Goal: Task Accomplishment & Management: Manage account settings

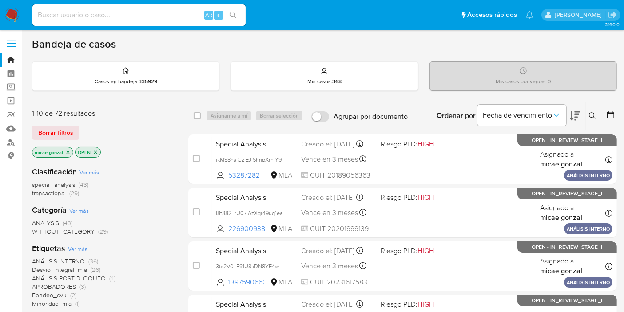
drag, startPoint x: 20, startPoint y: 16, endPoint x: 10, endPoint y: 12, distance: 10.7
click at [165, 5] on div "Alt s" at bounding box center [138, 14] width 213 height 21
click at [160, 9] on input at bounding box center [138, 15] width 213 height 12
paste input "289338136"
type input "289338136"
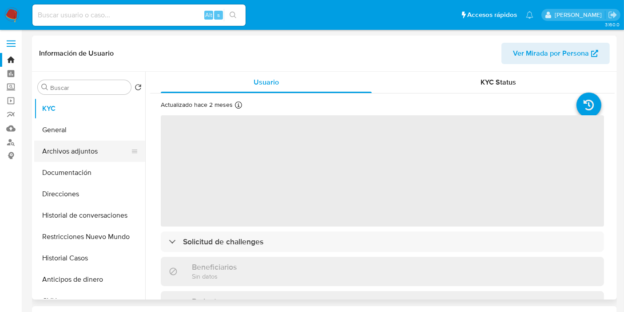
select select "10"
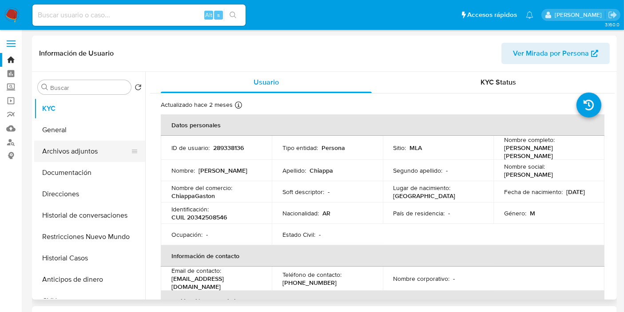
click at [109, 158] on button "Archivos adjuntos" at bounding box center [86, 150] width 104 height 21
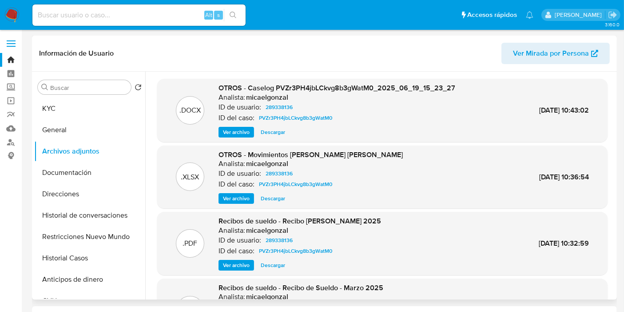
click at [268, 132] on span "Descargar" at bounding box center [273, 132] width 24 height 9
click at [71, 109] on button "KYC" at bounding box center [86, 108] width 104 height 21
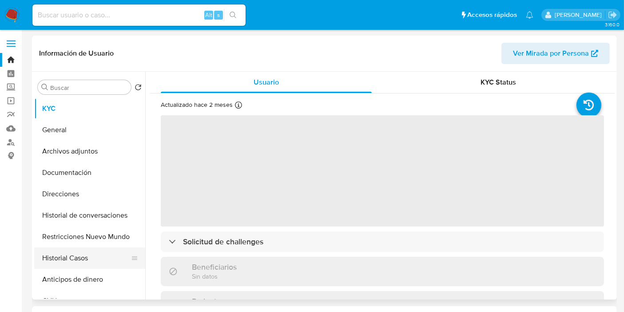
click at [60, 261] on button "Historial Casos" at bounding box center [86, 257] width 104 height 21
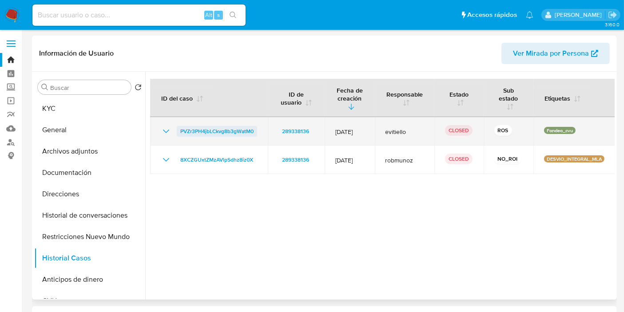
click at [221, 131] on span "PVZr3PH4jbLCkvg8b3gWatM0" at bounding box center [216, 131] width 73 height 11
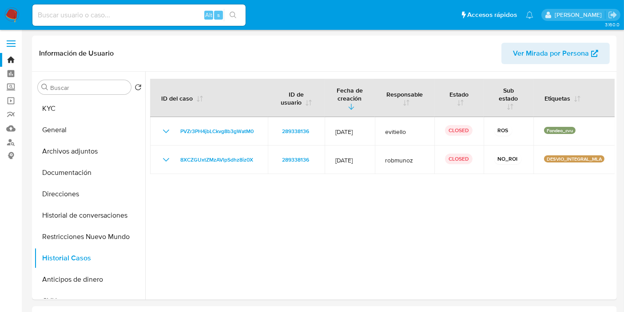
click at [3, 15] on nav "Pausado Ver notificaciones Alt s Accesos rápidos Presiona las siguientes teclas…" at bounding box center [312, 15] width 624 height 30
click at [8, 16] on img at bounding box center [11, 15] width 15 height 15
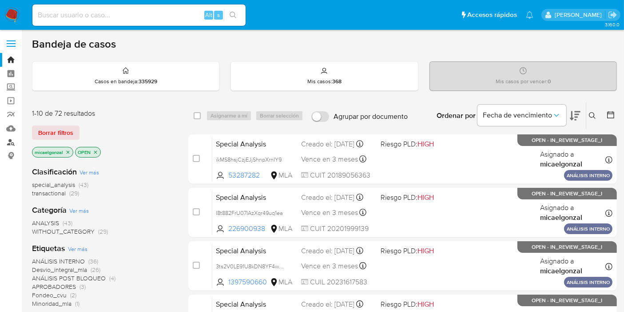
click at [14, 142] on link "Buscador de personas" at bounding box center [53, 142] width 106 height 14
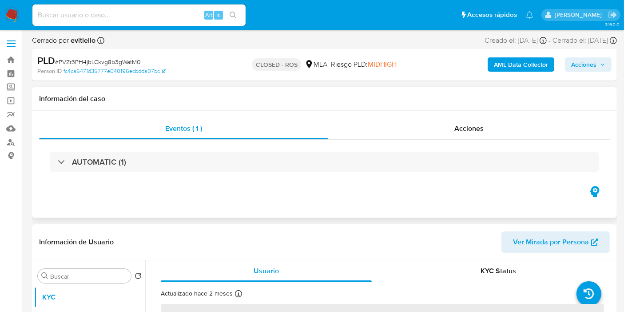
click at [453, 140] on div "AUTOMATIC (1)" at bounding box center [324, 162] width 571 height 44
select select "10"
click at [466, 132] on span "Acciones" at bounding box center [469, 128] width 29 height 10
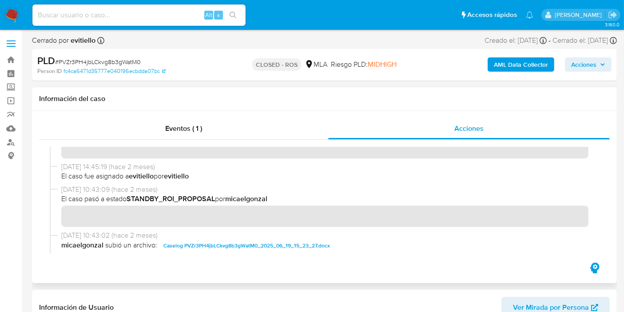
scroll to position [345, 0]
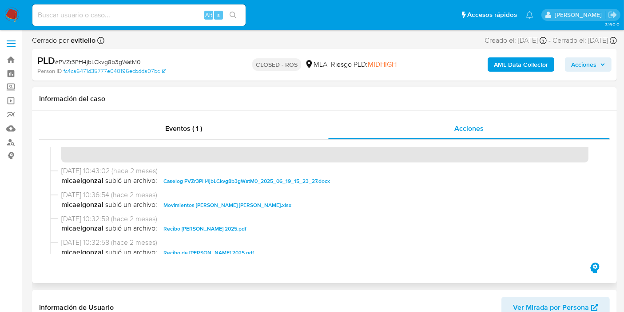
click at [223, 183] on span "Caselog PVZr3PH4jbLCkvg8b3gWatM0_2025_06_19_15_23_27.docx" at bounding box center [247, 181] width 167 height 11
click at [216, 203] on span "Movimientos de Gaston Nicolas Chiappa.xlsx" at bounding box center [228, 205] width 128 height 11
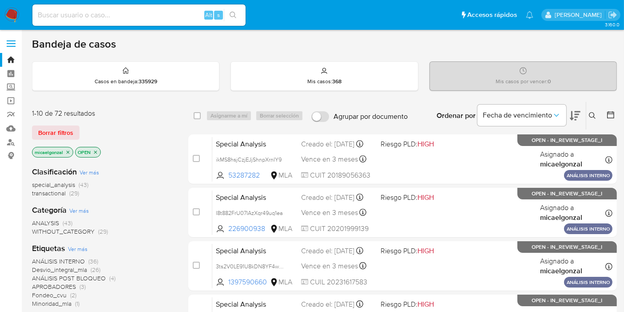
click at [81, 21] on div "Alt s" at bounding box center [138, 14] width 213 height 21
click at [88, 14] on input at bounding box center [138, 15] width 213 height 12
paste input "lpzhopiYEMpQIVg9OMWutOpp"
type input "lpzhopiYEMpQIVg9OMWutOpp"
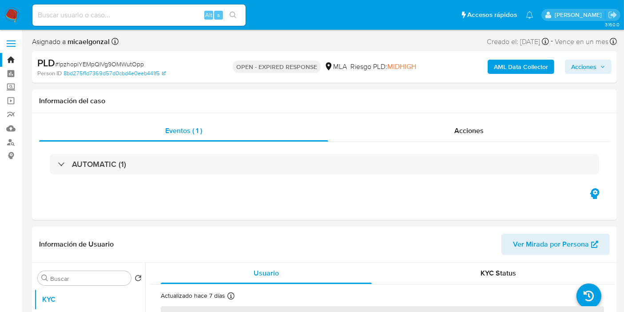
select select "10"
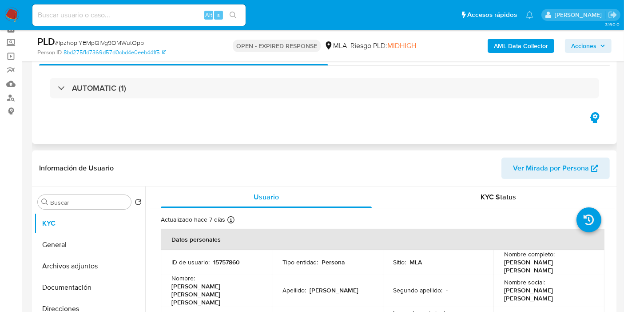
scroll to position [148, 0]
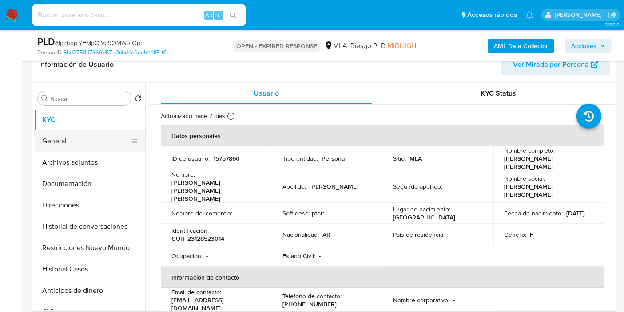
click at [80, 148] on button "General" at bounding box center [86, 140] width 104 height 21
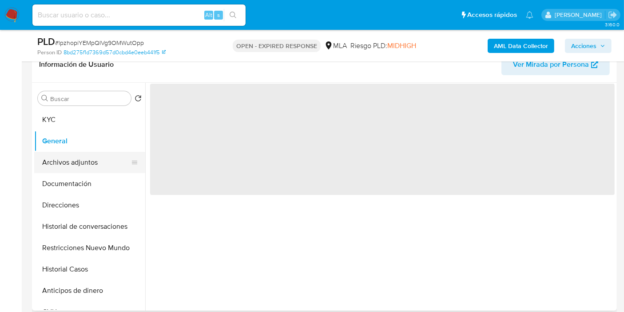
click at [76, 153] on button "Archivos adjuntos" at bounding box center [86, 162] width 104 height 21
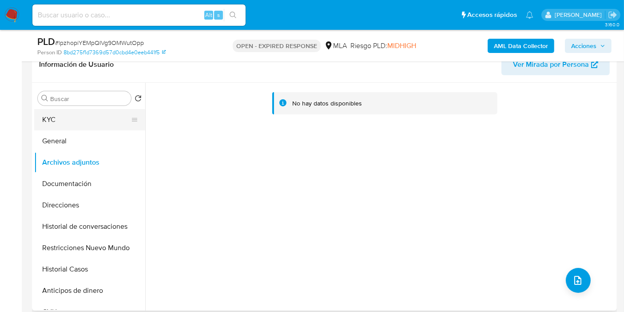
click at [75, 125] on button "KYC" at bounding box center [86, 119] width 104 height 21
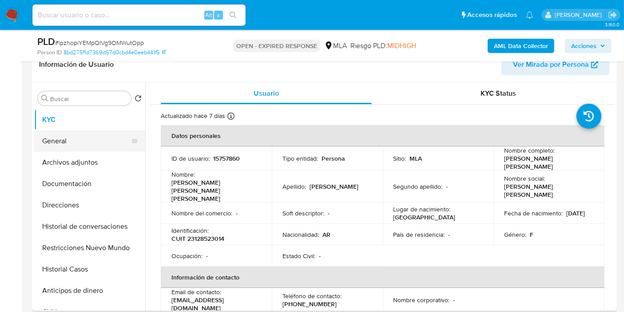
click at [87, 139] on button "General" at bounding box center [86, 140] width 104 height 21
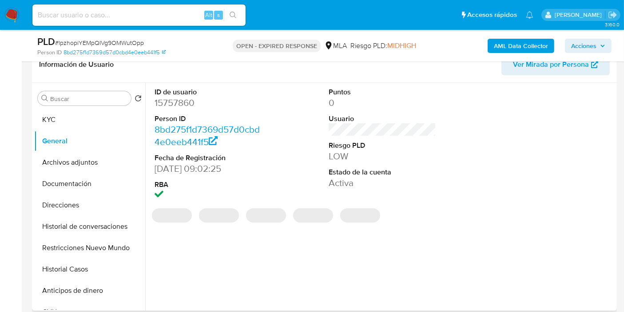
click at [188, 98] on dd "15757860" at bounding box center [209, 102] width 108 height 12
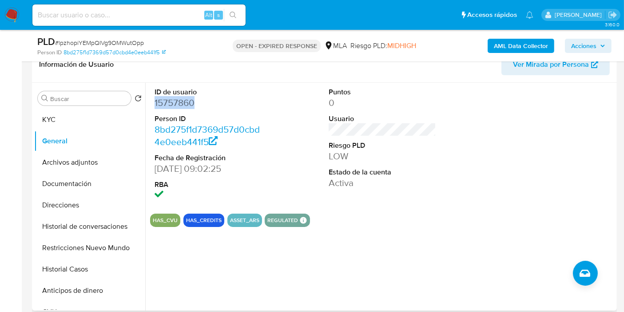
copy dd "15757860"
click at [40, 166] on button "Archivos adjuntos" at bounding box center [86, 162] width 104 height 21
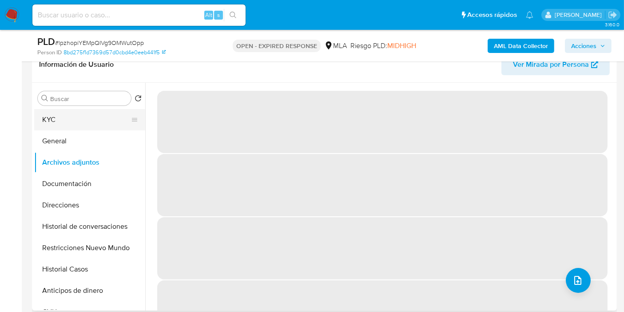
click at [111, 121] on button "KYC" at bounding box center [86, 119] width 104 height 21
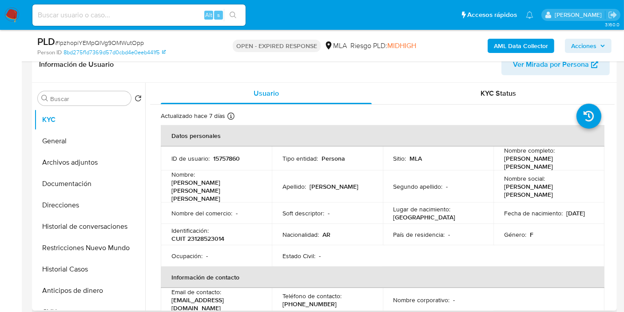
click at [567, 155] on div "Nombre completo : [PERSON_NAME]" at bounding box center [549, 158] width 90 height 24
click at [543, 170] on td "Nombre social : MARIA LAURA" at bounding box center [549, 186] width 111 height 32
click at [78, 196] on button "Direcciones" at bounding box center [86, 204] width 104 height 21
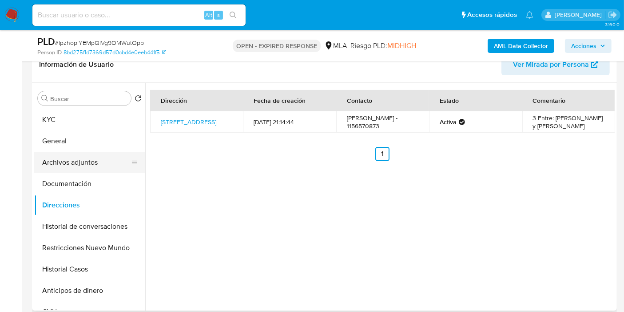
click at [42, 164] on button "Archivos adjuntos" at bounding box center [86, 162] width 104 height 21
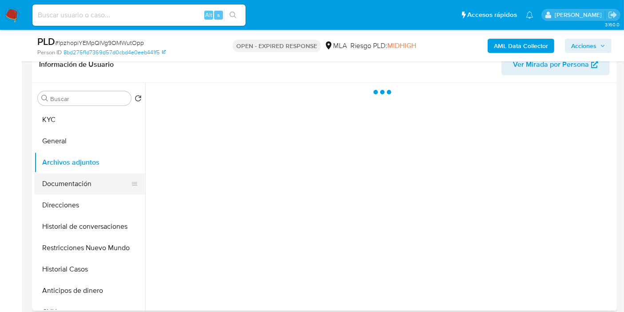
click at [50, 184] on button "Documentación" at bounding box center [86, 183] width 104 height 21
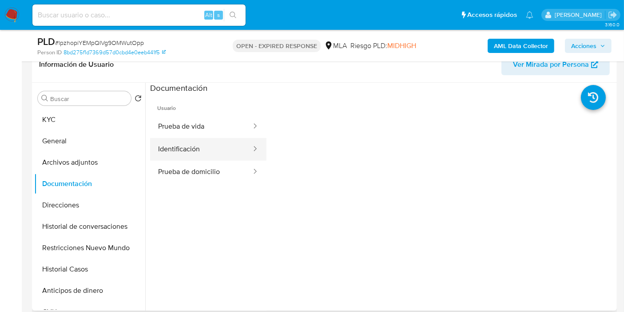
click at [197, 142] on button "Identificación" at bounding box center [201, 149] width 102 height 23
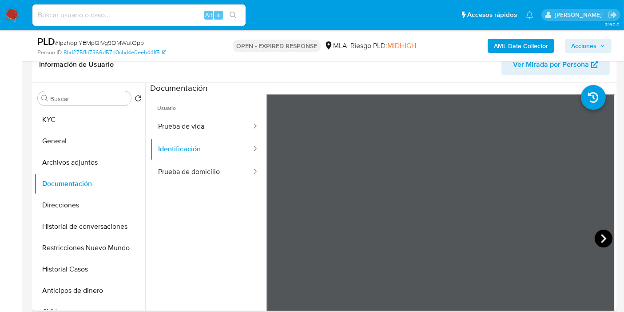
click at [599, 236] on icon at bounding box center [604, 238] width 18 height 18
click at [75, 128] on button "KYC" at bounding box center [86, 119] width 104 height 21
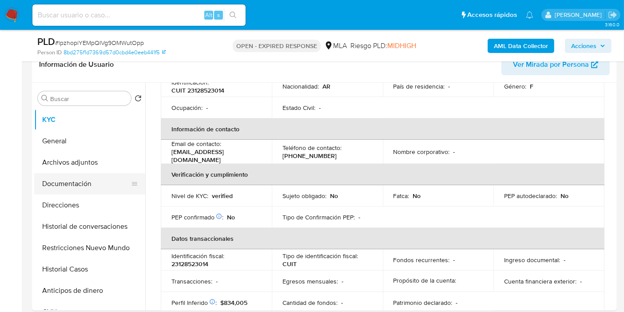
click at [75, 187] on button "Documentación" at bounding box center [86, 183] width 104 height 21
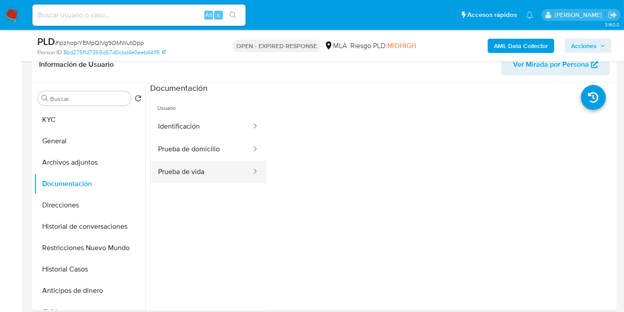
click at [204, 160] on button "Prueba de vida" at bounding box center [201, 171] width 102 height 23
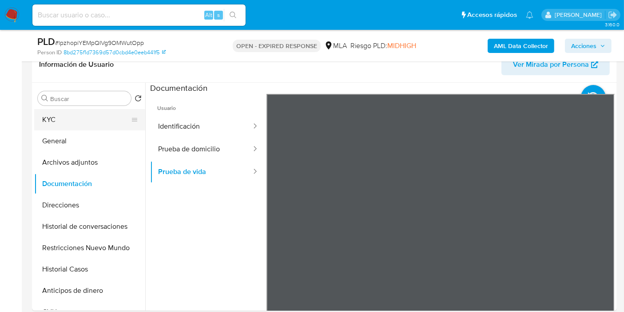
click at [83, 129] on button "KYC" at bounding box center [86, 119] width 104 height 21
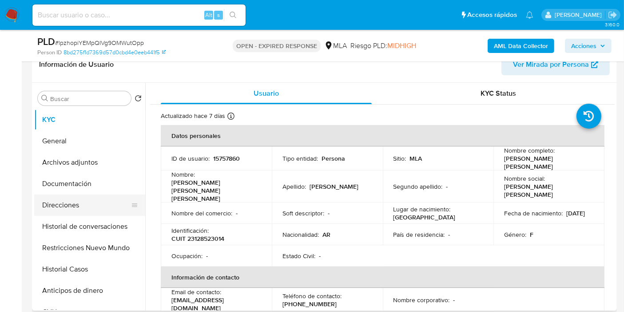
click at [92, 199] on button "Direcciones" at bounding box center [86, 204] width 104 height 21
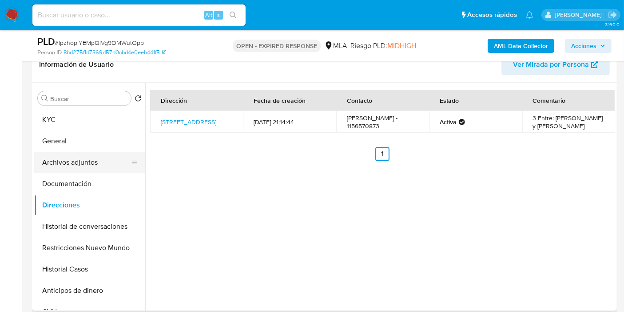
click at [88, 163] on button "Archivos adjuntos" at bounding box center [86, 162] width 104 height 21
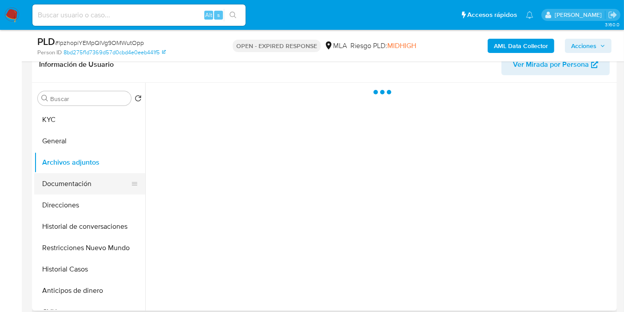
click at [82, 181] on button "Documentación" at bounding box center [86, 183] width 104 height 21
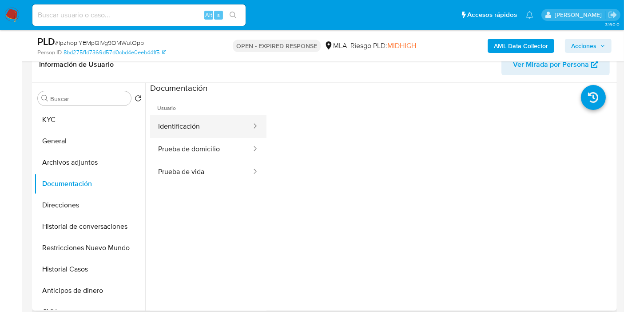
click at [195, 135] on button "Identificación" at bounding box center [201, 126] width 102 height 23
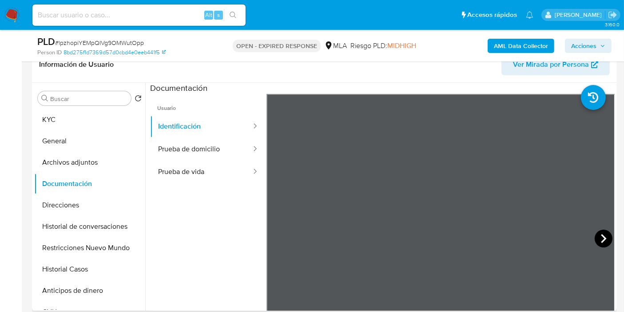
click at [602, 236] on icon at bounding box center [603, 238] width 5 height 9
click at [226, 147] on button "Prueba de domicilio" at bounding box center [201, 149] width 102 height 23
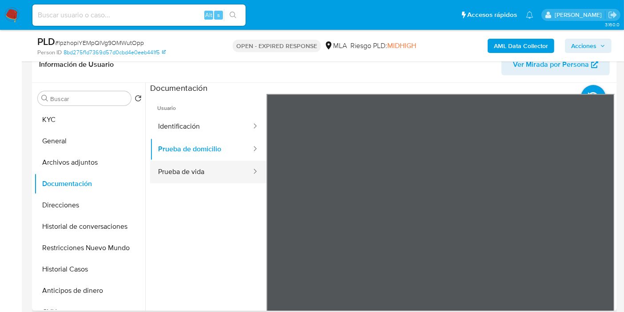
click at [202, 166] on button "Prueba de vida" at bounding box center [201, 171] width 102 height 23
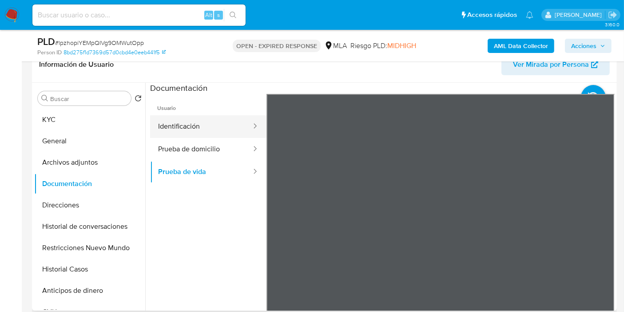
click at [212, 135] on button "Identificación" at bounding box center [201, 126] width 102 height 23
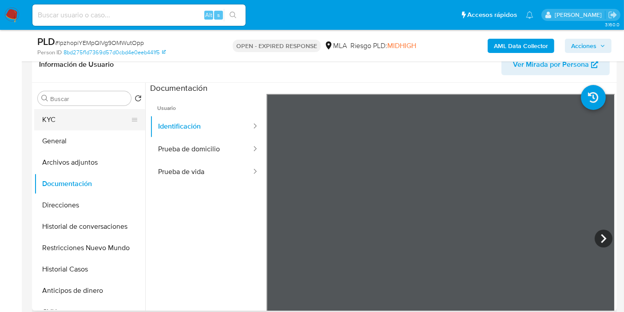
click at [69, 115] on button "KYC" at bounding box center [86, 119] width 104 height 21
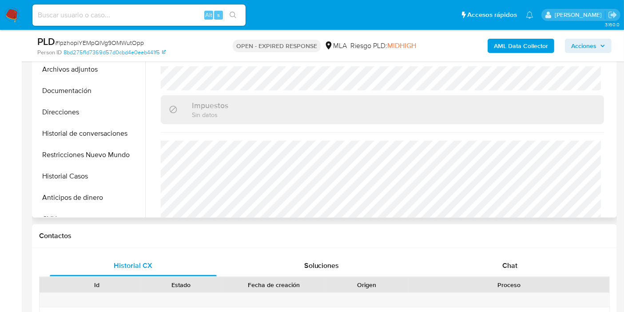
scroll to position [296, 0]
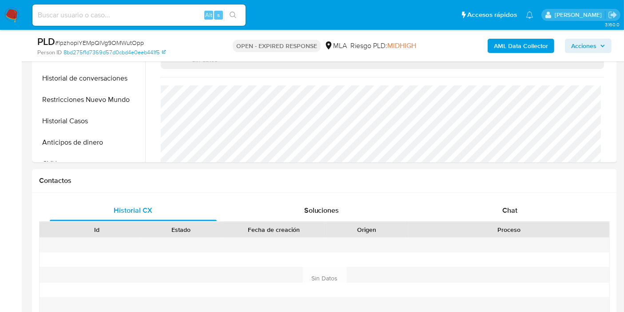
click at [112, 39] on span "# lpzhopiYEMpQIVg9OMWutOpp" at bounding box center [99, 42] width 89 height 9
copy span "lpzhopiYEMpQIVg9OMWutOpp"
click at [18, 17] on img at bounding box center [11, 15] width 15 height 15
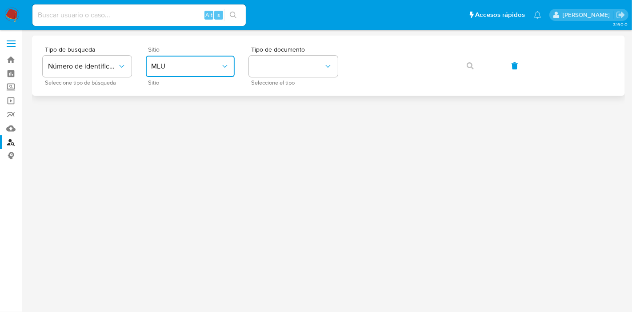
click at [178, 74] on button "MLU" at bounding box center [190, 66] width 89 height 21
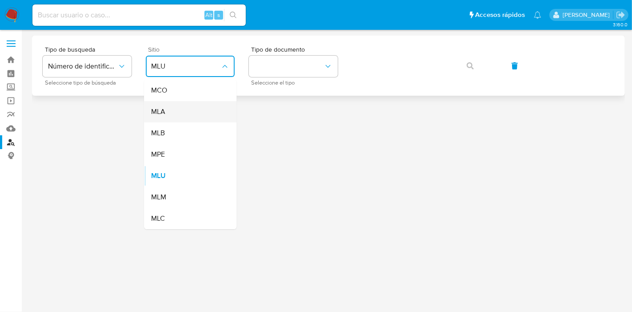
click at [180, 120] on div "MLA" at bounding box center [187, 111] width 73 height 21
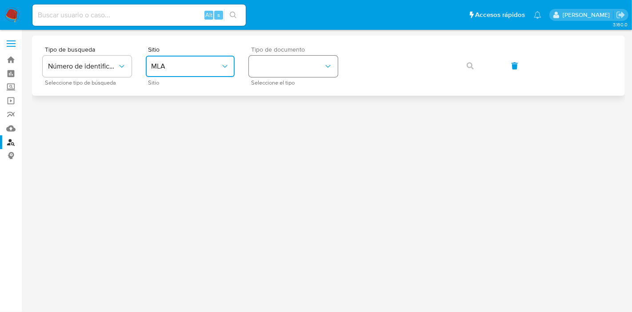
click at [254, 76] on button "identificationType" at bounding box center [293, 66] width 89 height 21
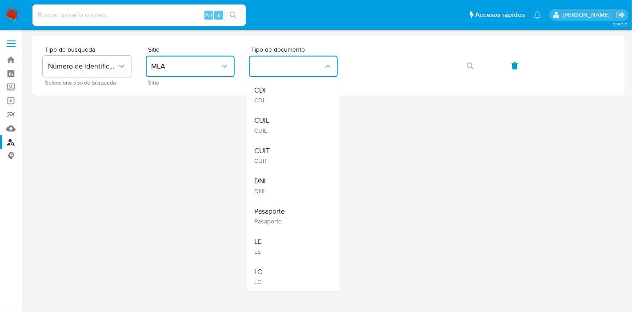
drag, startPoint x: 285, startPoint y: 121, endPoint x: 298, endPoint y: 103, distance: 22.0
click at [285, 120] on div "CUIL CUIL" at bounding box center [290, 125] width 73 height 30
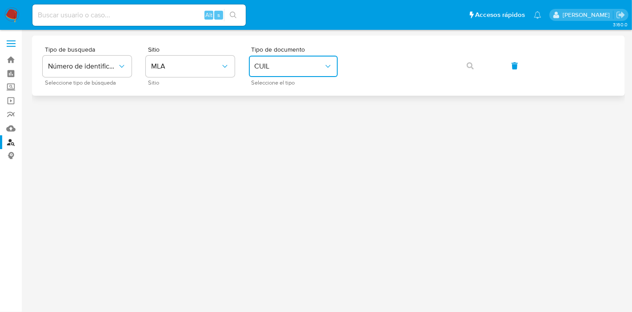
drag, startPoint x: 335, startPoint y: 65, endPoint x: 340, endPoint y: 68, distance: 6.2
click at [340, 68] on div "Tipo de busqueda Número de identificación Seleccione tipo de búsqueda Sitio MLA…" at bounding box center [328, 65] width 571 height 39
click at [475, 64] on button "button" at bounding box center [470, 65] width 30 height 21
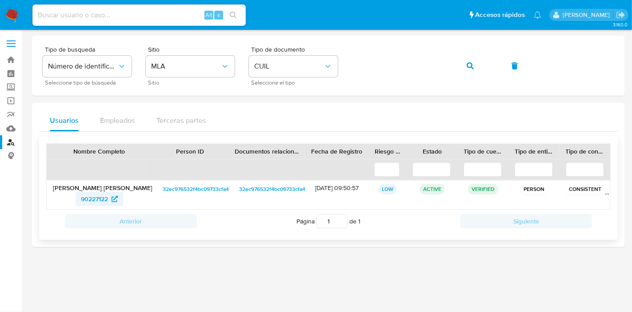
click at [81, 202] on span "90227122" at bounding box center [94, 199] width 27 height 14
click at [85, 64] on span "Número de identificación" at bounding box center [82, 66] width 69 height 9
click at [118, 14] on input at bounding box center [138, 15] width 213 height 12
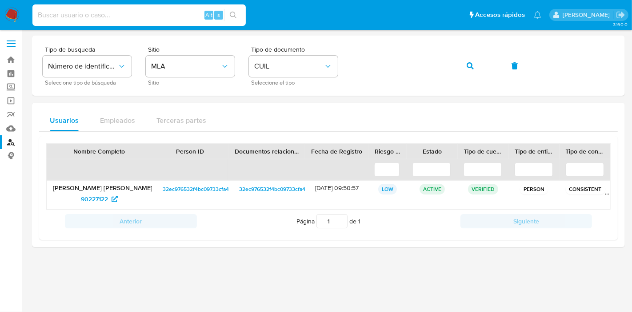
click at [11, 19] on img at bounding box center [11, 15] width 15 height 15
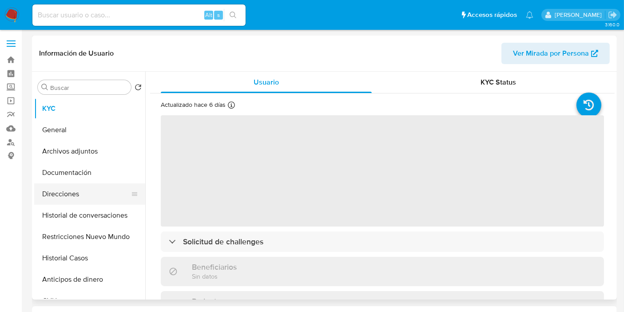
select select "10"
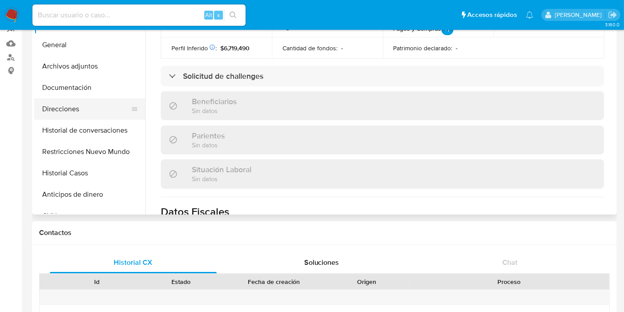
scroll to position [49, 0]
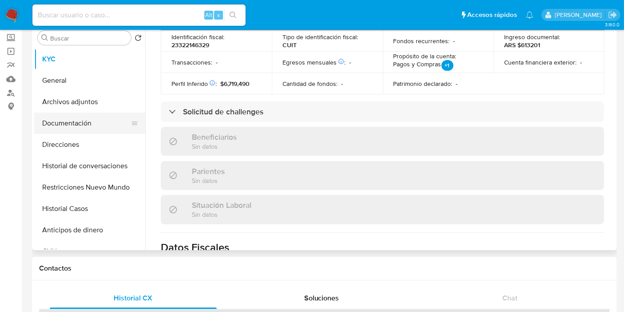
click at [100, 115] on button "Documentación" at bounding box center [86, 122] width 104 height 21
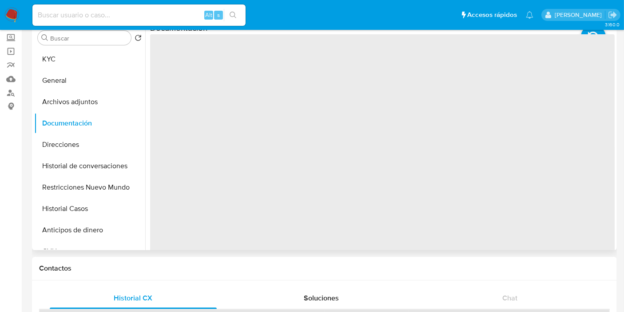
scroll to position [0, 0]
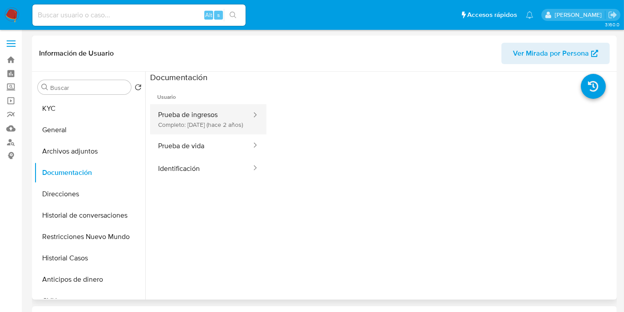
click at [196, 120] on button "Prueba de ingresos Completo: [DATE] (hace 2 años)" at bounding box center [201, 119] width 102 height 30
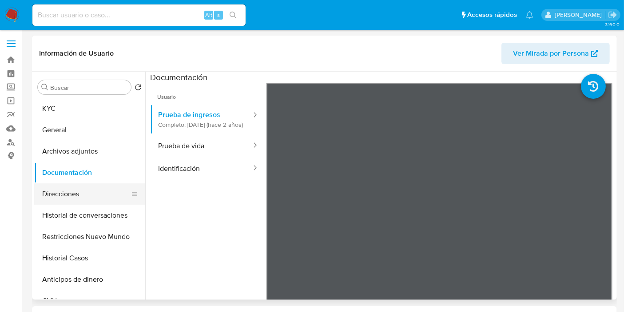
click at [101, 199] on button "Direcciones" at bounding box center [86, 193] width 104 height 21
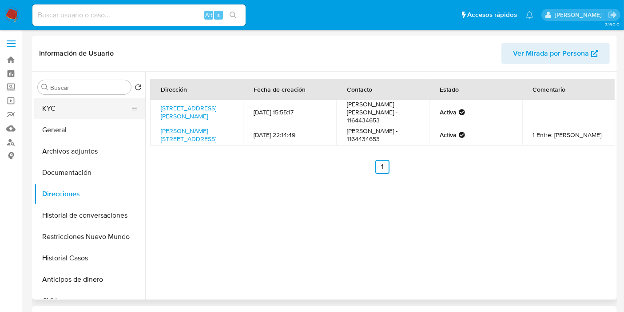
click at [70, 106] on button "KYC" at bounding box center [86, 108] width 104 height 21
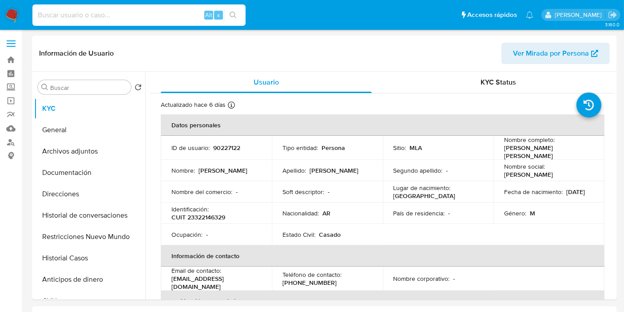
click at [163, 14] on input at bounding box center [138, 15] width 213 height 12
paste input "hzJDPpONK1WtBLqNmBoM8JBT"
type input "hzJDPpONK1WtBLqNmBoM8JBT"
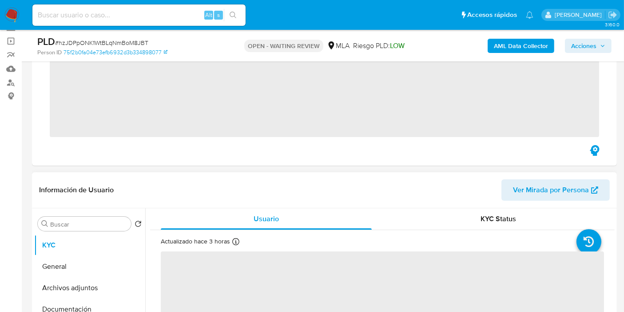
scroll to position [197, 0]
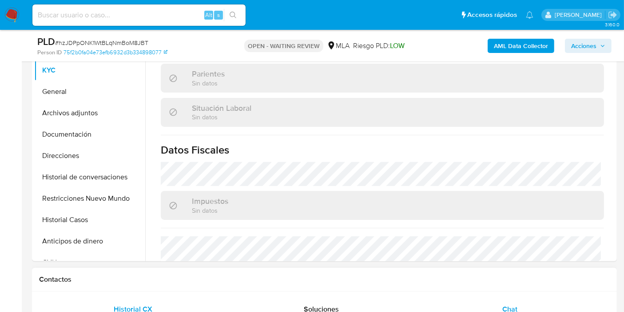
select select "10"
click at [496, 303] on div "Chat" at bounding box center [510, 308] width 167 height 21
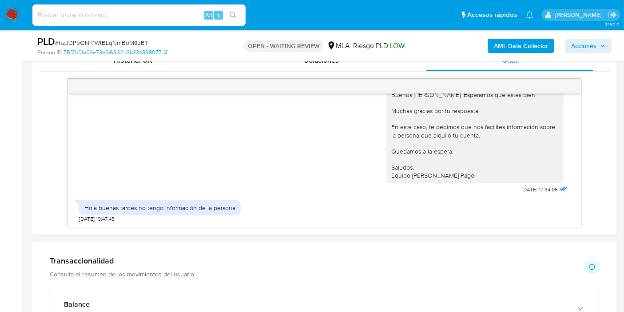
scroll to position [494, 0]
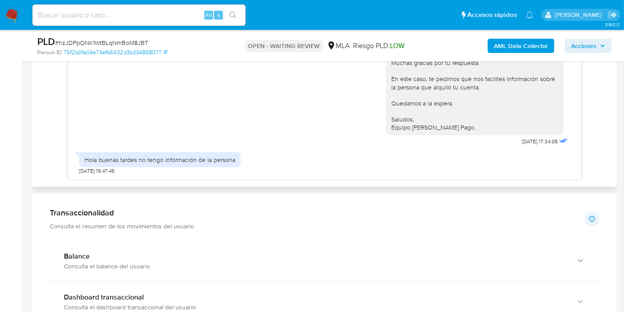
click at [162, 162] on div "Hola buenas tardes no tengo información de la persona" at bounding box center [159, 160] width 151 height 8
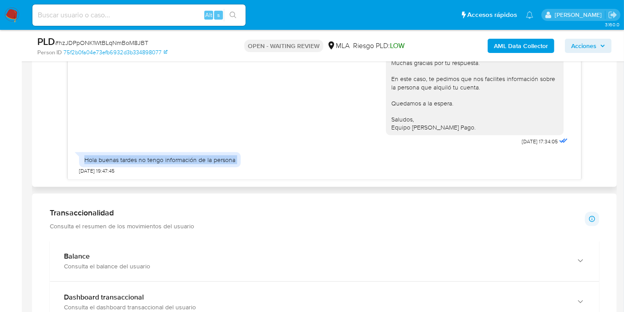
click at [162, 162] on div "Hola buenas tardes no tengo información de la persona" at bounding box center [159, 160] width 151 height 8
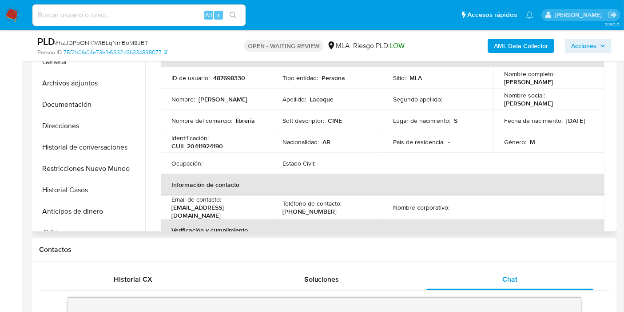
scroll to position [197, 0]
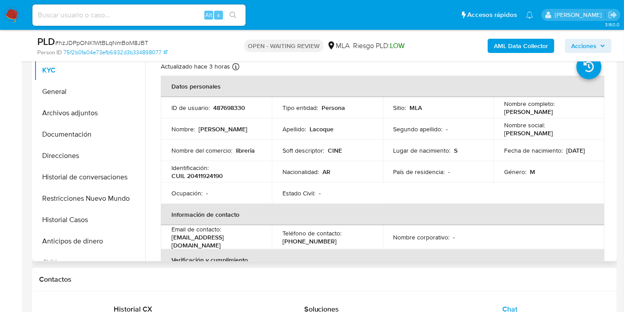
click at [268, 200] on td "Ocupación : -" at bounding box center [216, 192] width 111 height 21
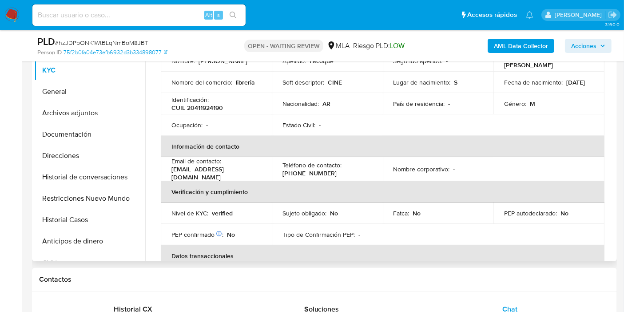
scroll to position [0, 0]
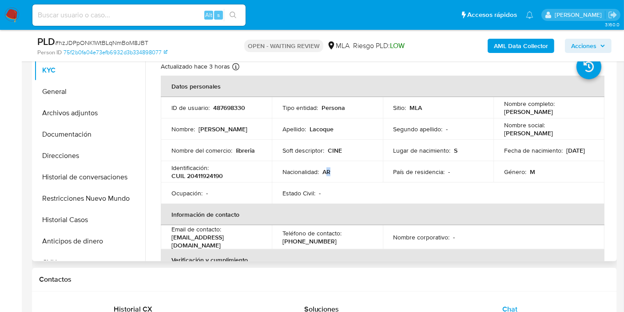
drag, startPoint x: 328, startPoint y: 174, endPoint x: 331, endPoint y: 156, distance: 18.1
click at [329, 174] on p "AR" at bounding box center [327, 172] width 8 height 8
click at [332, 151] on p "CINE" at bounding box center [335, 150] width 14 height 8
drag, startPoint x: 332, startPoint y: 151, endPoint x: 251, endPoint y: 72, distance: 112.8
click at [332, 146] on p "CINE" at bounding box center [335, 150] width 14 height 8
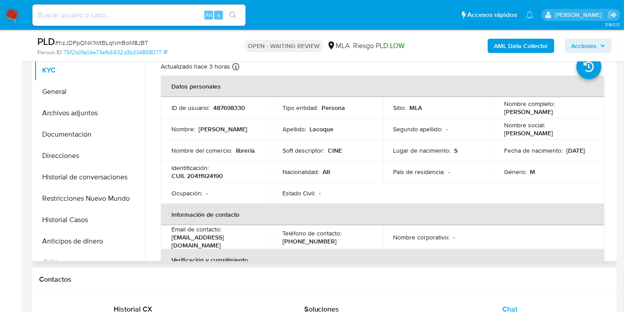
click at [220, 131] on p "Agustin Arcangel" at bounding box center [223, 129] width 49 height 8
drag, startPoint x: 220, startPoint y: 131, endPoint x: 220, endPoint y: 122, distance: 8.9
click at [220, 131] on p "Agustin Arcangel" at bounding box center [223, 129] width 49 height 8
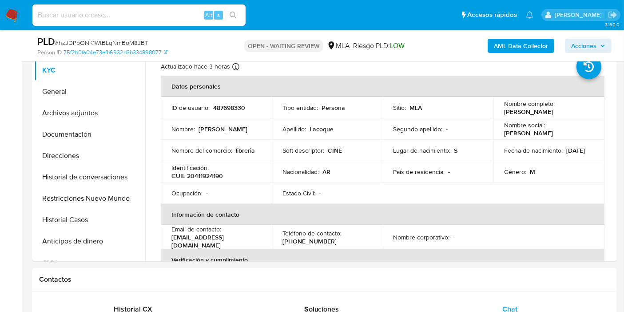
click at [115, 17] on input at bounding box center [138, 15] width 213 height 12
paste input "fLAGVBo3UeVldYJ4q1Wr0r0y"
type input "fLAGVBo3UeVldYJ4q1Wr0r0y"
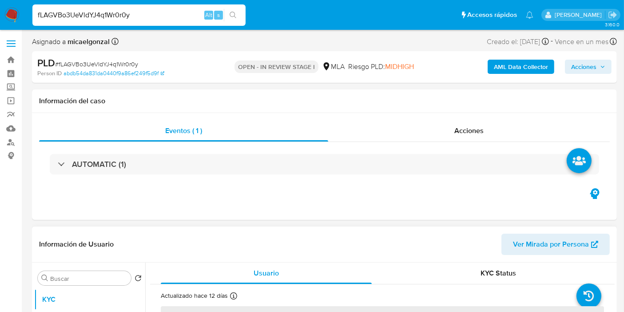
select select "10"
click at [264, 137] on div "Eventos ( 1 )" at bounding box center [183, 130] width 289 height 21
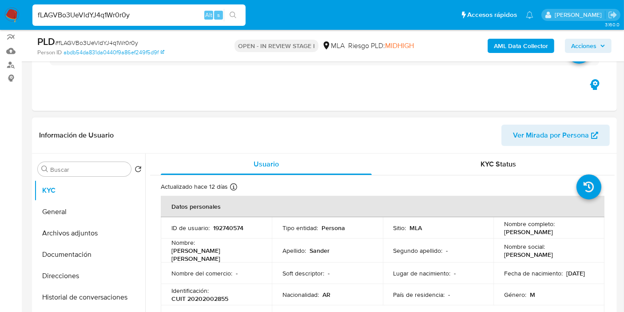
scroll to position [197, 0]
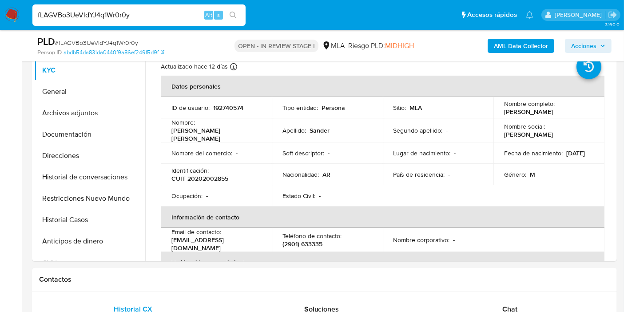
click at [120, 13] on input "fLAGVBo3UeVldYJ4q1Wr0r0y" at bounding box center [138, 15] width 213 height 12
click at [122, 13] on input "fLAGVBo3UeVldYJ4q1Wr0r0y" at bounding box center [138, 15] width 213 height 12
paste input "eoIAgKFpIRpjhS5mr4sKNvWM"
type input "eoIAgKFpIRpjhS5mr4sKNvWM"
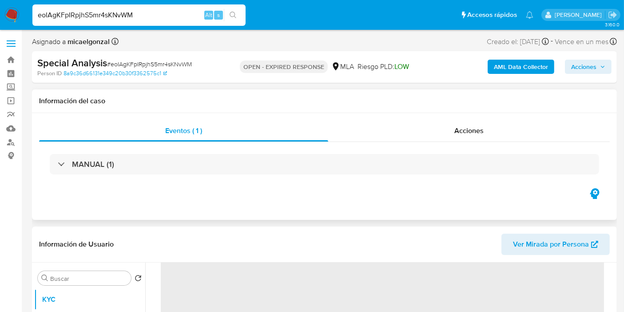
scroll to position [148, 0]
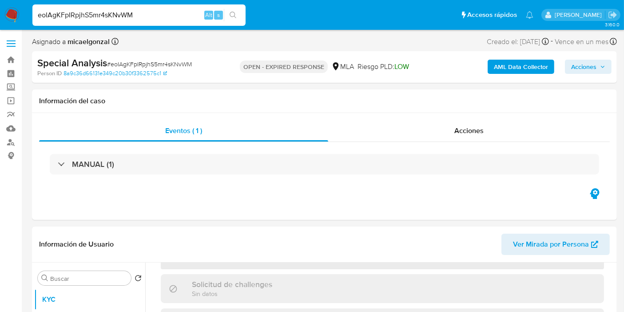
select select "10"
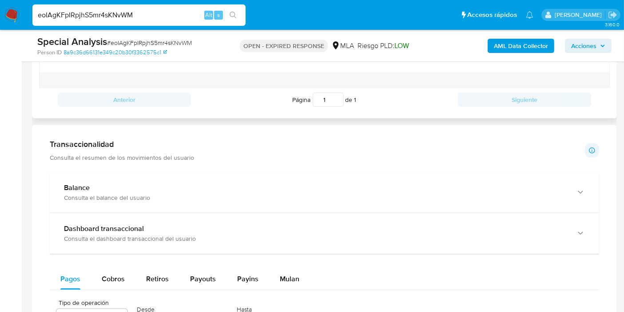
scroll to position [444, 0]
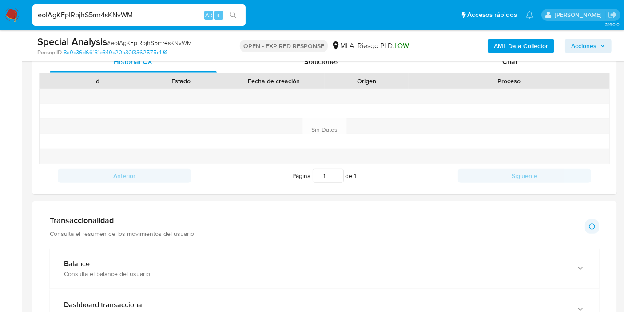
click at [535, 59] on div "Special Analysis # eoIAgKFpIRpjhS5mr4sKNvWM Person ID 8a9c36d66131e349c20b30f33…" at bounding box center [324, 46] width 585 height 32
click at [531, 62] on div "Chat" at bounding box center [510, 61] width 167 height 21
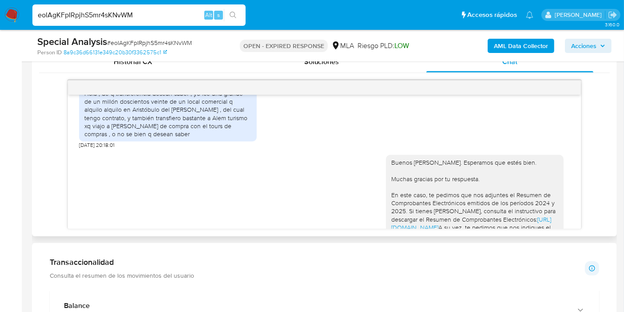
scroll to position [494, 0]
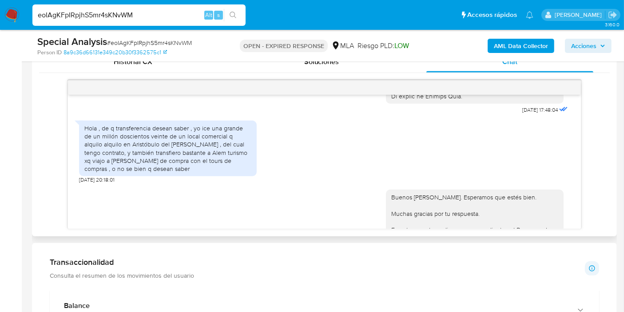
drag, startPoint x: 144, startPoint y: 147, endPoint x: 130, endPoint y: 136, distance: 18.3
click at [143, 147] on div "Hola , de q transferencia desean saber , yo ice una grande de un millón doscien…" at bounding box center [167, 148] width 167 height 48
drag, startPoint x: 128, startPoint y: 134, endPoint x: 172, endPoint y: 135, distance: 44.0
click at [171, 134] on div "Hola , de q transferencia desean saber , yo ice una grande de un millón doscien…" at bounding box center [167, 148] width 167 height 48
click at [173, 135] on div "Hola , de q transferencia desean saber , yo ice una grande de un millón doscien…" at bounding box center [167, 148] width 167 height 48
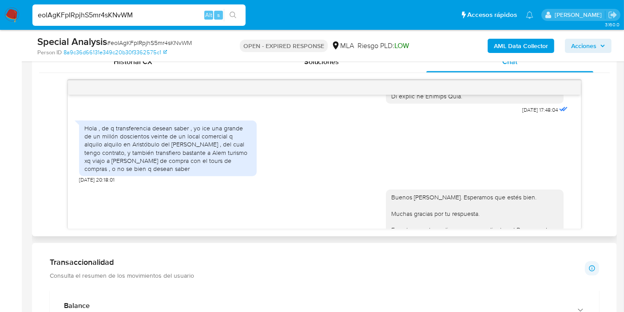
drag, startPoint x: 212, startPoint y: 128, endPoint x: 214, endPoint y: 149, distance: 21.4
click at [212, 128] on div "Hola , de q transferencia desean saber , yo ice una grande de un millón doscien…" at bounding box center [167, 148] width 167 height 48
drag, startPoint x: 111, startPoint y: 141, endPoint x: 117, endPoint y: 141, distance: 6.7
click at [115, 141] on div "Hola , de q transferencia desean saber , yo ice una grande de un millón doscien…" at bounding box center [167, 148] width 167 height 48
click at [221, 145] on div "Hola , de q transferencia desean saber , yo ice una grande de un millón doscien…" at bounding box center [167, 148] width 167 height 48
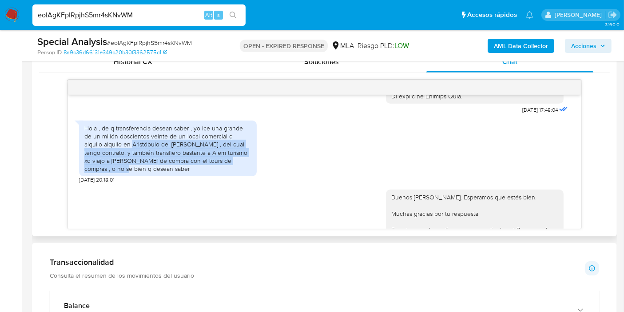
drag, startPoint x: 112, startPoint y: 144, endPoint x: 236, endPoint y: 158, distance: 124.8
click at [236, 158] on div "Hola , de q transferencia desean saber , yo ice una grande de un millón doscien…" at bounding box center [167, 148] width 167 height 48
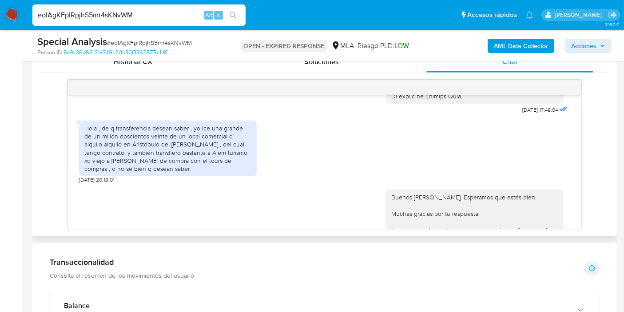
click at [188, 164] on div "Hola , de q transferencia desean saber , yo ice una grande de un millón doscien…" at bounding box center [167, 148] width 167 height 48
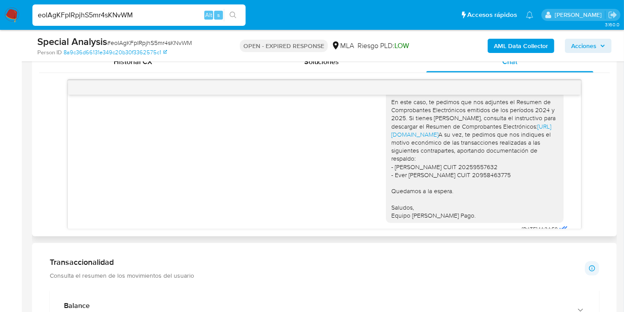
scroll to position [691, 0]
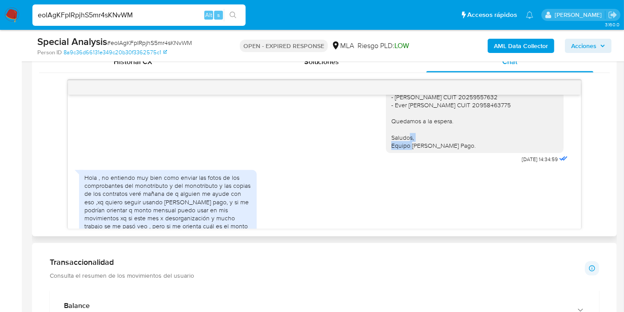
click at [181, 156] on div "Buenos días, Esteban. Esperamos que estés bien. Muchas gracias por tu respuesta…" at bounding box center [324, 76] width 491 height 180
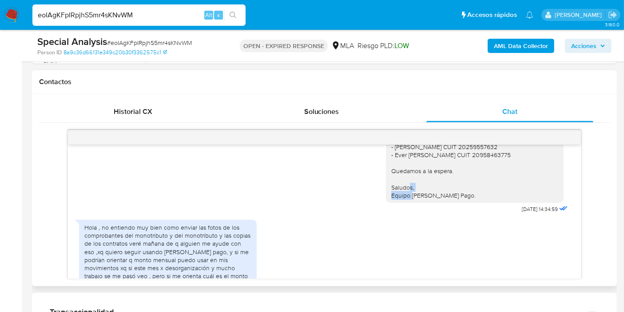
scroll to position [740, 0]
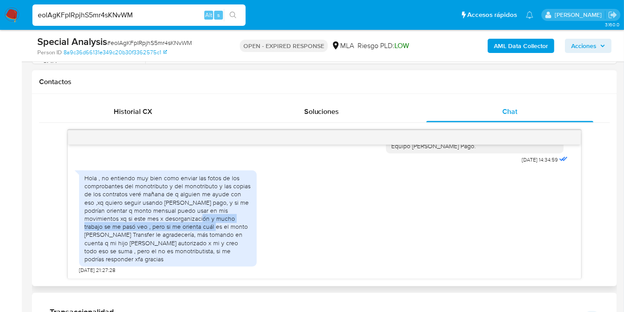
drag, startPoint x: 175, startPoint y: 228, endPoint x: 180, endPoint y: 233, distance: 7.6
click at [177, 232] on div "Hola , no entiendo muy bien como enviar las fotos de los comprobantes del monot…" at bounding box center [167, 218] width 167 height 89
click at [196, 240] on div "Hola , no entiendo muy bien como enviar las fotos de los comprobantes del monot…" at bounding box center [167, 218] width 167 height 89
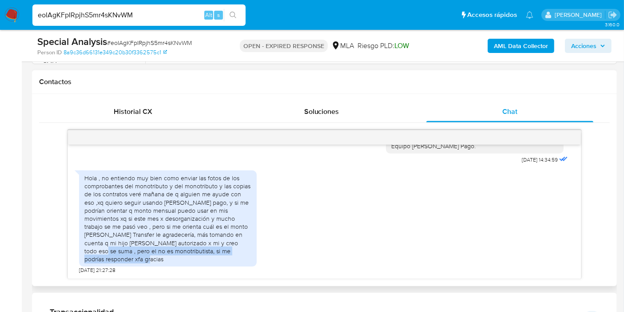
drag, startPoint x: 222, startPoint y: 252, endPoint x: 244, endPoint y: 256, distance: 21.6
click at [244, 256] on div "Hola , no entiendo muy bien como enviar las fotos de los comprobantes del monot…" at bounding box center [167, 218] width 167 height 89
click at [244, 257] on div "Hola , no entiendo muy bien como enviar las fotos de los comprobantes del monot…" at bounding box center [167, 218] width 167 height 89
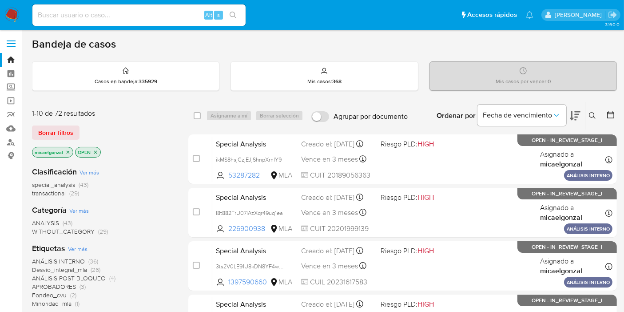
drag, startPoint x: 72, startPoint y: 134, endPoint x: 68, endPoint y: 138, distance: 6.3
click at [70, 136] on button "Borrar filtros" at bounding box center [56, 132] width 48 height 14
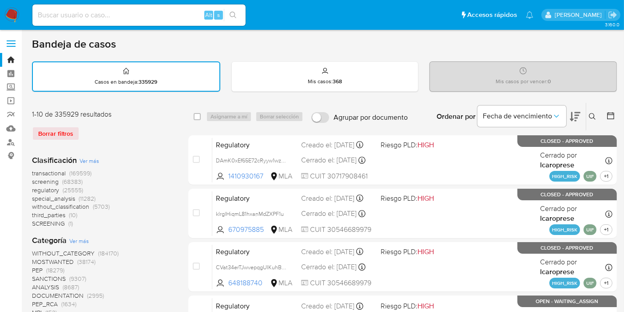
drag, startPoint x: 605, startPoint y: 108, endPoint x: 599, endPoint y: 111, distance: 7.4
click at [606, 107] on div at bounding box center [609, 117] width 16 height 28
click at [593, 113] on icon at bounding box center [592, 116] width 7 height 7
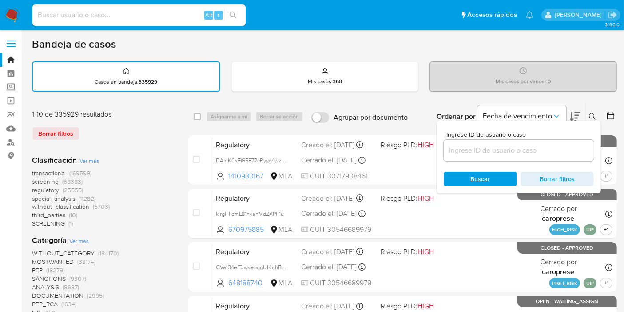
click at [486, 149] on input at bounding box center [519, 150] width 150 height 12
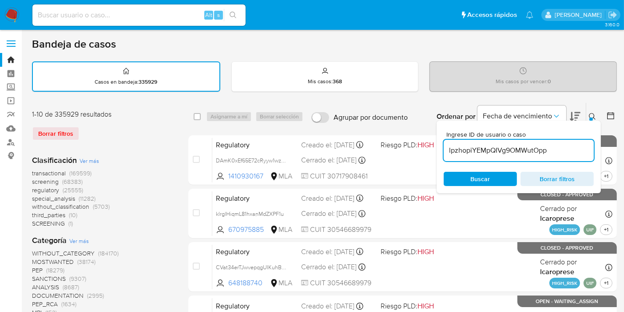
type input "lpzhopiYEMpQIVg9OMWutOpp"
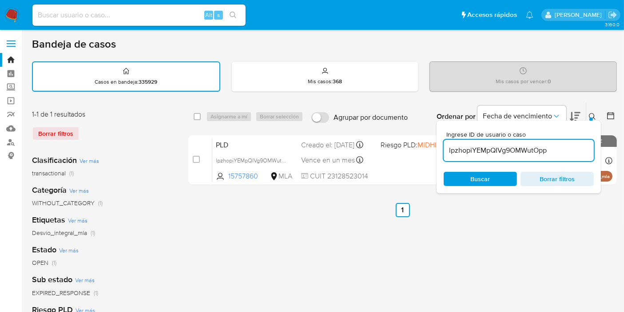
drag, startPoint x: 194, startPoint y: 117, endPoint x: 203, endPoint y: 116, distance: 8.9
click at [195, 116] on input "checkbox" at bounding box center [197, 116] width 7 height 7
checkbox input "true"
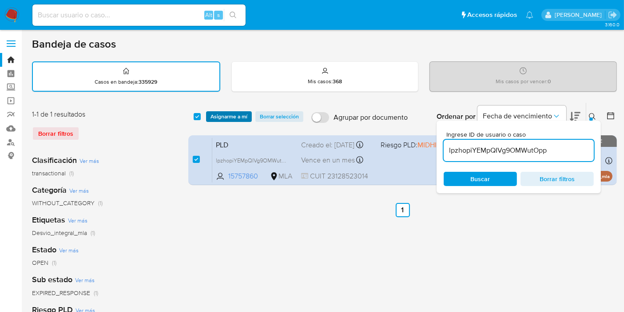
click at [225, 120] on span "Asignarme a mí" at bounding box center [229, 116] width 37 height 9
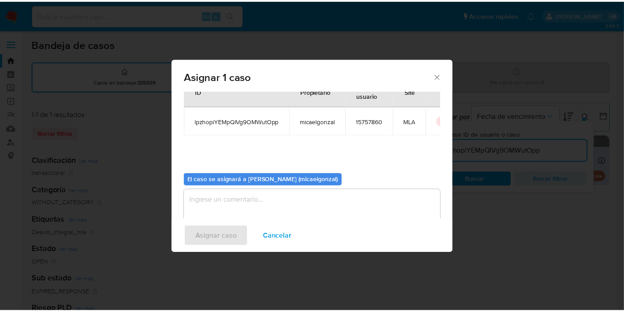
scroll to position [45, 0]
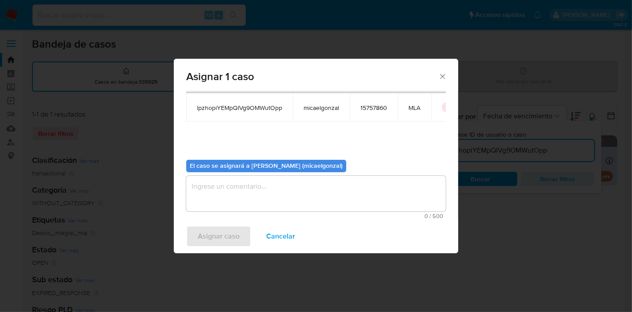
drag, startPoint x: 243, startPoint y: 188, endPoint x: 243, endPoint y: 193, distance: 5.4
click at [243, 188] on textarea "assign-modal" at bounding box center [316, 194] width 260 height 36
click at [239, 232] on button "Asignar caso" at bounding box center [218, 235] width 65 height 21
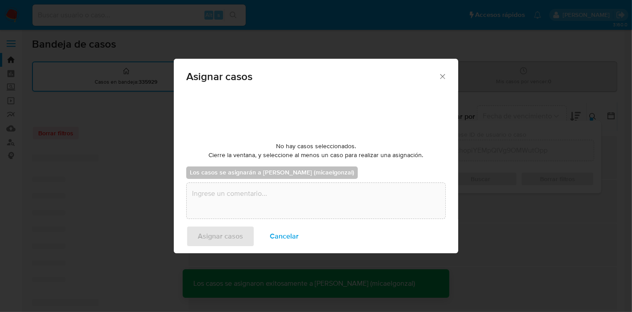
checkbox input "false"
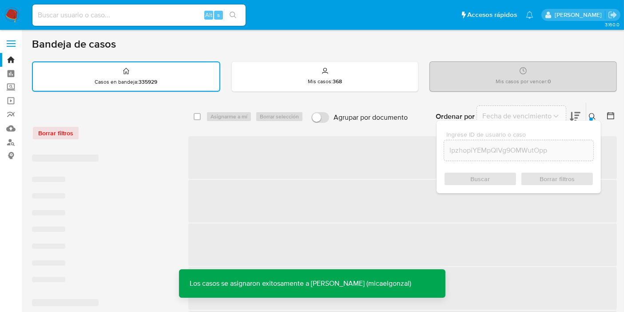
drag, startPoint x: 160, startPoint y: 28, endPoint x: 164, endPoint y: 13, distance: 15.0
click at [161, 28] on nav "Pausado Ver notificaciones Alt s Accesos rápidos Presiona las siguientes teclas…" at bounding box center [312, 15] width 624 height 30
click at [164, 13] on input at bounding box center [138, 15] width 213 height 12
paste input "lpzhopiYEMpQIVg9OMWutOpp"
type input "lpzhopiYEMpQIVg9OMWutOpp"
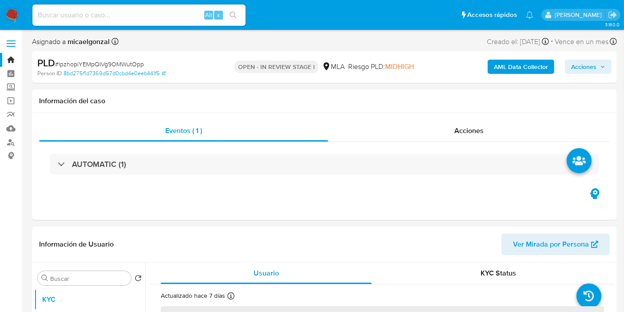
select select "10"
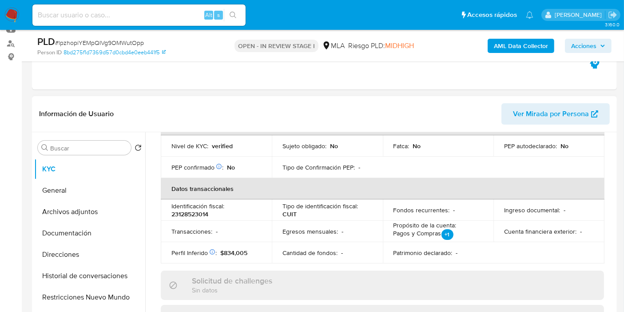
scroll to position [345, 0]
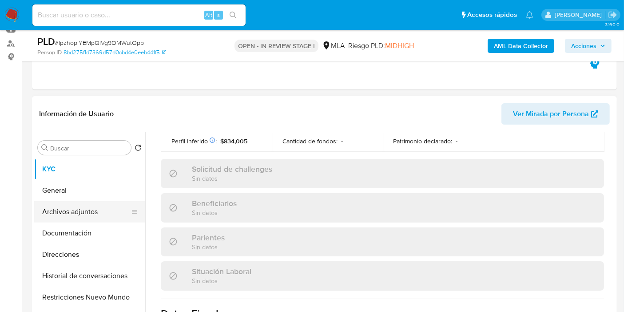
drag, startPoint x: 80, startPoint y: 223, endPoint x: 84, endPoint y: 216, distance: 7.8
click at [80, 223] on button "Documentación" at bounding box center [89, 232] width 111 height 21
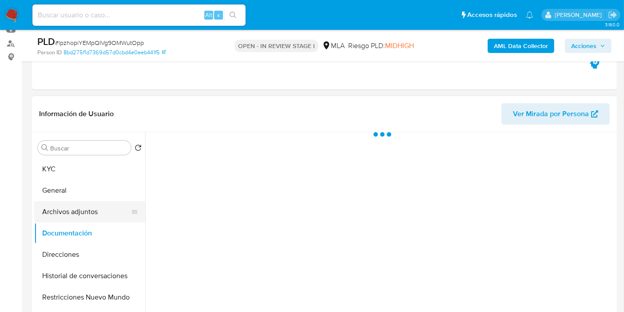
scroll to position [0, 0]
click at [85, 216] on button "Archivos adjuntos" at bounding box center [86, 211] width 104 height 21
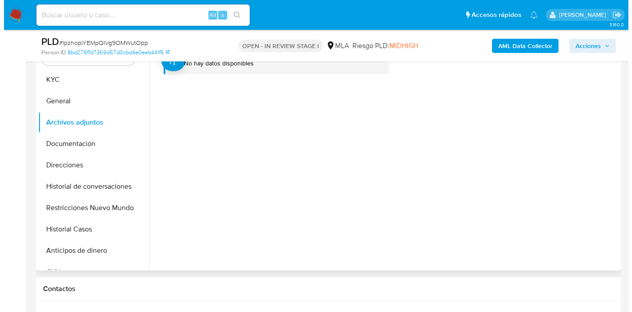
scroll to position [197, 0]
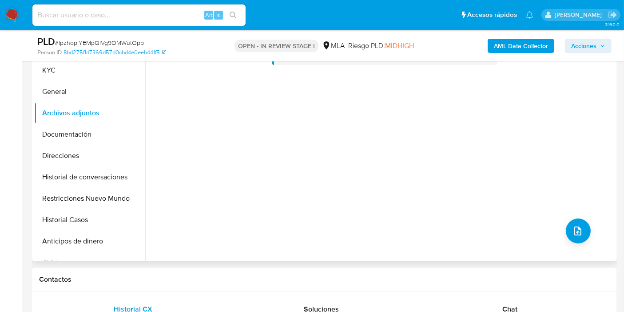
click at [568, 249] on div "No hay datos disponibles" at bounding box center [380, 147] width 470 height 228
click at [568, 237] on button "upload-file" at bounding box center [578, 230] width 25 height 25
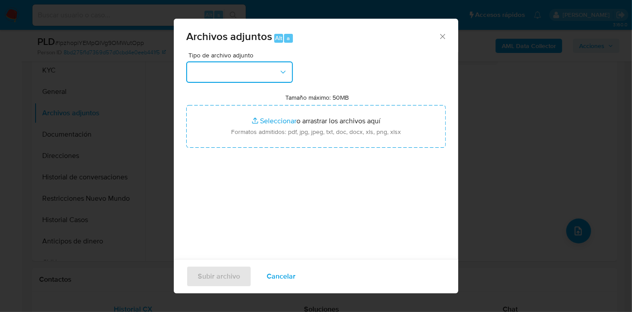
click at [242, 73] on button "button" at bounding box center [239, 71] width 107 height 21
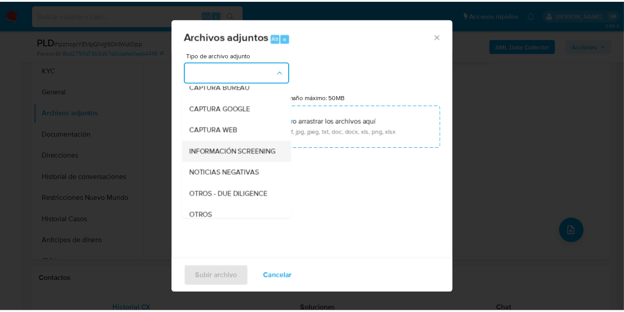
scroll to position [99, 0]
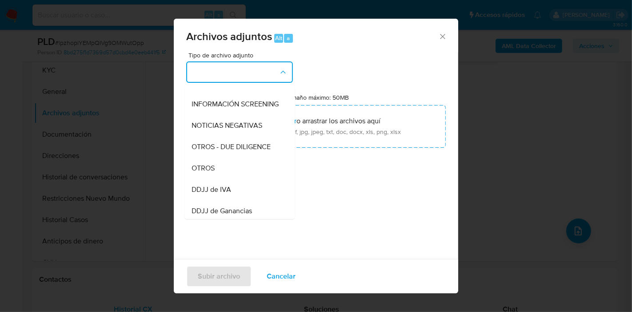
drag, startPoint x: 224, startPoint y: 172, endPoint x: 242, endPoint y: 152, distance: 26.8
click at [226, 168] on div "OTROS" at bounding box center [237, 167] width 91 height 21
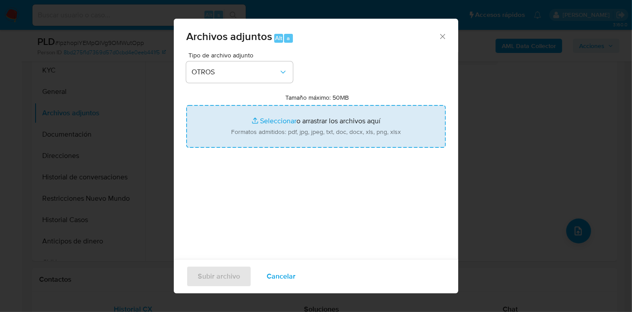
click at [264, 133] on input "Tamaño máximo: 50MB Seleccionar archivos" at bounding box center [316, 126] width 260 height 43
type input "C:\fakepath\Movimientos de [PERSON_NAME].xlsx"
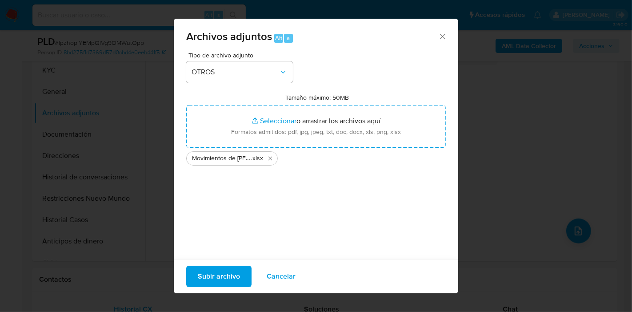
click at [226, 277] on span "Subir archivo" at bounding box center [219, 276] width 42 height 20
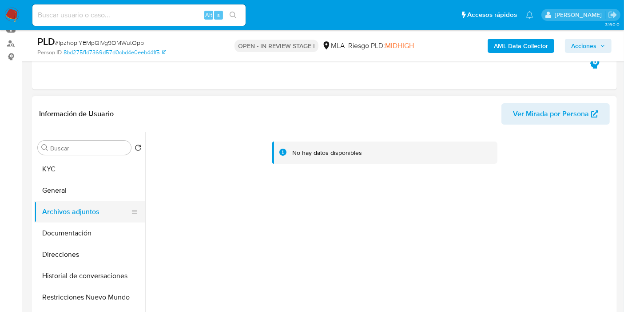
click at [111, 201] on button "Archivos adjuntos" at bounding box center [86, 211] width 104 height 21
click at [112, 188] on button "General" at bounding box center [86, 190] width 104 height 21
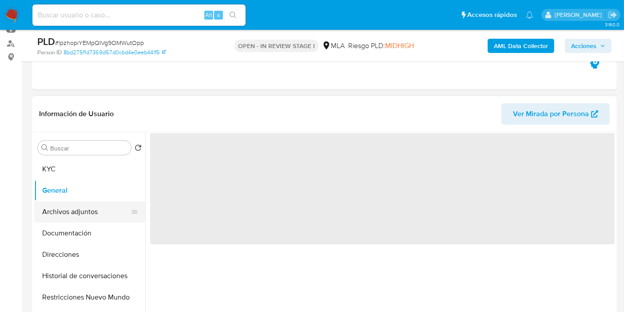
click at [107, 219] on button "Archivos adjuntos" at bounding box center [86, 211] width 104 height 21
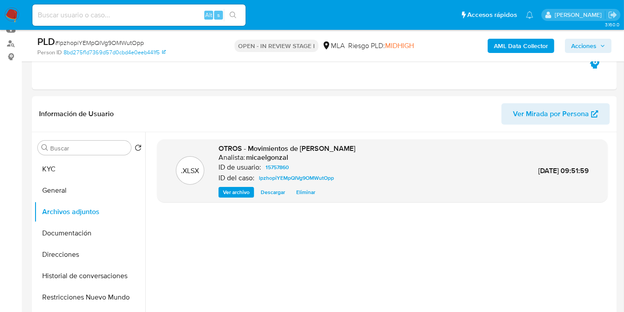
click at [537, 43] on b "AML Data Collector" at bounding box center [521, 46] width 54 height 14
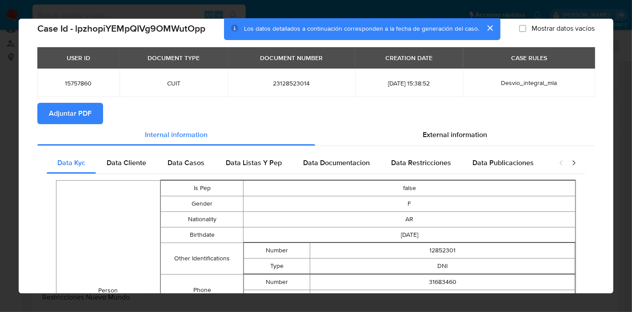
scroll to position [0, 0]
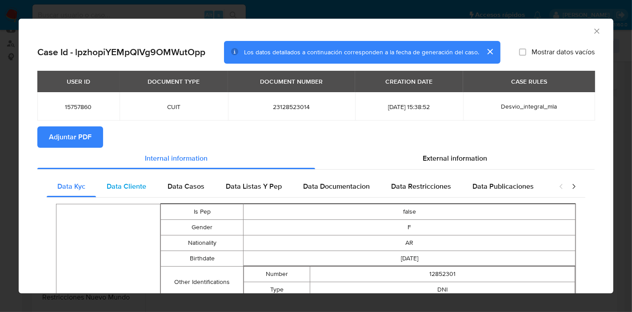
click at [132, 180] on div "Data Cliente" at bounding box center [126, 186] width 61 height 21
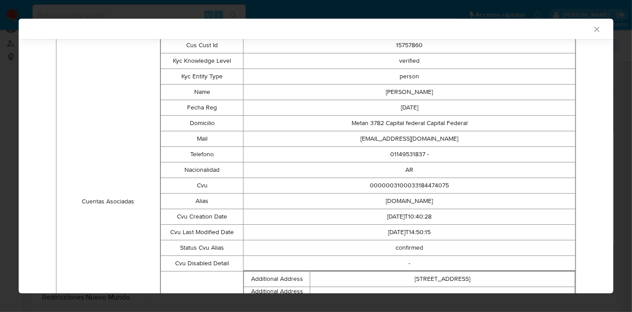
scroll to position [48, 0]
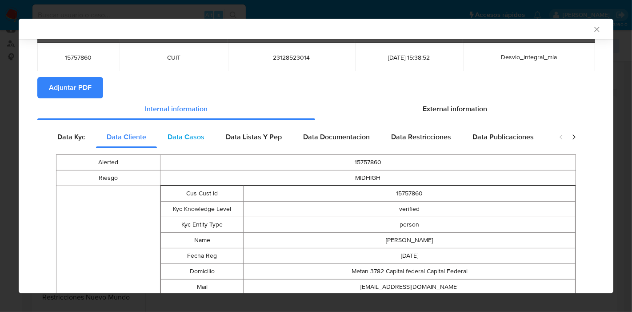
click at [199, 141] on span "Data Casos" at bounding box center [186, 137] width 37 height 10
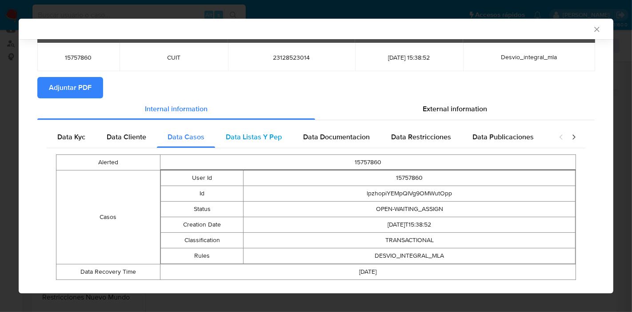
click at [285, 139] on div "Data Listas Y Pep" at bounding box center [253, 136] width 77 height 21
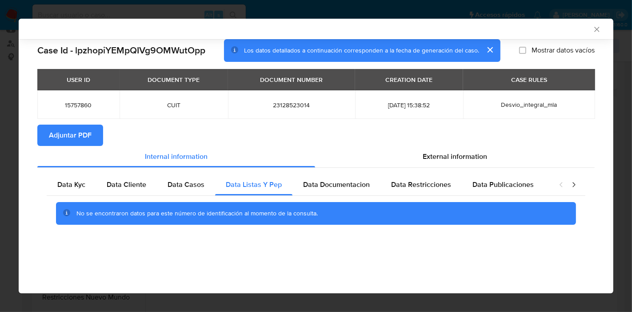
scroll to position [0, 0]
click at [339, 174] on div "Data Documentacion" at bounding box center [336, 184] width 88 height 21
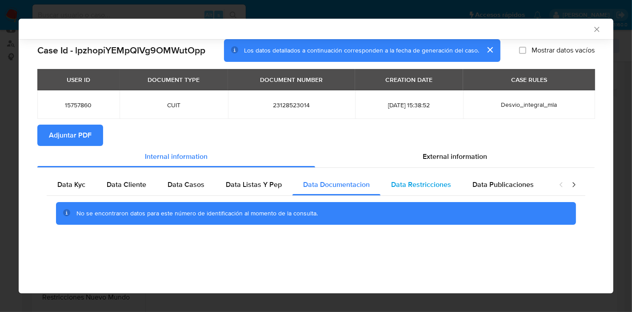
click at [427, 174] on div "Data Restricciones" at bounding box center [420, 184] width 81 height 21
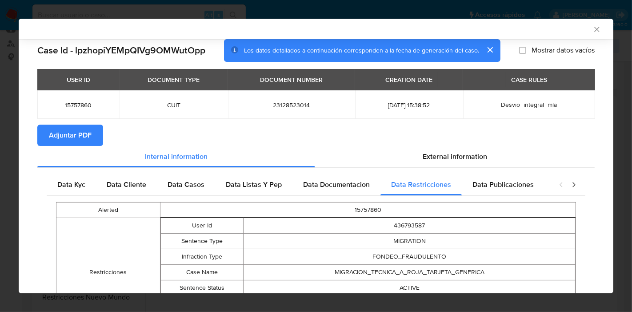
drag, startPoint x: 505, startPoint y: 184, endPoint x: 549, endPoint y: 186, distance: 43.6
click at [510, 186] on span "Data Publicaciones" at bounding box center [502, 184] width 61 height 10
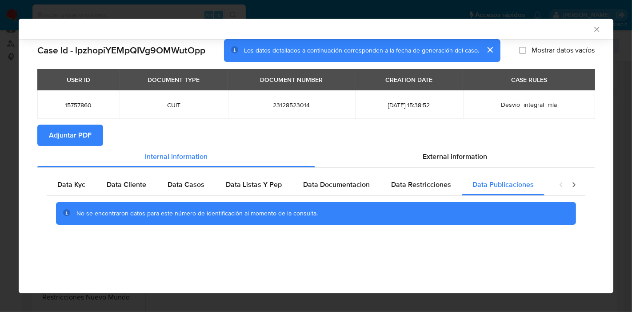
click at [574, 181] on icon "closure-recommendation-modal" at bounding box center [573, 184] width 9 height 9
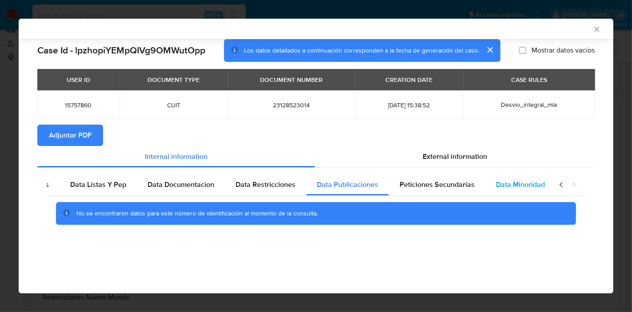
scroll to position [0, 156]
click at [501, 192] on div "Data Minoridad" at bounding box center [520, 184] width 70 height 21
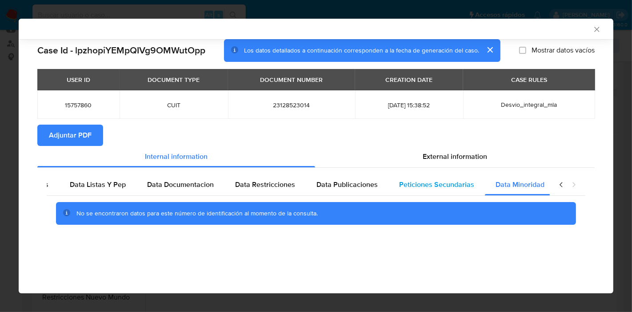
click at [439, 179] on span "Peticiones Secundarias" at bounding box center [436, 184] width 75 height 10
drag, startPoint x: 308, startPoint y: 187, endPoint x: 277, endPoint y: 187, distance: 31.6
click at [308, 187] on div "Data Publicaciones" at bounding box center [347, 184] width 83 height 21
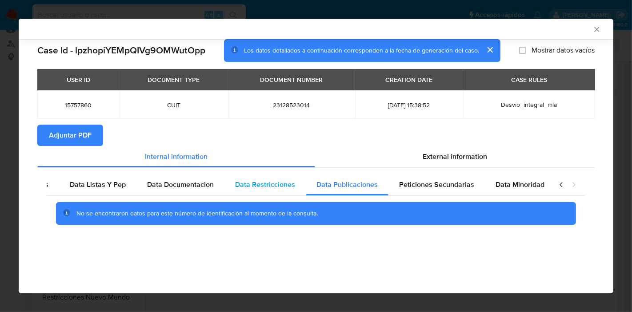
click at [277, 187] on span "Data Restricciones" at bounding box center [265, 184] width 60 height 10
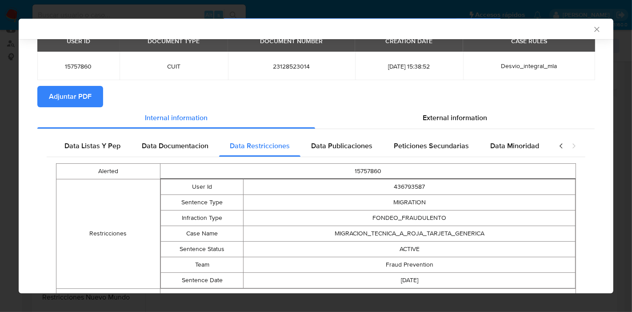
scroll to position [80, 0]
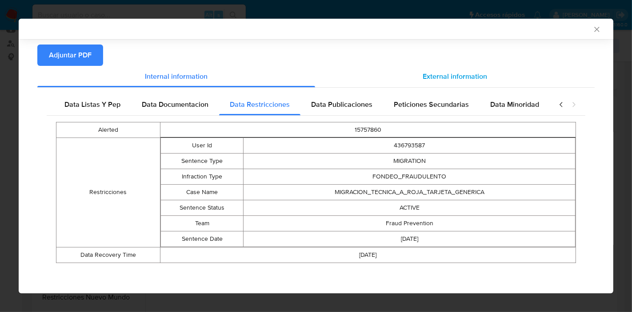
click at [465, 81] on div "External information" at bounding box center [455, 76] width 280 height 21
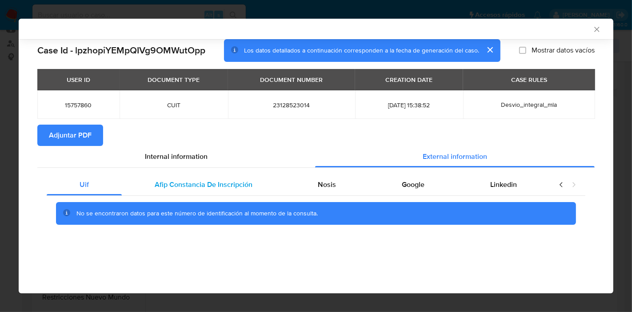
click at [183, 184] on span "Afip Constancia De Inscripción" at bounding box center [204, 184] width 98 height 10
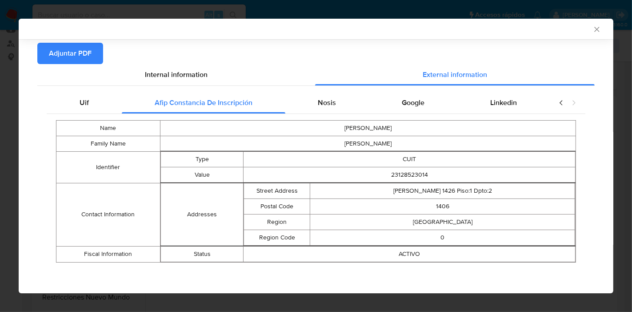
scroll to position [82, 0]
click at [298, 101] on div "Nosis" at bounding box center [327, 102] width 84 height 21
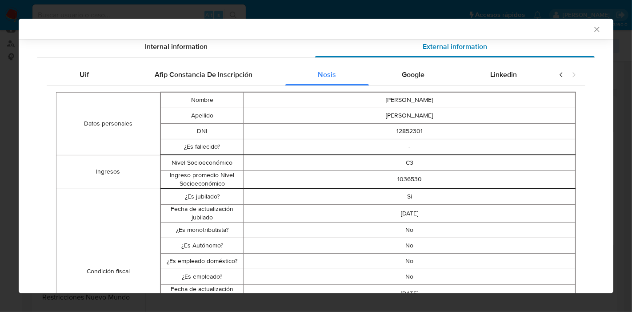
scroll to position [33, 0]
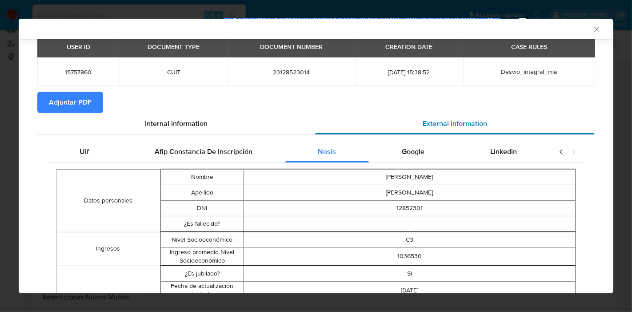
drag, startPoint x: 408, startPoint y: 156, endPoint x: 424, endPoint y: 153, distance: 16.6
click at [409, 155] on span "Google" at bounding box center [413, 151] width 23 height 10
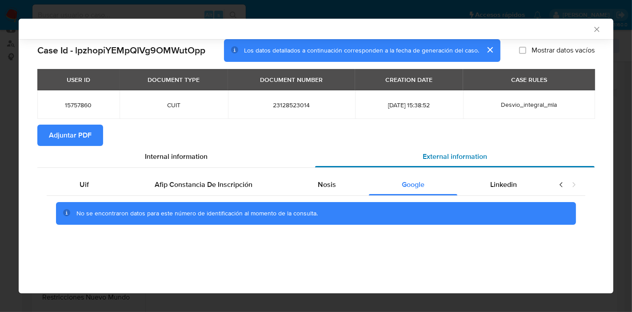
scroll to position [0, 0]
drag, startPoint x: 510, startPoint y: 181, endPoint x: 544, endPoint y: 179, distance: 34.7
click at [510, 181] on span "Linkedin" at bounding box center [503, 184] width 27 height 10
click at [92, 177] on div "Uif" at bounding box center [84, 184] width 75 height 21
click at [171, 157] on span "Internal information" at bounding box center [176, 156] width 63 height 10
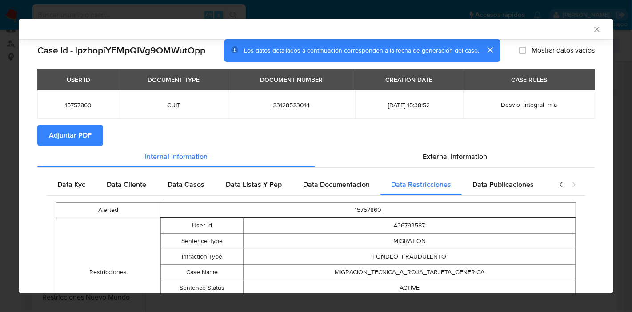
scroll to position [0, 164]
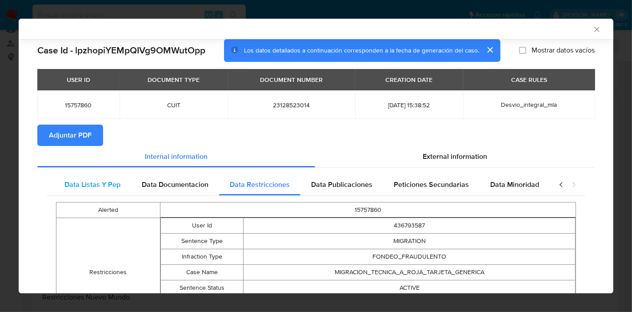
drag, startPoint x: 82, startPoint y: 193, endPoint x: 88, endPoint y: 174, distance: 19.8
click at [83, 193] on div "Data Listas Y Pep" at bounding box center [92, 184] width 77 height 21
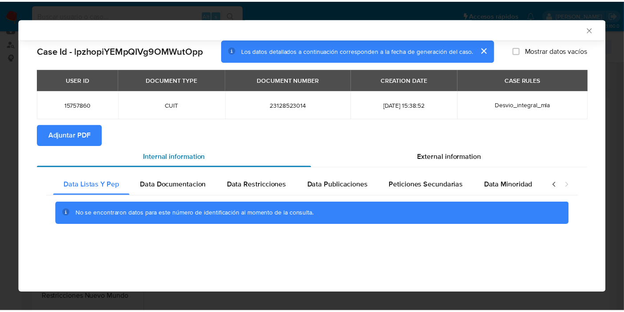
scroll to position [0, 156]
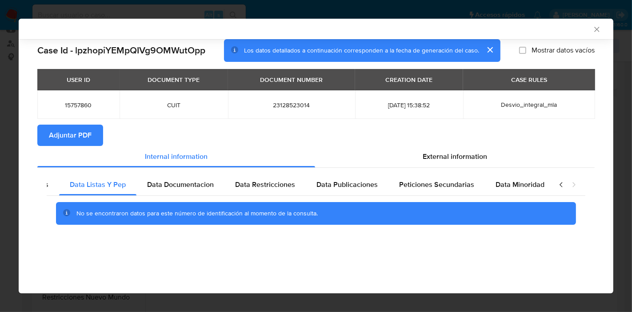
click at [88, 135] on span "Adjuntar PDF" at bounding box center [70, 135] width 43 height 20
click at [598, 28] on icon "Cerrar ventana" at bounding box center [596, 29] width 9 height 9
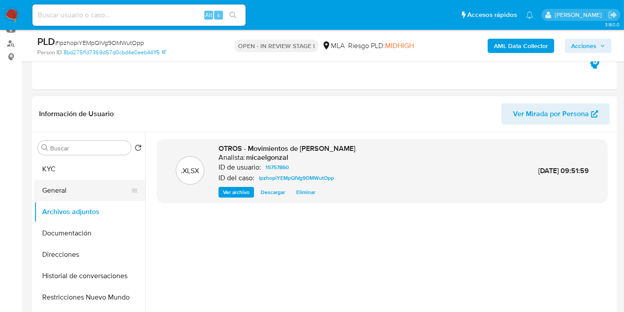
click at [34, 193] on div "Buscar Volver al orden por defecto KYC General Archivos adjuntos Documentación …" at bounding box center [324, 246] width 585 height 228
click at [71, 257] on button "Direcciones" at bounding box center [86, 254] width 104 height 21
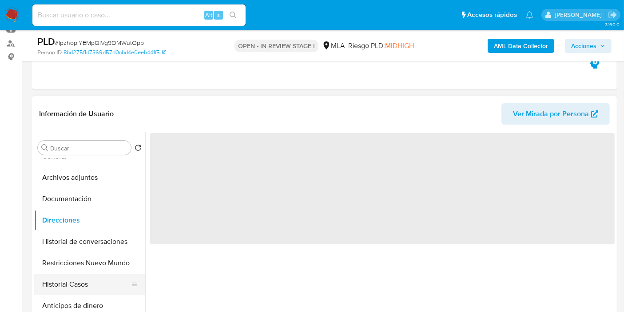
scroll to position [49, 0]
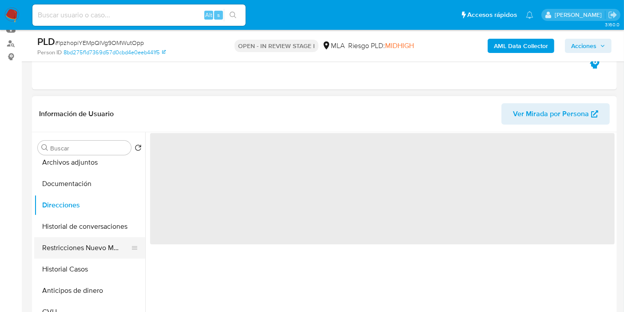
click at [92, 252] on button "Restricciones Nuevo Mundo" at bounding box center [86, 247] width 104 height 21
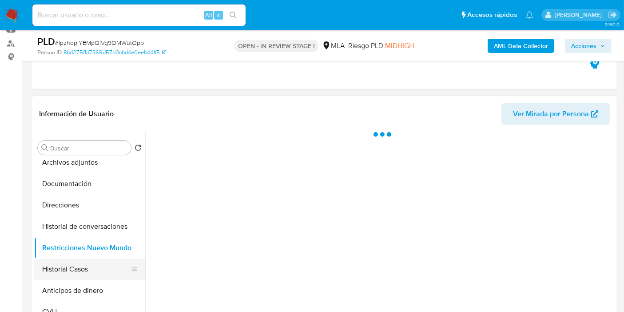
click at [87, 266] on button "Historial Casos" at bounding box center [86, 268] width 104 height 21
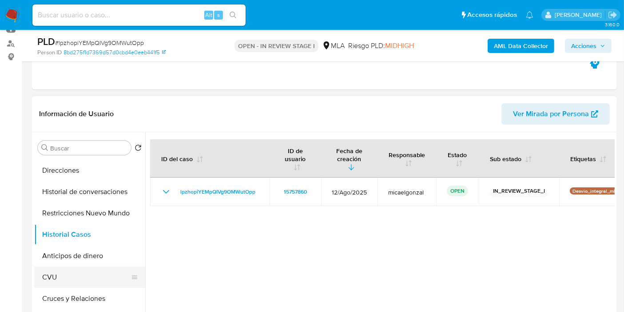
scroll to position [99, 0]
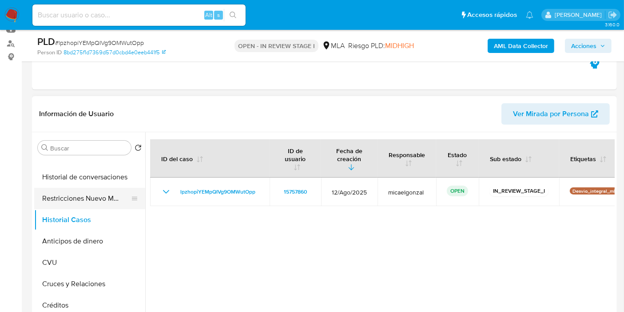
click at [85, 193] on button "Restricciones Nuevo Mundo" at bounding box center [86, 198] width 104 height 21
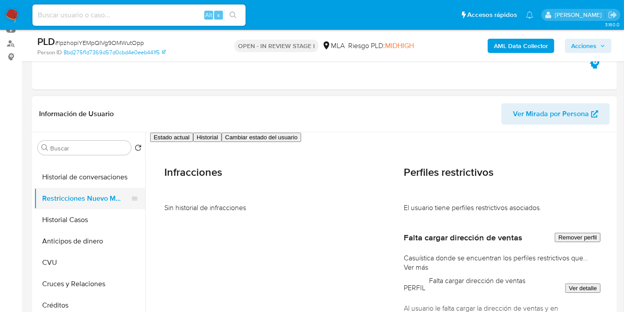
scroll to position [49, 0]
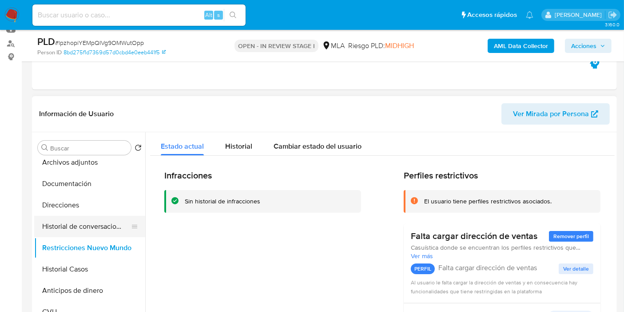
click at [89, 221] on button "Historial de conversaciones" at bounding box center [86, 226] width 104 height 21
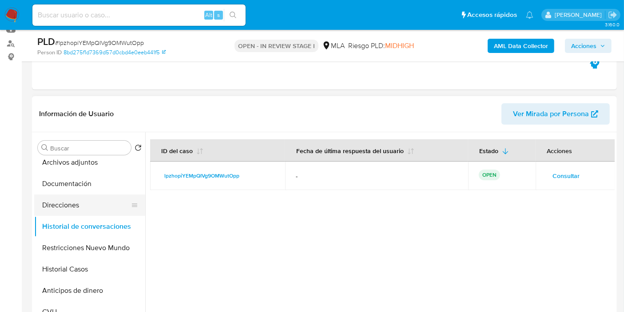
click at [87, 201] on button "Direcciones" at bounding box center [86, 204] width 104 height 21
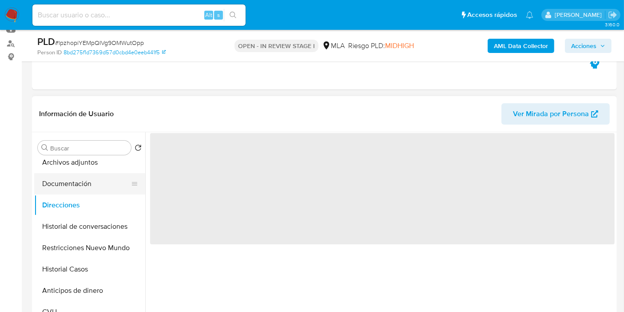
scroll to position [0, 0]
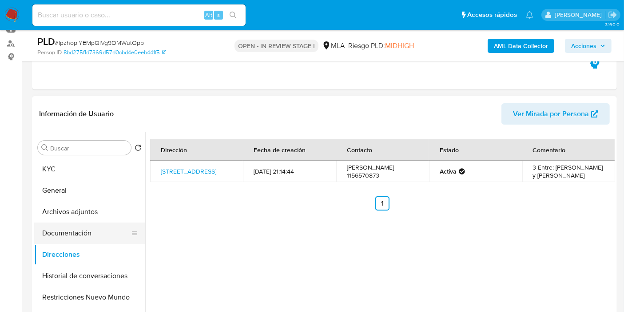
click at [71, 236] on button "Documentación" at bounding box center [86, 232] width 104 height 21
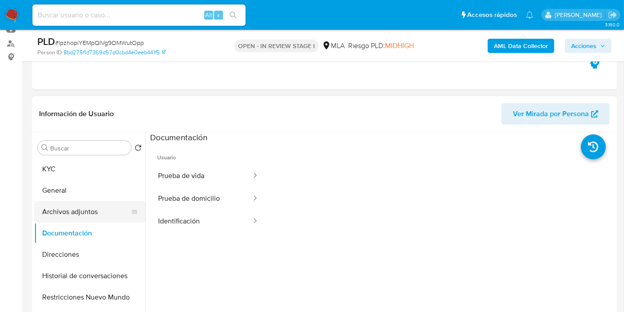
click at [80, 208] on button "Archivos adjuntos" at bounding box center [86, 211] width 104 height 21
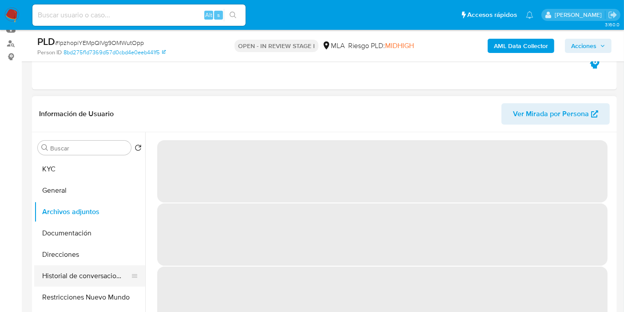
drag, startPoint x: 80, startPoint y: 278, endPoint x: 88, endPoint y: 272, distance: 9.5
click at [80, 278] on button "Historial de conversaciones" at bounding box center [86, 275] width 104 height 21
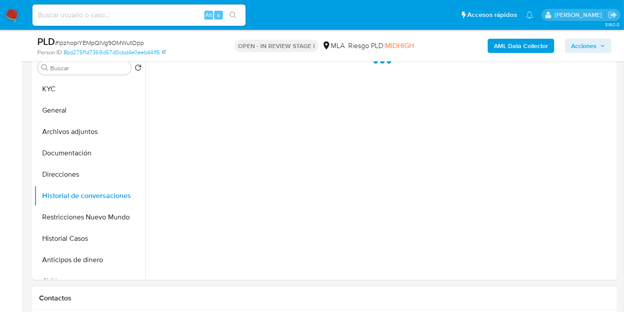
scroll to position [247, 0]
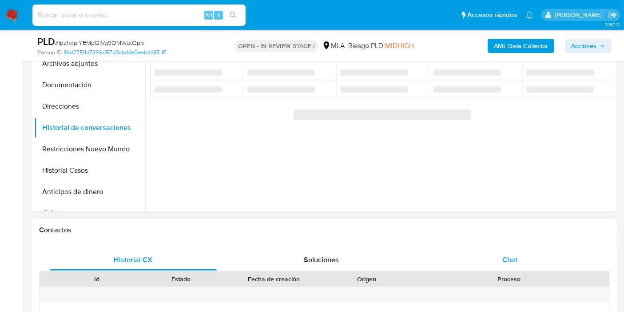
click at [550, 266] on div "Chat" at bounding box center [510, 259] width 167 height 21
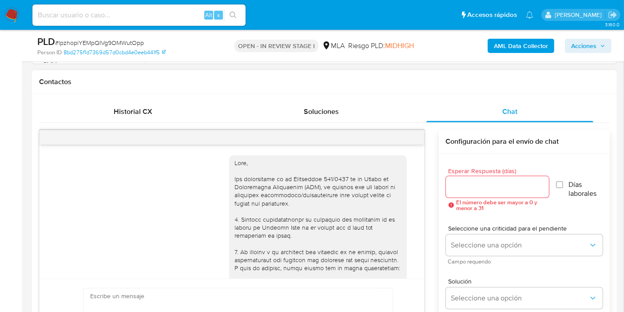
scroll to position [737, 0]
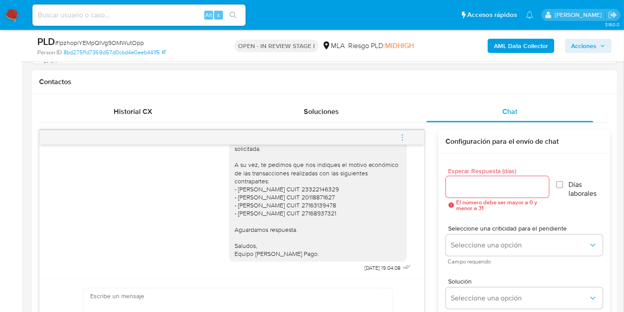
click at [405, 133] on icon "menu-action" at bounding box center [403, 137] width 8 height 8
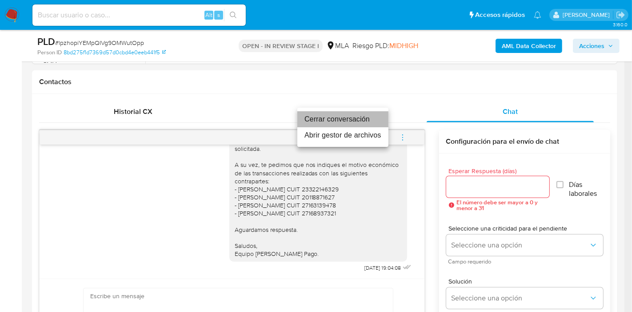
click at [361, 119] on li "Cerrar conversación" at bounding box center [342, 119] width 91 height 16
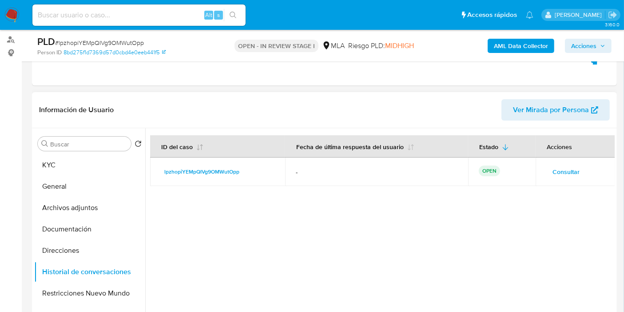
scroll to position [49, 0]
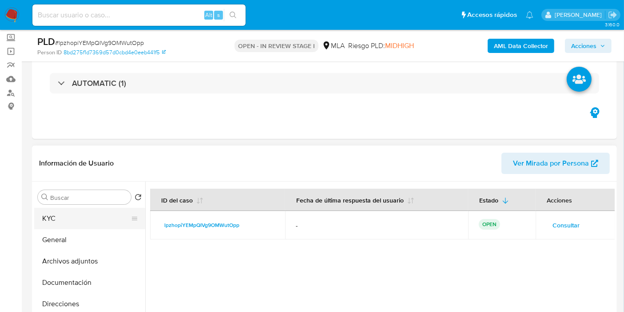
click at [78, 216] on button "KYC" at bounding box center [86, 218] width 104 height 21
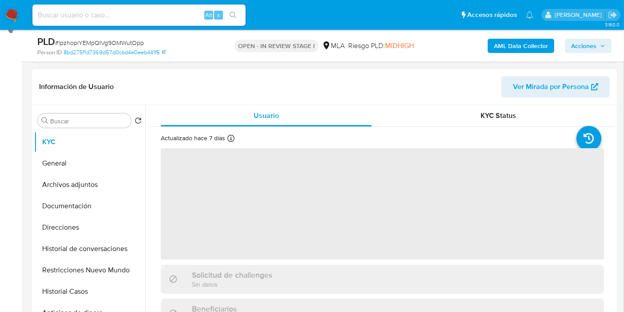
scroll to position [197, 0]
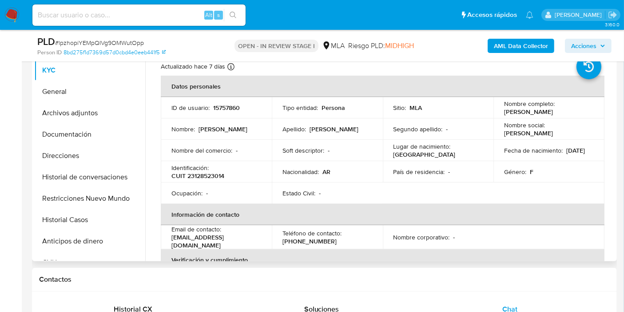
click at [192, 177] on p "CUIT 23128523014" at bounding box center [198, 176] width 53 height 8
click at [195, 174] on p "CUIT 23128523014" at bounding box center [198, 176] width 53 height 8
drag, startPoint x: 194, startPoint y: 174, endPoint x: 212, endPoint y: 175, distance: 17.4
click at [212, 175] on p "CUIT 23128523014" at bounding box center [198, 176] width 53 height 8
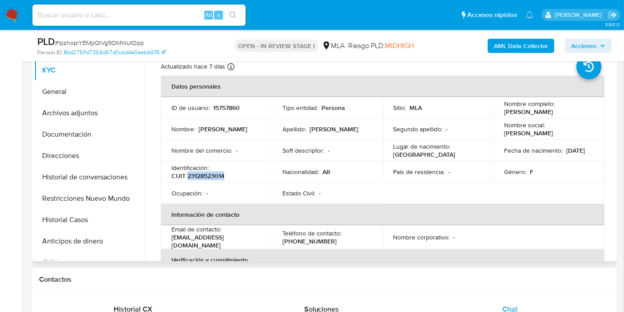
click at [212, 175] on p "CUIT 23128523014" at bounding box center [198, 176] width 53 height 8
click at [98, 101] on button "General" at bounding box center [86, 91] width 104 height 21
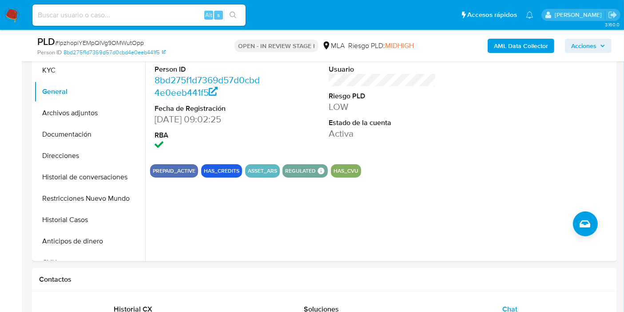
click at [135, 15] on input at bounding box center [138, 15] width 213 height 12
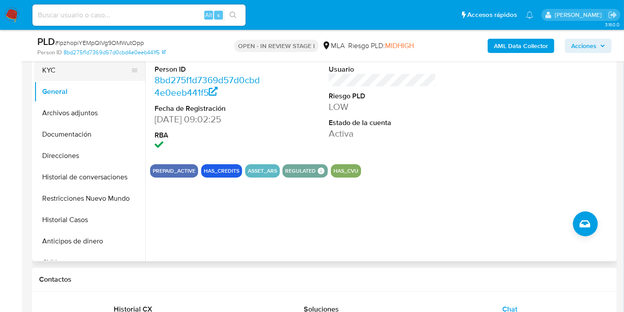
click at [85, 64] on button "KYC" at bounding box center [86, 70] width 104 height 21
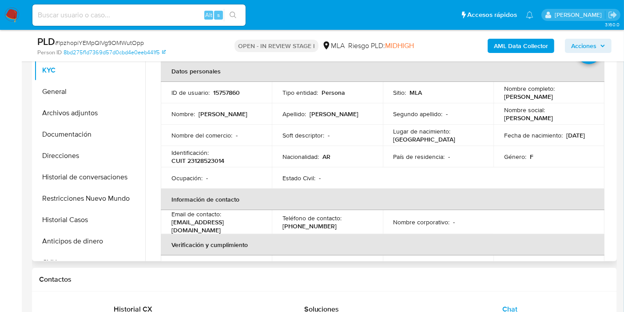
scroll to position [0, 0]
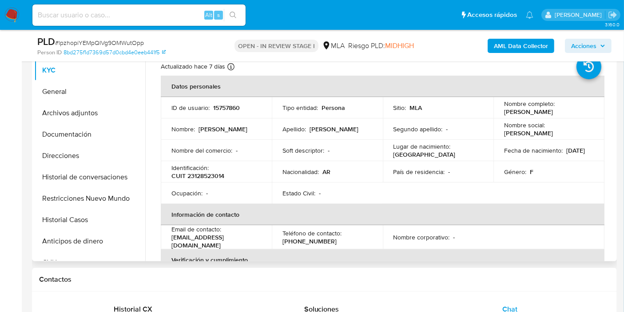
click at [587, 112] on div "Nombre completo : Maria Laura Florencia Avalos" at bounding box center [549, 108] width 90 height 16
click at [203, 175] on p "CUIT 23128523014" at bounding box center [198, 176] width 53 height 8
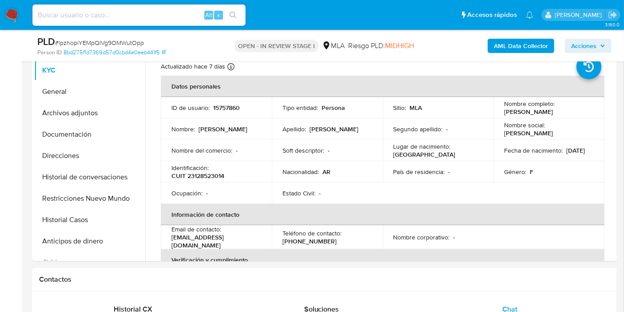
drag, startPoint x: 275, startPoint y: 138, endPoint x: 216, endPoint y: 20, distance: 132.2
click at [275, 137] on td "Apellido : Avalos" at bounding box center [327, 128] width 111 height 21
click at [91, 5] on div "Alt s" at bounding box center [138, 14] width 213 height 21
click at [84, 10] on input at bounding box center [138, 15] width 213 height 12
paste input "M5URfLMLv5k8Gd5ziscEl5lu"
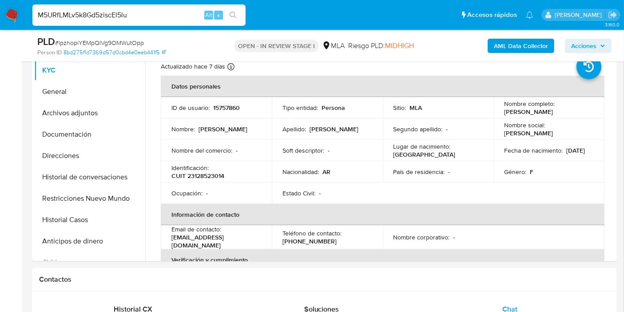
type input "M5URfLMLv5k8Gd5ziscEl5lu"
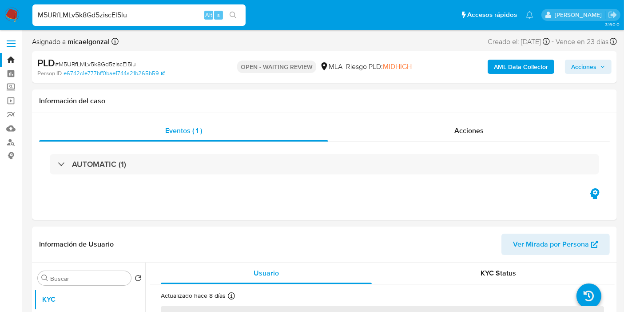
select select "10"
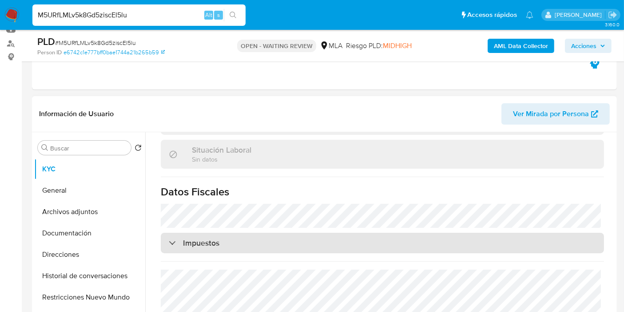
scroll to position [481, 0]
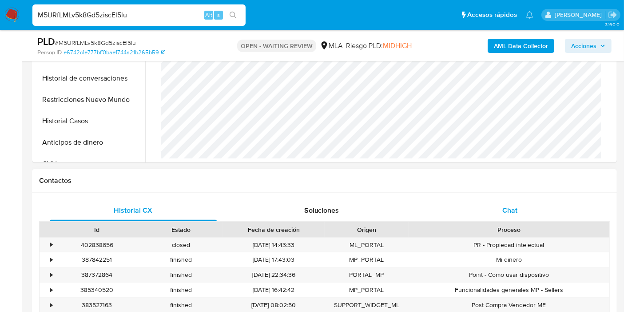
click at [494, 216] on div "Chat" at bounding box center [510, 210] width 167 height 21
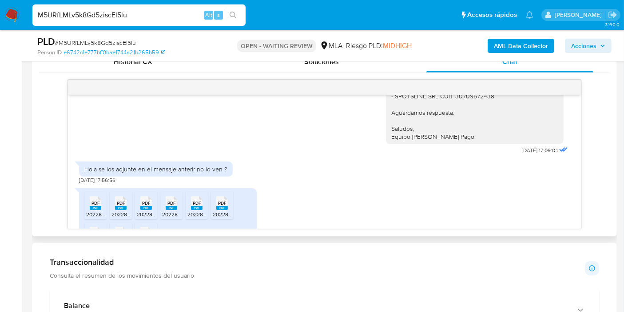
scroll to position [1209, 0]
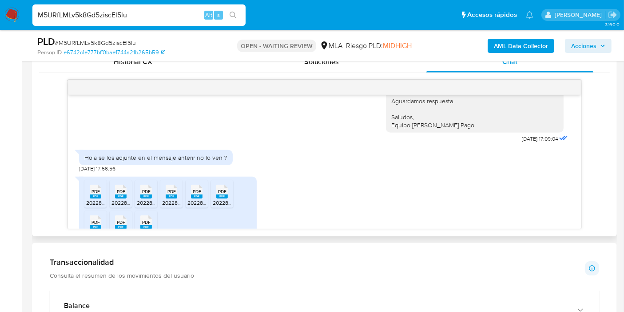
click at [109, 161] on div "Hola se los adjunte en el mensaje anterir no lo ven ?" at bounding box center [155, 157] width 143 height 8
drag, startPoint x: 109, startPoint y: 165, endPoint x: 164, endPoint y: 165, distance: 55.1
click at [113, 161] on div "Hola se los adjunte en el mensaje anterir no lo ven ?" at bounding box center [155, 157] width 143 height 8
click at [175, 161] on div "Hola se los adjunte en el mensaje anterir no lo ven ?" at bounding box center [155, 157] width 143 height 8
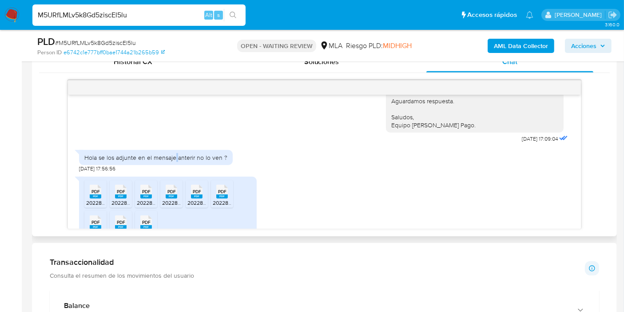
click at [175, 161] on div "Hola se los adjunte en el mensaje anterir no lo ven ?" at bounding box center [155, 157] width 143 height 8
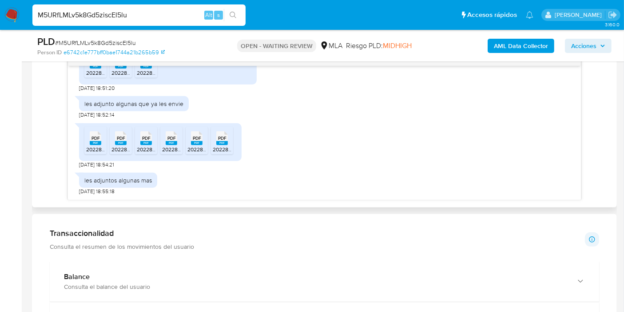
scroll to position [494, 0]
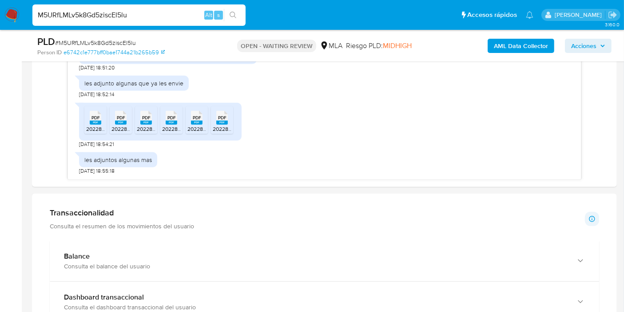
click at [94, 12] on input "M5URfLMLv5k8Gd5ziscEl5lu" at bounding box center [138, 15] width 213 height 12
paste input "0DPp4yLW67ZTKRCpWQxEGF9P"
type input "0DPp4yLW67ZTKRCpWQxEGF9P"
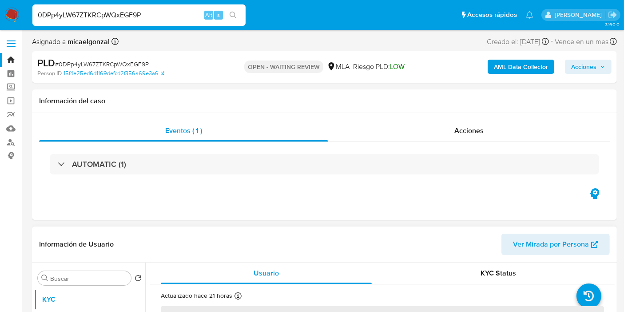
select select "10"
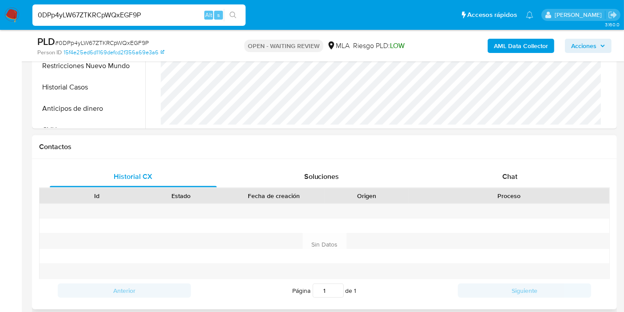
scroll to position [345, 0]
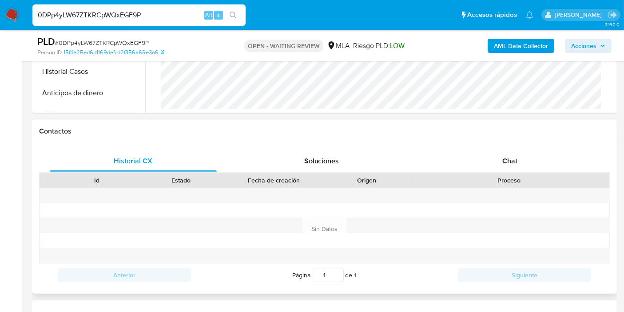
click at [531, 171] on div "Historial CX Soluciones Chat Id Estado Fecha de creación Origen Proceso Anterio…" at bounding box center [324, 218] width 571 height 136
click at [553, 155] on div "Chat" at bounding box center [510, 160] width 167 height 21
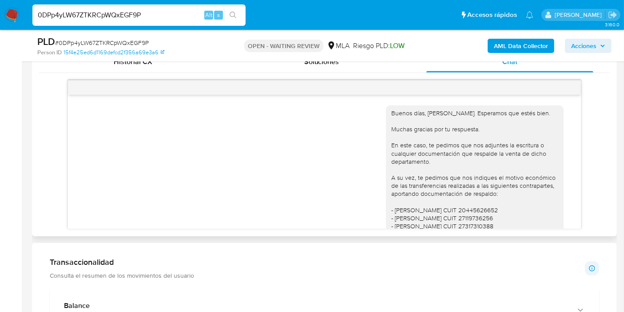
scroll to position [907, 0]
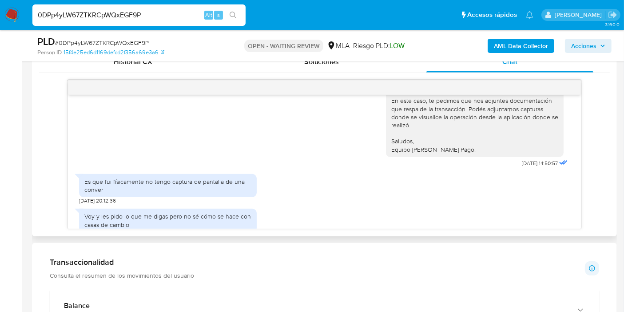
click at [162, 177] on div "Es que fui físicamente no tengo captura de pantalla de una conver" at bounding box center [167, 185] width 167 height 16
click at [191, 216] on div "Voy y les pido lo que me digas pero no sé cómo se hace con casas de cambio 12/0…" at bounding box center [168, 221] width 178 height 35
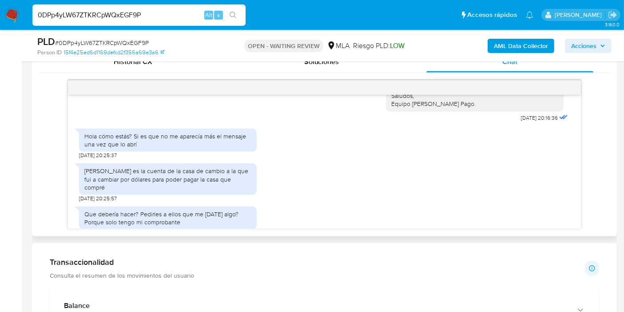
scroll to position [709, 0]
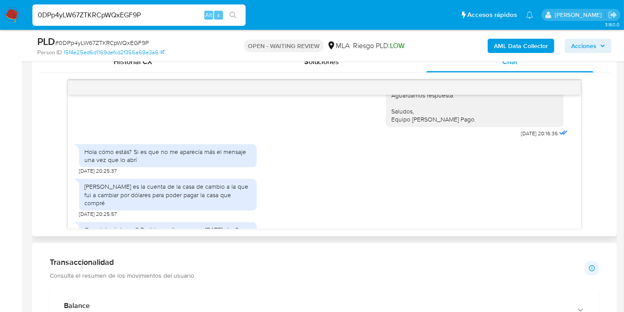
click at [189, 153] on div "Hola cómo estás? Si es que no me aparecía más el mensaje una vez que lo abrí" at bounding box center [167, 156] width 167 height 16
click at [212, 190] on div "Esa es la cuenta de la casa de cambio a la que fui a cambiar por dólares para p…" at bounding box center [167, 194] width 167 height 24
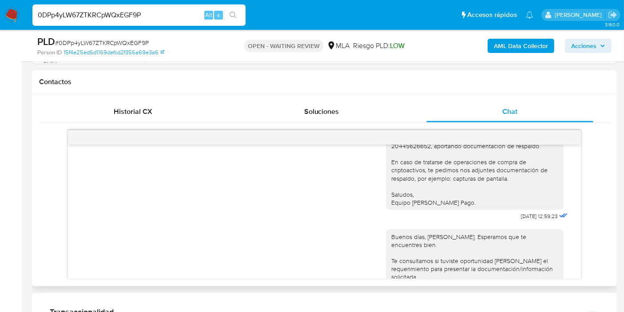
scroll to position [363, 0]
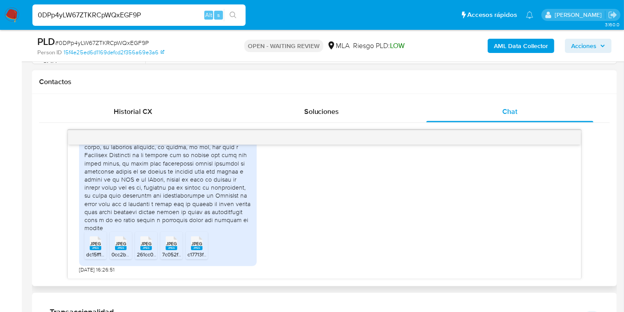
click at [140, 208] on div at bounding box center [167, 135] width 167 height 194
drag, startPoint x: 126, startPoint y: 201, endPoint x: 184, endPoint y: 204, distance: 57.8
click at [184, 204] on div at bounding box center [167, 135] width 167 height 194
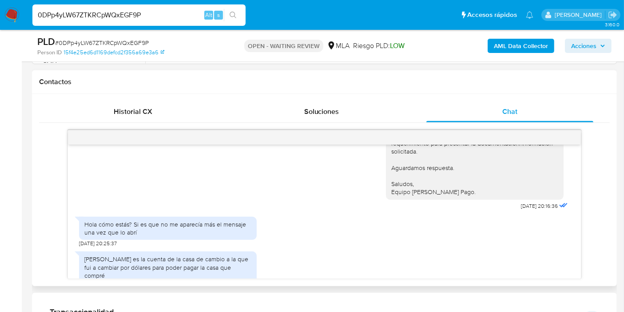
scroll to position [709, 0]
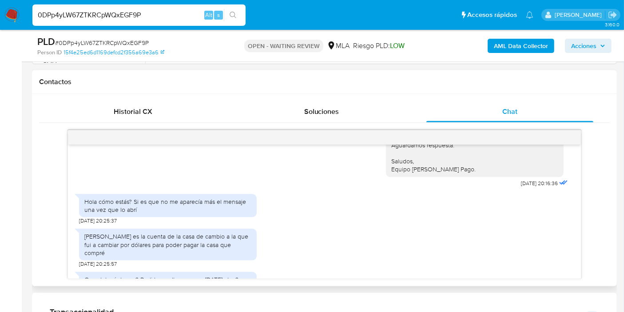
click at [167, 233] on div "Esa es la cuenta de la casa de cambio a la que fui a cambiar por dólares para p…" at bounding box center [167, 244] width 167 height 24
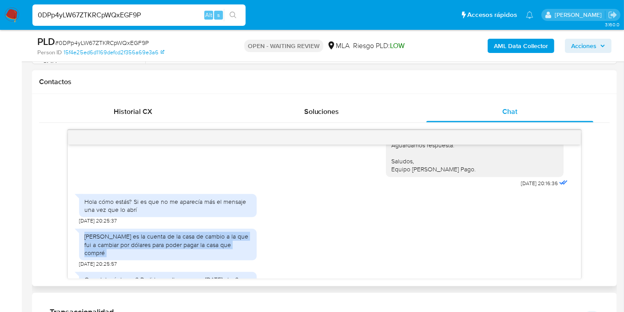
click at [167, 233] on div "Esa es la cuenta de la casa de cambio a la que fui a cambiar por dólares para p…" at bounding box center [167, 244] width 167 height 24
click at [156, 234] on div "Esa es la cuenta de la casa de cambio a la que fui a cambiar por dólares para p…" at bounding box center [167, 244] width 167 height 24
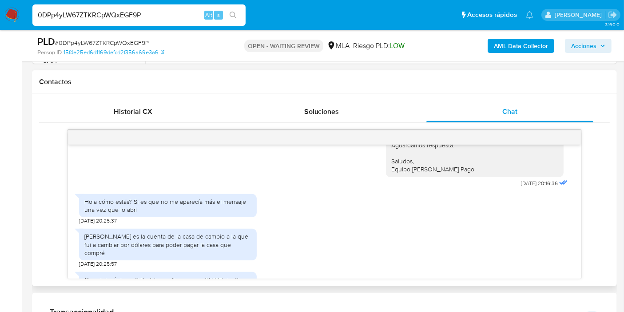
drag, startPoint x: 164, startPoint y: 227, endPoint x: 149, endPoint y: 227, distance: 15.1
click at [162, 232] on div "Esa es la cuenta de la casa de cambio a la que fui a cambiar por dólares para p…" at bounding box center [167, 244] width 167 height 24
drag, startPoint x: 145, startPoint y: 227, endPoint x: 187, endPoint y: 223, distance: 41.5
click at [187, 228] on div "Esa es la cuenta de la casa de cambio a la que fui a cambiar por dólares para p…" at bounding box center [168, 244] width 178 height 32
click at [159, 232] on div "Esa es la cuenta de la casa de cambio a la que fui a cambiar por dólares para p…" at bounding box center [167, 244] width 167 height 24
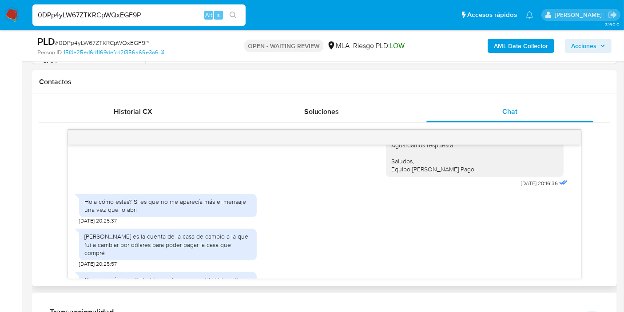
click at [150, 232] on div "Esa es la cuenta de la casa de cambio a la que fui a cambiar por dólares para p…" at bounding box center [167, 244] width 167 height 24
drag, startPoint x: 150, startPoint y: 230, endPoint x: 193, endPoint y: 228, distance: 42.7
click at [193, 232] on div "Esa es la cuenta de la casa de cambio a la que fui a cambiar por dólares para p…" at bounding box center [167, 244] width 167 height 24
click at [172, 232] on div "Esa es la cuenta de la casa de cambio a la que fui a cambiar por dólares para p…" at bounding box center [167, 244] width 167 height 24
click at [148, 232] on div "Esa es la cuenta de la casa de cambio a la que fui a cambiar por dólares para p…" at bounding box center [167, 244] width 167 height 24
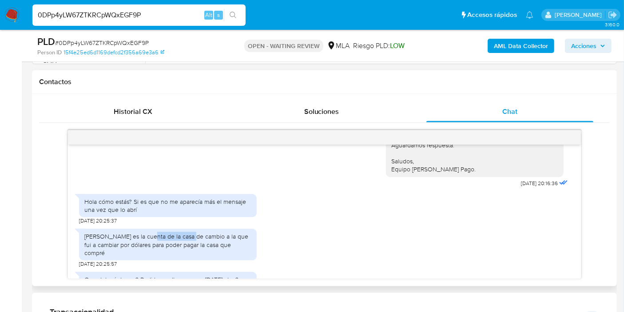
drag, startPoint x: 144, startPoint y: 228, endPoint x: 187, endPoint y: 234, distance: 43.1
click at [189, 232] on div "Esa es la cuenta de la casa de cambio a la que fui a cambiar por dólares para p…" at bounding box center [167, 244] width 167 height 24
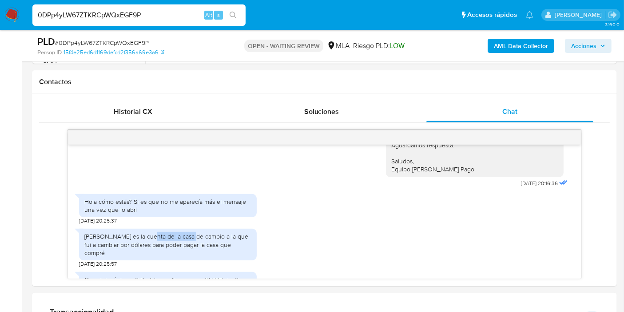
click at [113, 13] on input "0DPp4yLW67ZTKRCpWQxEGF9P" at bounding box center [138, 15] width 213 height 12
paste input "wRZJIPA58BT1mV7LEIppCuN7"
type input "wRZJIPA58BT1mV7LEIppCuN7"
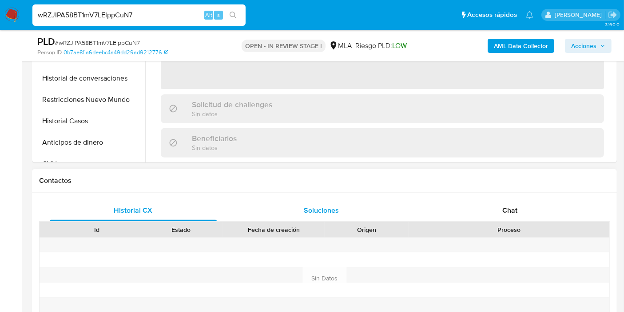
select select "10"
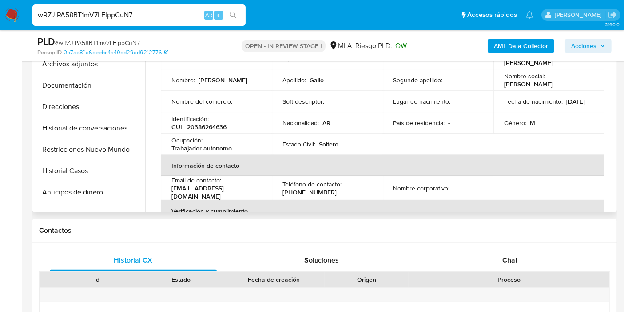
scroll to position [197, 0]
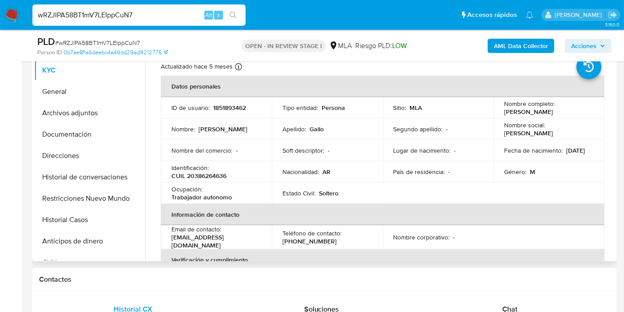
click at [528, 124] on td "Nombre social : Uriel" at bounding box center [549, 128] width 111 height 21
click at [543, 109] on p "Uriel Alejandro Gallo" at bounding box center [528, 112] width 49 height 8
drag, startPoint x: 543, startPoint y: 109, endPoint x: 387, endPoint y: 99, distance: 156.8
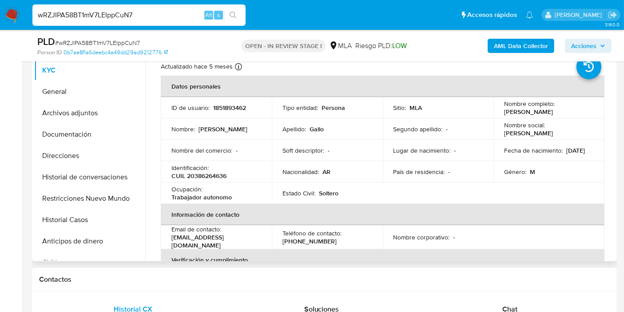
click at [528, 106] on div "Nombre completo : Uriel Alejandro Gallo" at bounding box center [549, 108] width 90 height 16
click at [436, 122] on td "Segundo apellido : -" at bounding box center [438, 128] width 111 height 21
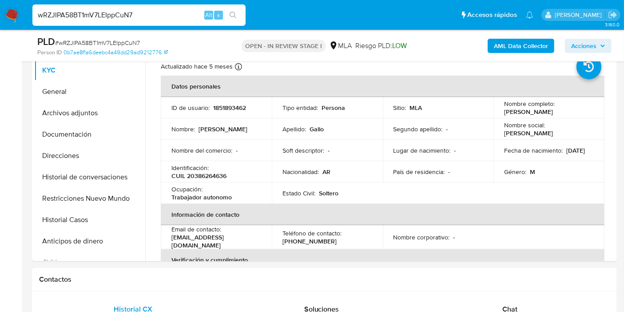
click at [72, 13] on input "wRZJIPA58BT1mV7LEIppCuN7" at bounding box center [138, 15] width 213 height 12
paste input "SfMLZnfiHSkIpy32lGXQfQ7U"
type input "SfMLZnfiHSkIpy32lGXQfQ7U"
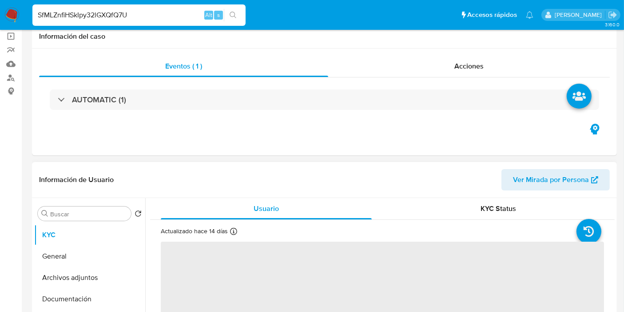
scroll to position [99, 0]
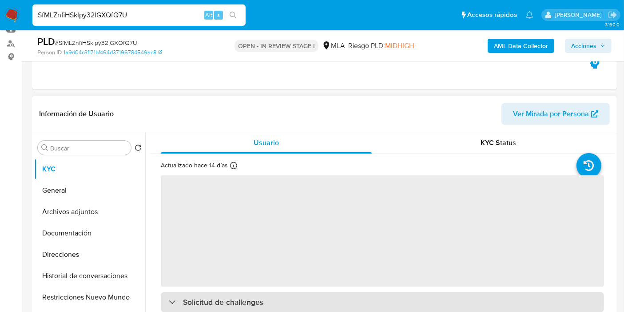
select select "10"
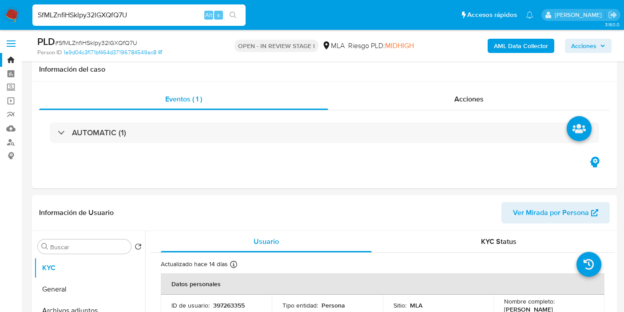
select select "10"
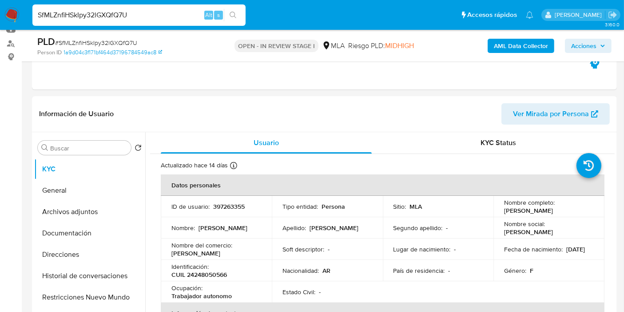
scroll to position [99, 0]
click at [94, 189] on button "General" at bounding box center [86, 190] width 104 height 21
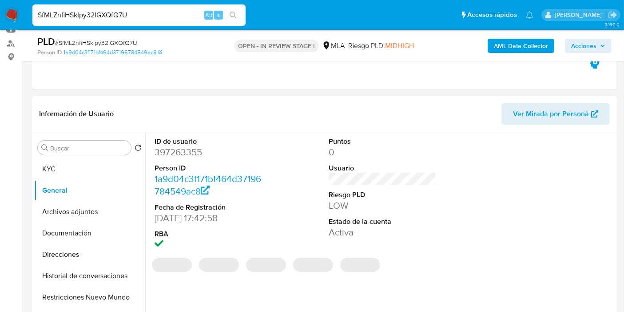
click at [176, 146] on dd "397263355" at bounding box center [209, 152] width 108 height 12
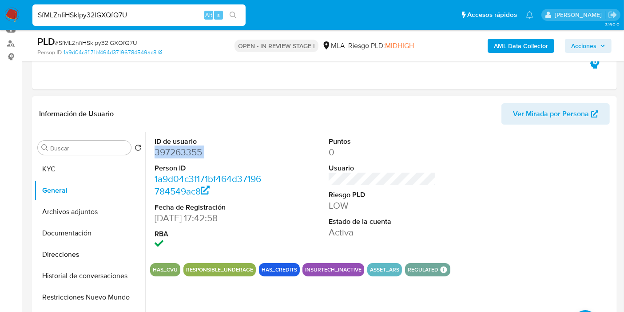
copy dd "397263355"
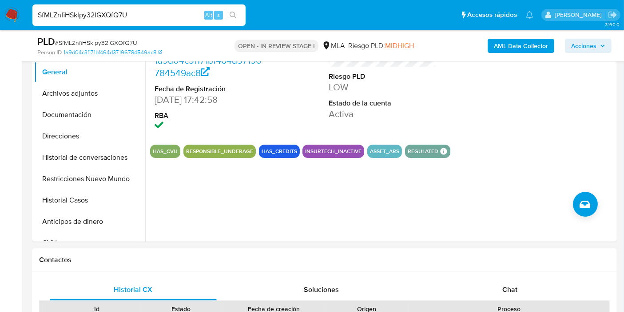
scroll to position [296, 0]
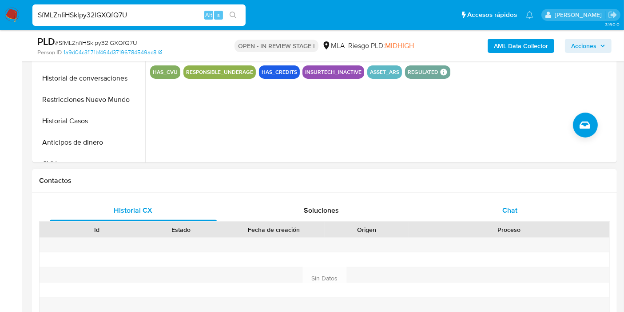
click at [539, 200] on div "Chat" at bounding box center [510, 210] width 167 height 21
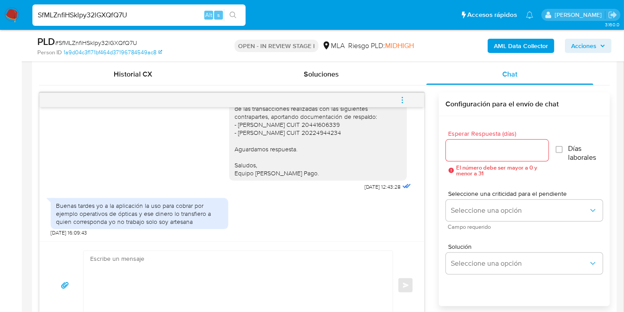
scroll to position [444, 0]
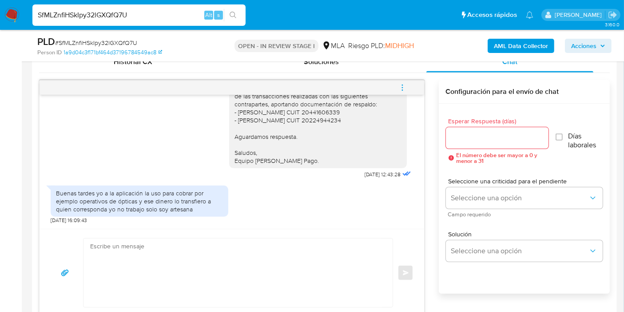
click at [125, 196] on div "Buenas tardes yo a la aplicación la uso para cobrar por ejemplo operativos de ó…" at bounding box center [139, 201] width 167 height 24
click at [148, 203] on div "Buenas tardes yo a la aplicación la uso para cobrar por ejemplo operativos de ó…" at bounding box center [139, 201] width 167 height 24
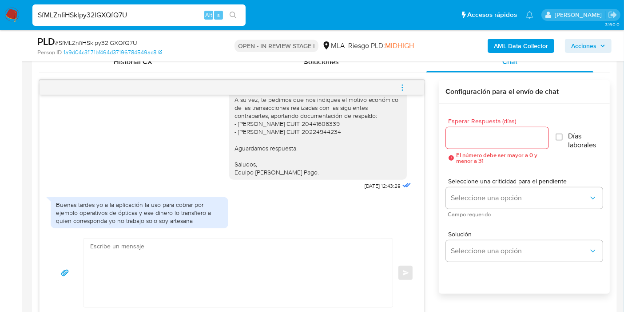
scroll to position [715, 0]
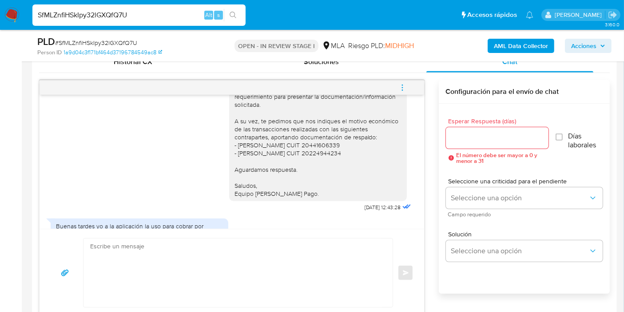
click at [235, 138] on div "Buenos días, Marcela. Esperamos que te encuentres bien. Te consultamos si tuvis…" at bounding box center [318, 128] width 167 height 137
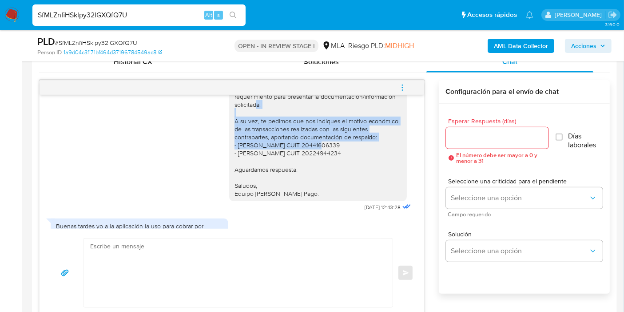
drag, startPoint x: 235, startPoint y: 138, endPoint x: 316, endPoint y: 160, distance: 84.7
click at [316, 160] on div "Buenos días, Marcela. Esperamos que te encuentres bien. Te consultamos si tuvis…" at bounding box center [318, 128] width 167 height 137
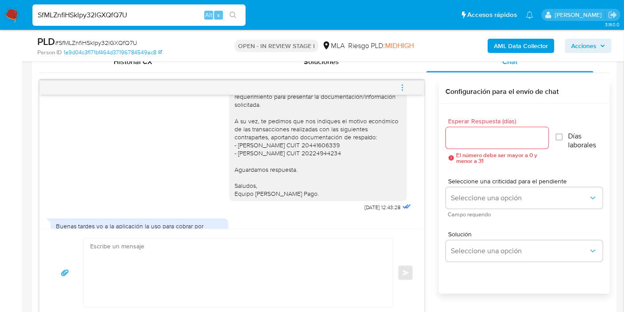
click at [366, 162] on div "Buenos días, Marcela. Esperamos que te encuentres bien. Te consultamos si tuvis…" at bounding box center [318, 128] width 167 height 137
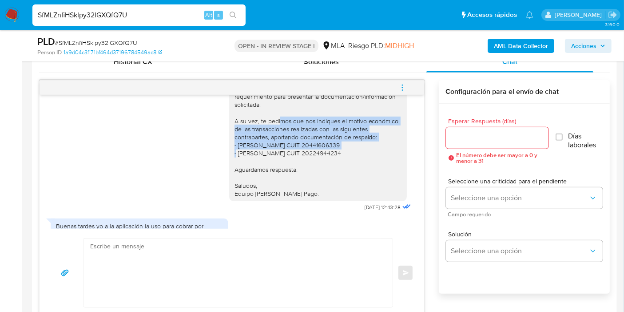
drag, startPoint x: 342, startPoint y: 162, endPoint x: 293, endPoint y: 136, distance: 55.3
click at [293, 136] on div "Buenos días, Marcela. Esperamos que te encuentres bien. Te consultamos si tuvis…" at bounding box center [318, 128] width 167 height 137
click at [267, 150] on div "Buenos días, Marcela. Esperamos que te encuentres bien. Te consultamos si tuvis…" at bounding box center [318, 128] width 167 height 137
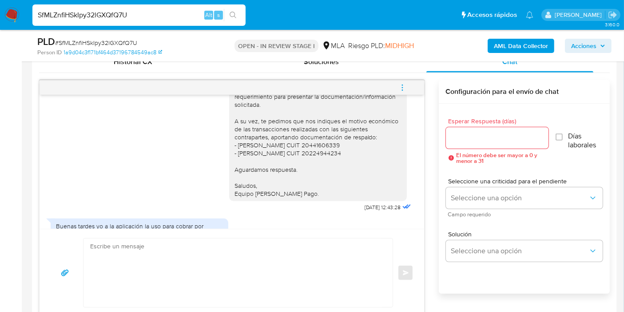
click at [116, 15] on input "SfMLZnfiHSkIpy32lGXQfQ7U" at bounding box center [138, 15] width 213 height 12
paste input "XiIcpR9MXweKMqttsilPOFsK"
type input "XiIcpR9MXweKMqttsilPOFsK"
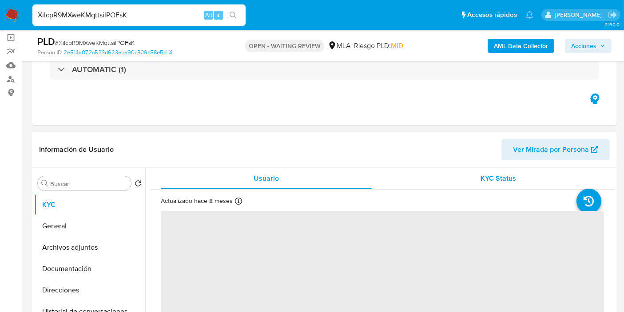
scroll to position [99, 0]
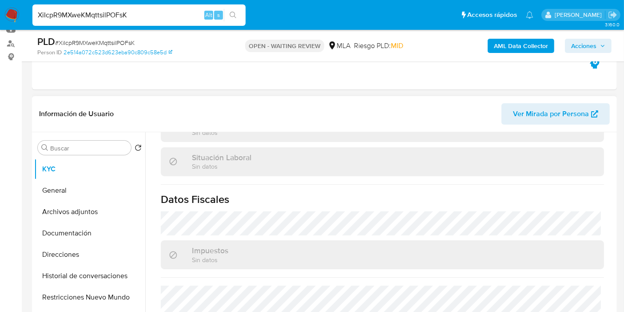
select select "10"
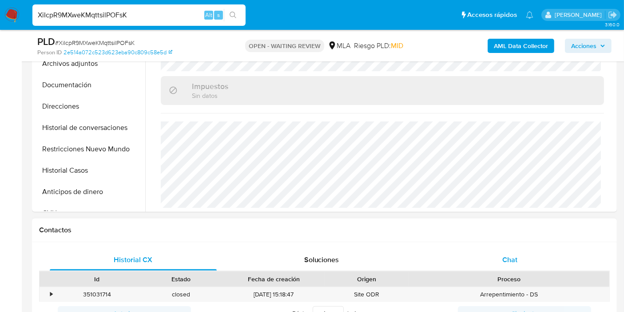
scroll to position [395, 0]
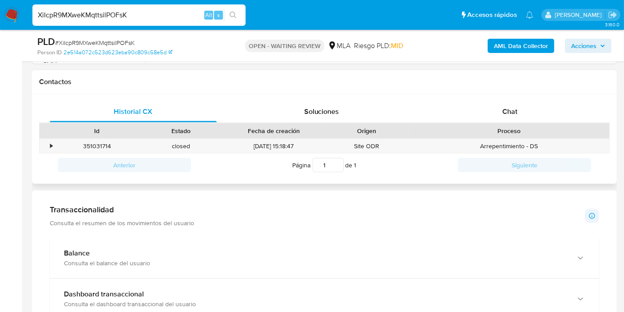
click at [515, 98] on div "Historial CX Soluciones Chat Id Estado Fecha de creación Origen Proceso • 35103…" at bounding box center [324, 139] width 585 height 90
click at [514, 106] on span "Chat" at bounding box center [510, 111] width 15 height 10
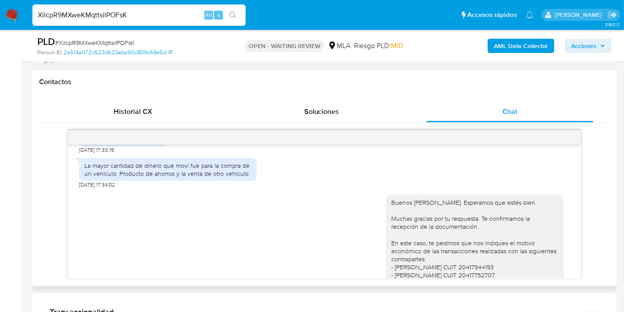
scroll to position [543, 0]
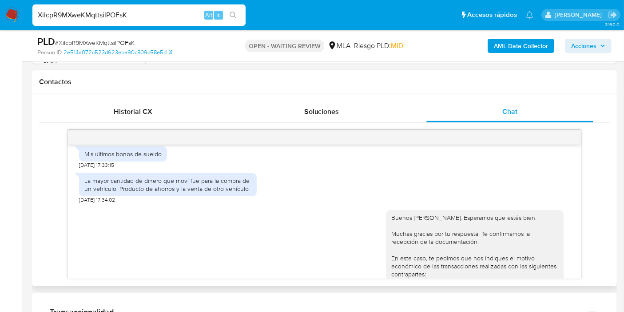
click at [199, 192] on div "La mayor cantidad de dinero que moví fue para la compra de un vehículo. Product…" at bounding box center [167, 184] width 167 height 16
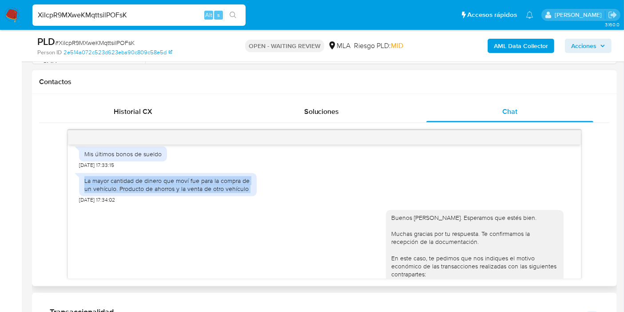
click at [199, 192] on div "La mayor cantidad de dinero que moví fue para la compra de un vehículo. Product…" at bounding box center [167, 184] width 167 height 16
click at [200, 192] on div "La mayor cantidad de dinero que moví fue para la compra de un vehículo. Product…" at bounding box center [167, 184] width 167 height 16
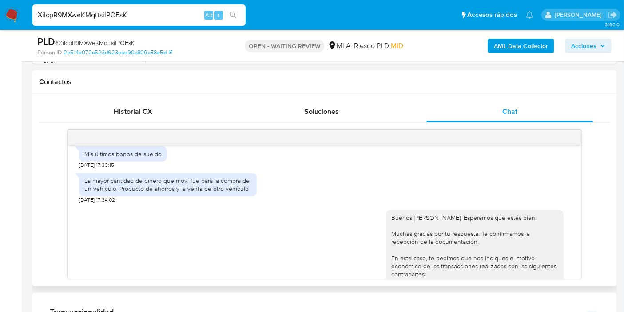
click at [209, 192] on div "La mayor cantidad de dinero que moví fue para la compra de un vehículo. Product…" at bounding box center [167, 184] width 167 height 16
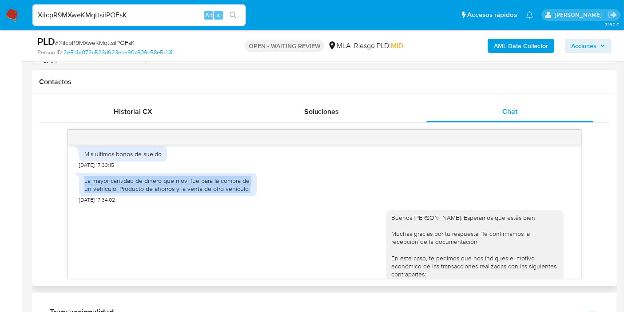
click at [209, 192] on div "La mayor cantidad de dinero que moví fue para la compra de un vehículo. Product…" at bounding box center [167, 184] width 167 height 16
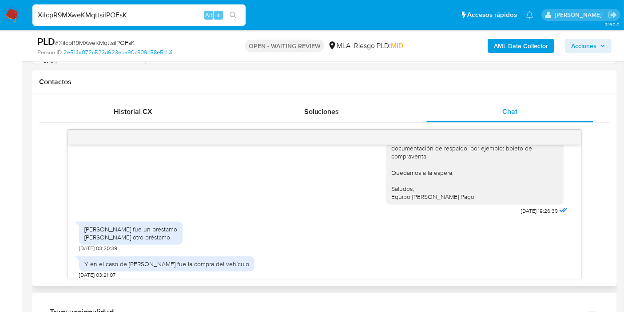
scroll to position [740, 0]
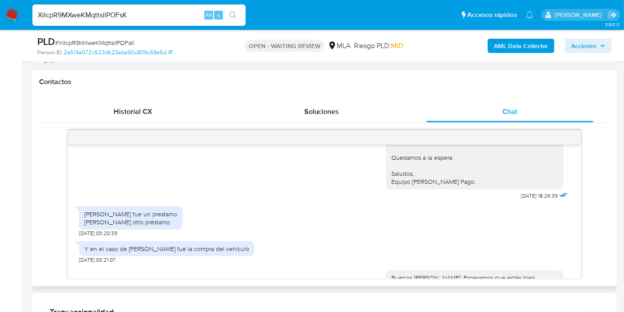
drag, startPoint x: 84, startPoint y: 221, endPoint x: 157, endPoint y: 230, distance: 73.9
click at [157, 226] on div "Santiago Tello fue un prestamo Francisco Javier otro préstamo" at bounding box center [130, 218] width 93 height 16
click at [159, 226] on div "Santiago Tello fue un prestamo Francisco Javier otro préstamo" at bounding box center [130, 218] width 93 height 16
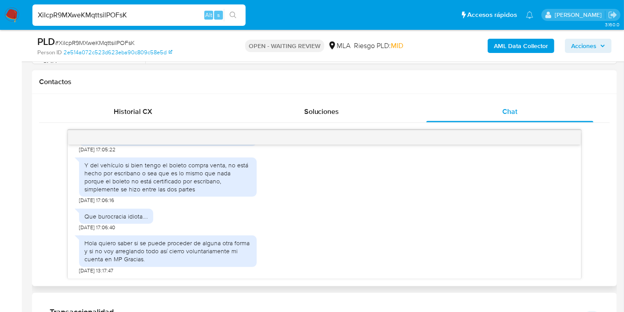
scroll to position [1447, 0]
click at [137, 251] on div "Hola quiero saber si se puede proceder de alguna otra forma y si no voy arregla…" at bounding box center [167, 251] width 167 height 24
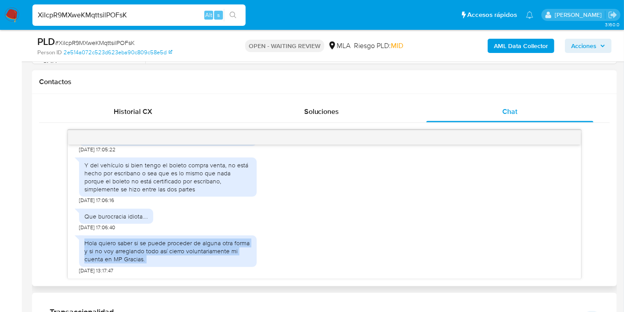
click at [137, 251] on div "Hola quiero saber si se puede proceder de alguna otra forma y si no voy arregla…" at bounding box center [167, 251] width 167 height 24
click at [218, 248] on div "Hola quiero saber si se puede proceder de alguna otra forma y si no voy arregla…" at bounding box center [167, 251] width 167 height 24
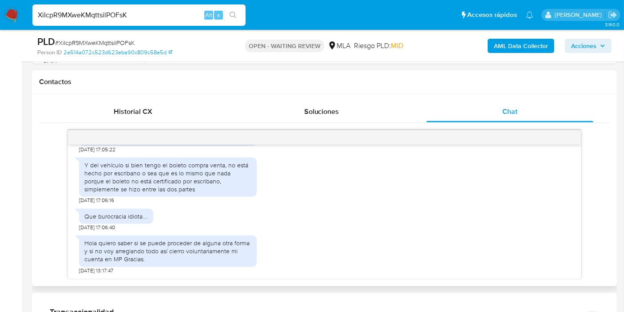
click at [224, 261] on div "Hola quiero saber si se puede proceder de alguna otra forma y si no voy arregla…" at bounding box center [167, 251] width 167 height 24
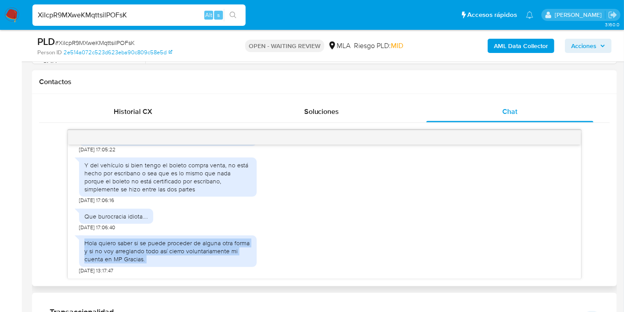
click at [224, 261] on div "Hola quiero saber si se puede proceder de alguna otra forma y si no voy arregla…" at bounding box center [167, 251] width 167 height 24
click at [267, 241] on div "Hola quiero saber si se puede proceder de alguna otra forma y si no voy arregla…" at bounding box center [324, 252] width 491 height 43
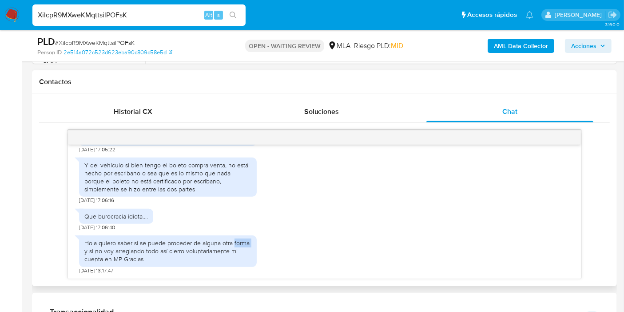
click at [267, 241] on div "Hola quiero saber si se puede proceder de alguna otra forma y si no voy arregla…" at bounding box center [324, 252] width 491 height 43
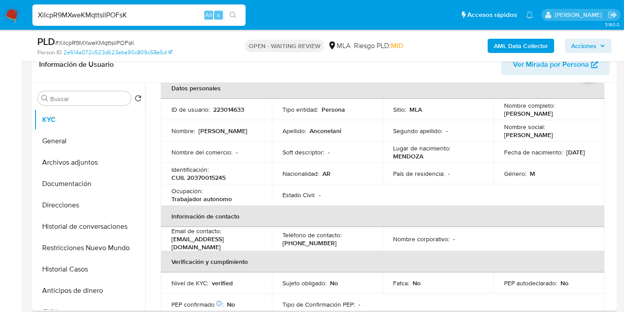
scroll to position [0, 0]
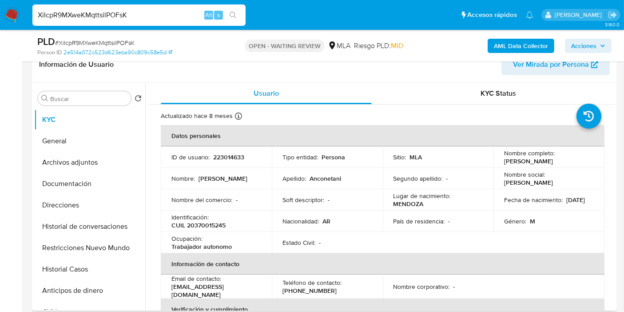
drag, startPoint x: 331, startPoint y: 162, endPoint x: 315, endPoint y: 141, distance: 26.9
click at [326, 156] on td "Tipo entidad : Persona" at bounding box center [327, 156] width 111 height 21
click at [142, 17] on input "XiIcpR9MXweKMqttsilPOFsK" at bounding box center [138, 15] width 213 height 12
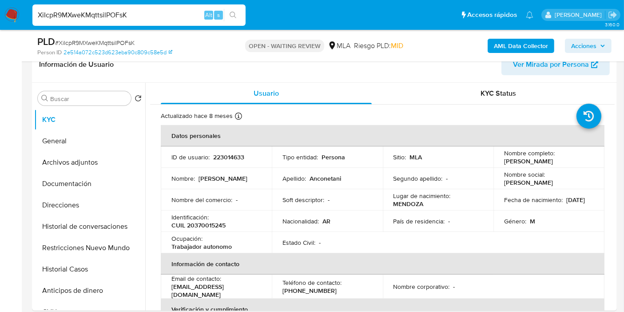
paste input "p9O8bSUJ2W4un2PRknKUZKhs"
type input "p9O8bSUJ2W4un2PRknKUZKhs"
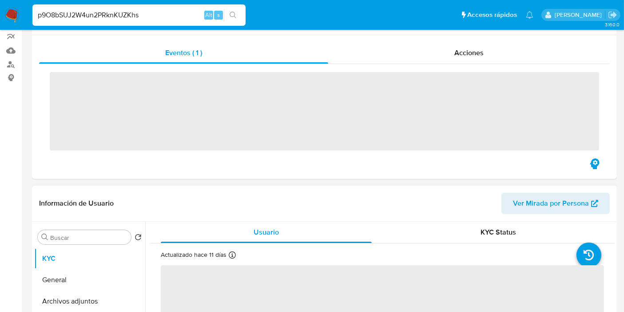
scroll to position [99, 0]
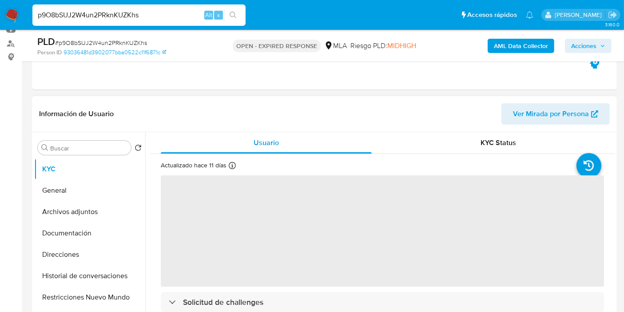
select select "10"
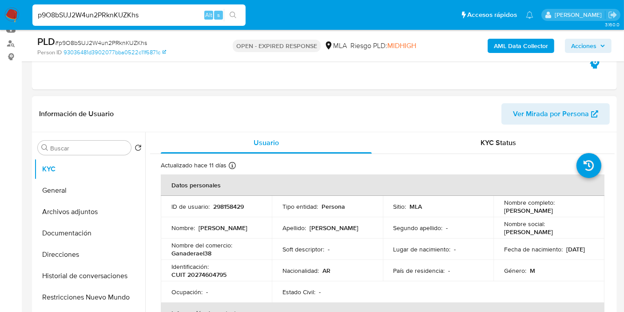
scroll to position [49, 0]
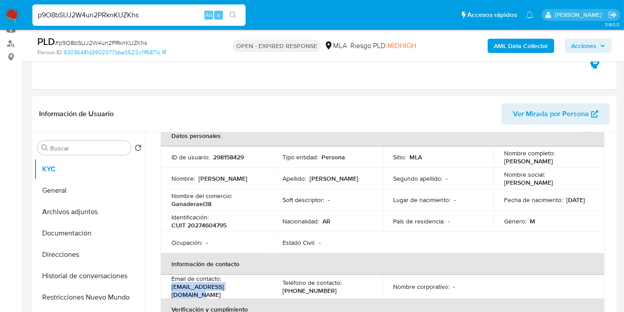
drag, startPoint x: 254, startPoint y: 288, endPoint x: 172, endPoint y: 290, distance: 82.7
click at [172, 290] on div "Email de contacto : ganaderael38@hotmail.com" at bounding box center [217, 286] width 90 height 24
copy p "ganaderael38@hotmail.com"
click at [13, 11] on img at bounding box center [11, 15] width 15 height 15
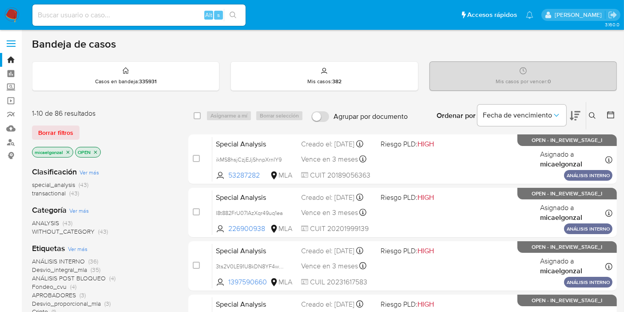
click at [62, 184] on span "special_analysis" at bounding box center [53, 184] width 43 height 9
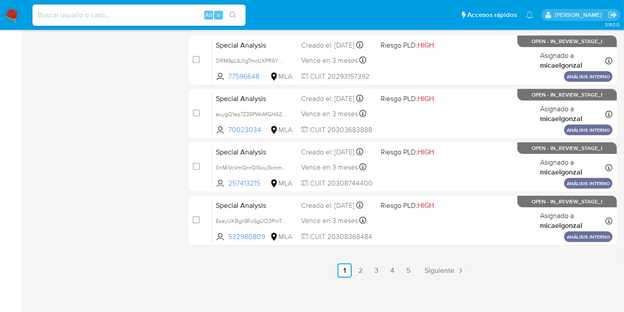
scroll to position [421, 0]
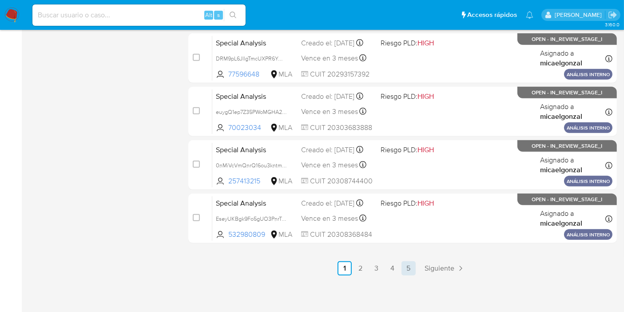
click at [407, 268] on link "5" at bounding box center [409, 268] width 14 height 14
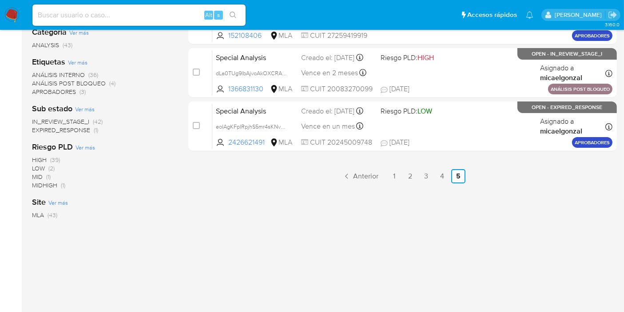
scroll to position [32, 0]
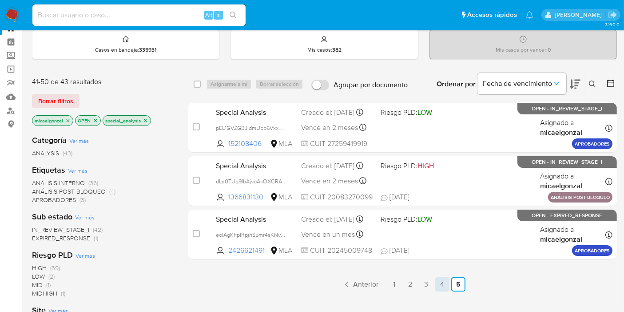
click at [436, 286] on link "4" at bounding box center [443, 284] width 14 height 14
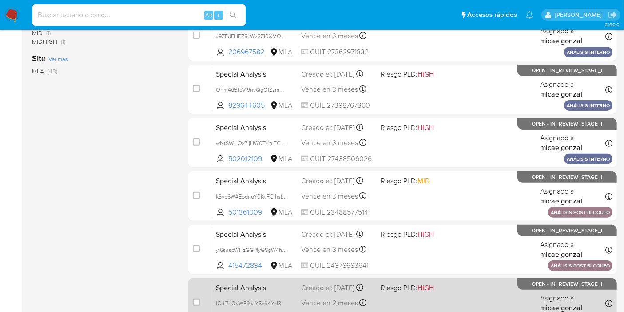
scroll to position [174, 0]
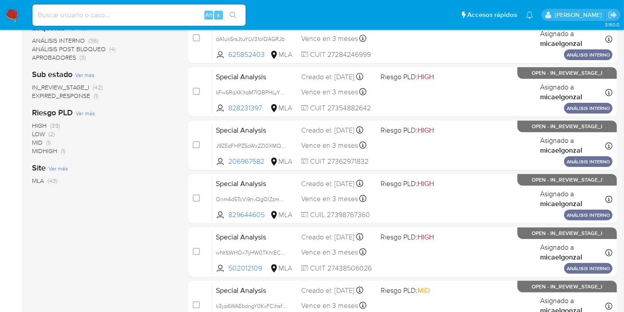
click at [10, 10] on img at bounding box center [11, 15] width 15 height 15
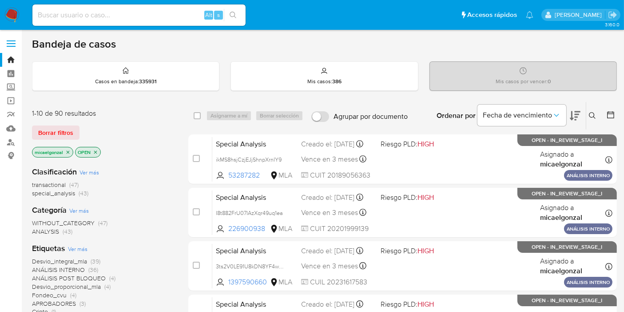
click at [94, 14] on input at bounding box center [138, 15] width 213 height 12
paste input "iQlMrvuxT3ASvYAZBP9N214x"
type input "iQlMrvuxT3ASvYAZBP9N214x"
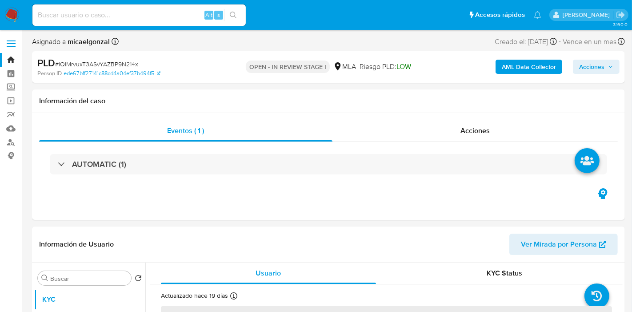
select select "10"
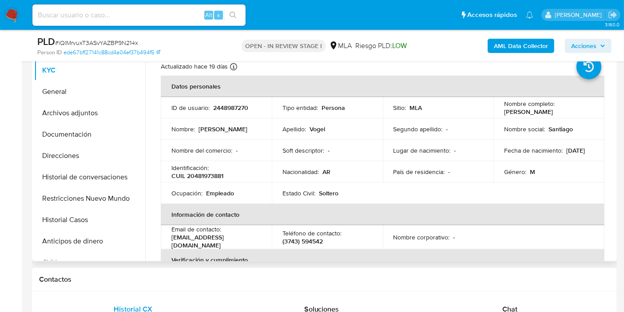
click at [311, 156] on td "Soft descriptor : -" at bounding box center [327, 150] width 111 height 21
click at [93, 91] on button "General" at bounding box center [86, 91] width 104 height 21
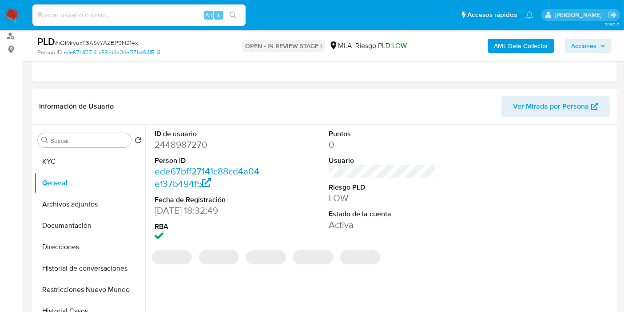
scroll to position [99, 0]
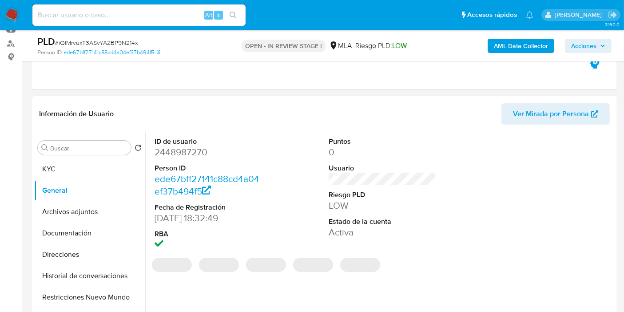
click at [185, 153] on dd "2448987270" at bounding box center [209, 152] width 108 height 12
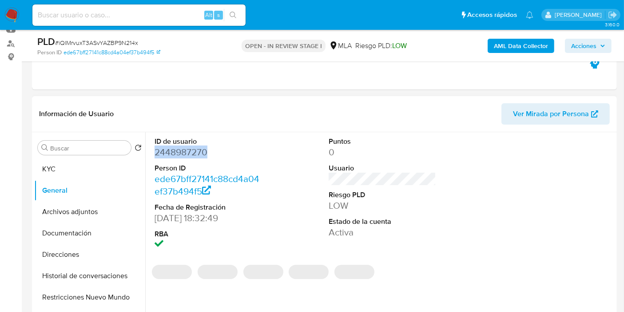
click at [185, 153] on dd "2448987270" at bounding box center [209, 152] width 108 height 12
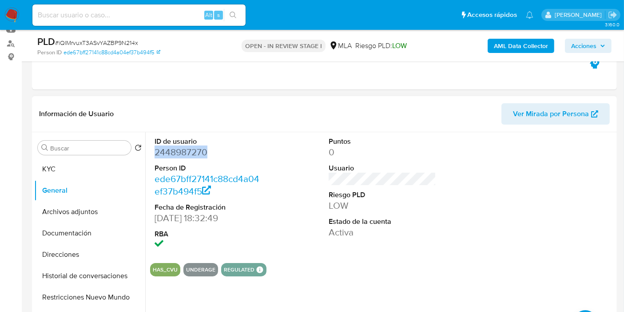
copy dd "2448987270"
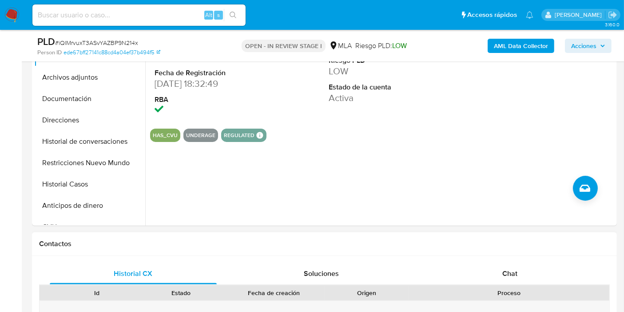
scroll to position [296, 0]
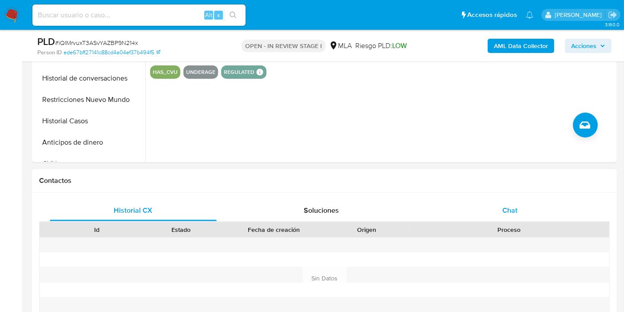
click at [466, 212] on div "Chat" at bounding box center [510, 210] width 167 height 21
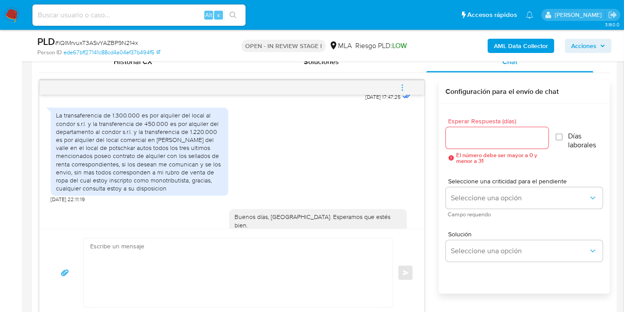
scroll to position [372, 0]
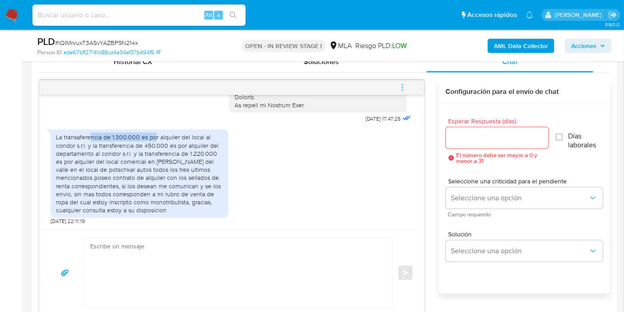
drag, startPoint x: 90, startPoint y: 147, endPoint x: 153, endPoint y: 147, distance: 63.1
click at [153, 147] on div "La transaferencia de 1.300.000 es por alquiler del local al condor s.r.l. y la …" at bounding box center [139, 173] width 167 height 81
click at [126, 162] on div "La transaferencia de 1.300.000 es por alquiler del local al condor s.r.l. y la …" at bounding box center [139, 173] width 167 height 81
click at [99, 160] on div "La transaferencia de 1.300.000 es por alquiler del local al condor s.r.l. y la …" at bounding box center [139, 173] width 167 height 81
drag, startPoint x: 82, startPoint y: 154, endPoint x: 90, endPoint y: 143, distance: 13.8
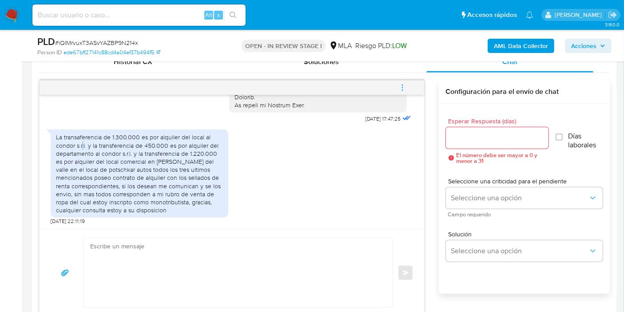
click at [82, 152] on div "La transaferencia de 1.300.000 es por alquiler del local al condor s.r.l. y la …" at bounding box center [139, 173] width 167 height 81
drag, startPoint x: 86, startPoint y: 143, endPoint x: 169, endPoint y: 156, distance: 84.2
click at [169, 156] on div "La transaferencia de 1.300.000 es por alquiler del local al condor s.r.l. y la …" at bounding box center [139, 173] width 167 height 81
click at [165, 163] on div "La transaferencia de 1.300.000 es por alquiler del local al condor s.r.l. y la …" at bounding box center [139, 173] width 167 height 81
drag, startPoint x: 152, startPoint y: 144, endPoint x: 169, endPoint y: 153, distance: 19.5
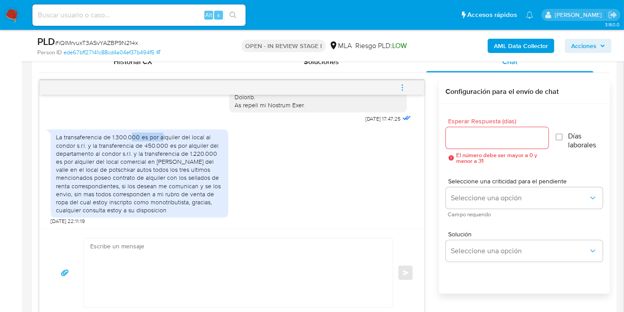
click at [164, 146] on div "La transaferencia de 1.300.000 es por alquiler del local al condor s.r.l. y la …" at bounding box center [139, 173] width 167 height 81
click at [169, 154] on div "La transaferencia de 1.300.000 es por alquiler del local al condor s.r.l. y la …" at bounding box center [139, 173] width 167 height 81
drag, startPoint x: 68, startPoint y: 150, endPoint x: 138, endPoint y: 150, distance: 69.8
click at [138, 150] on div "La transaferencia de 1.300.000 es por alquiler del local al condor s.r.l. y la …" at bounding box center [139, 173] width 167 height 81
click at [142, 156] on div "La transaferencia de 1.300.000 es por alquiler del local al condor s.r.l. y la …" at bounding box center [139, 173] width 167 height 81
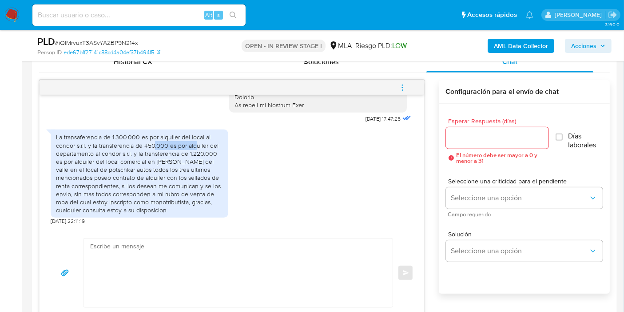
drag, startPoint x: 154, startPoint y: 150, endPoint x: 200, endPoint y: 157, distance: 47.2
click at [199, 156] on div "La transaferencia de 1.300.000 es por alquiler del local al condor s.r.l. y la …" at bounding box center [139, 173] width 167 height 81
click at [214, 150] on div "La transaferencia de 1.300.000 es por alquiler del local al condor s.r.l. y la …" at bounding box center [139, 173] width 167 height 81
drag, startPoint x: 79, startPoint y: 157, endPoint x: 81, endPoint y: 169, distance: 12.6
click at [79, 156] on div "La transaferencia de 1.300.000 es por alquiler del local al condor s.r.l. y la …" at bounding box center [139, 173] width 167 height 81
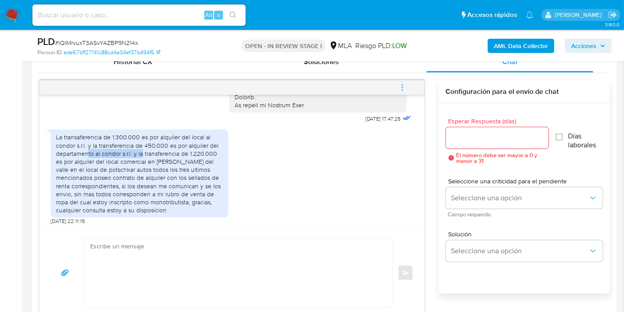
drag, startPoint x: 88, startPoint y: 161, endPoint x: 143, endPoint y: 162, distance: 54.7
click at [143, 162] on div "La transaferencia de 1.300.000 es por alquiler del local al condor s.r.l. y la …" at bounding box center [139, 173] width 167 height 81
click at [140, 170] on div "La transaferencia de 1.300.000 es por alquiler del local al condor s.r.l. y la …" at bounding box center [139, 173] width 167 height 81
drag, startPoint x: 150, startPoint y: 159, endPoint x: 180, endPoint y: 160, distance: 30.2
click at [172, 157] on div "La transaferencia de 1.300.000 es por alquiler del local al condor s.r.l. y la …" at bounding box center [139, 173] width 167 height 81
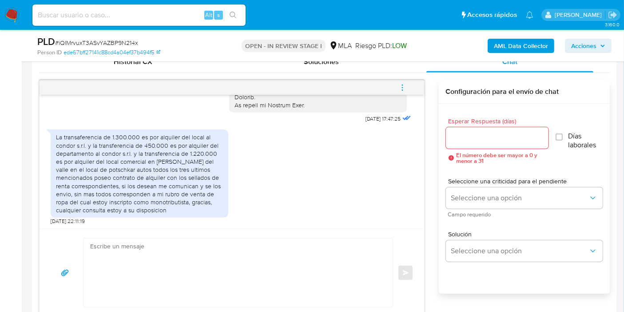
click at [185, 160] on div "La transaferencia de 1.300.000 es por alquiler del local al condor s.r.l. y la …" at bounding box center [139, 173] width 167 height 81
drag, startPoint x: 104, startPoint y: 169, endPoint x: 210, endPoint y: 169, distance: 105.8
click at [208, 169] on div "La transaferencia de 1.300.000 es por alquiler del local al condor s.r.l. y la …" at bounding box center [139, 173] width 167 height 81
drag, startPoint x: 210, startPoint y: 169, endPoint x: 216, endPoint y: 169, distance: 6.2
click at [216, 171] on div "La transaferencia de 1.300.000 es por alquiler del local al condor s.r.l. y la …" at bounding box center [139, 173] width 167 height 81
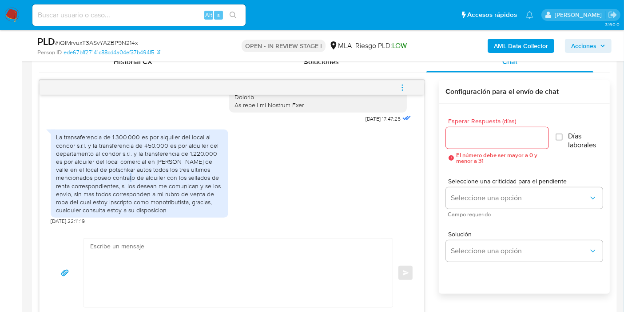
drag, startPoint x: 98, startPoint y: 187, endPoint x: 147, endPoint y: 193, distance: 49.7
click at [108, 187] on div "La transaferencia de 1.300.000 es por alquiler del local al condor s.r.l. y la …" at bounding box center [139, 173] width 167 height 81
drag, startPoint x: 148, startPoint y: 193, endPoint x: 166, endPoint y: 193, distance: 18.2
click at [152, 193] on div "La transaferencia de 1.300.000 es por alquiler del local al condor s.r.l. y la …" at bounding box center [139, 173] width 167 height 81
drag, startPoint x: 180, startPoint y: 192, endPoint x: 185, endPoint y: 191, distance: 5.5
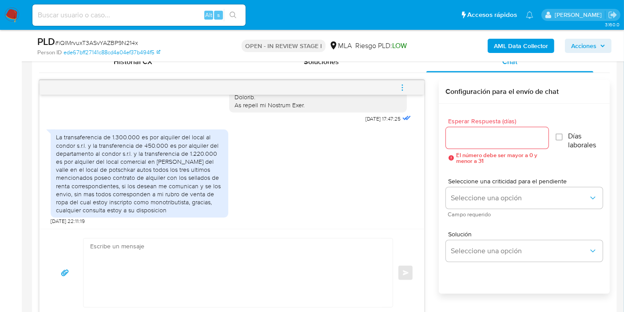
click at [181, 192] on div "La transaferencia de 1.300.000 es por alquiler del local al condor s.r.l. y la …" at bounding box center [139, 173] width 167 height 81
click at [187, 192] on div "La transaferencia de 1.300.000 es por alquiler del local al condor s.r.l. y la …" at bounding box center [139, 173] width 167 height 81
drag, startPoint x: 107, startPoint y: 147, endPoint x: 128, endPoint y: 144, distance: 21.9
click at [128, 144] on div "La transaferencia de 1.300.000 es por alquiler del local al condor s.r.l. y la …" at bounding box center [139, 173] width 167 height 81
click at [181, 152] on div "La transaferencia de 1.300.000 es por alquiler del local al condor s.r.l. y la …" at bounding box center [139, 173] width 167 height 81
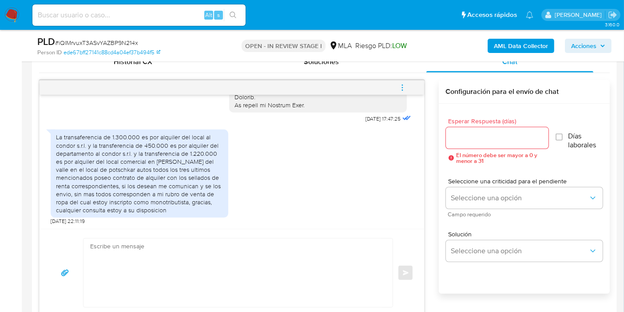
click at [112, 144] on div "La transaferencia de 1.300.000 es por alquiler del local al condor s.r.l. y la …" at bounding box center [139, 173] width 167 height 81
click at [120, 148] on div "La transaferencia de 1.300.000 es por alquiler del local al condor s.r.l. y la …" at bounding box center [139, 173] width 167 height 81
click at [126, 158] on div "La transaferencia de 1.300.000 es por alquiler del local al condor s.r.l. y la …" at bounding box center [139, 173] width 167 height 81
drag, startPoint x: 123, startPoint y: 151, endPoint x: 125, endPoint y: 157, distance: 6.6
click at [125, 154] on div "La transaferencia de 1.300.000 es por alquiler del local al condor s.r.l. y la …" at bounding box center [139, 173] width 167 height 81
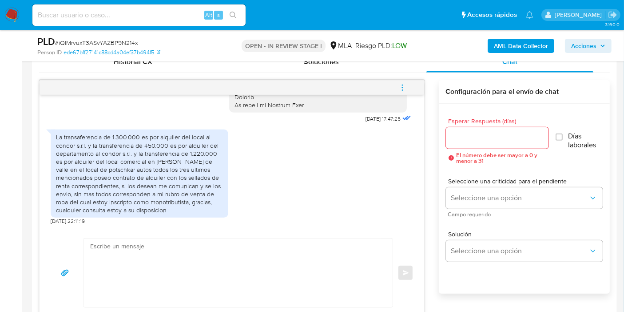
click at [132, 169] on div "La transaferencia de 1.300.000 es por alquiler del local al condor s.r.l. y la …" at bounding box center [139, 173] width 167 height 81
click at [112, 145] on div "La transaferencia de 1.300.000 es por alquiler del local al condor s.r.l. y la …" at bounding box center [139, 173] width 167 height 81
drag, startPoint x: 186, startPoint y: 161, endPoint x: 217, endPoint y: 164, distance: 31.2
click at [217, 164] on div "La transaferencia de 1.300.000 es por alquiler del local al condor s.r.l. y la …" at bounding box center [139, 173] width 167 height 81
click at [187, 169] on div "La transaferencia de 1.300.000 es por alquiler del local al condor s.r.l. y la …" at bounding box center [139, 173] width 167 height 81
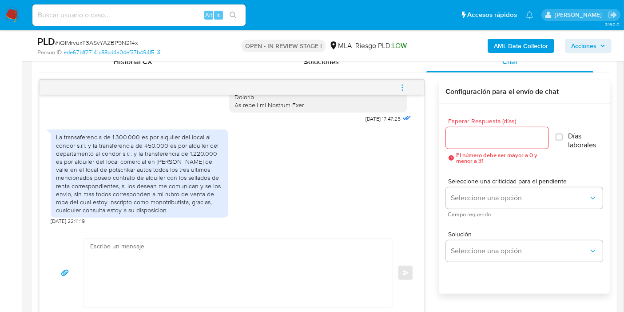
drag, startPoint x: 141, startPoint y: 152, endPoint x: 383, endPoint y: 300, distance: 283.4
click at [148, 158] on div "La transaferencia de 1.300.000 es por alquiler del local al condor s.r.l. y la …" at bounding box center [139, 173] width 167 height 81
drag, startPoint x: 21, startPoint y: 11, endPoint x: 15, endPoint y: 12, distance: 6.2
click at [19, 12] on nav "Pausado Ver notificaciones Alt s Accesos rápidos Presiona las siguientes teclas…" at bounding box center [312, 15] width 624 height 30
click at [15, 12] on img at bounding box center [11, 15] width 15 height 15
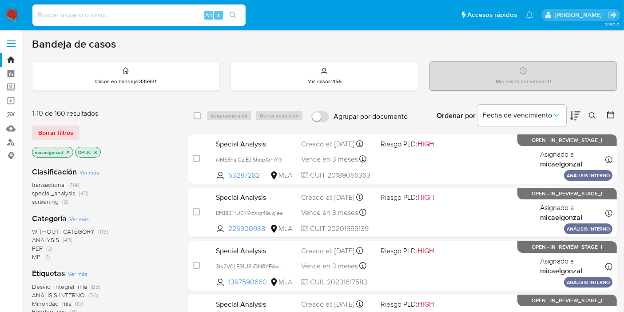
click at [7, 23] on nav "Pausado Ver notificaciones Alt s Accesos rápidos Presiona las siguientes teclas…" at bounding box center [312, 15] width 624 height 30
click at [8, 15] on img at bounding box center [11, 15] width 15 height 15
click at [11, 100] on link "Operaciones masivas" at bounding box center [53, 101] width 106 height 14
click at [48, 133] on span "Borrar filtros" at bounding box center [55, 132] width 35 height 12
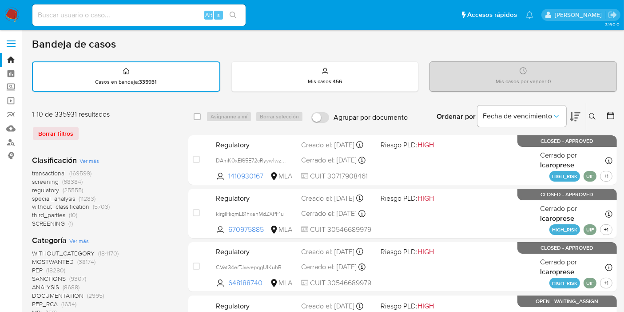
click at [596, 113] on icon at bounding box center [592, 116] width 7 height 7
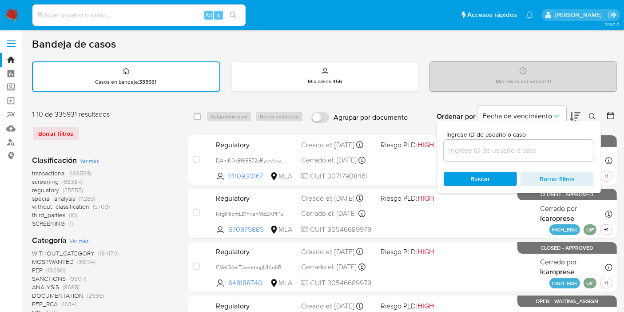
click at [480, 150] on input at bounding box center [519, 150] width 150 height 12
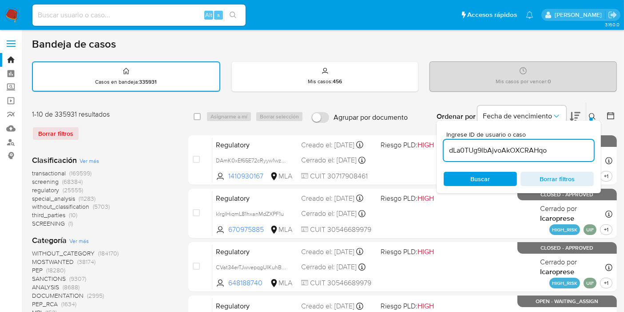
type input "dLa0TUg9lbAjvoAkOXCRAHqo"
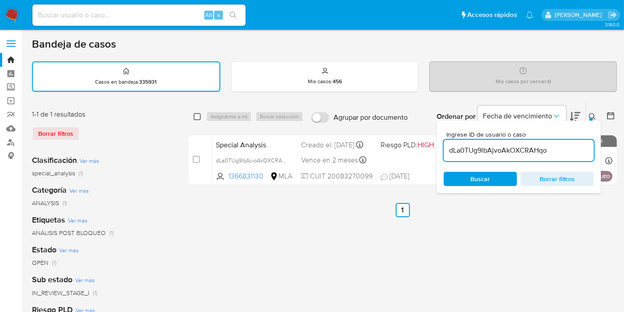
click at [200, 114] on input "checkbox" at bounding box center [197, 116] width 7 height 7
checkbox input "true"
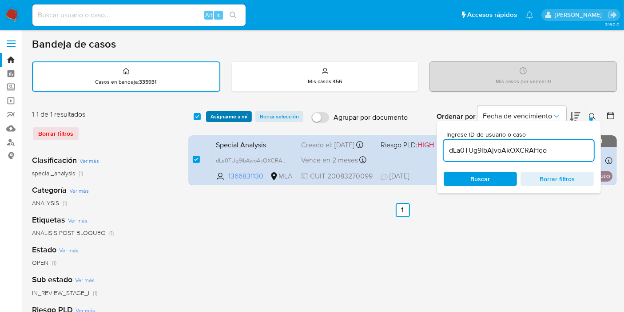
click at [221, 118] on span "Asignarme a mí" at bounding box center [229, 116] width 37 height 9
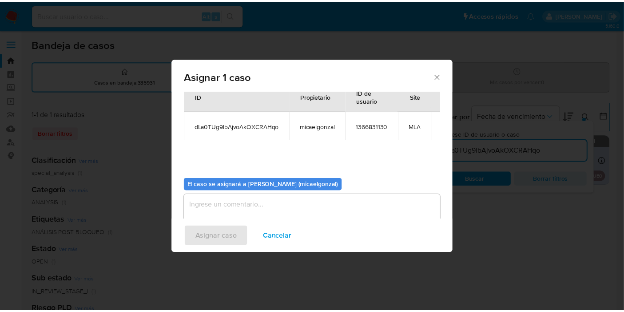
scroll to position [45, 0]
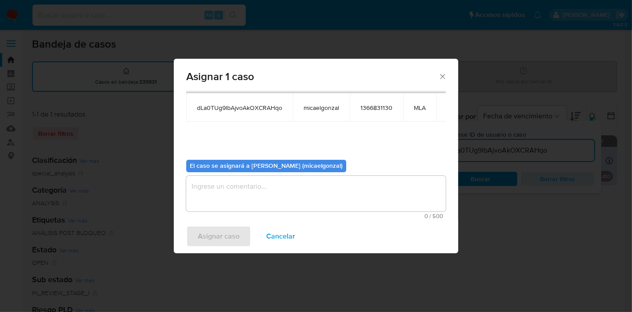
click at [261, 174] on div "El caso se asignará a [PERSON_NAME] (micaelgonzal) 0 / 500 500 caracteres resta…" at bounding box center [316, 185] width 260 height 66
click at [256, 186] on textarea "assign-modal" at bounding box center [316, 194] width 260 height 36
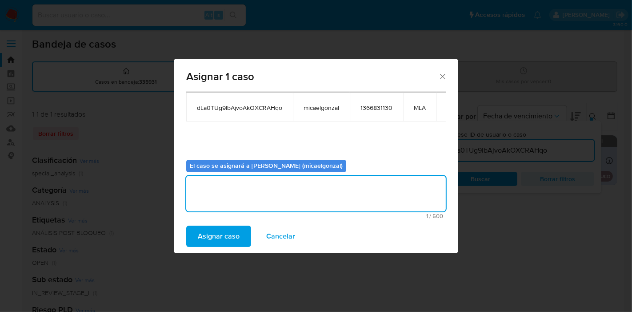
click at [209, 239] on span "Asignar caso" at bounding box center [219, 236] width 42 height 20
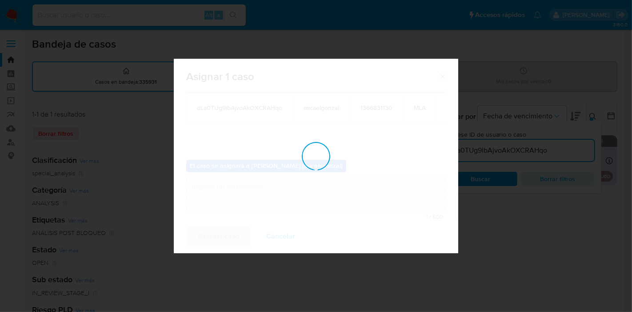
checkbox input "false"
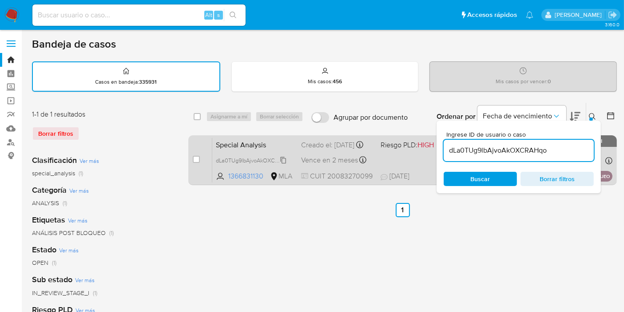
click at [276, 164] on span "dLa0TUg9lbAjvoAkOXCRAHqo" at bounding box center [254, 160] width 76 height 10
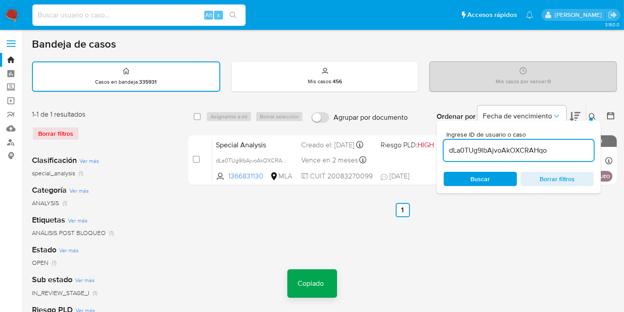
click at [123, 20] on input at bounding box center [138, 15] width 213 height 12
paste input "dLa0TUg9lbAjvoAkOXCRAHqo"
type input "dLa0TUg9lbAjvoAkOXCRAHqo"
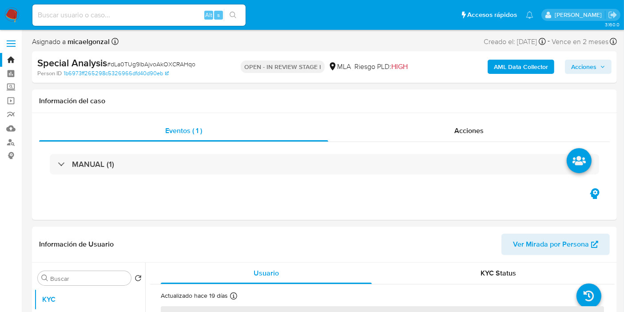
select select "10"
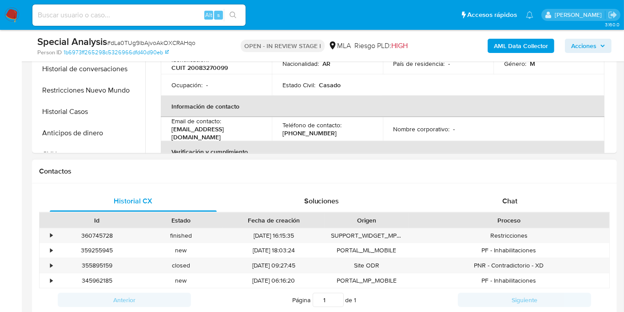
scroll to position [345, 0]
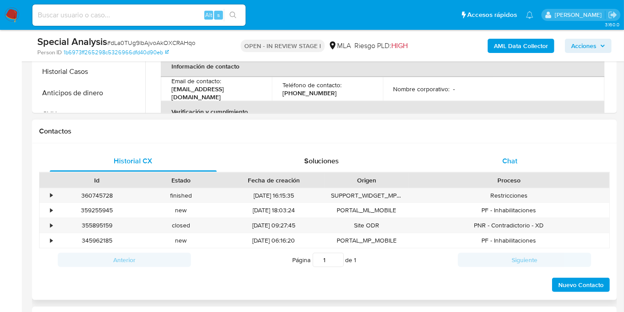
drag, startPoint x: 559, startPoint y: 169, endPoint x: 560, endPoint y: 162, distance: 7.6
click at [559, 168] on div "Chat" at bounding box center [510, 160] width 167 height 21
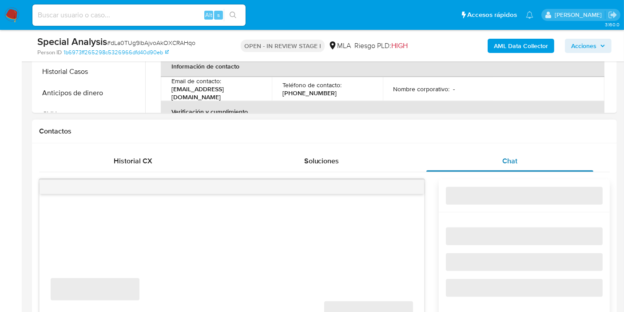
click at [560, 162] on div "Chat" at bounding box center [510, 160] width 167 height 21
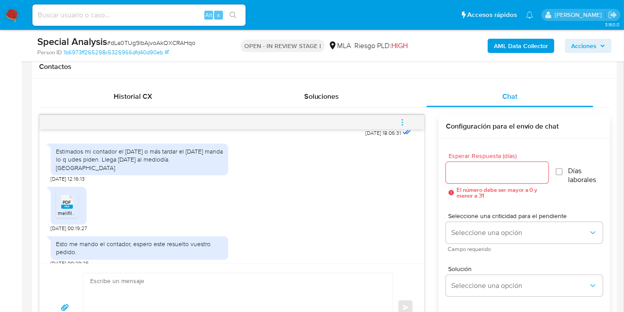
scroll to position [444, 0]
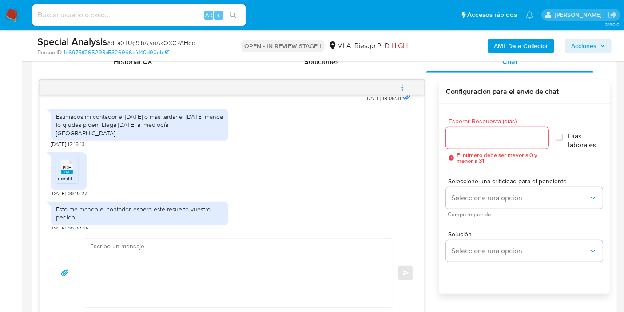
click at [237, 252] on textarea at bounding box center [236, 272] width 292 height 68
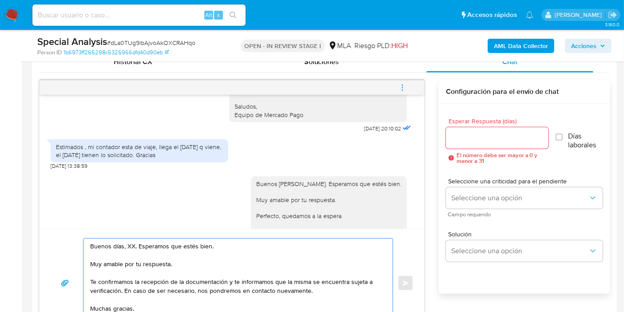
scroll to position [472, 0]
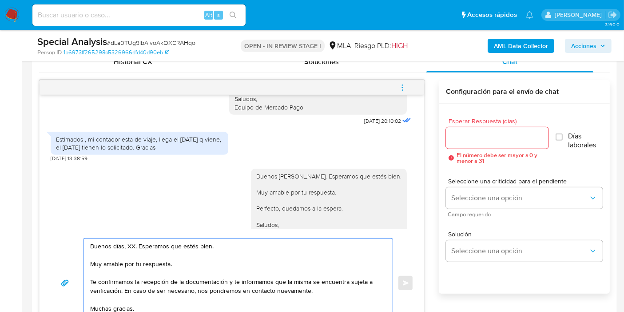
click at [128, 247] on textarea "Buenos días, XX. Esperamos que estés bien. Muy amable por tu respuesta. Te conf…" at bounding box center [236, 282] width 292 height 89
click at [139, 261] on textarea "Buenos [PERSON_NAME]. Esperamos que estés bien. Muy amable por tu respuesta. Te…" at bounding box center [236, 282] width 292 height 89
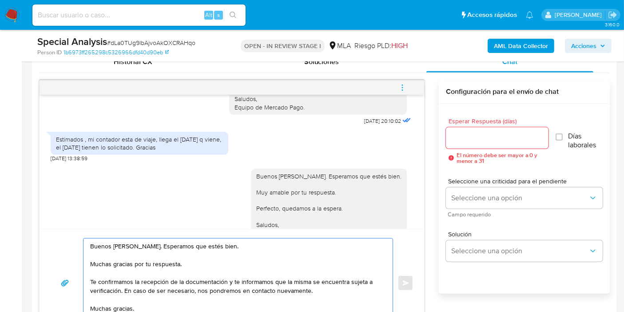
drag, startPoint x: 229, startPoint y: 281, endPoint x: 121, endPoint y: 292, distance: 108.9
click at [121, 292] on textarea "Buenos [PERSON_NAME]. Esperamos que estés bien. Muchas gracias por tu respuesta…" at bounding box center [236, 282] width 292 height 89
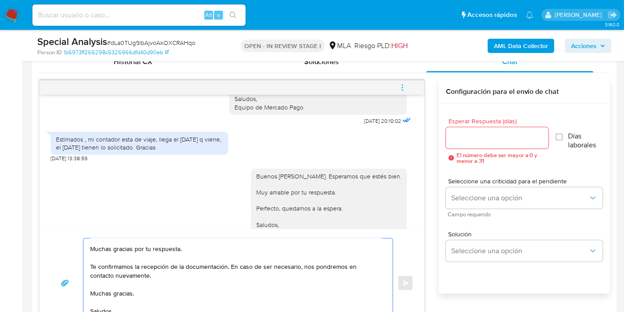
click at [120, 268] on textarea "Buenos [PERSON_NAME]. Esperamos que estés bien. Muchas gracias por tu respuesta…" at bounding box center [236, 282] width 292 height 89
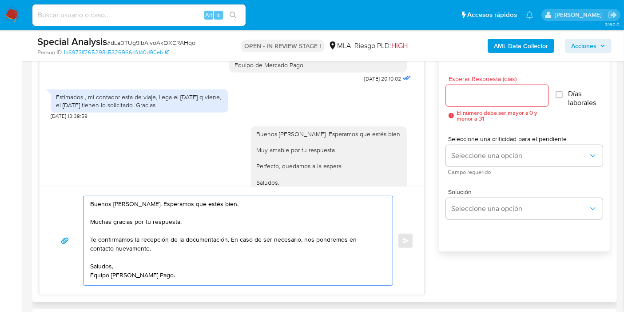
scroll to position [543, 0]
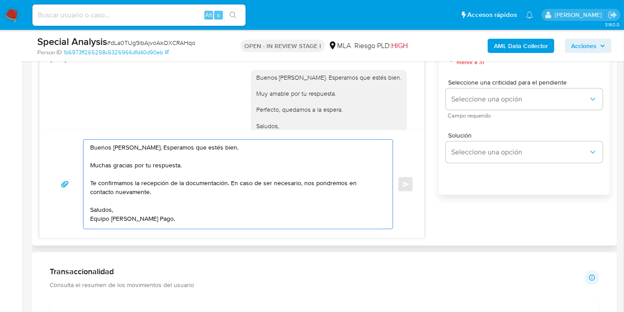
click at [132, 233] on div "Buenos días, Miguel. Esperamos que estés bien. Muchas gracias por tu respuesta.…" at bounding box center [232, 184] width 385 height 108
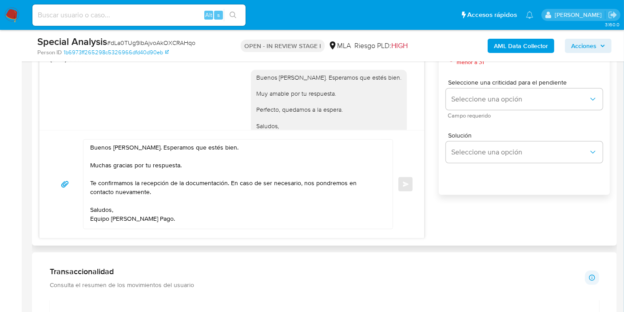
click at [137, 221] on textarea "Buenos días, Miguel. Esperamos que estés bien. Muchas gracias por tu respuesta.…" at bounding box center [236, 184] width 292 height 89
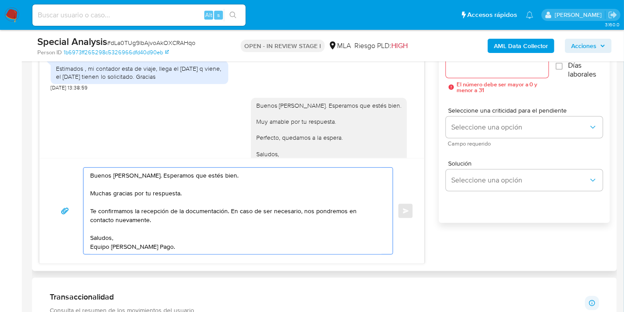
scroll to position [494, 0]
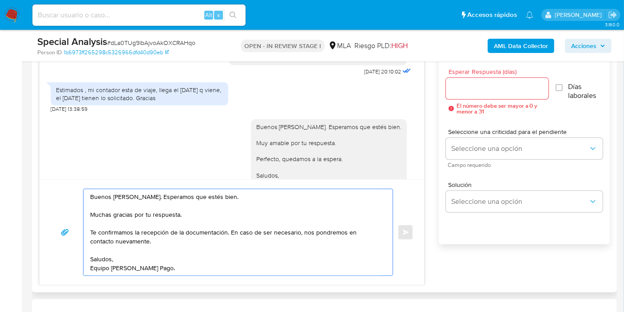
type textarea "Buenos días, Miguel. Esperamos que estés bien. Muchas gracias por tu respuesta.…"
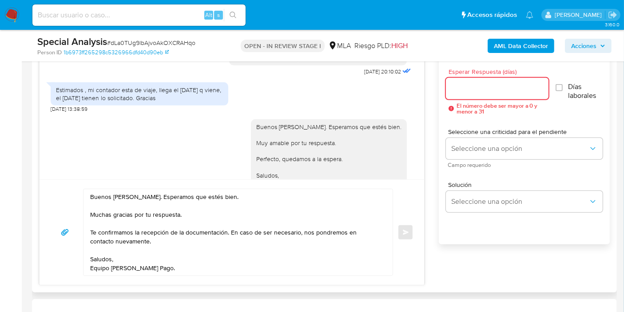
click at [495, 93] on input "Esperar Respuesta (días)" at bounding box center [497, 89] width 103 height 12
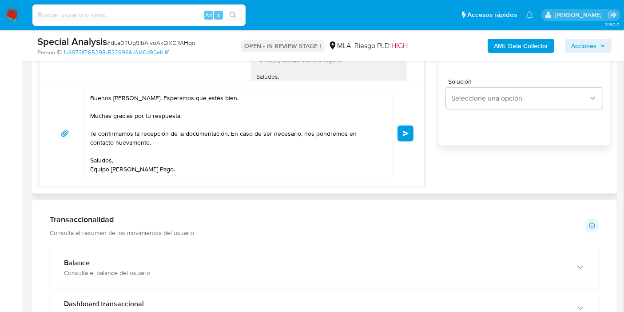
scroll to position [543, 0]
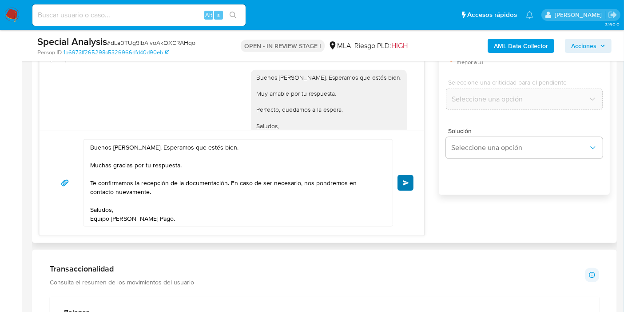
type input "0"
click at [404, 183] on span "Enviar" at bounding box center [406, 182] width 6 height 5
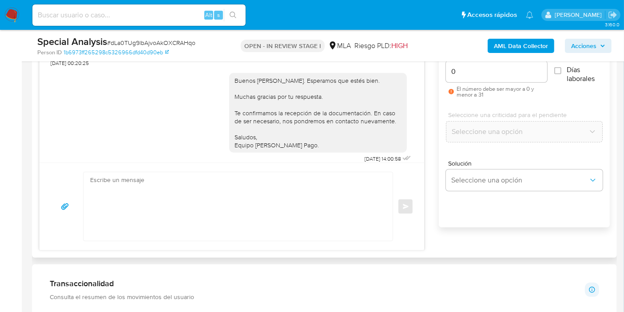
scroll to position [412, 0]
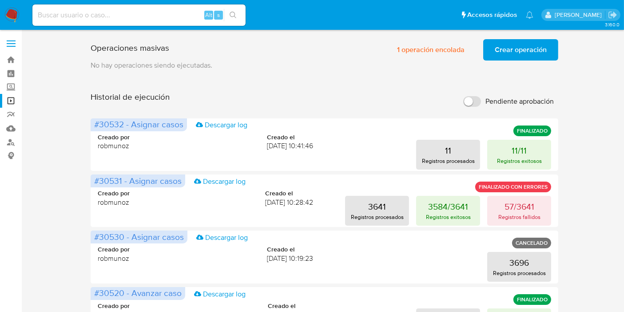
click at [528, 50] on span "Crear operación" at bounding box center [521, 50] width 52 height 20
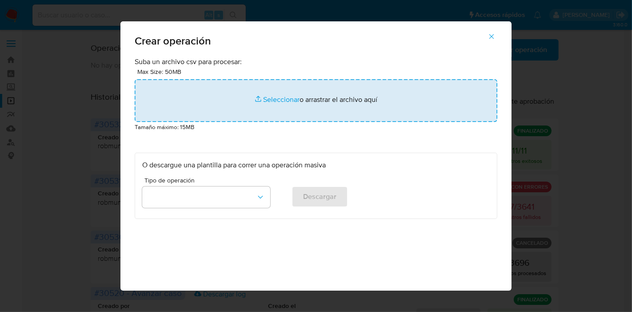
click at [323, 93] on input "file" at bounding box center [316, 100] width 363 height 43
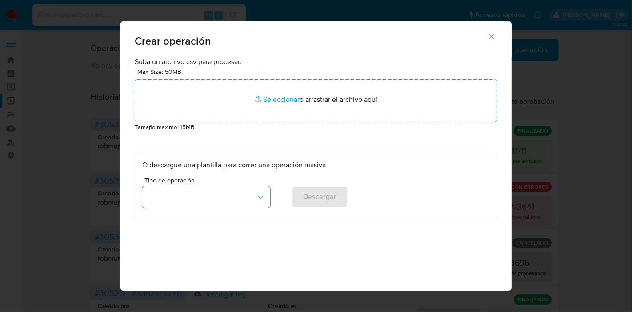
click at [210, 186] on button "button" at bounding box center [206, 196] width 128 height 21
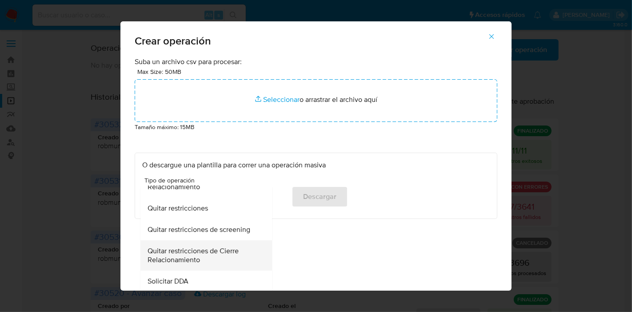
scroll to position [272, 0]
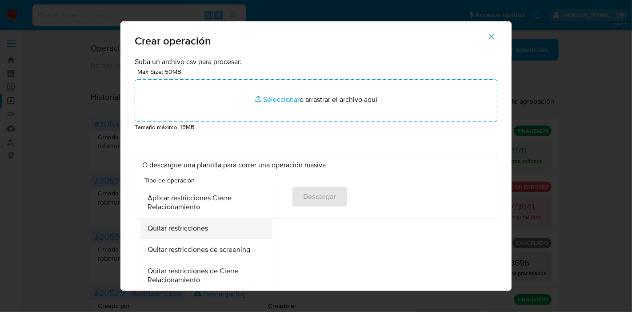
click at [210, 233] on div "Quitar restricciones" at bounding box center [204, 227] width 112 height 21
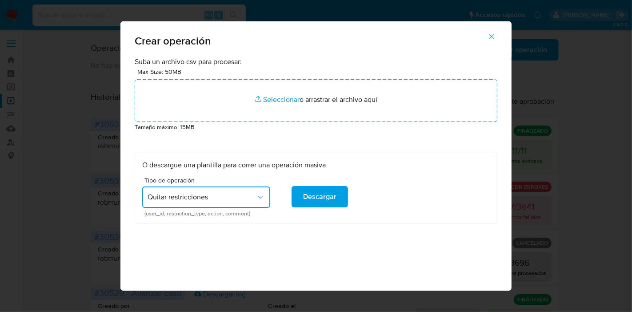
click at [340, 221] on div "O descargue una plantilla para correr una operación masiva Tipo de operación Qu…" at bounding box center [316, 187] width 363 height 71
click at [313, 189] on span "Descargar" at bounding box center [319, 197] width 33 height 20
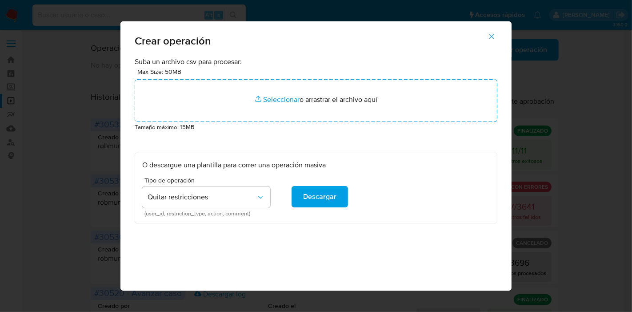
click at [496, 41] on span "button" at bounding box center [492, 37] width 8 height 20
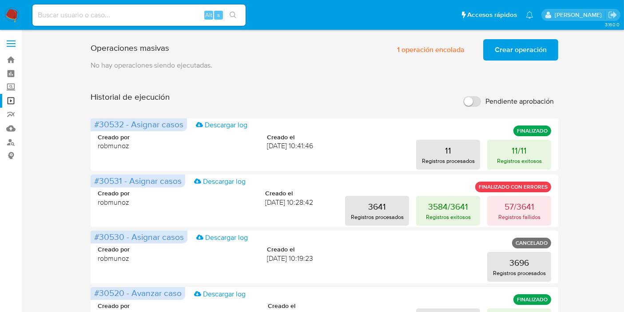
click at [548, 52] on button "Crear operación" at bounding box center [521, 49] width 75 height 21
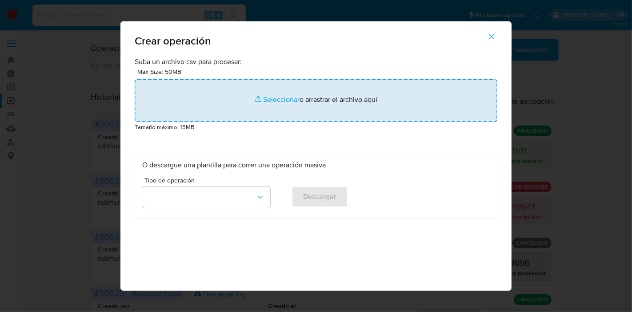
click at [200, 101] on input "file" at bounding box center [316, 100] width 363 height 43
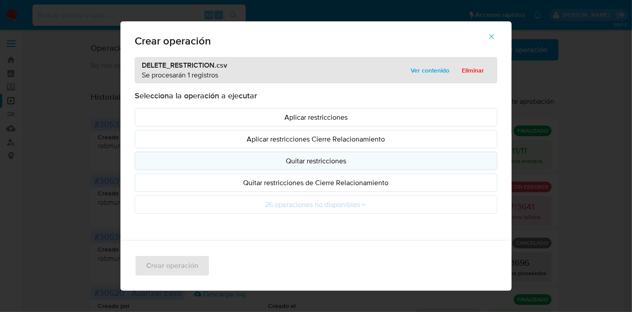
click at [322, 160] on p "Quitar restricciones" at bounding box center [316, 161] width 348 height 10
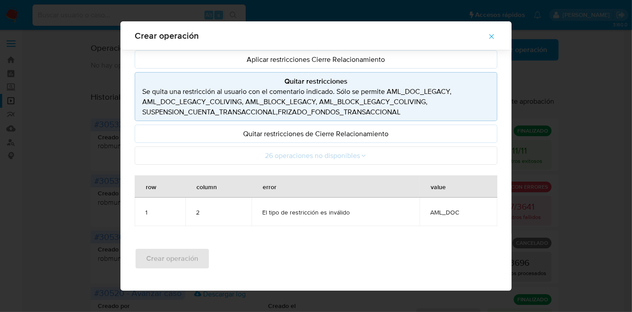
scroll to position [79, 0]
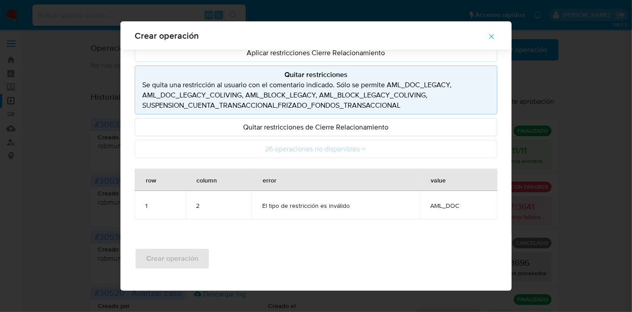
click at [335, 207] on span "El tipo de restricción es inválido" at bounding box center [335, 205] width 147 height 8
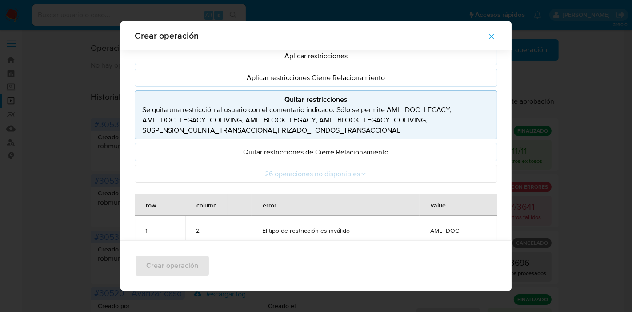
scroll to position [72, 0]
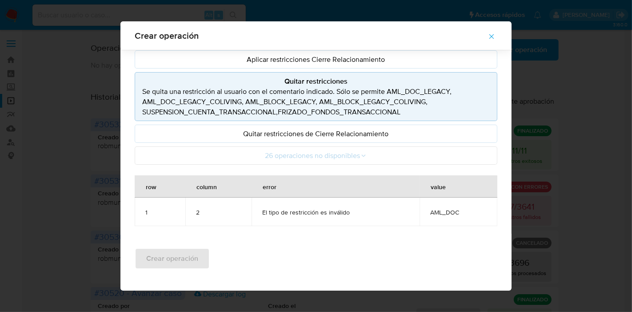
click at [328, 212] on span "El tipo de restricción es inválido" at bounding box center [335, 212] width 147 height 8
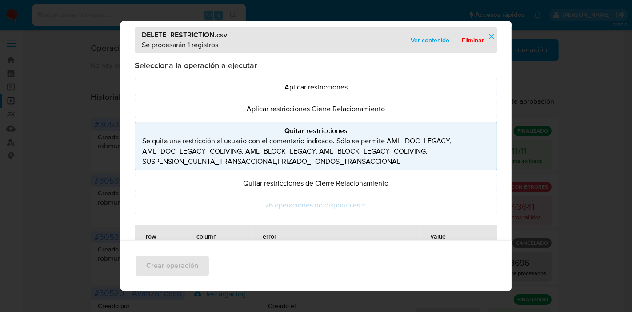
drag, startPoint x: 383, startPoint y: 139, endPoint x: 429, endPoint y: 172, distance: 56.4
click at [440, 145] on p "Se quita una restricción al usuario con el comentario indicado. Sólo se permite…" at bounding box center [316, 151] width 348 height 31
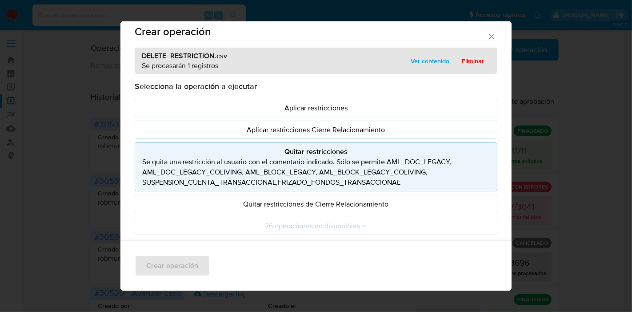
scroll to position [0, 0]
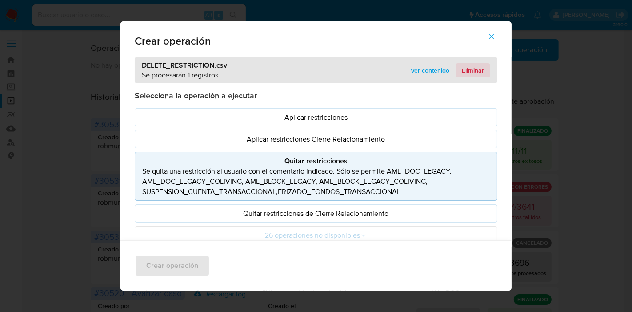
click at [464, 65] on span "Eliminar" at bounding box center [473, 70] width 22 height 12
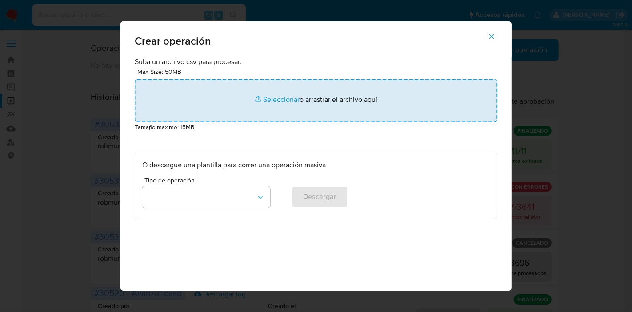
click at [403, 95] on input "file" at bounding box center [316, 100] width 363 height 43
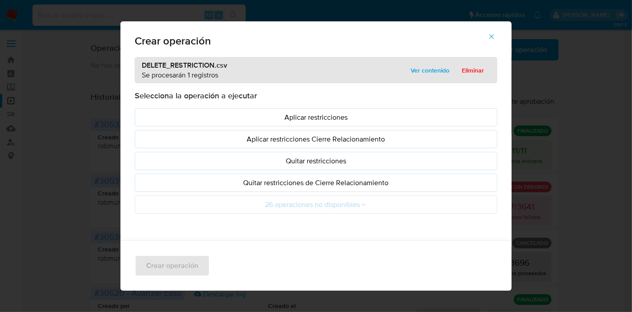
click at [317, 159] on p "Quitar restricciones" at bounding box center [316, 161] width 348 height 10
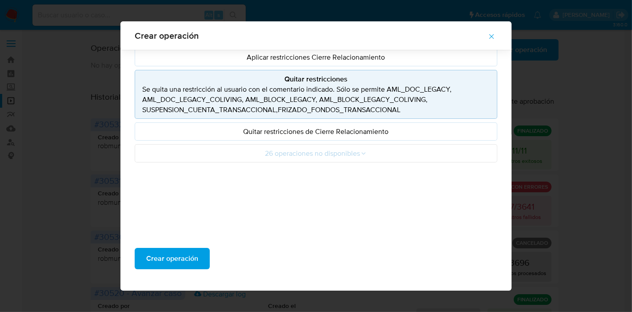
scroll to position [79, 0]
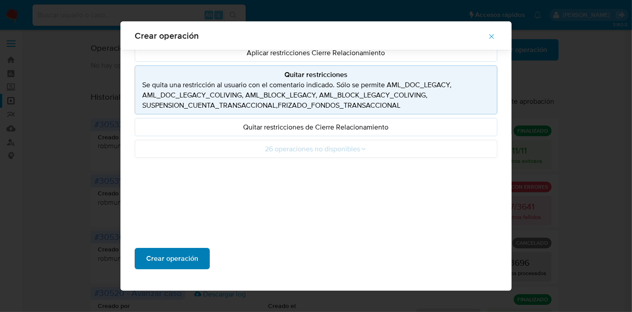
drag, startPoint x: 212, startPoint y: 257, endPoint x: 192, endPoint y: 262, distance: 21.0
click at [192, 262] on div "Crear operación" at bounding box center [315, 261] width 391 height 57
click at [186, 260] on span "Crear operación" at bounding box center [172, 258] width 52 height 20
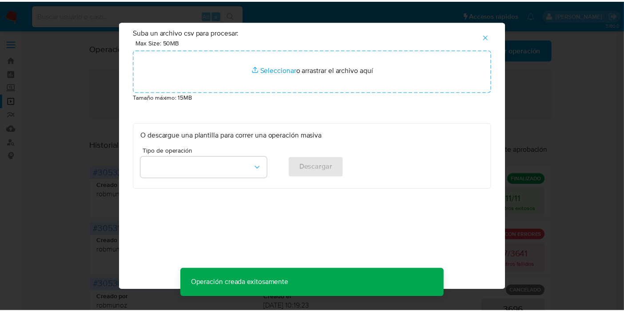
scroll to position [23, 0]
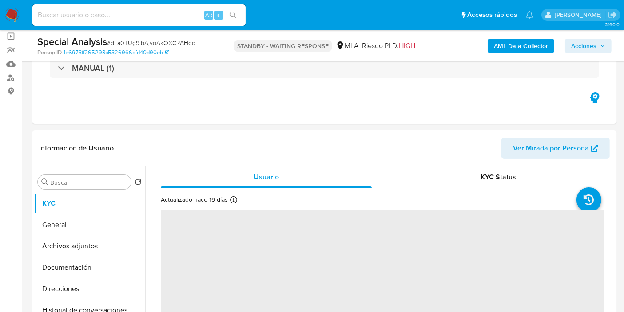
scroll to position [99, 0]
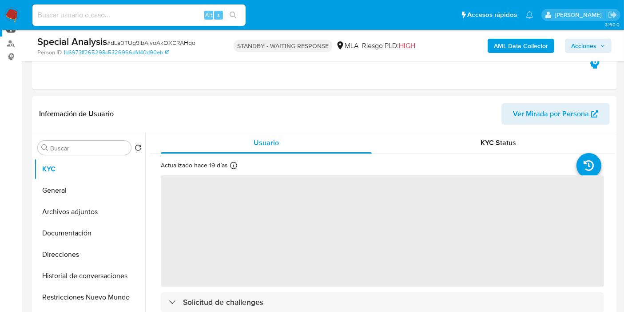
select select "10"
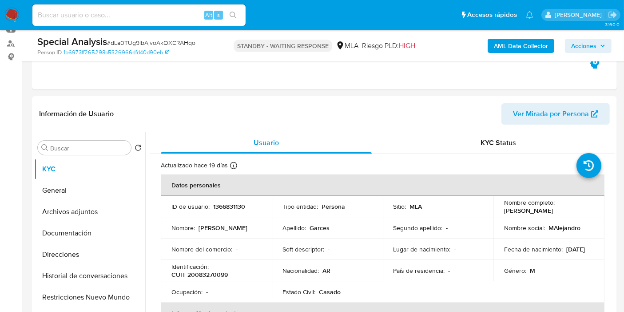
click at [166, 40] on span "# dLa0TUg9lbAjvoAkOXCRAHqo" at bounding box center [151, 42] width 88 height 9
click at [188, 43] on span "# dLa0TUg9lbAjvoAkOXCRAHqo" at bounding box center [151, 42] width 88 height 9
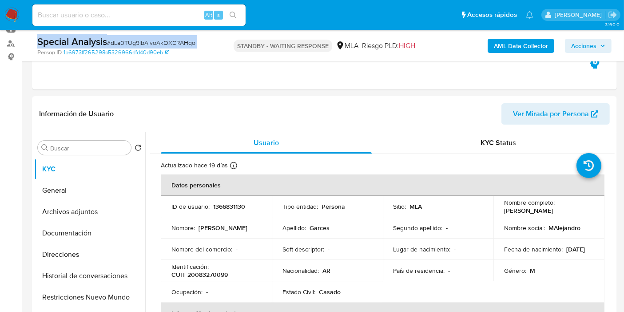
click at [188, 43] on span "# dLa0TUg9lbAjvoAkOXCRAHqo" at bounding box center [151, 42] width 88 height 9
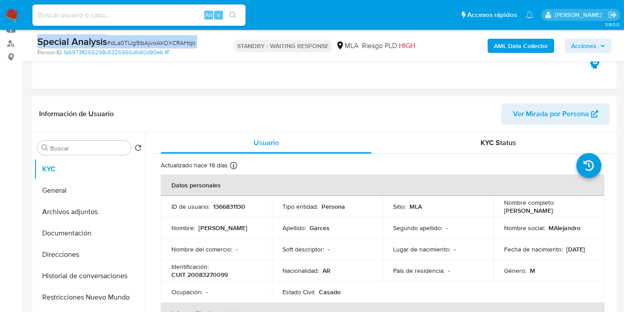
click at [189, 43] on span "# dLa0TUg9lbAjvoAkOXCRAHqo" at bounding box center [151, 42] width 88 height 9
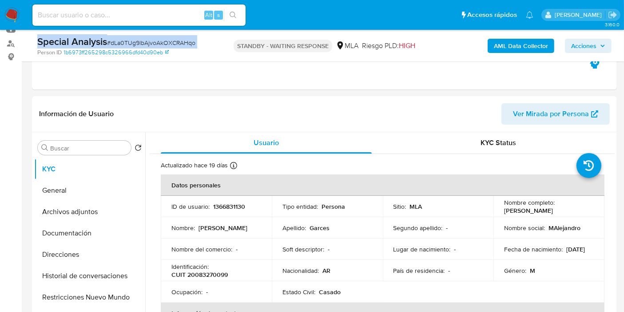
click at [189, 42] on span "# dLa0TUg9lbAjvoAkOXCRAHqo" at bounding box center [151, 42] width 88 height 9
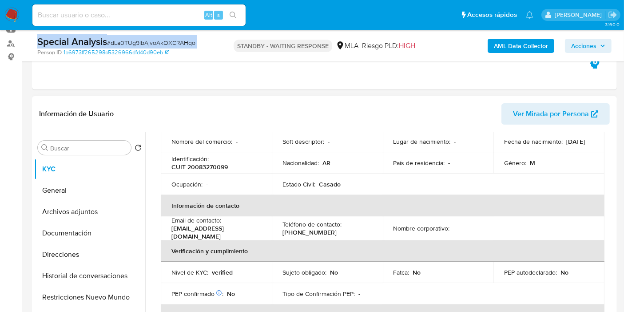
scroll to position [197, 0]
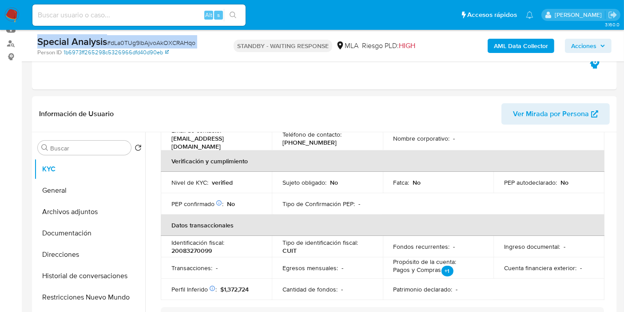
click at [138, 51] on link "1b6973ff265298c5326966dfd40d90eb" at bounding box center [116, 52] width 105 height 8
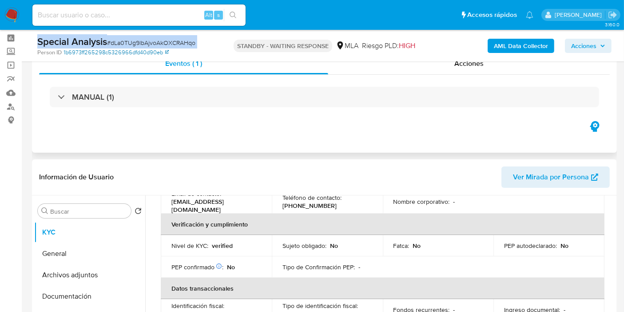
scroll to position [0, 0]
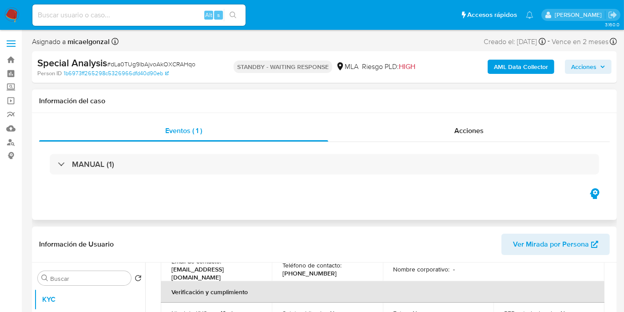
click at [332, 213] on div "Eventos ( 1 ) Acciones MANUAL (1)" at bounding box center [324, 166] width 585 height 107
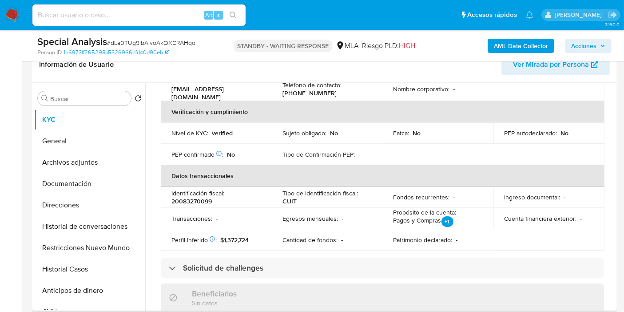
scroll to position [49, 0]
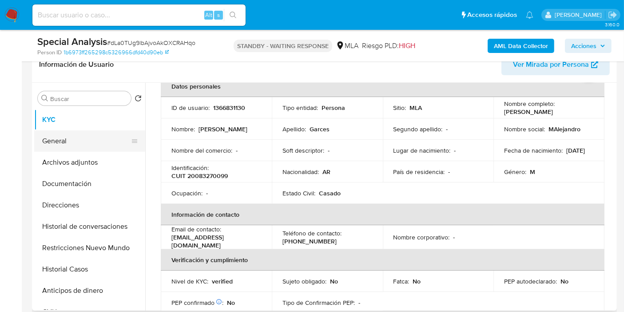
click at [82, 145] on button "General" at bounding box center [86, 140] width 104 height 21
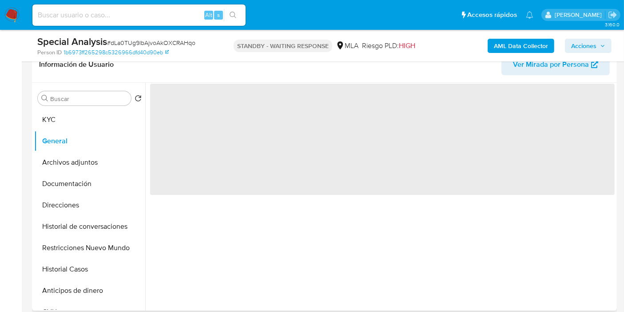
scroll to position [0, 0]
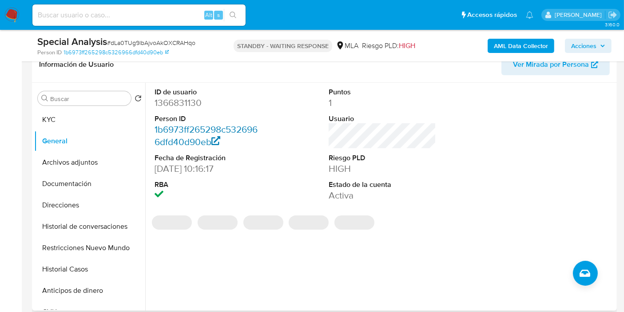
click at [159, 131] on link "1b6973ff265298c5326966dfd40d90eb" at bounding box center [206, 135] width 103 height 25
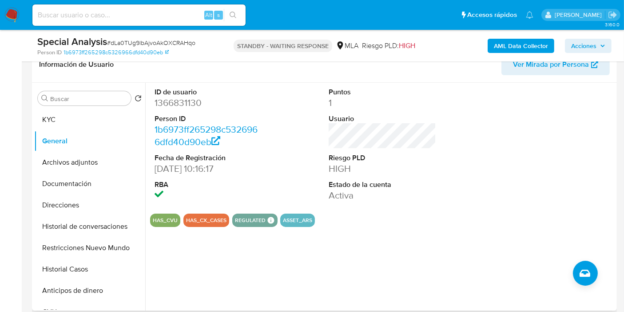
click at [192, 98] on dd "1366831130" at bounding box center [209, 102] width 108 height 12
copy dd "1366831130"
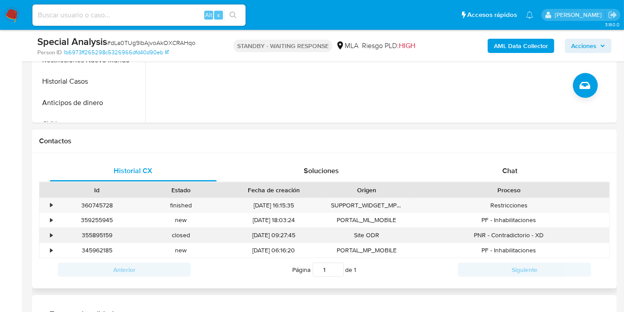
scroll to position [345, 0]
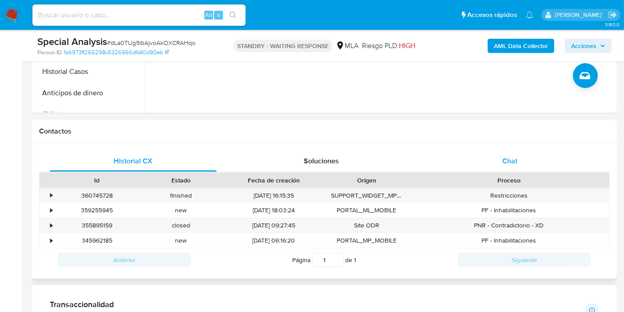
click at [488, 153] on div "Chat" at bounding box center [510, 160] width 167 height 21
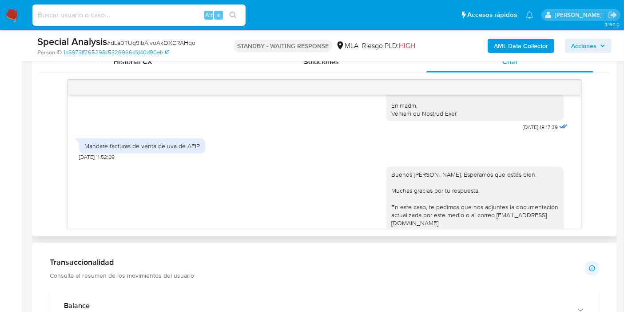
scroll to position [296, 0]
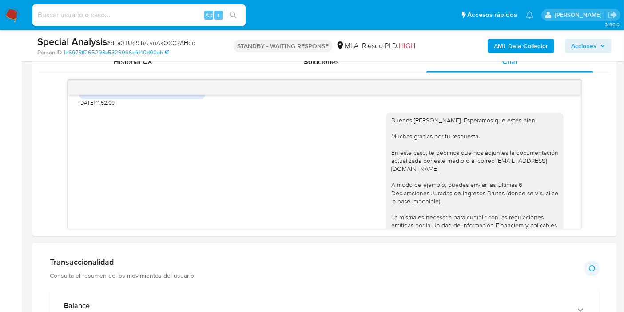
click at [164, 45] on span "# dLa0TUg9lbAjvoAkOXCRAHqo" at bounding box center [151, 42] width 88 height 9
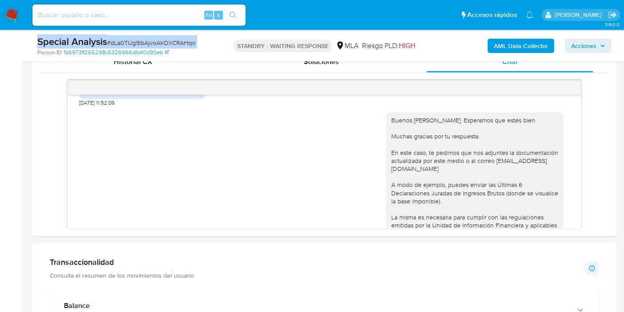
click at [164, 45] on span "# dLa0TUg9lbAjvoAkOXCRAHqo" at bounding box center [151, 42] width 88 height 9
click at [166, 42] on span "# dLa0TUg9lbAjvoAkOXCRAHqo" at bounding box center [151, 42] width 88 height 9
click at [13, 12] on img at bounding box center [11, 15] width 15 height 15
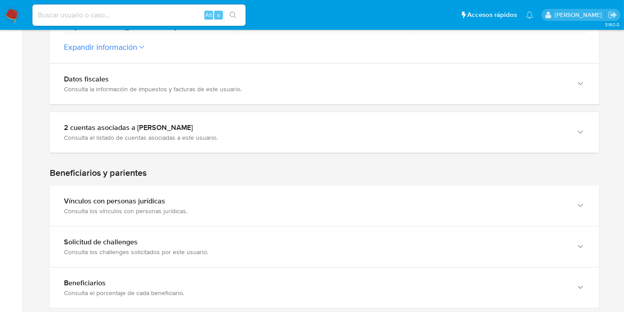
scroll to position [345, 0]
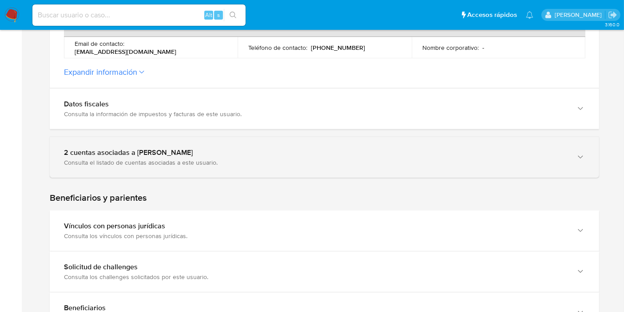
click at [135, 160] on div "Consulta el listado de cuentas asociadas a este usuario." at bounding box center [316, 162] width 504 height 8
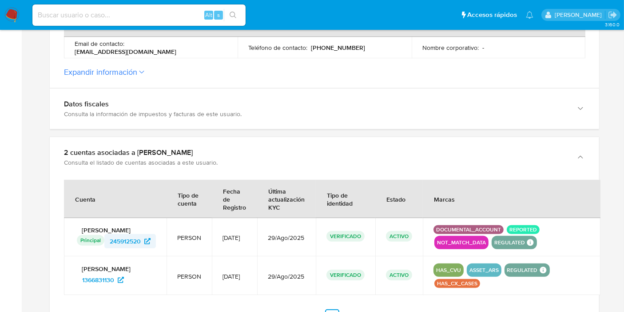
click at [128, 242] on span "245912520" at bounding box center [125, 241] width 31 height 14
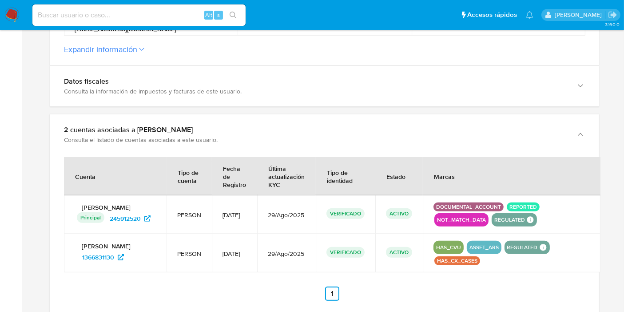
scroll to position [444, 0]
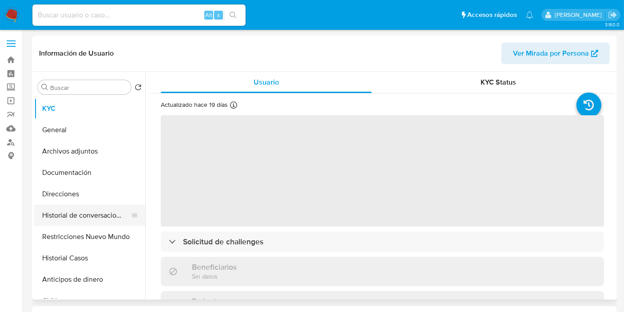
select select "10"
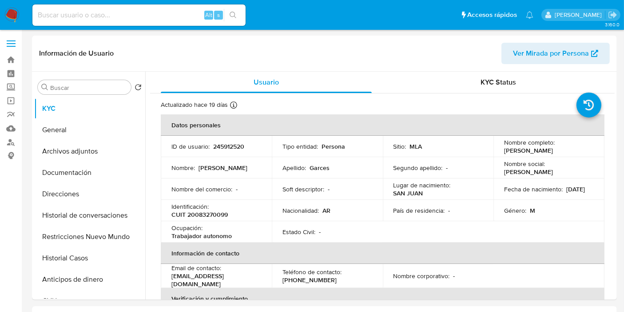
click at [50, 234] on button "Restricciones Nuevo Mundo" at bounding box center [86, 236] width 104 height 21
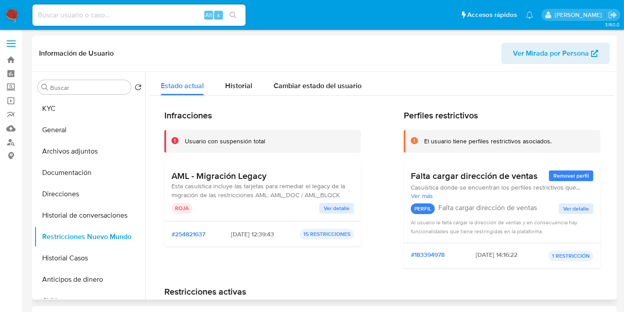
click at [234, 176] on h3 "AML - Migración Legacy" at bounding box center [263, 175] width 183 height 11
click at [304, 206] on div "ROJA" at bounding box center [246, 208] width 148 height 11
click at [273, 200] on div "AML - Migración Legacy Esta casuística incluye las tarjetas para remediar el le…" at bounding box center [263, 191] width 183 height 43
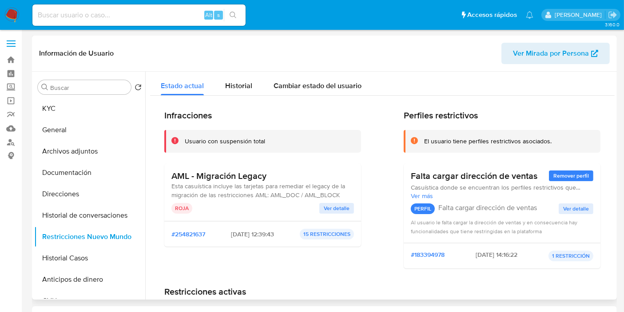
click at [272, 192] on span "Esta casuística incluye las tarjetas para remediar el legacy de la migración de…" at bounding box center [259, 190] width 174 height 18
click at [268, 193] on span "Esta casuística incluye las tarjetas para remediar el legacy de la migración de…" at bounding box center [259, 190] width 174 height 18
click at [270, 195] on span "Esta casuística incluye las tarjetas para remediar el legacy de la migración de…" at bounding box center [259, 190] width 174 height 18
drag, startPoint x: 270, startPoint y: 195, endPoint x: 309, endPoint y: 192, distance: 39.2
click at [309, 192] on span "Esta casuística incluye las tarjetas para remediar el legacy de la migración de…" at bounding box center [259, 190] width 174 height 18
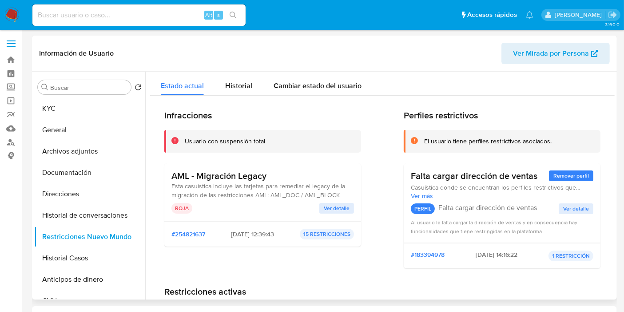
click at [287, 199] on span "Esta casuística incluye las tarjetas para remediar el legacy de la migración de…" at bounding box center [259, 190] width 174 height 18
click at [279, 193] on span "Esta casuística incluye las tarjetas para remediar el legacy de la migración de…" at bounding box center [259, 190] width 174 height 18
click at [274, 191] on span "Esta casuística incluye las tarjetas para remediar el legacy de la migración de…" at bounding box center [259, 190] width 174 height 18
drag, startPoint x: 270, startPoint y: 196, endPoint x: 337, endPoint y: 194, distance: 67.1
click at [337, 194] on span "Esta casuística incluye las tarjetas para remediar el legacy de la migración de…" at bounding box center [259, 190] width 174 height 18
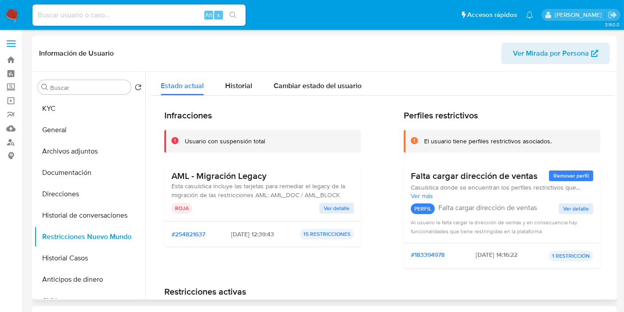
click at [303, 189] on span "Esta casuística incluye las tarjetas para remediar el legacy de la migración de…" at bounding box center [259, 190] width 174 height 18
drag, startPoint x: 269, startPoint y: 192, endPoint x: 297, endPoint y: 196, distance: 27.7
click at [297, 196] on span "Esta casuística incluye las tarjetas para remediar el legacy de la migración de…" at bounding box center [259, 190] width 174 height 18
click at [302, 191] on span "Esta casuística incluye las tarjetas para remediar el legacy de la migración de…" at bounding box center [259, 190] width 174 height 18
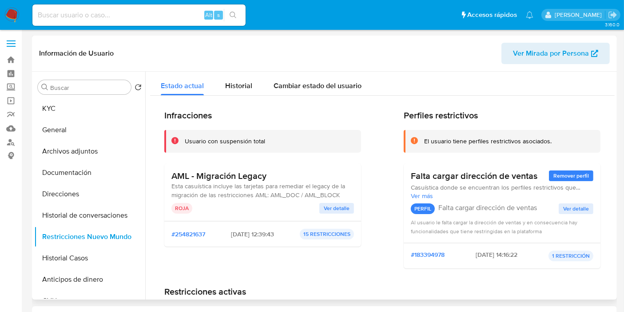
click at [284, 196] on span "Esta casuística incluye las tarjetas para remediar el legacy de la migración de…" at bounding box center [259, 190] width 174 height 18
click at [286, 219] on div "AML - Migración Legacy Esta casuística incluye las tarjetas para remediar el le…" at bounding box center [262, 192] width 197 height 58
click at [289, 196] on span "Esta casuística incluye las tarjetas para remediar el legacy de la migración de…" at bounding box center [259, 190] width 174 height 18
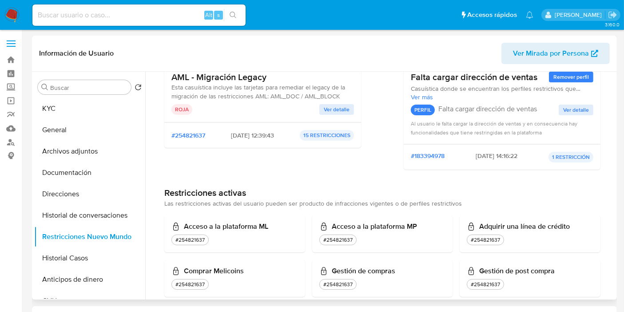
scroll to position [197, 0]
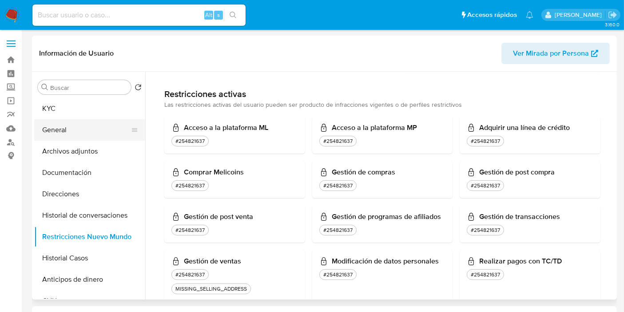
click at [86, 132] on button "General" at bounding box center [86, 129] width 104 height 21
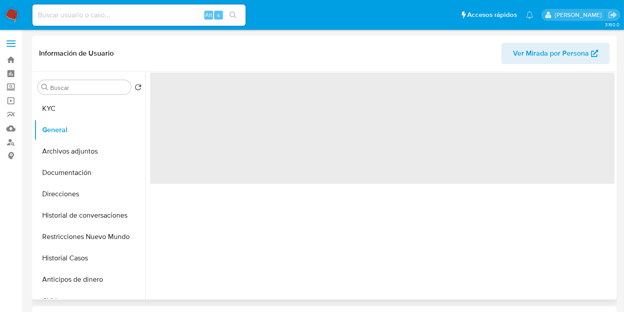
scroll to position [0, 0]
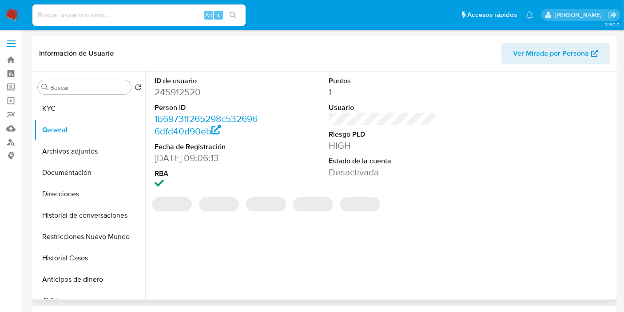
click at [193, 89] on dd "245912520" at bounding box center [209, 92] width 108 height 12
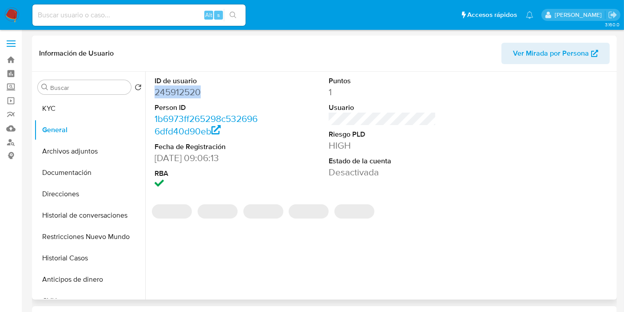
copy dd "245912520"
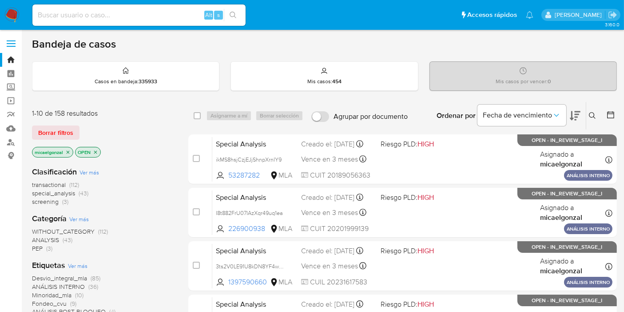
drag, startPoint x: 120, startPoint y: 179, endPoint x: 81, endPoint y: 200, distance: 44.5
click at [81, 200] on div "Clasificación Ver más transactional (112) special_analysis (43) screening (3)" at bounding box center [103, 186] width 142 height 40
click at [116, 192] on div "transactional (112) special_analysis (43) screening (3)" at bounding box center [103, 192] width 142 height 25
drag, startPoint x: 87, startPoint y: 200, endPoint x: 34, endPoint y: 183, distance: 55.8
click at [34, 183] on div "transactional (112) special_analysis (43) screening (3)" at bounding box center [103, 192] width 142 height 25
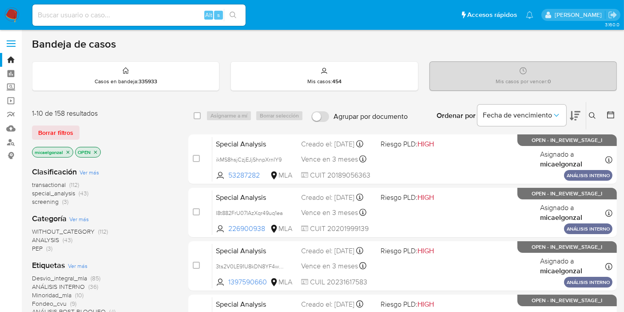
click at [132, 201] on div "transactional (112) special_analysis (43) screening (3)" at bounding box center [103, 192] width 142 height 25
click at [9, 12] on img at bounding box center [11, 15] width 15 height 15
click at [56, 130] on span "Borrar filtros" at bounding box center [55, 132] width 35 height 12
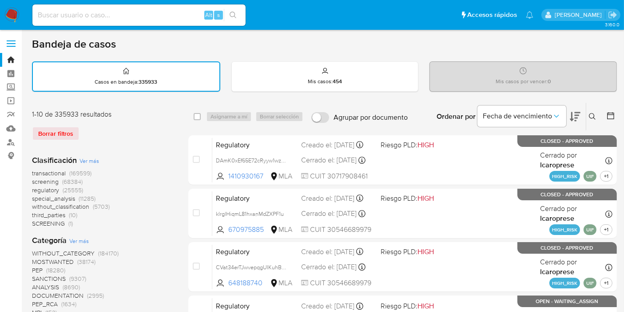
click at [589, 117] on icon at bounding box center [592, 116] width 7 height 7
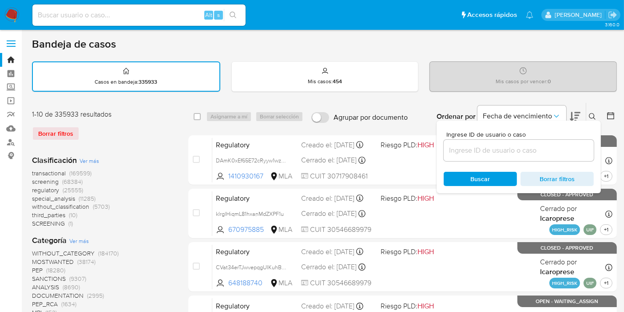
click at [482, 151] on input at bounding box center [519, 150] width 150 height 12
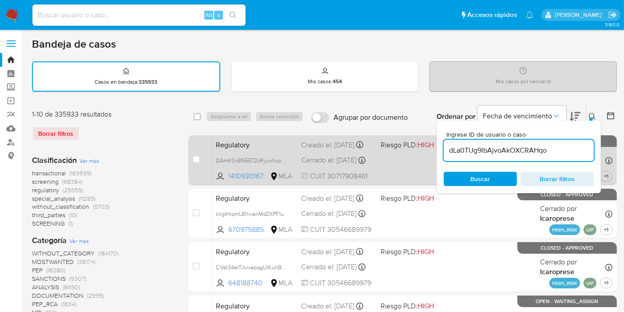
type input "dLa0TUg9lbAjvoAkOXCRAHqo"
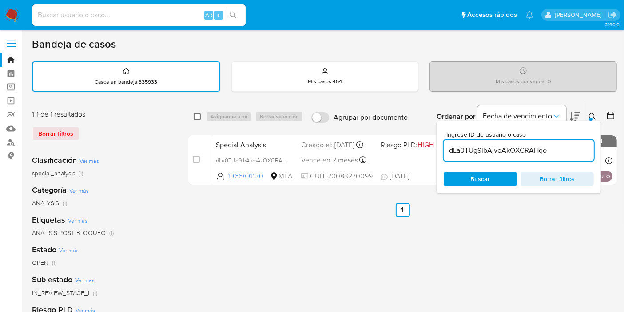
click at [197, 116] on input "checkbox" at bounding box center [197, 116] width 7 height 7
checkbox input "true"
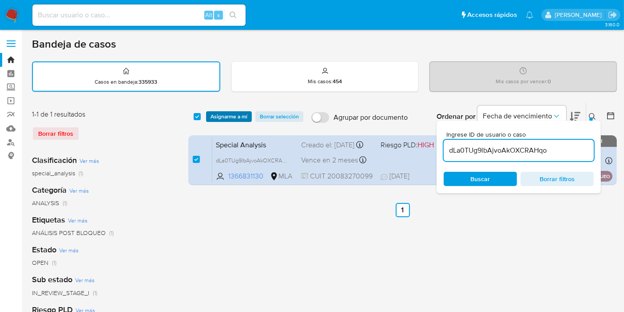
click at [235, 115] on span "Asignarme a mí" at bounding box center [229, 116] width 37 height 9
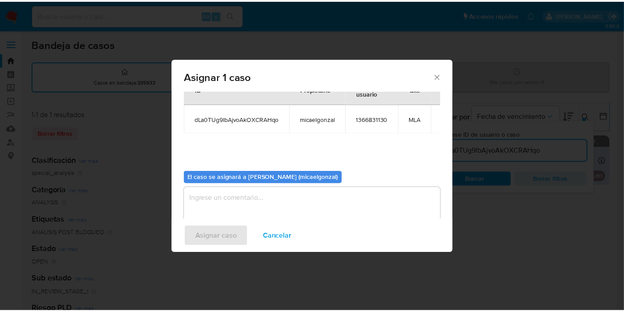
scroll to position [45, 0]
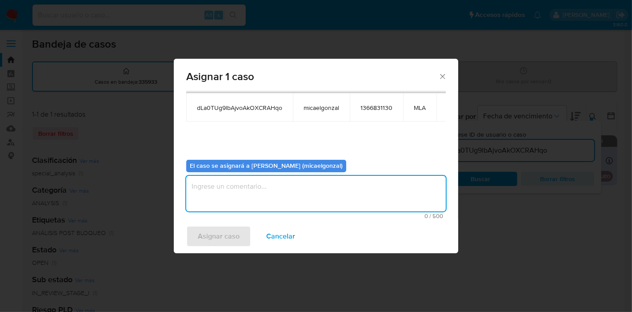
drag, startPoint x: 250, startPoint y: 196, endPoint x: 209, endPoint y: 227, distance: 51.1
click at [251, 196] on textarea "assign-modal" at bounding box center [316, 194] width 260 height 36
click at [208, 227] on span "Asignar caso" at bounding box center [219, 236] width 42 height 20
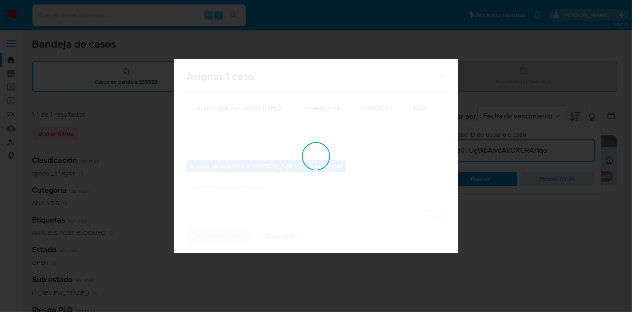
checkbox input "false"
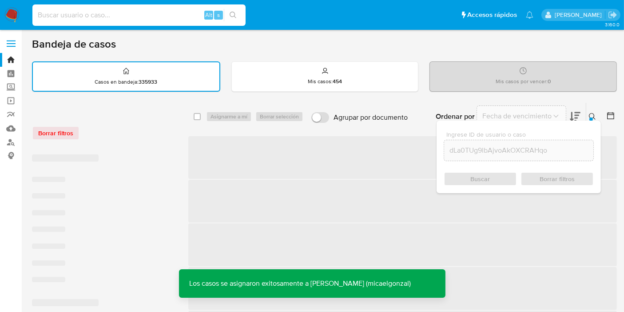
click at [152, 16] on input at bounding box center [138, 15] width 213 height 12
paste input "dLa0TUg9lbAjvoAkOXCRAHqo"
type input "dLa0TUg9lbAjvoAkOXCRAHqo"
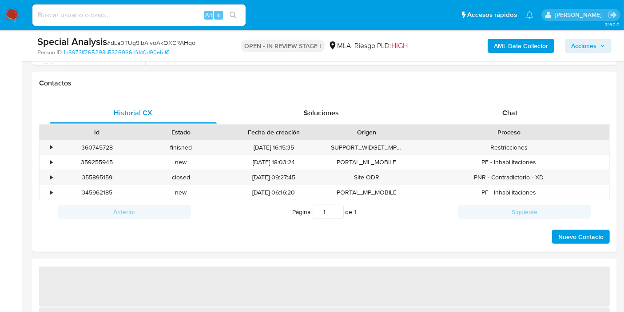
scroll to position [444, 0]
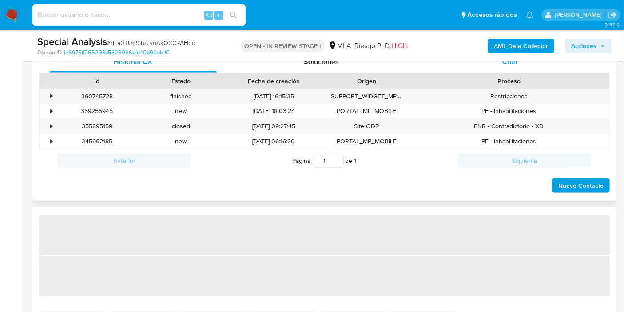
select select "10"
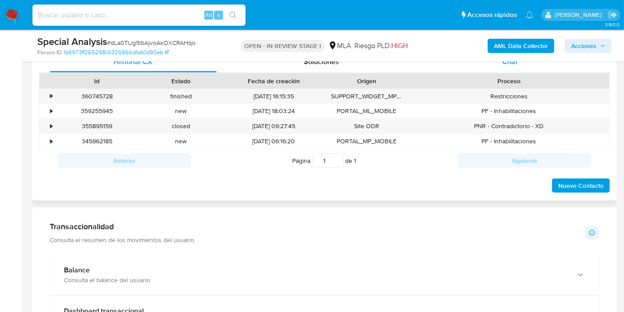
click at [520, 65] on div "Chat" at bounding box center [510, 61] width 167 height 21
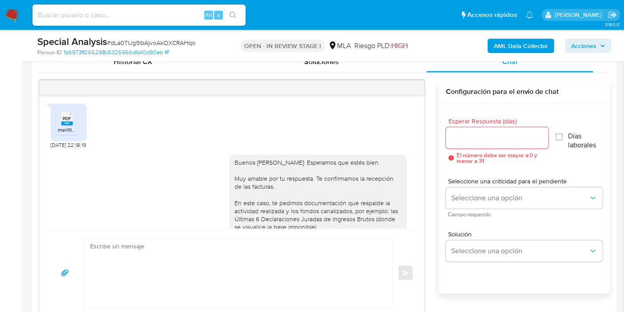
scroll to position [611, 0]
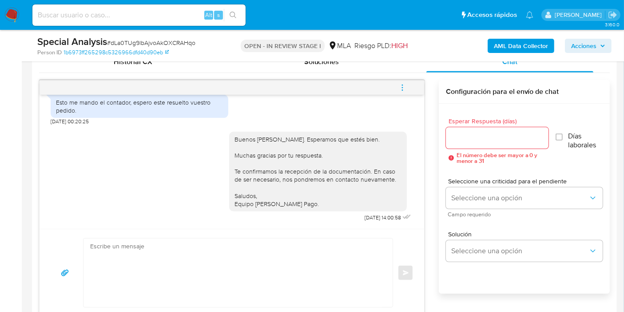
click at [404, 84] on icon "menu-action" at bounding box center [403, 88] width 8 height 8
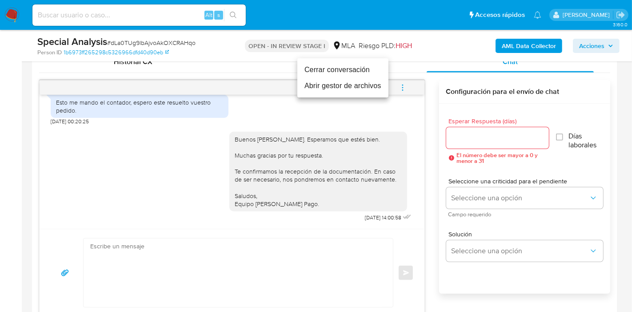
click at [352, 72] on li "Cerrar conversación" at bounding box center [342, 70] width 91 height 16
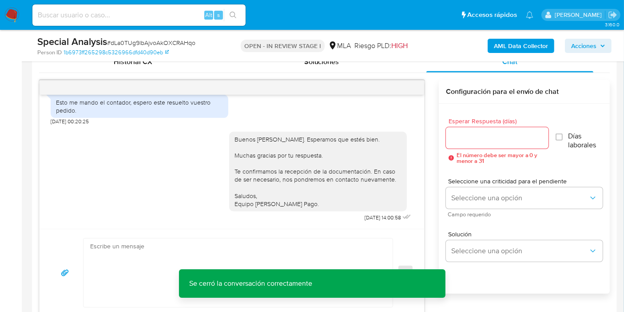
drag, startPoint x: 149, startPoint y: 171, endPoint x: 160, endPoint y: 171, distance: 11.6
click at [155, 171] on div "Buenos días, Miguel. Esperamos que estés bien. Muchas gracias por tu respuesta.…" at bounding box center [232, 174] width 363 height 99
drag, startPoint x: 67, startPoint y: 176, endPoint x: 61, endPoint y: 176, distance: 5.8
click at [72, 176] on div "Buenos días, Miguel. Esperamos que estés bien. Muchas gracias por tu respuesta.…" at bounding box center [232, 174] width 363 height 99
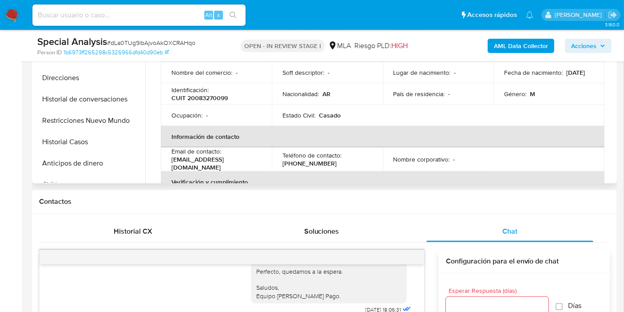
scroll to position [197, 0]
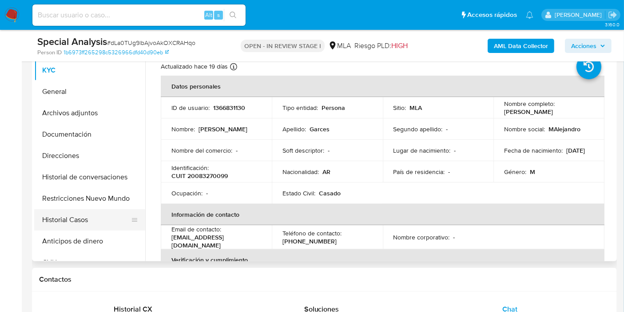
click at [53, 213] on button "Historial Casos" at bounding box center [86, 219] width 104 height 21
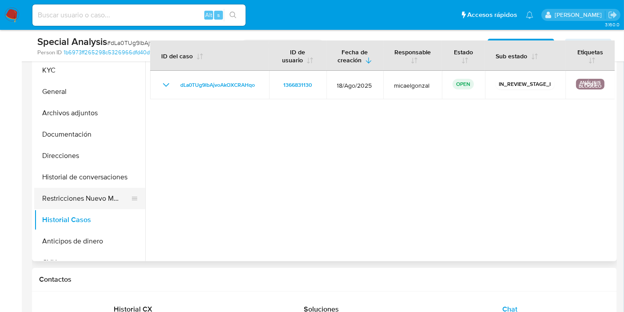
click at [97, 205] on button "Restricciones Nuevo Mundo" at bounding box center [86, 198] width 104 height 21
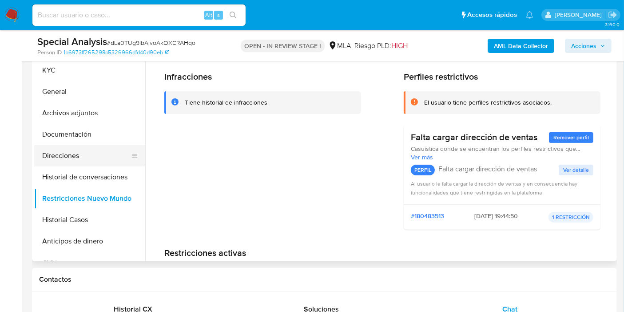
drag, startPoint x: 97, startPoint y: 172, endPoint x: 120, endPoint y: 154, distance: 28.8
click at [103, 167] on button "Historial de conversaciones" at bounding box center [89, 176] width 111 height 21
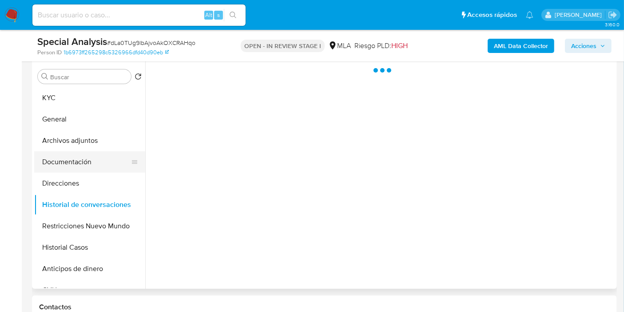
scroll to position [148, 0]
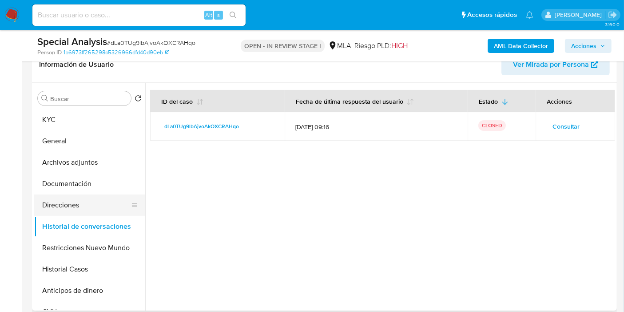
click at [77, 209] on button "Direcciones" at bounding box center [86, 204] width 104 height 21
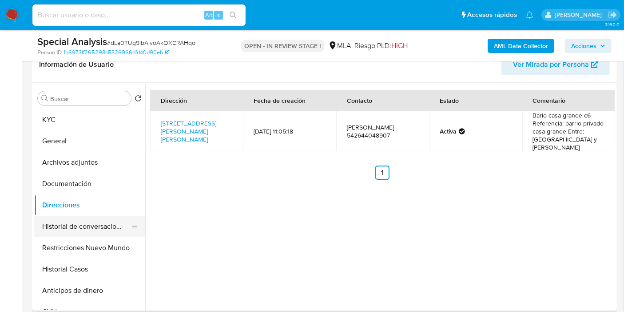
click at [74, 232] on button "Historial de conversaciones" at bounding box center [86, 226] width 104 height 21
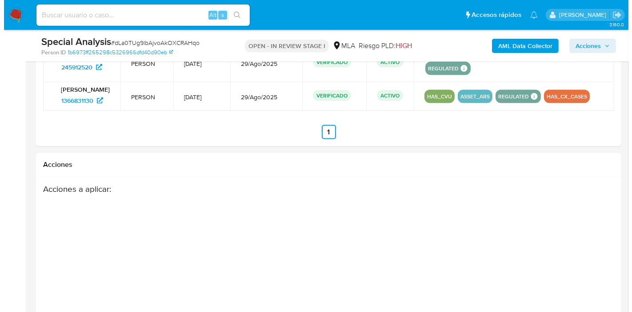
scroll to position [1413, 0]
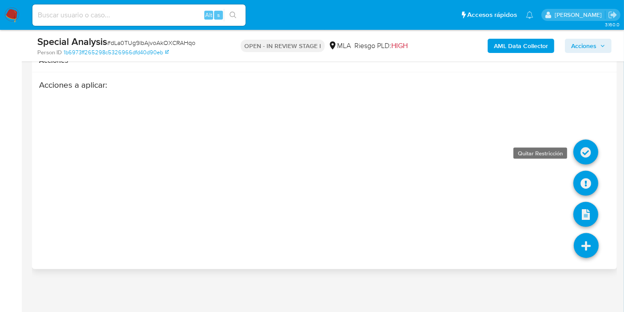
click at [589, 152] on link at bounding box center [586, 152] width 25 height 25
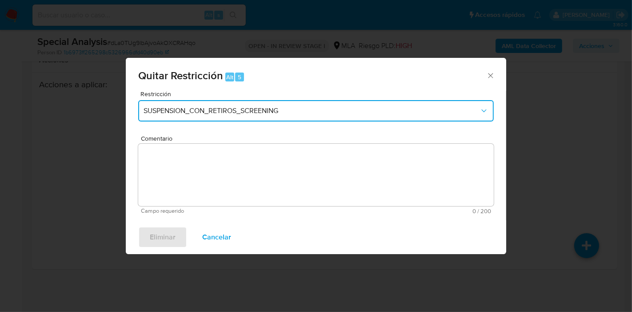
click at [203, 109] on span "SUSPENSION_CON_RETIROS_SCREENING" at bounding box center [312, 110] width 336 height 9
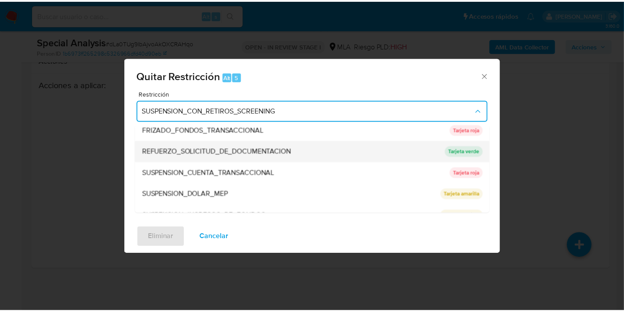
scroll to position [188, 0]
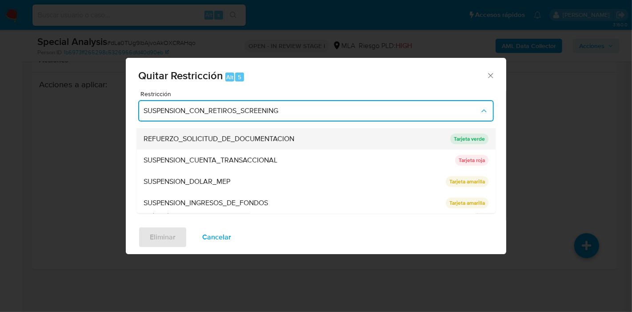
click at [423, 140] on div "REFUERZO_SOLICITUD_DE_DOCUMENTACION" at bounding box center [294, 138] width 301 height 21
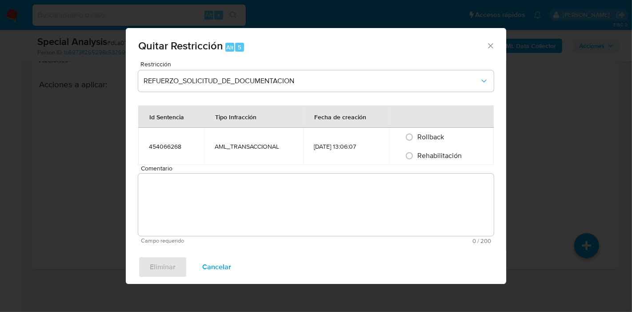
click at [428, 158] on span "Rehabilitación" at bounding box center [439, 155] width 44 height 10
click at [416, 158] on input "Rehabilitación" at bounding box center [409, 155] width 14 height 14
radio input "true"
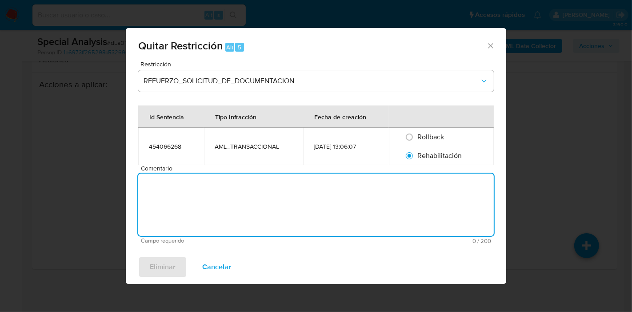
click at [372, 200] on textarea "Comentario" at bounding box center [316, 204] width 356 height 62
type textarea "AML"
click at [490, 48] on icon "Cerrar ventana" at bounding box center [490, 45] width 9 height 9
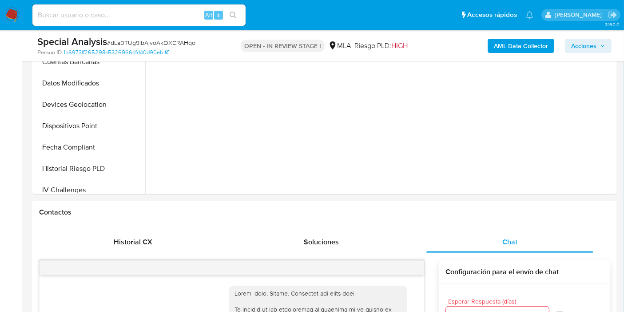
scroll to position [178, 0]
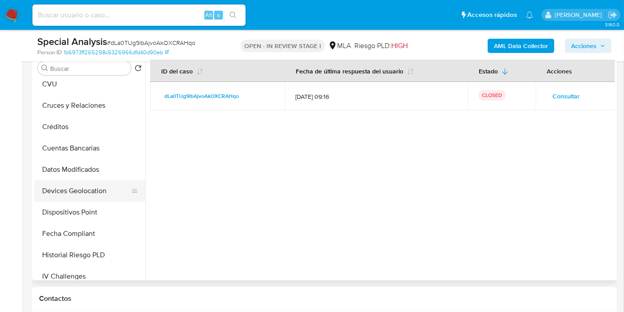
click at [83, 195] on button "Devices Geolocation" at bounding box center [86, 190] width 104 height 21
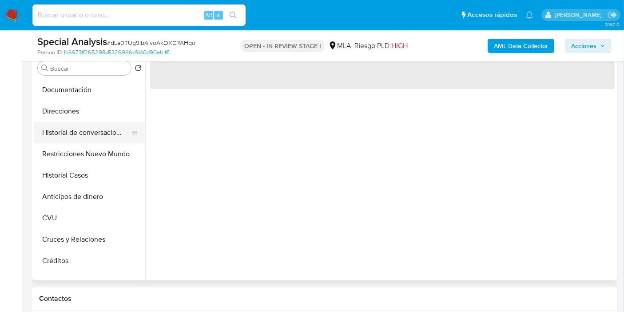
scroll to position [0, 0]
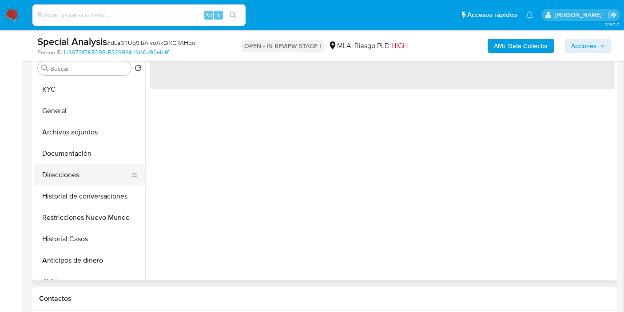
click at [93, 177] on button "Direcciones" at bounding box center [86, 174] width 104 height 21
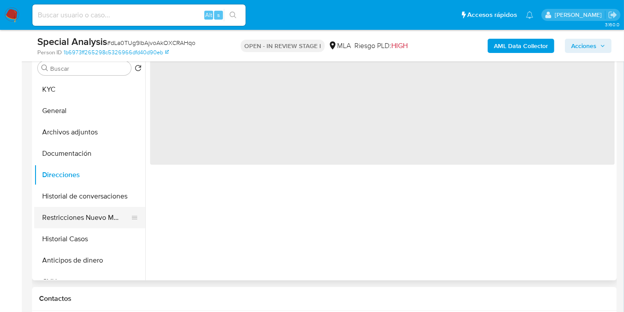
drag, startPoint x: 88, startPoint y: 212, endPoint x: 94, endPoint y: 208, distance: 6.9
click at [93, 209] on button "Restricciones Nuevo Mundo" at bounding box center [86, 217] width 104 height 21
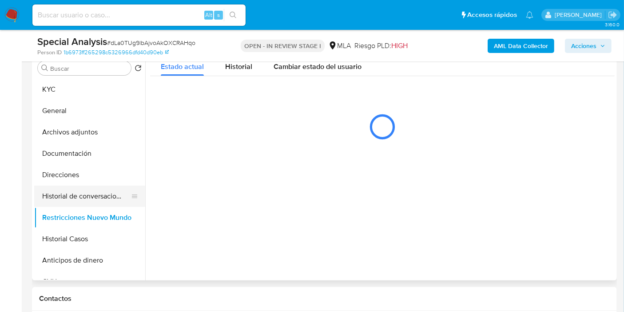
click at [96, 202] on button "Historial de conversaciones" at bounding box center [86, 195] width 104 height 21
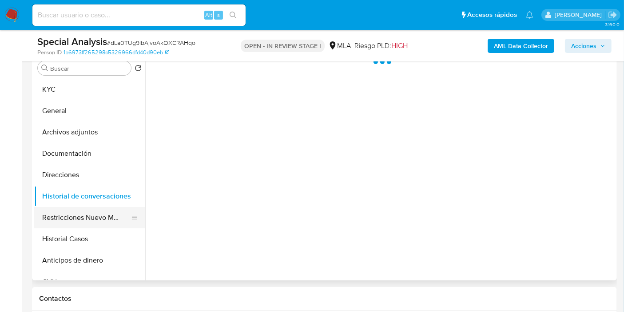
scroll to position [49, 0]
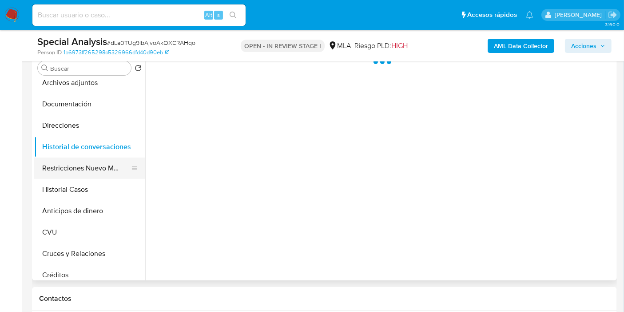
click at [114, 172] on button "Restricciones Nuevo Mundo" at bounding box center [86, 167] width 104 height 21
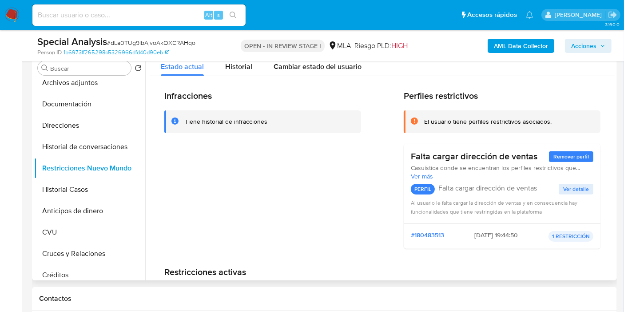
scroll to position [80, 0]
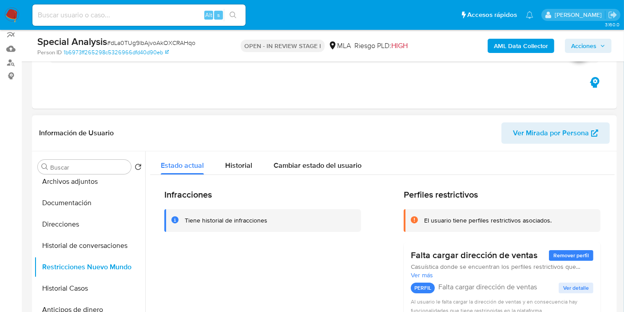
click at [230, 149] on div "Información de Usuario Ver Mirada por Persona" at bounding box center [324, 133] width 585 height 36
click at [239, 168] on span "Historial" at bounding box center [238, 165] width 27 height 10
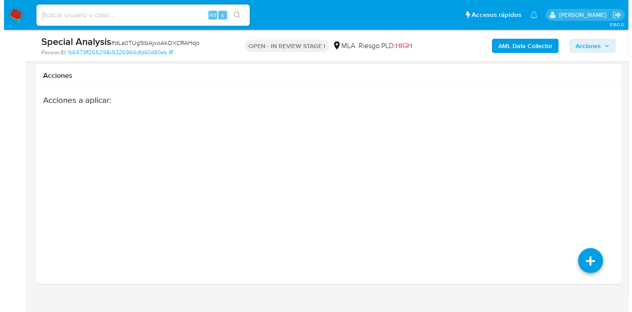
scroll to position [1413, 0]
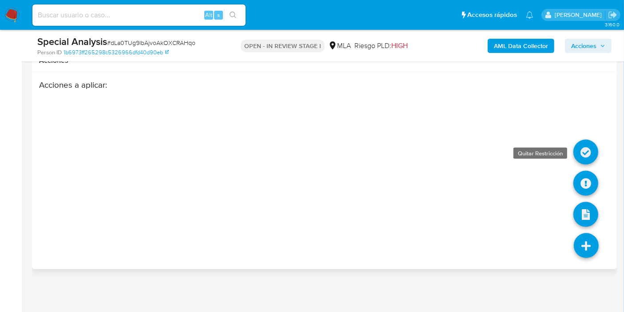
click at [583, 154] on link at bounding box center [586, 152] width 25 height 25
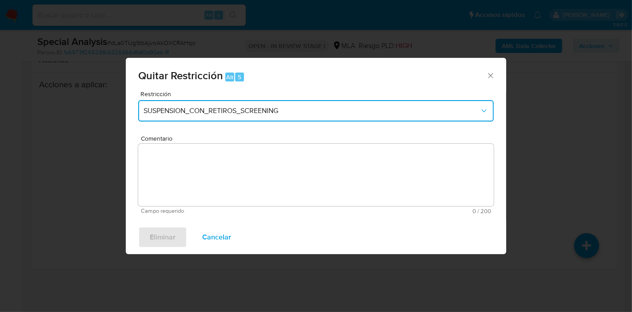
click at [204, 120] on button "SUSPENSION_CON_RETIROS_SCREENING" at bounding box center [316, 110] width 356 height 21
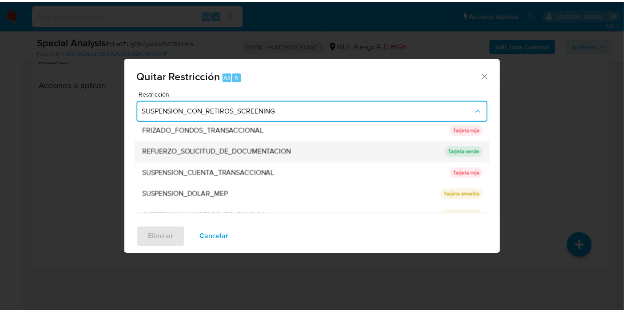
scroll to position [188, 0]
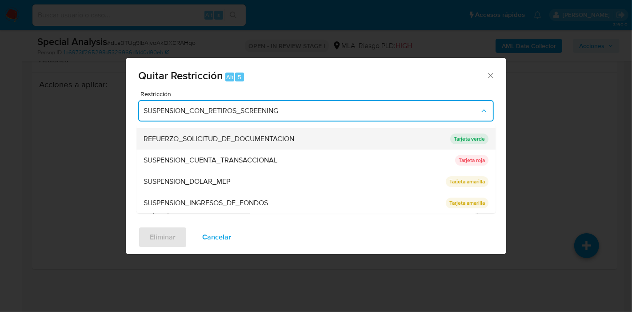
click at [250, 134] on span "REFUERZO_SOLICITUD_DE_DOCUMENTACION" at bounding box center [219, 138] width 151 height 9
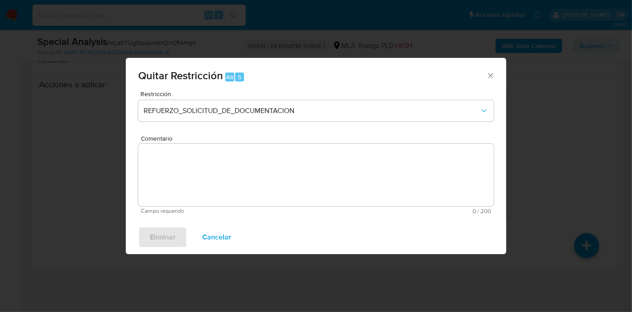
click at [248, 177] on textarea "Comentario" at bounding box center [316, 175] width 356 height 62
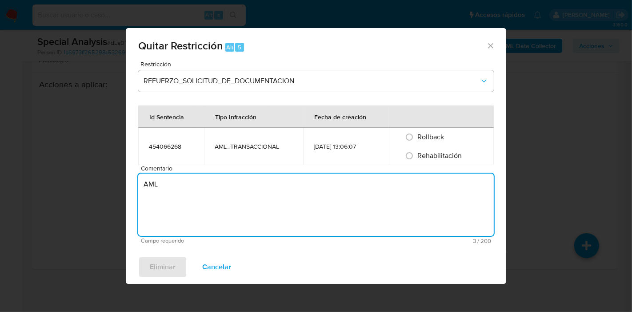
type textarea "AML"
click at [420, 153] on span "Rehabilitación" at bounding box center [439, 155] width 44 height 10
click at [416, 153] on input "Rehabilitación" at bounding box center [409, 155] width 14 height 14
radio input "true"
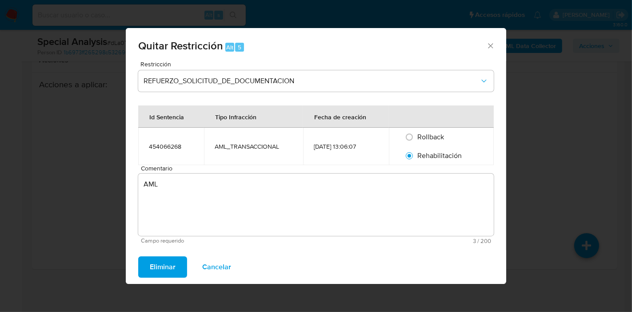
click at [153, 257] on span "Eliminar" at bounding box center [163, 267] width 26 height 20
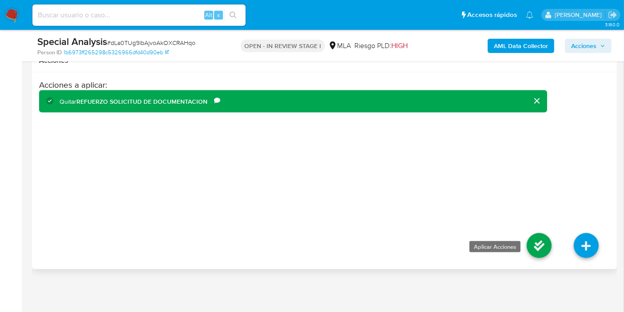
click at [533, 248] on link at bounding box center [539, 245] width 25 height 25
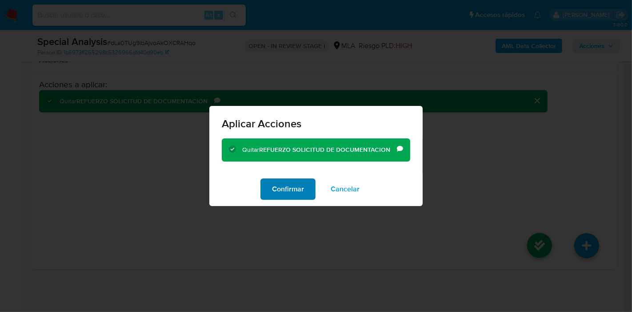
click at [291, 188] on span "Confirmar" at bounding box center [288, 189] width 32 height 20
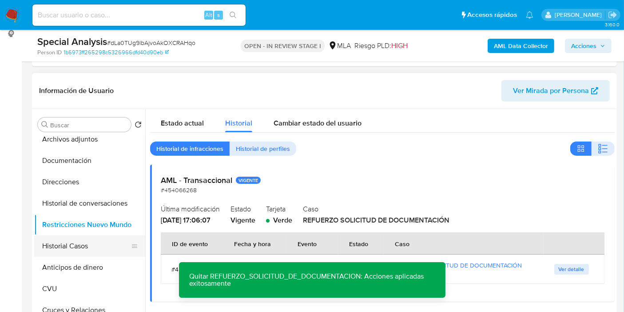
scroll to position [148, 0]
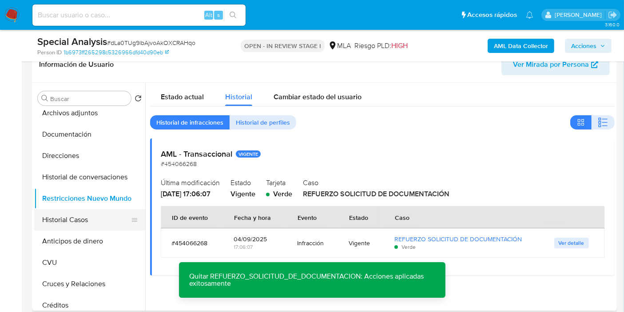
click at [36, 227] on button "Historial Casos" at bounding box center [86, 219] width 104 height 21
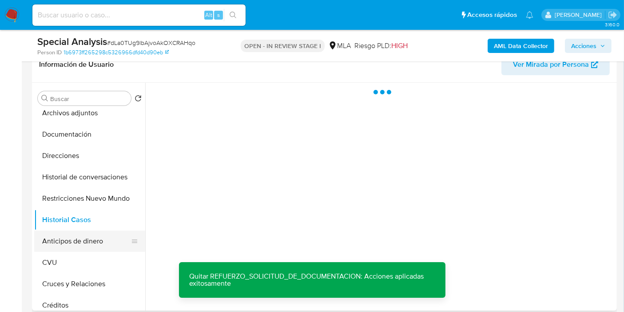
click at [76, 240] on button "Anticipos de dinero" at bounding box center [86, 240] width 104 height 21
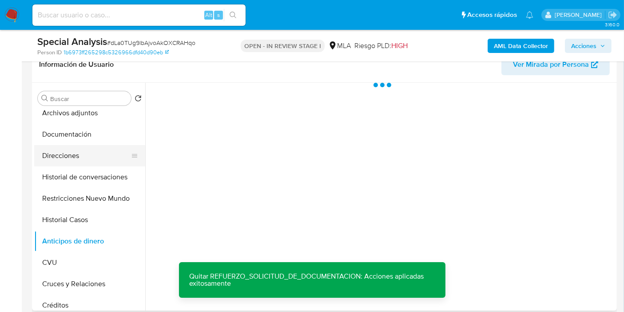
click at [99, 160] on button "Direcciones" at bounding box center [86, 155] width 104 height 21
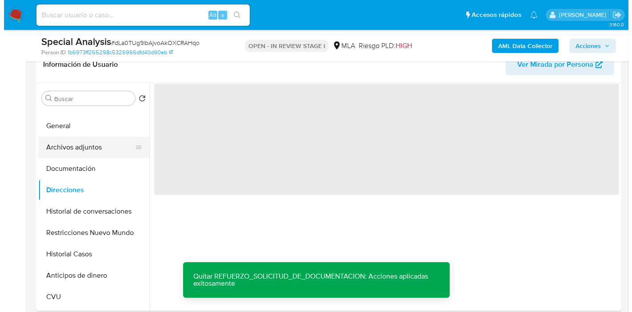
scroll to position [0, 0]
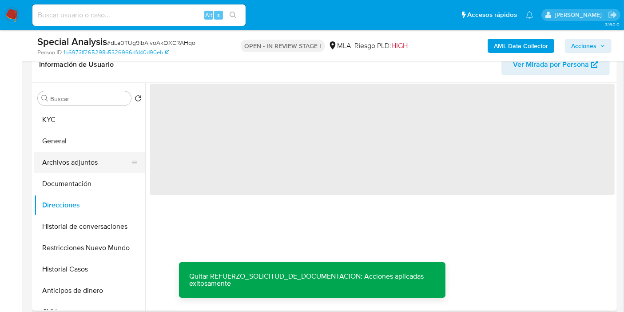
click at [99, 160] on button "Archivos adjuntos" at bounding box center [86, 162] width 104 height 21
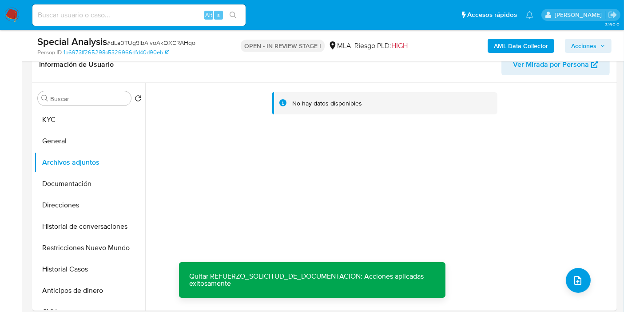
click at [539, 45] on b "AML Data Collector" at bounding box center [521, 46] width 54 height 14
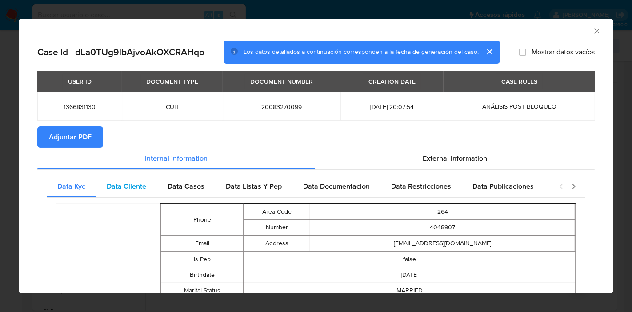
click at [131, 179] on div "Data Cliente" at bounding box center [126, 186] width 61 height 21
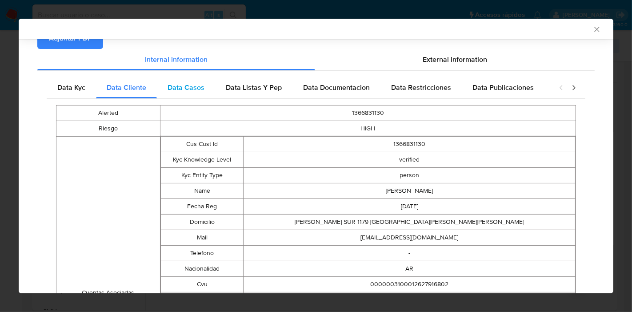
click at [183, 84] on span "Data Casos" at bounding box center [186, 87] width 37 height 10
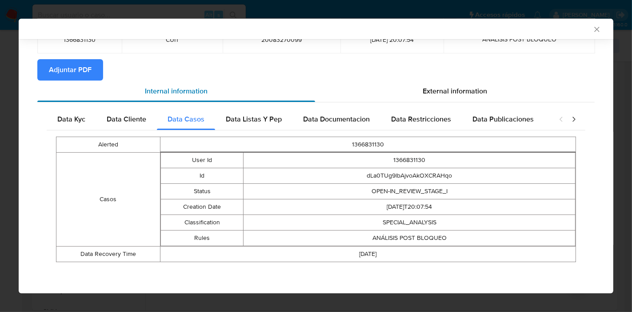
scroll to position [64, 0]
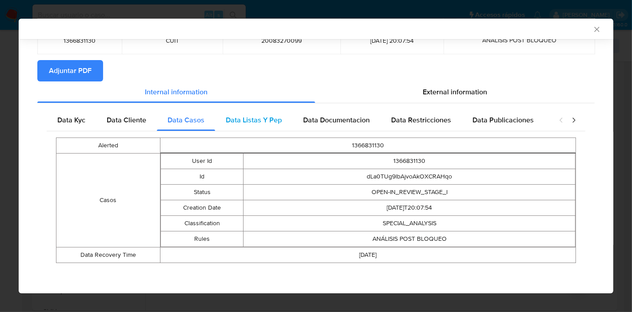
click at [234, 124] on span "Data Listas Y Pep" at bounding box center [254, 120] width 56 height 10
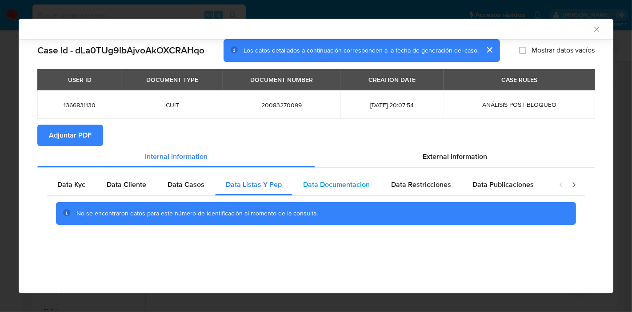
drag, startPoint x: 334, startPoint y: 188, endPoint x: 361, endPoint y: 188, distance: 27.1
click at [334, 188] on span "Data Documentacion" at bounding box center [336, 184] width 67 height 10
drag, startPoint x: 449, startPoint y: 190, endPoint x: 488, endPoint y: 191, distance: 38.7
click at [450, 191] on div "Data Restricciones" at bounding box center [420, 184] width 81 height 21
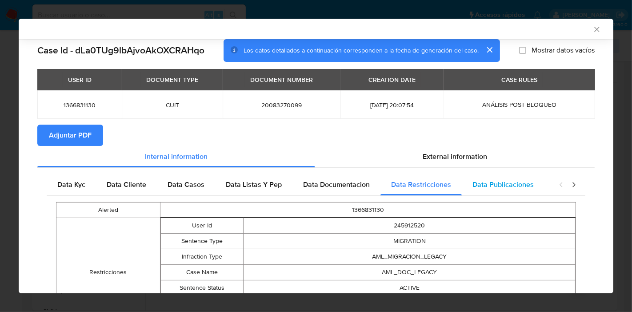
click at [492, 191] on div "Data Publicaciones" at bounding box center [503, 184] width 83 height 21
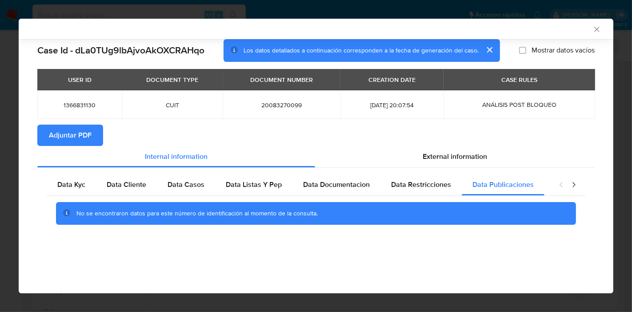
click at [581, 184] on div "closure-recommendation-modal" at bounding box center [568, 184] width 36 height 21
click at [571, 184] on icon "closure-recommendation-modal" at bounding box center [573, 184] width 9 height 9
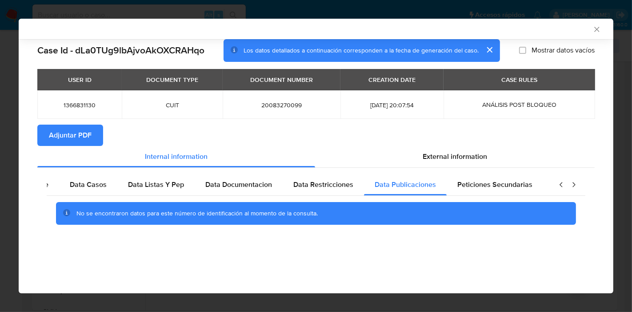
scroll to position [0, 156]
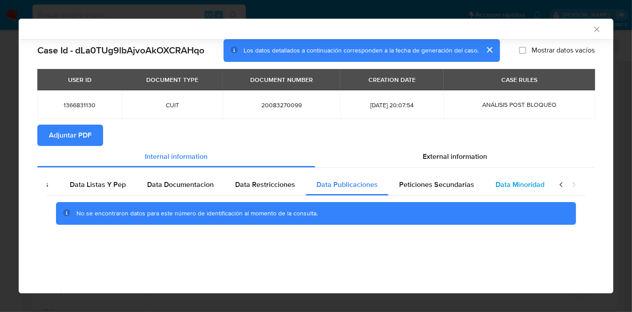
drag, startPoint x: 439, startPoint y: 182, endPoint x: 494, endPoint y: 186, distance: 55.2
click at [448, 184] on span "Peticiones Secundarias" at bounding box center [436, 184] width 75 height 10
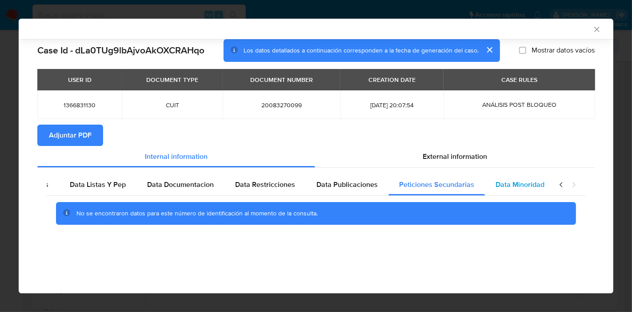
click at [496, 186] on span "Data Minoridad" at bounding box center [520, 184] width 49 height 10
click at [559, 185] on icon "closure-recommendation-modal" at bounding box center [561, 184] width 9 height 9
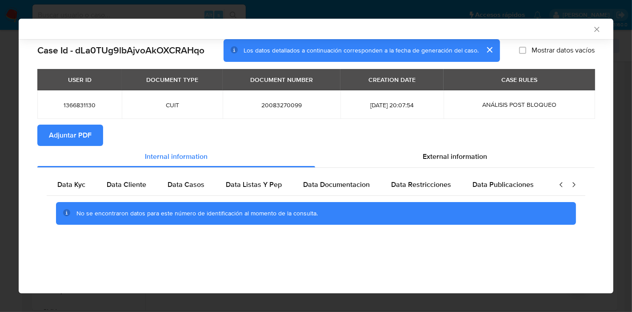
scroll to position [0, 0]
click at [559, 185] on icon "closure-recommendation-modal" at bounding box center [561, 184] width 9 height 9
click at [487, 148] on div "External information" at bounding box center [455, 156] width 280 height 21
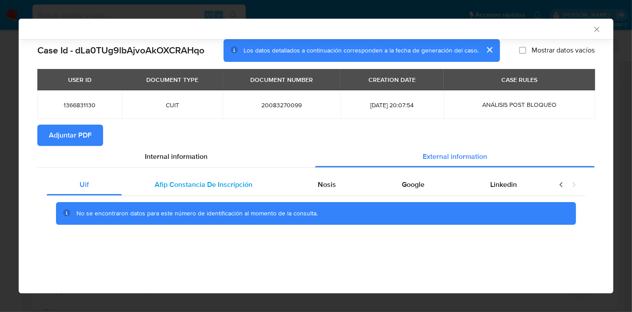
click at [200, 175] on div "Afip Constancia De Inscripción" at bounding box center [204, 184] width 164 height 21
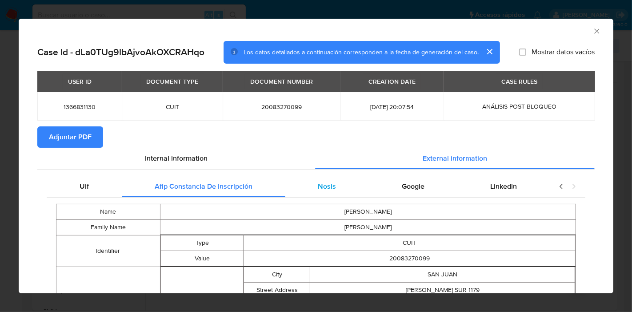
click at [336, 192] on div "Nosis" at bounding box center [327, 186] width 84 height 21
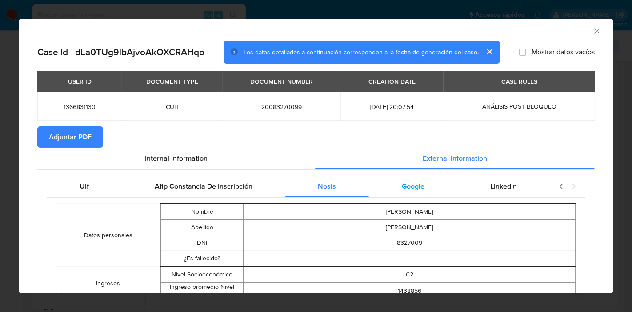
click at [409, 189] on span "Google" at bounding box center [413, 186] width 23 height 10
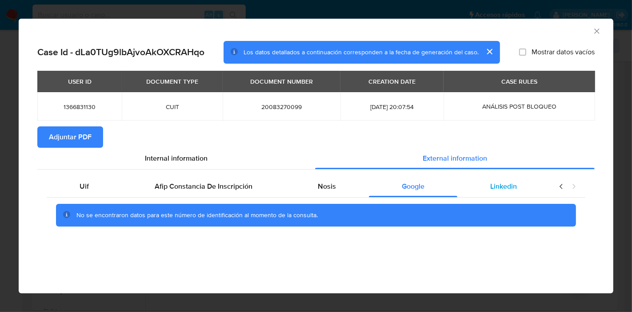
click at [506, 193] on div "Linkedin" at bounding box center [503, 186] width 92 height 21
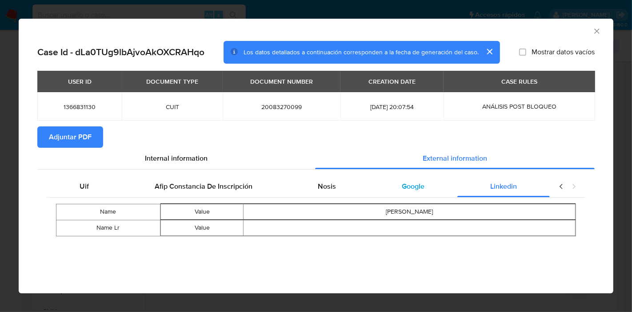
click at [407, 191] on div "Google" at bounding box center [413, 186] width 88 height 21
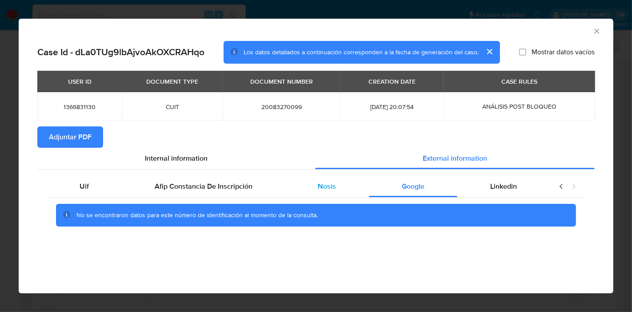
click at [339, 192] on div "Nosis" at bounding box center [327, 186] width 84 height 21
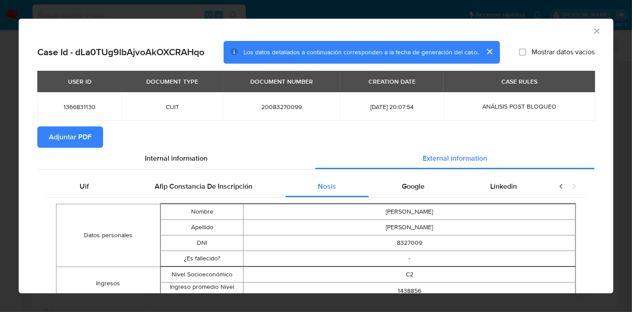
click at [86, 178] on div "Uif" at bounding box center [84, 186] width 75 height 21
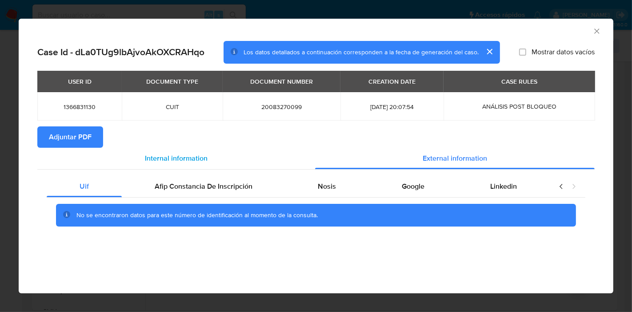
click at [154, 158] on span "Internal information" at bounding box center [176, 158] width 63 height 10
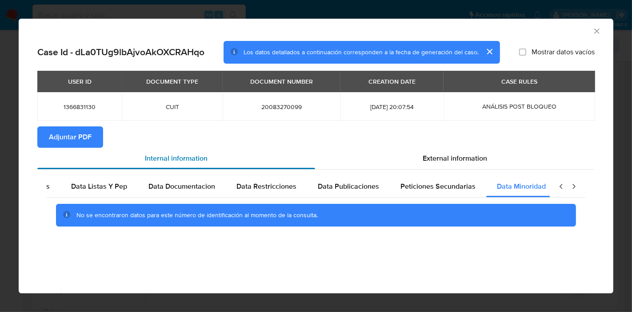
scroll to position [0, 156]
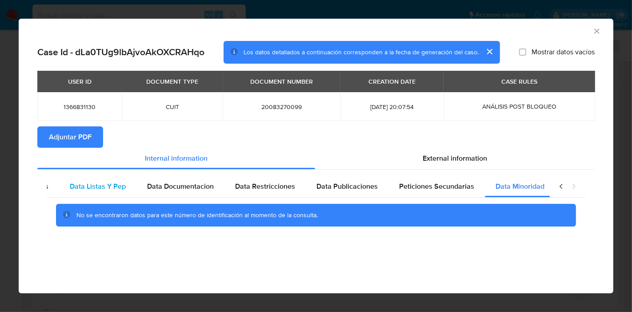
click at [89, 184] on span "Data Listas Y Pep" at bounding box center [98, 186] width 56 height 10
click at [563, 188] on icon "closure-recommendation-modal" at bounding box center [561, 186] width 9 height 9
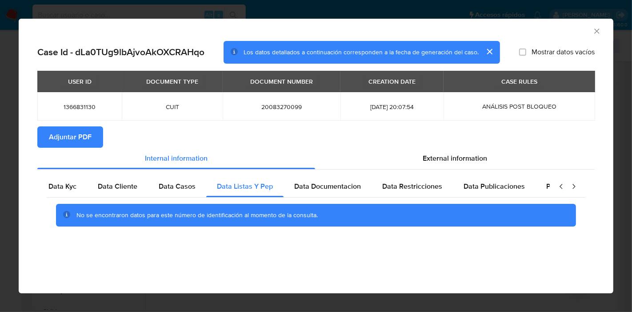
scroll to position [0, 0]
click at [57, 184] on div "Data Kyc" at bounding box center [71, 186] width 49 height 21
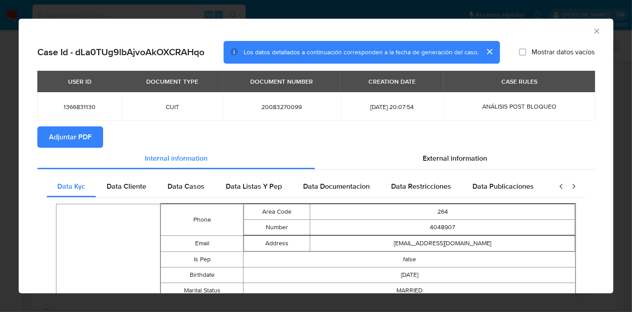
click at [67, 141] on span "Adjuntar PDF" at bounding box center [70, 137] width 43 height 20
click at [590, 24] on div "AML Data Collector" at bounding box center [316, 30] width 595 height 22
click at [588, 36] on div "AML Data Collector" at bounding box center [316, 30] width 595 height 22
click at [590, 36] on div "AML Data Collector" at bounding box center [316, 30] width 595 height 22
click at [592, 31] on icon "Cerrar ventana" at bounding box center [596, 31] width 9 height 9
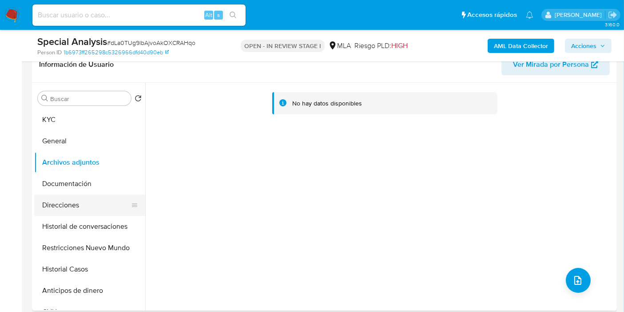
click at [90, 199] on button "Direcciones" at bounding box center [86, 204] width 104 height 21
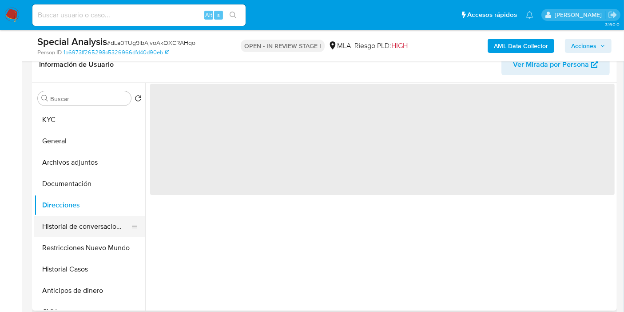
click at [85, 229] on button "Historial de conversaciones" at bounding box center [86, 226] width 104 height 21
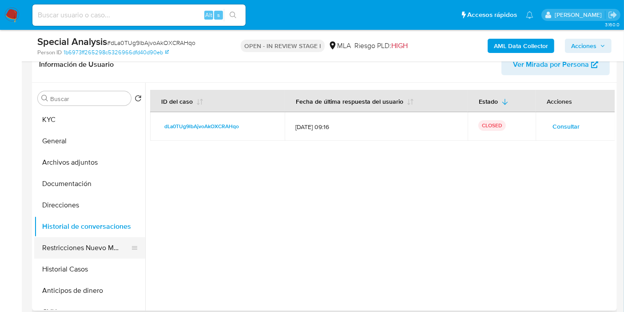
click at [88, 248] on button "Restricciones Nuevo Mundo" at bounding box center [86, 247] width 104 height 21
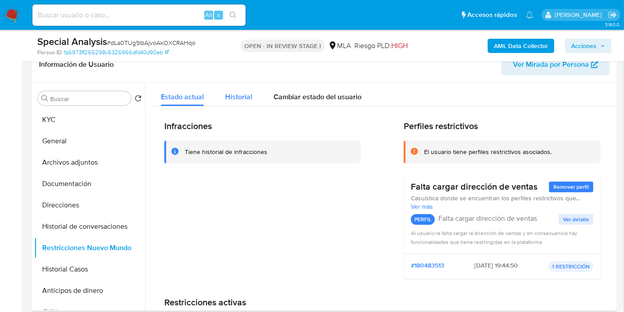
click at [232, 94] on span "Historial" at bounding box center [238, 97] width 27 height 10
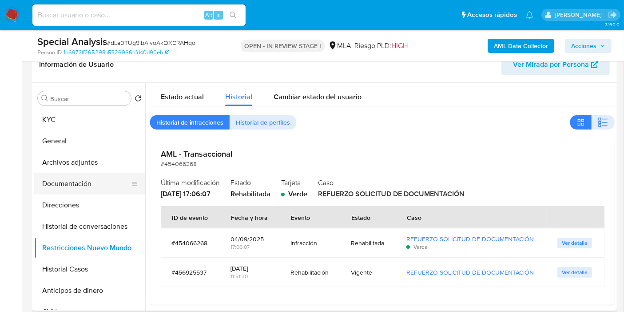
click at [105, 174] on button "Documentación" at bounding box center [86, 183] width 104 height 21
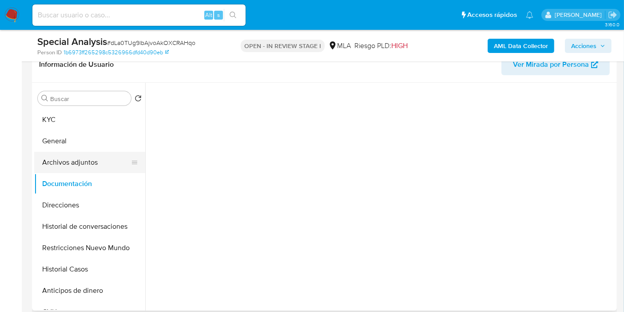
click at [104, 162] on button "Archivos adjuntos" at bounding box center [86, 162] width 104 height 21
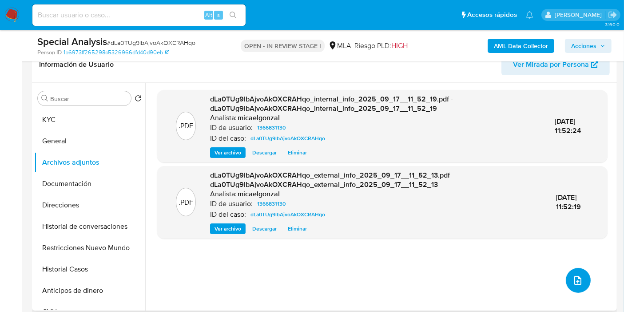
click at [578, 279] on icon "upload-file" at bounding box center [578, 280] width 11 height 11
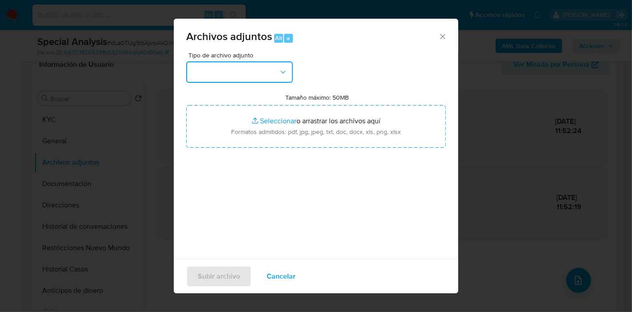
click at [290, 73] on button "button" at bounding box center [239, 71] width 107 height 21
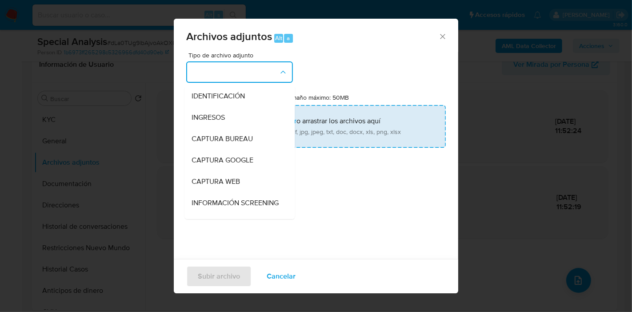
click at [337, 112] on input "Tamaño máximo: 50MB Seleccionar archivos" at bounding box center [316, 126] width 260 height 43
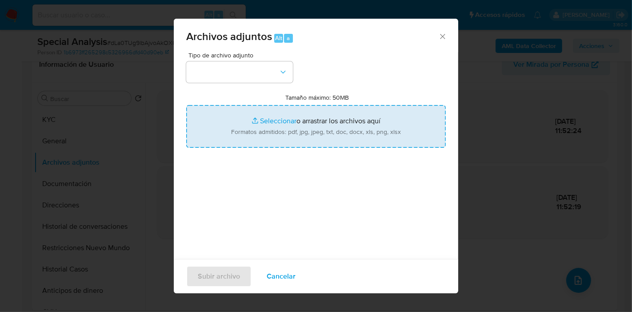
type input "C:\fakepath\Factura a FRACCIONADORA SAN JUAN S A - Agosto 2025.pdf"
click at [371, 135] on input "Tamaño máximo: 50MB Seleccionar archivos" at bounding box center [316, 126] width 260 height 43
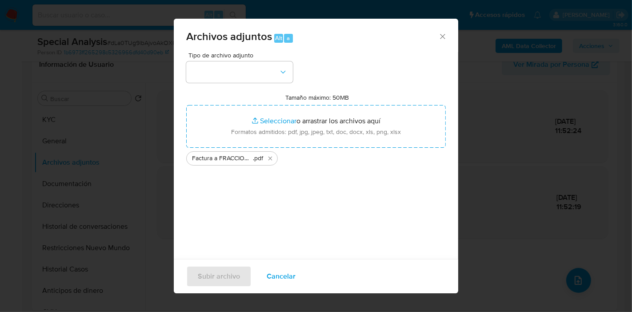
click at [236, 55] on span "Tipo de archivo adjunto" at bounding box center [241, 55] width 107 height 6
click at [239, 61] on button "button" at bounding box center [239, 71] width 107 height 21
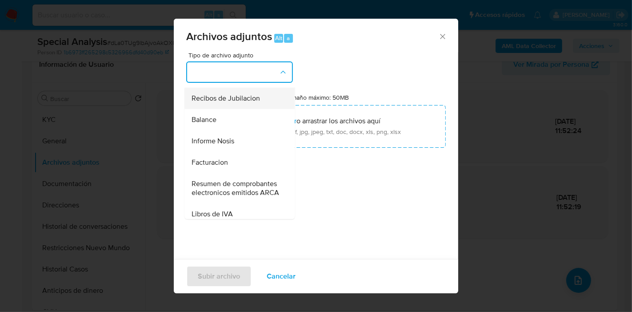
scroll to position [303, 0]
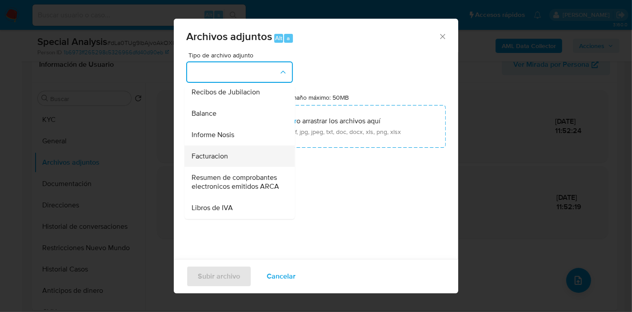
click at [224, 160] on span "Facturacion" at bounding box center [210, 156] width 36 height 9
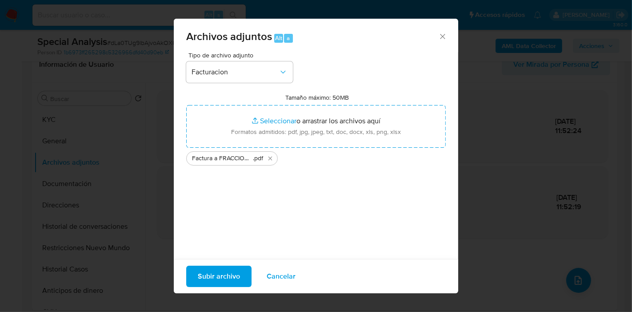
click at [233, 267] on span "Subir archivo" at bounding box center [219, 276] width 42 height 20
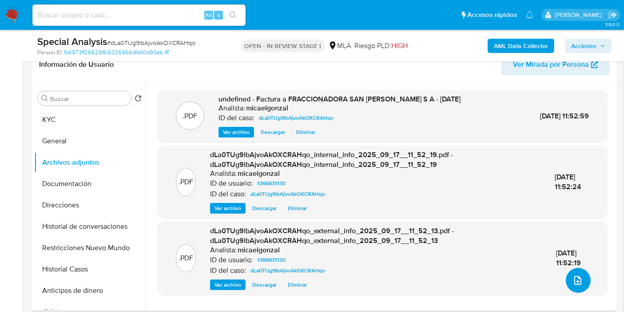
click at [582, 284] on button "upload-file" at bounding box center [578, 280] width 25 height 25
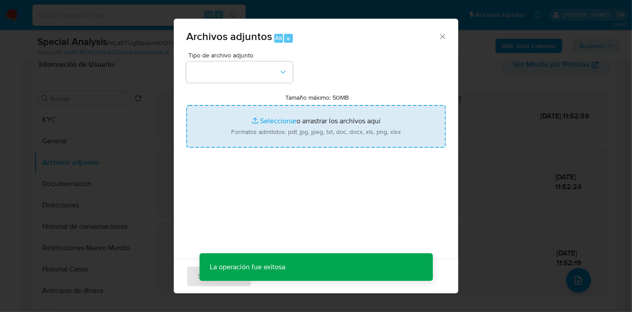
click at [268, 111] on input "Tamaño máximo: 50MB Seleccionar archivos" at bounding box center [316, 126] width 260 height 43
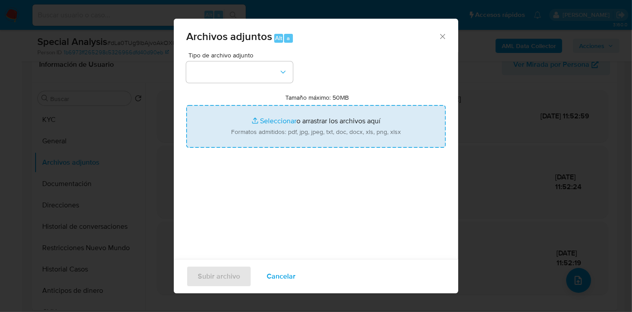
type input "C:\fakepath\Consulta de Comprobantes de mayo 2024 - agosto 2025.pdf"
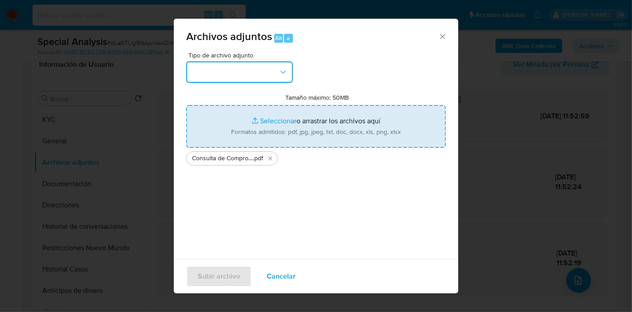
click at [192, 71] on button "button" at bounding box center [239, 71] width 107 height 21
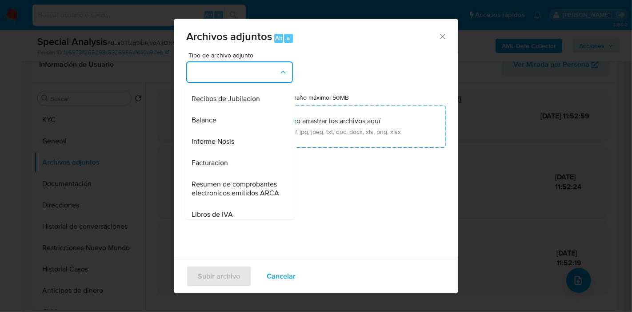
scroll to position [345, 0]
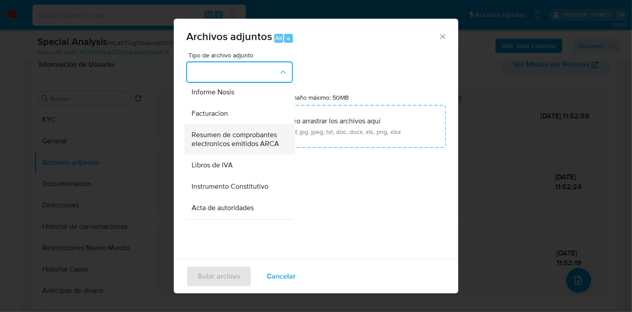
click at [241, 148] on span "Resumen de comprobantes electronicos emitidos ARCA" at bounding box center [237, 139] width 91 height 18
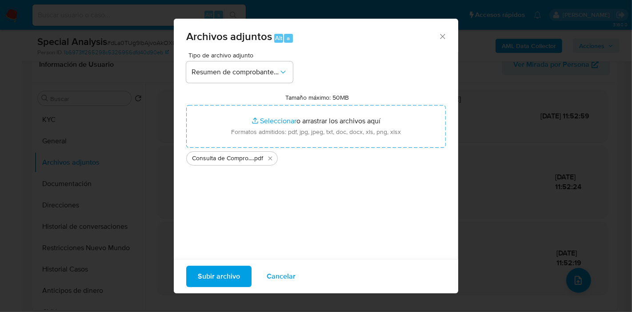
click at [221, 272] on span "Subir archivo" at bounding box center [219, 276] width 42 height 20
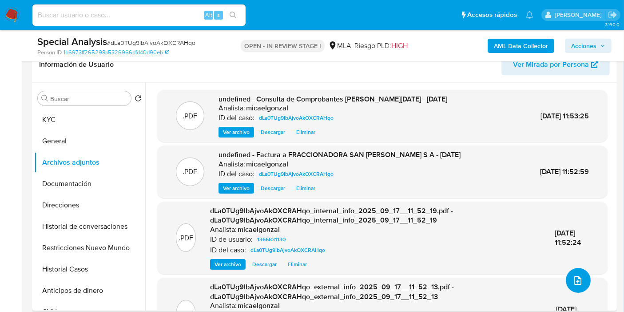
click at [571, 268] on button "upload-file" at bounding box center [578, 280] width 25 height 25
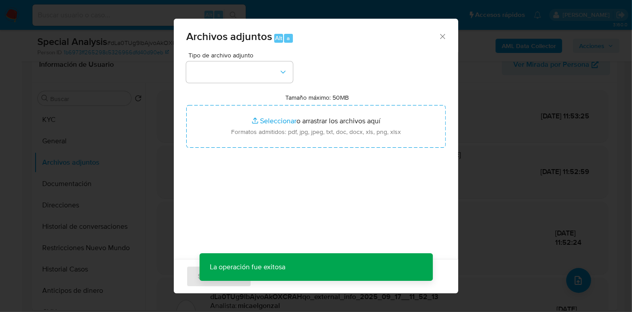
click at [576, 279] on div "Archivos adjuntos Alt a Tipo de archivo adjunto Tamaño máximo: 50MB Seleccionar…" at bounding box center [316, 156] width 632 height 312
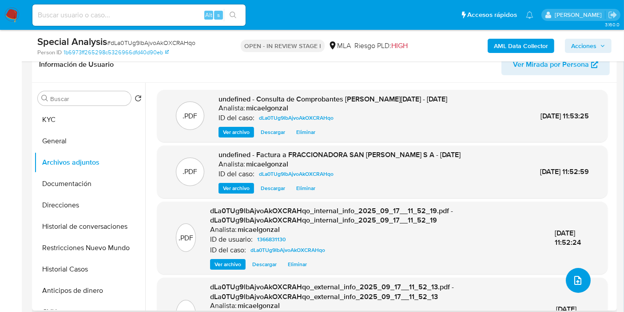
click at [566, 276] on button "upload-file" at bounding box center [578, 280] width 25 height 25
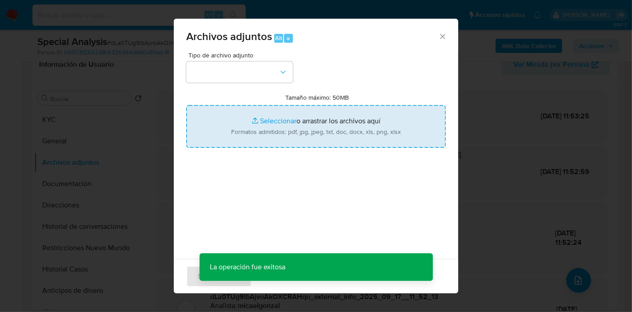
click at [258, 128] on input "Tamaño máximo: 50MB Seleccionar archivos" at bounding box center [316, 126] width 260 height 43
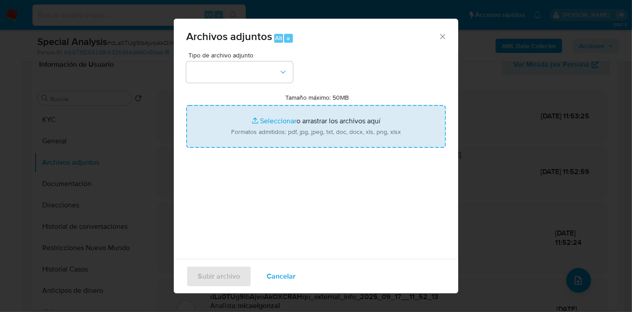
type input "C:\fakepath\Caselog dLa0TUg9lbAjvoAkOXCRAHqo_2025_08_18_17_37_15.docx"
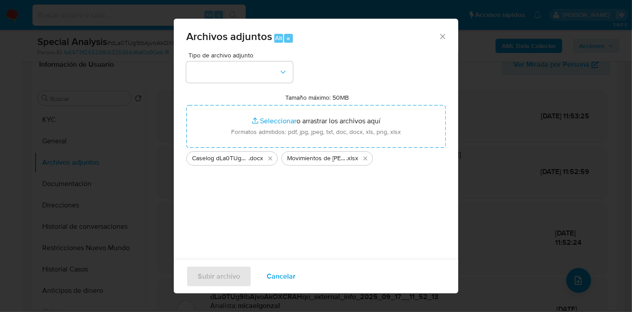
click at [297, 212] on div "Tipo de archivo adjunto Tamaño máximo: 50MB Seleccionar archivos Seleccionar o …" at bounding box center [316, 157] width 260 height 210
click at [242, 81] on button "button" at bounding box center [239, 71] width 107 height 21
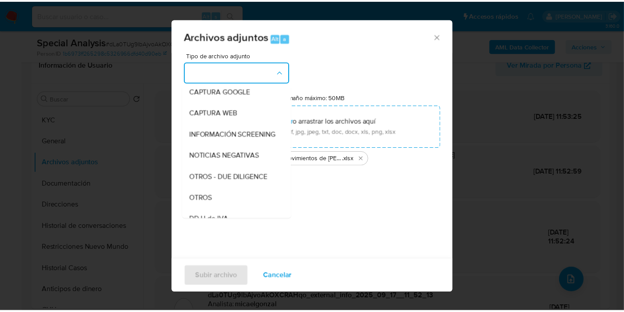
scroll to position [148, 0]
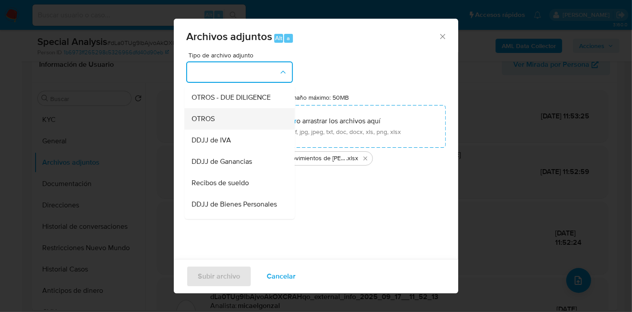
click at [239, 122] on div "OTROS" at bounding box center [237, 118] width 91 height 21
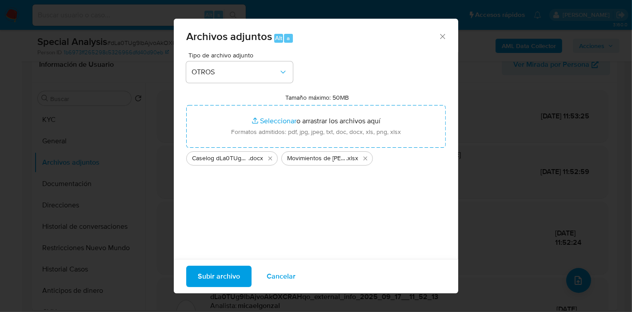
click at [223, 274] on span "Subir archivo" at bounding box center [219, 276] width 42 height 20
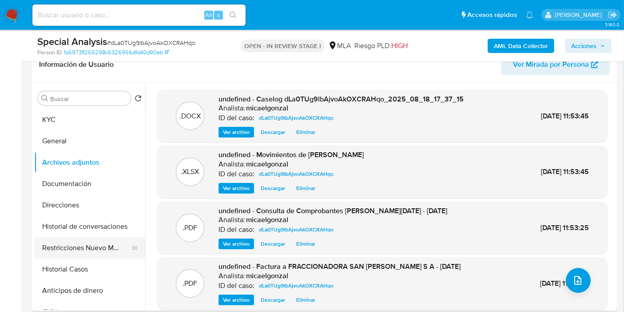
click at [87, 238] on button "Restricciones Nuevo Mundo" at bounding box center [86, 247] width 104 height 21
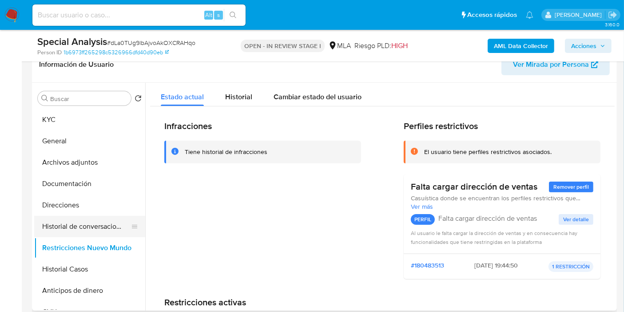
click at [101, 223] on button "Historial de conversaciones" at bounding box center [86, 226] width 104 height 21
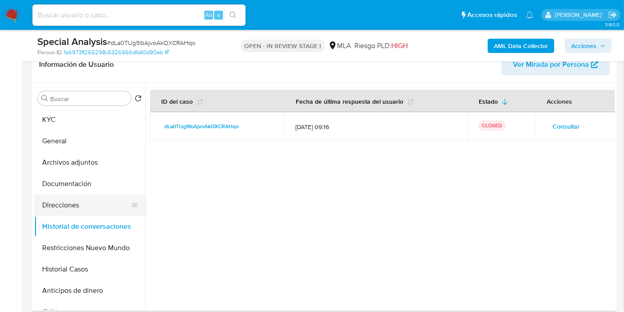
click at [102, 199] on button "Direcciones" at bounding box center [86, 204] width 104 height 21
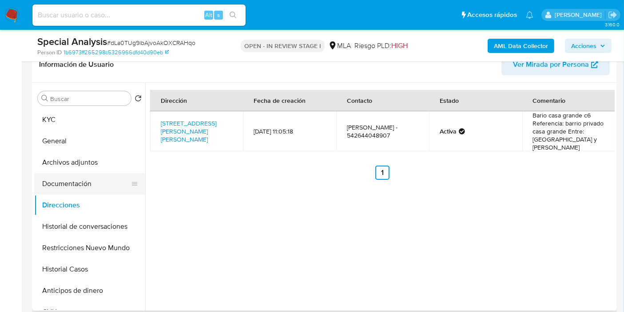
click at [91, 187] on button "Documentación" at bounding box center [86, 183] width 104 height 21
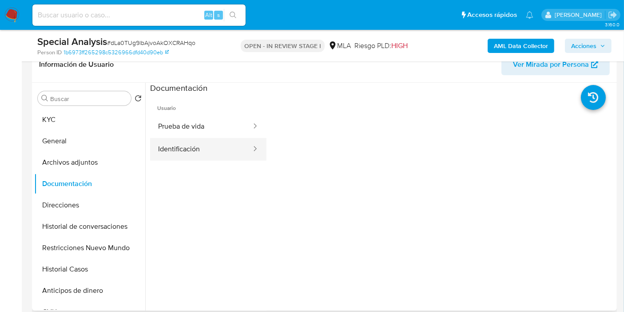
click at [197, 138] on button "Identificación" at bounding box center [201, 149] width 102 height 23
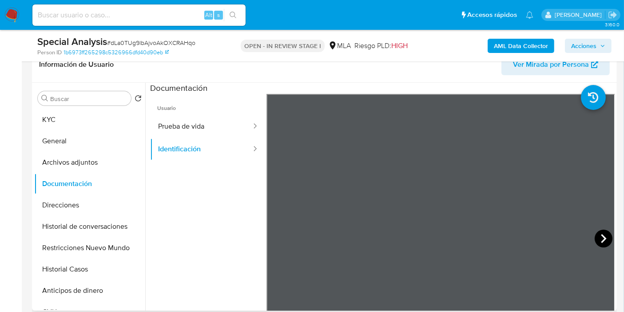
click at [603, 236] on icon at bounding box center [604, 238] width 18 height 18
click at [224, 132] on button "Prueba de vida" at bounding box center [201, 126] width 102 height 23
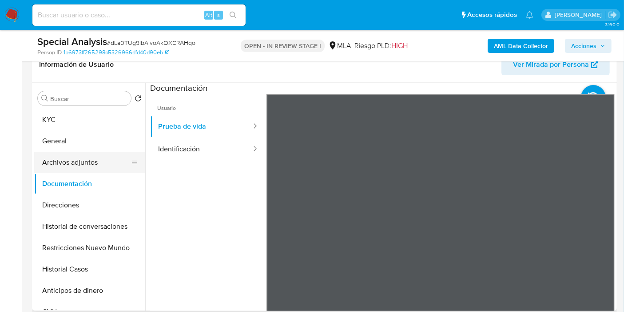
click at [77, 162] on button "Archivos adjuntos" at bounding box center [86, 162] width 104 height 21
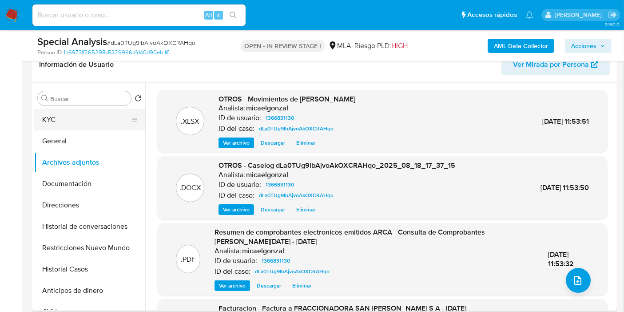
click at [89, 117] on button "KYC" at bounding box center [86, 119] width 104 height 21
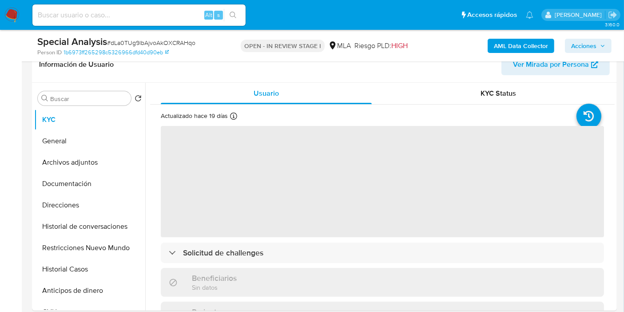
click at [589, 44] on span "Acciones" at bounding box center [583, 46] width 25 height 14
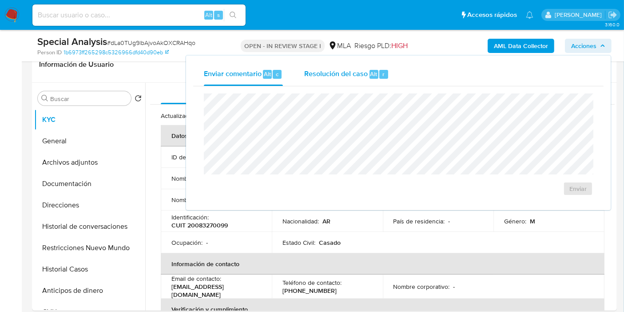
click at [352, 72] on span "Resolución del caso" at bounding box center [336, 73] width 64 height 10
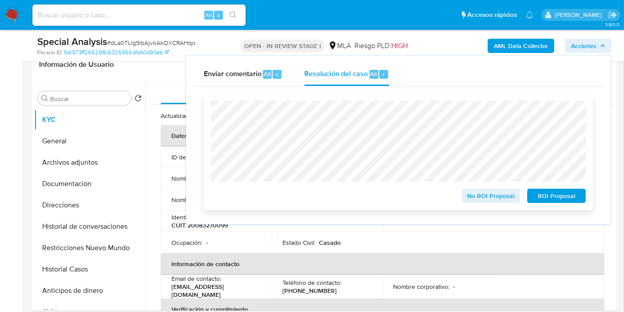
click at [491, 197] on span "No ROI Proposal" at bounding box center [491, 195] width 46 height 12
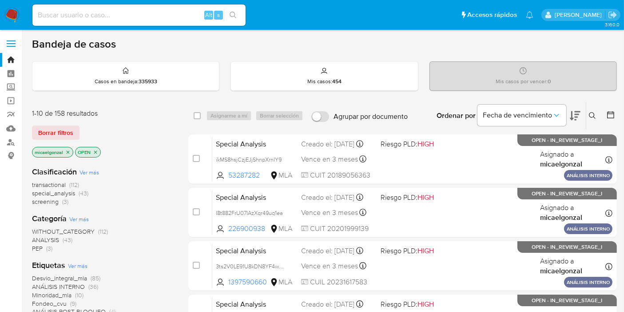
drag, startPoint x: 0, startPoint y: 0, endPoint x: 16, endPoint y: 20, distance: 25.6
click at [15, 21] on img at bounding box center [11, 15] width 15 height 15
click at [53, 137] on span "Borrar filtros" at bounding box center [55, 132] width 35 height 12
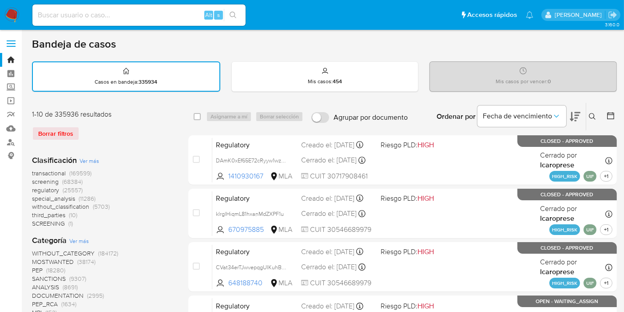
click at [595, 122] on div "Ingrese ID de usuario o caso Buscar Borrar filtros" at bounding box center [593, 117] width 15 height 28
click at [595, 117] on icon at bounding box center [592, 116] width 7 height 7
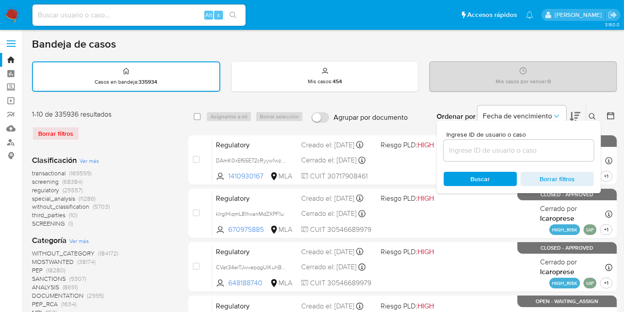
click at [550, 150] on input at bounding box center [519, 150] width 150 height 12
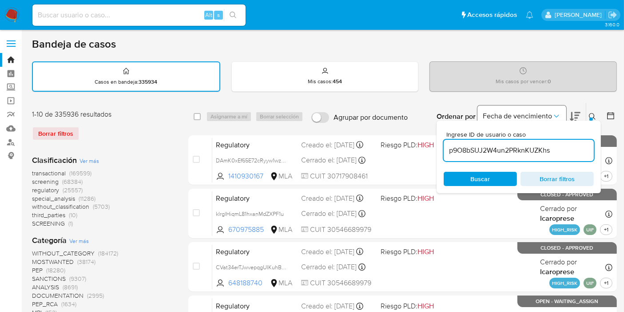
type input "p9O8bSUJ2W4un2PRknKUZKhs"
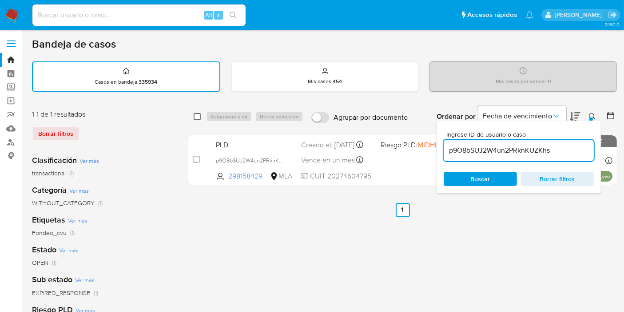
click at [199, 116] on input "checkbox" at bounding box center [197, 116] width 7 height 7
checkbox input "true"
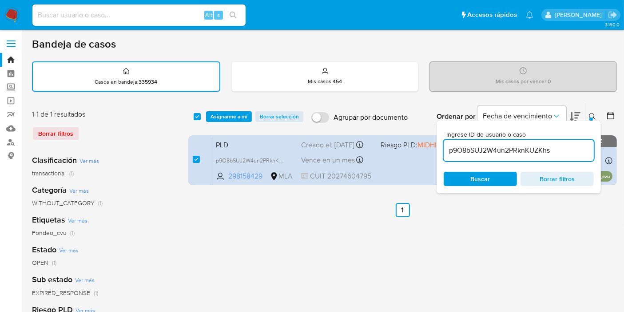
click at [227, 109] on div "select-all-cases-checkbox Asignarme a mí Borrar selección Agrupar por documento…" at bounding box center [402, 117] width 429 height 28
click at [232, 116] on span "Asignarme a mí" at bounding box center [229, 116] width 37 height 9
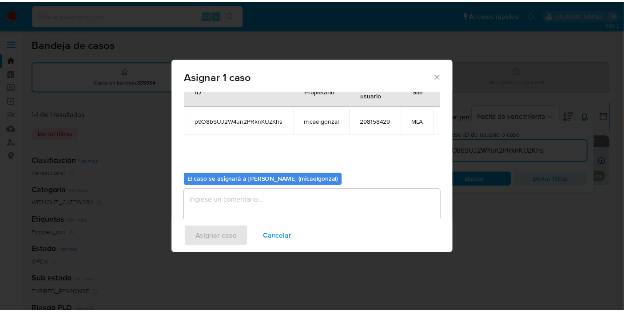
scroll to position [53, 0]
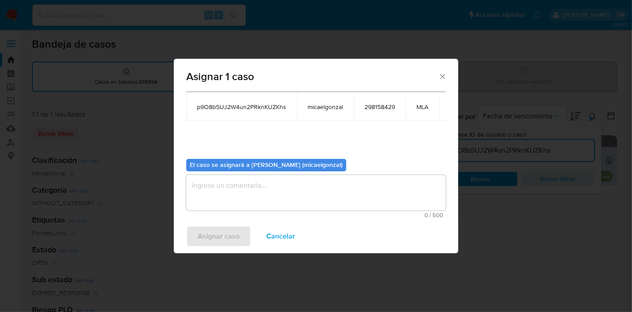
click at [288, 175] on textarea "assign-modal" at bounding box center [316, 193] width 260 height 36
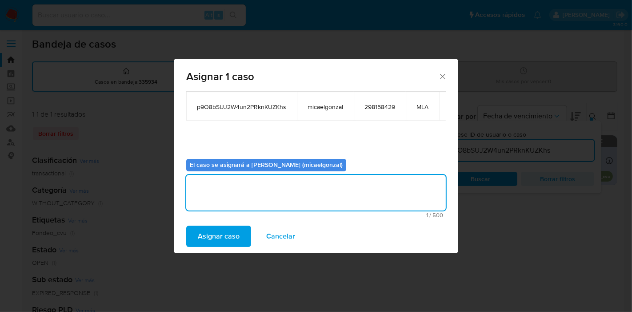
click at [243, 228] on button "Asignar caso" at bounding box center [218, 235] width 65 height 21
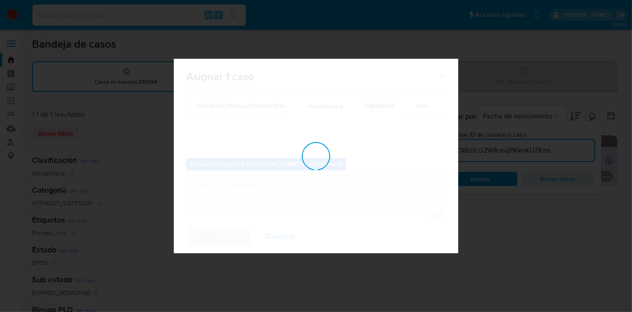
checkbox input "false"
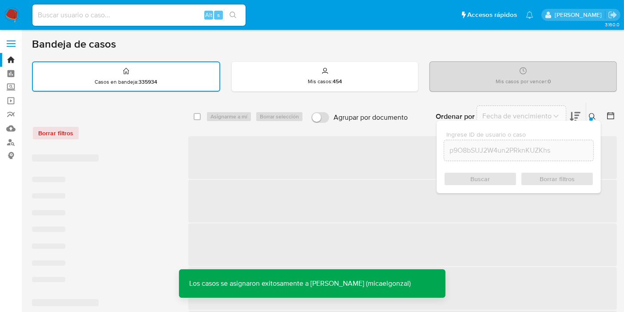
click at [119, 17] on input at bounding box center [138, 15] width 213 height 12
paste input "p9O8bSUJ2W4un2PRknKUZKhs"
type input "p9O8bSUJ2W4un2PRknKUZKhs"
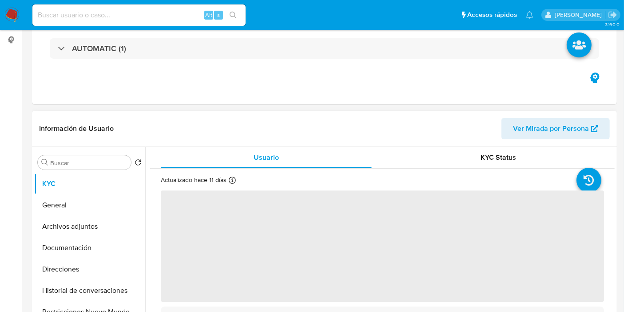
select select "10"
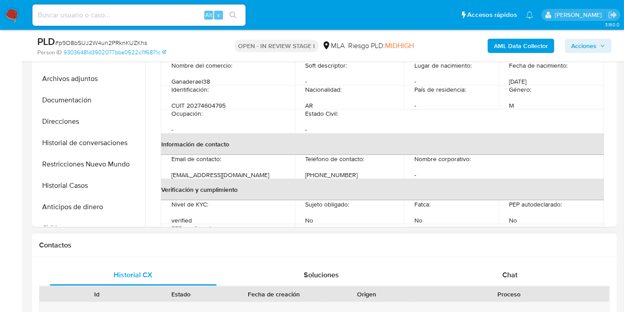
scroll to position [247, 0]
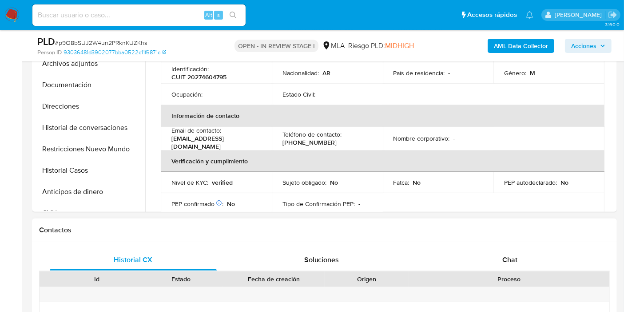
click at [532, 277] on div "Proceso" at bounding box center [509, 278] width 188 height 9
drag, startPoint x: 535, startPoint y: 271, endPoint x: 538, endPoint y: 259, distance: 12.2
click at [538, 259] on div "Chat" at bounding box center [510, 259] width 167 height 21
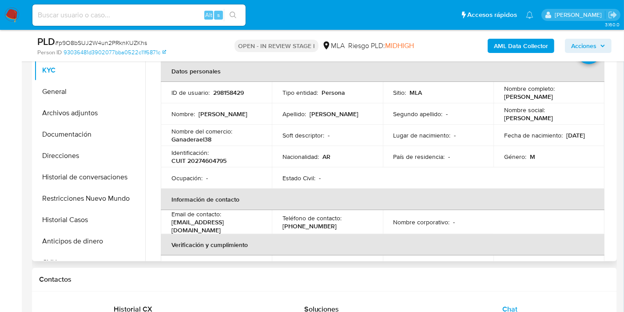
scroll to position [0, 0]
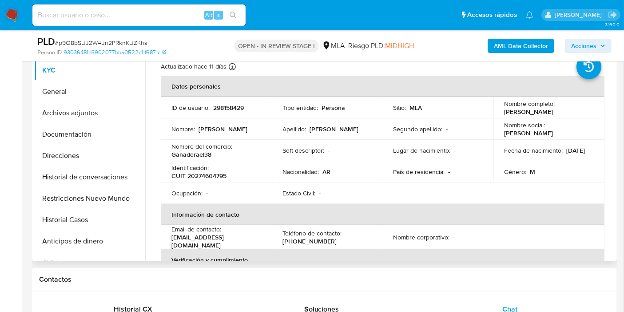
click at [237, 239] on p "ganaderael38@hotmail.com" at bounding box center [215, 241] width 86 height 16
click at [252, 238] on div "Email de contacto : ganaderael38@hotmail.com" at bounding box center [217, 237] width 90 height 24
drag, startPoint x: 214, startPoint y: 241, endPoint x: 160, endPoint y: 242, distance: 53.8
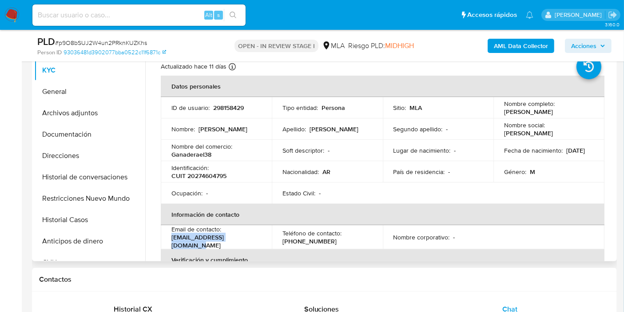
click at [161, 242] on td "Email de contacto : ganaderael38@hotmail.com" at bounding box center [216, 237] width 111 height 24
copy p "ganaderael38@hotmail.com"
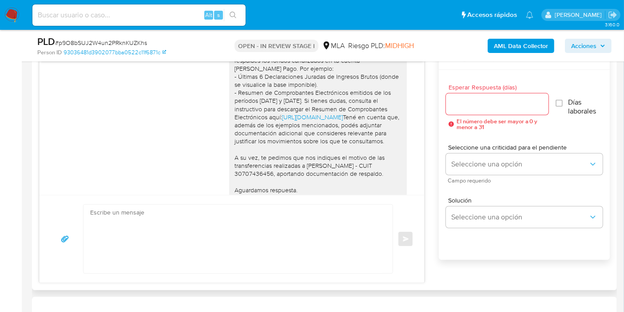
scroll to position [494, 0]
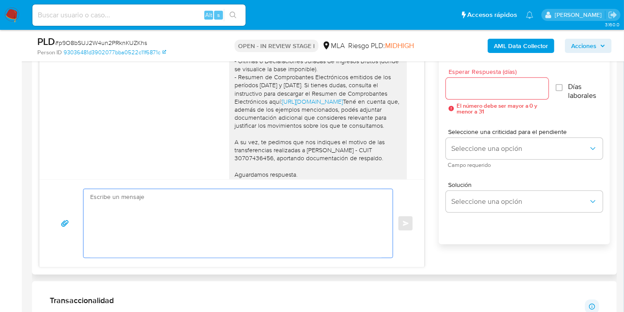
click at [321, 221] on textarea at bounding box center [236, 223] width 292 height 68
paste textarea "Buenos días, Carlos. Esperamos que estés bien. Muchas gracias por tu respuesta.…"
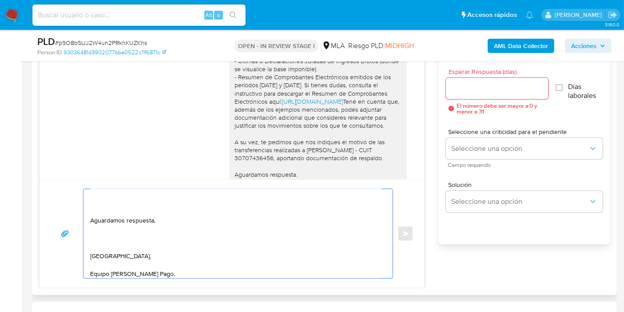
click at [109, 235] on textarea "Buenos días, Carlos. Esperamos que estés bien. Muchas gracias por tu respuesta.…" at bounding box center [236, 233] width 292 height 89
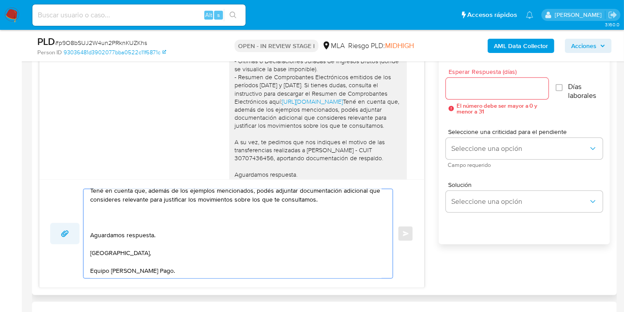
scroll to position [166, 0]
click at [94, 267] on textarea "Buenos días, Carlos. Esperamos que estés bien. Muchas gracias por tu respuesta.…" at bounding box center [236, 233] width 292 height 89
click at [96, 262] on textarea "Buenos días, Carlos. Esperamos que estés bien. Muchas gracias por tu respuesta.…" at bounding box center [236, 233] width 292 height 89
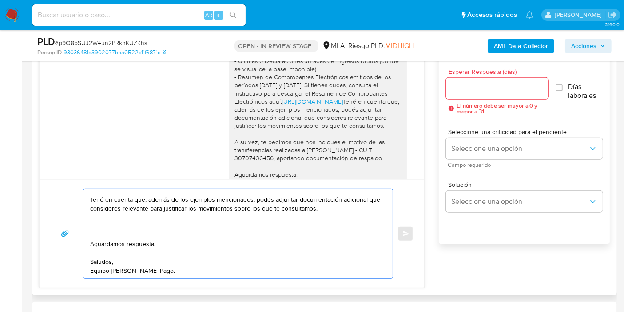
click at [103, 229] on textarea "Buenos días, Carlos. Esperamos que estés bien. Muchas gracias por tu respuesta.…" at bounding box center [236, 233] width 292 height 89
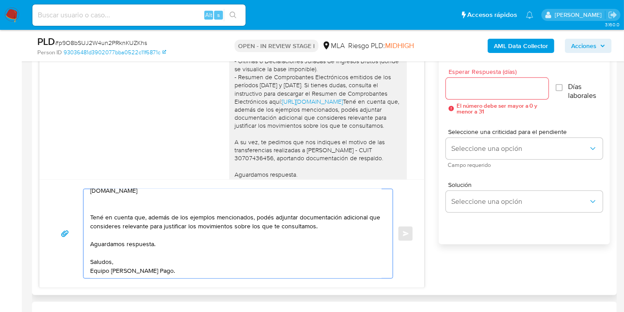
click at [116, 202] on textarea "Buenos días, Carlos. Esperamos que estés bien. Muchas gracias por tu respuesta.…" at bounding box center [236, 233] width 292 height 89
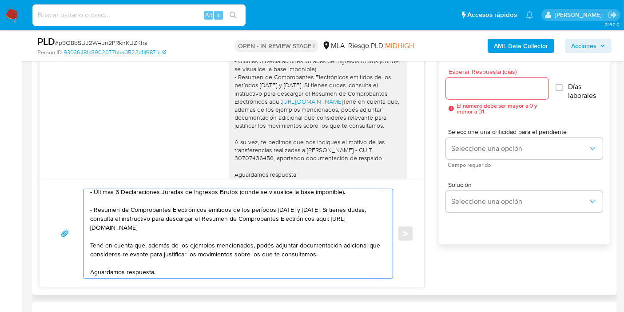
scroll to position [81, 0]
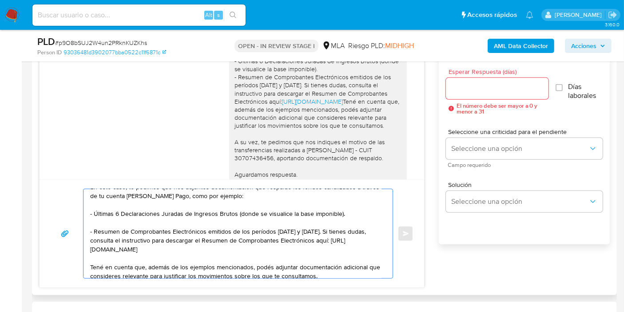
click at [114, 225] on textarea "Buenos días, Carlos. Esperamos que estés bien. Muchas gracias por tu respuesta.…" at bounding box center [236, 233] width 292 height 89
click at [117, 220] on textarea "Buenos días, Carlos. Esperamos que estés bien. Muchas gracias por tu respuesta.…" at bounding box center [236, 233] width 292 height 89
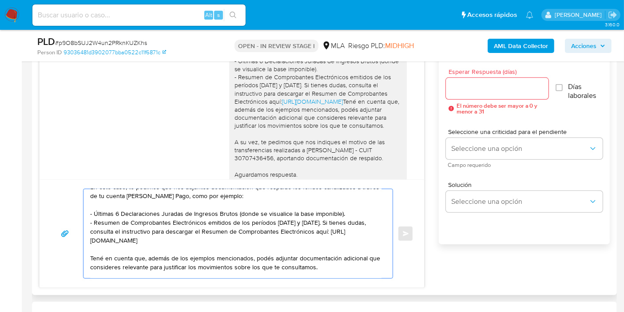
click at [120, 204] on textarea "Buenos días, Carlos. Esperamos que estés bien. Muchas gracias por tu respuesta.…" at bounding box center [236, 233] width 292 height 89
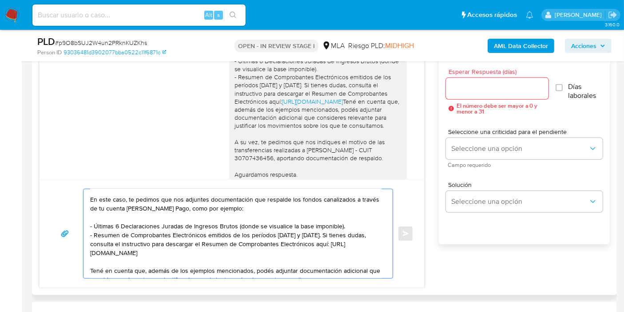
scroll to position [32, 0]
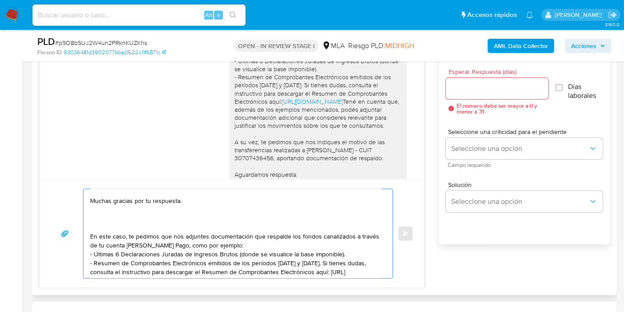
click at [121, 225] on textarea "Buenos días, Carlos. Esperamos que estés bien. Muchas gracias por tu respuesta.…" at bounding box center [236, 233] width 292 height 89
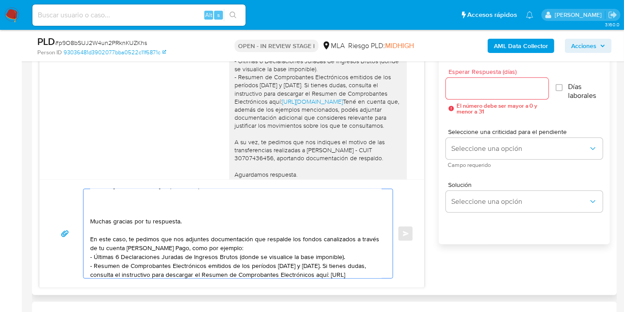
scroll to position [0, 0]
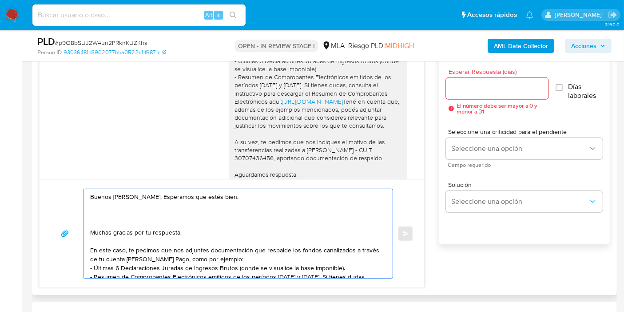
drag, startPoint x: 180, startPoint y: 234, endPoint x: 93, endPoint y: 216, distance: 88.2
click at [93, 216] on textarea "Buenos días, Carlos. Esperamos que estés bien. Muchas gracias por tu respuesta.…" at bounding box center [236, 233] width 292 height 89
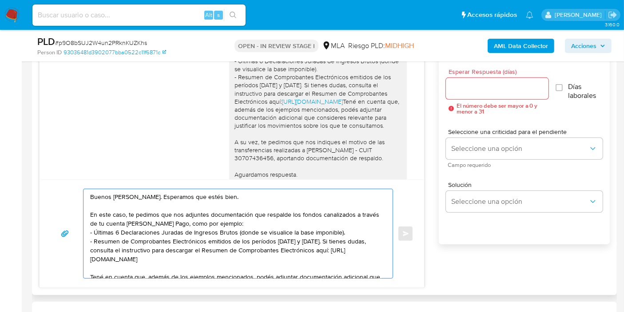
click at [200, 200] on textarea "Buenos días, Carlos. Esperamos que estés bien. En este caso, te pedimos que nos…" at bounding box center [236, 233] width 292 height 89
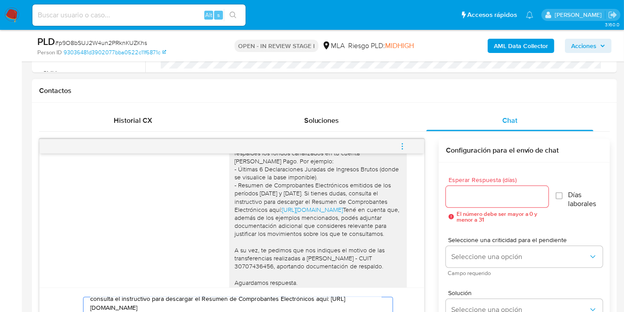
scroll to position [345, 0]
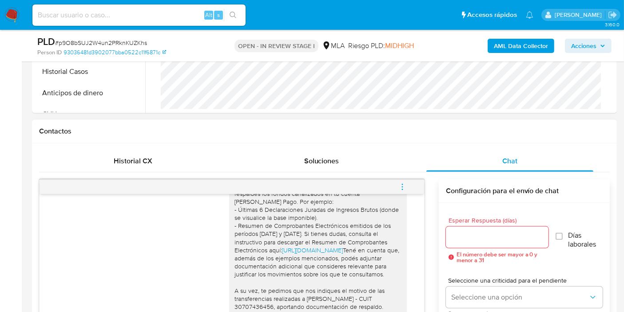
type textarea "Buenos días, Carlos. Esperamos que estés bien. En este caso, te pedimos que nos…"
drag, startPoint x: 460, startPoint y: 248, endPoint x: 464, endPoint y: 245, distance: 5.1
click at [461, 247] on div "Esperar Respuesta (días) El número debe ser mayor a 0 y menor a 31" at bounding box center [497, 240] width 103 height 46
click at [473, 238] on input "Esperar Respuesta (días)" at bounding box center [497, 237] width 103 height 12
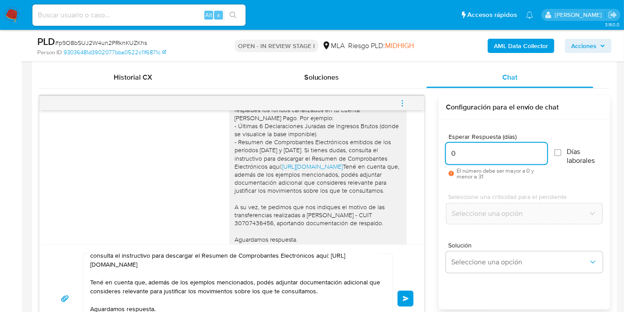
scroll to position [444, 0]
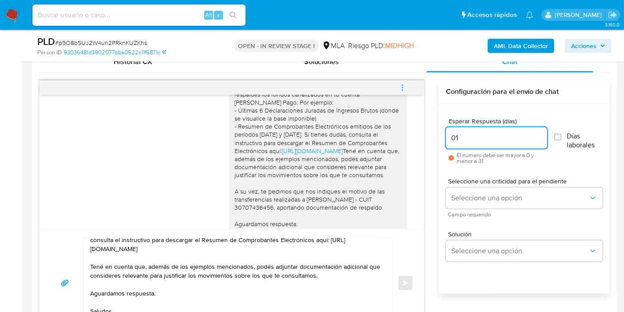
click at [480, 132] on input "01" at bounding box center [496, 138] width 101 height 12
type input "1"
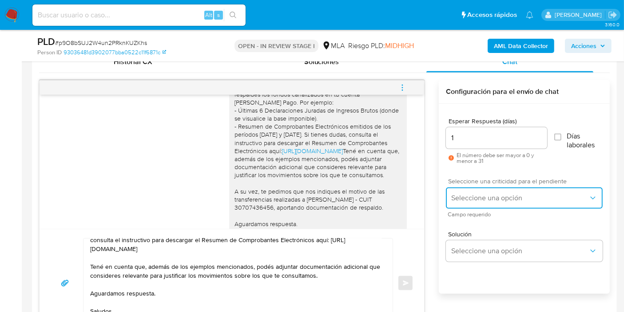
click at [471, 187] on button "Seleccione una opción" at bounding box center [524, 197] width 157 height 21
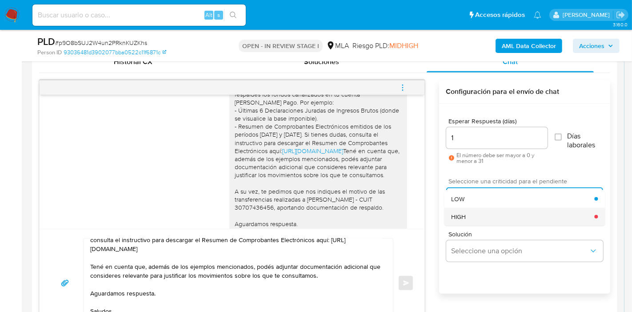
click at [477, 216] on div "HIGH" at bounding box center [522, 217] width 143 height 18
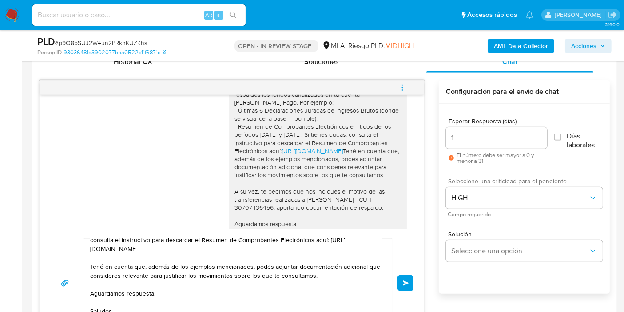
click at [401, 282] on button "Enviar" at bounding box center [406, 283] width 16 height 16
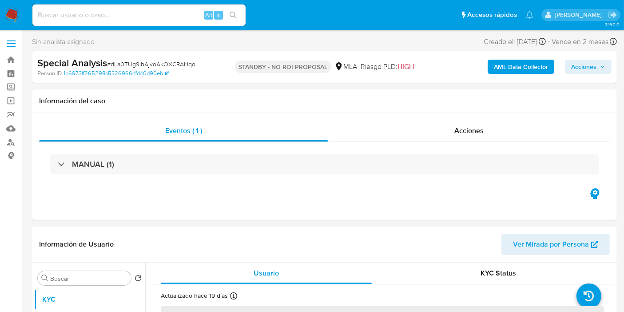
select select "10"
click at [16, 15] on img at bounding box center [11, 15] width 15 height 15
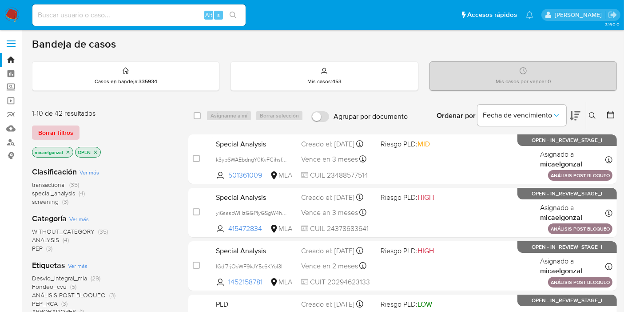
click at [68, 131] on span "Borrar filtros" at bounding box center [55, 132] width 35 height 12
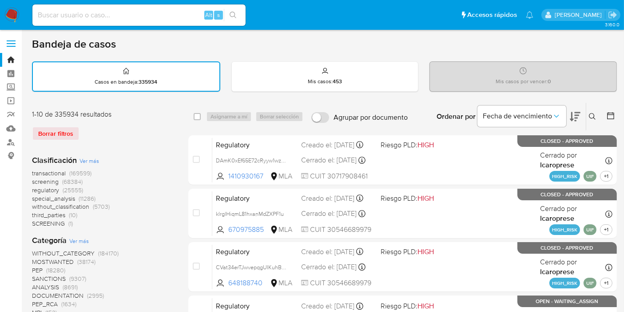
click at [591, 117] on icon at bounding box center [592, 116] width 7 height 7
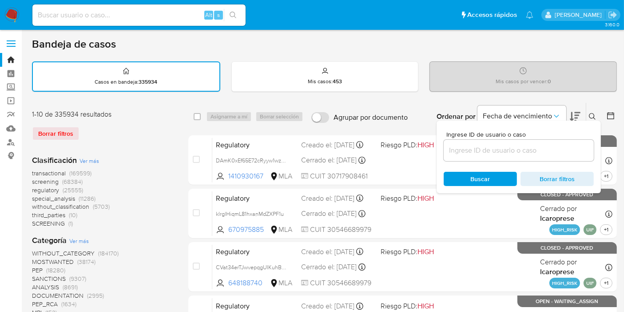
click at [510, 149] on input at bounding box center [519, 150] width 150 height 12
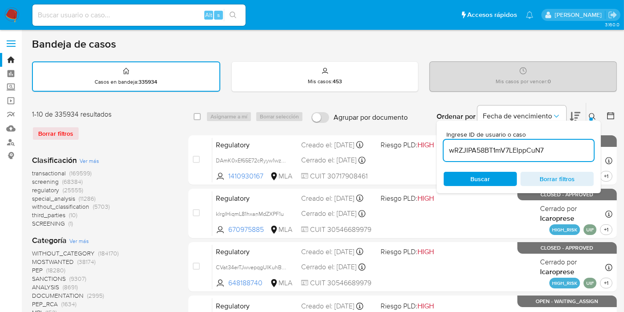
type input "wRZJIPA58BT1mV7LEIppCuN7"
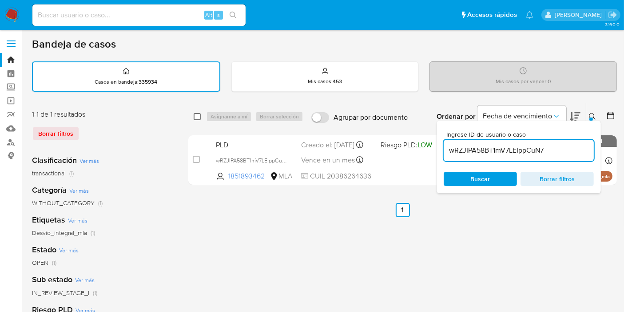
click at [195, 116] on input "checkbox" at bounding box center [197, 116] width 7 height 7
checkbox input "true"
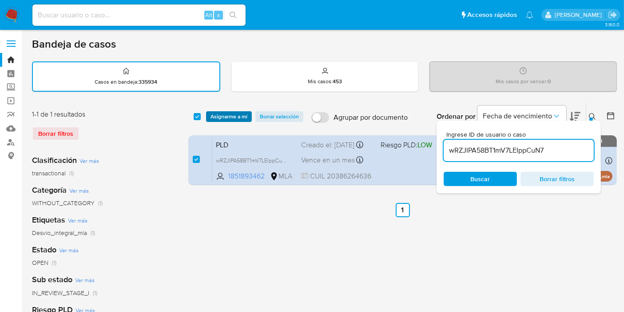
click at [227, 112] on span "Asignarme a mí" at bounding box center [229, 116] width 37 height 9
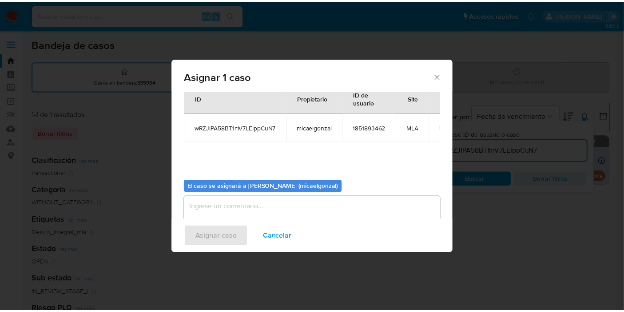
scroll to position [45, 0]
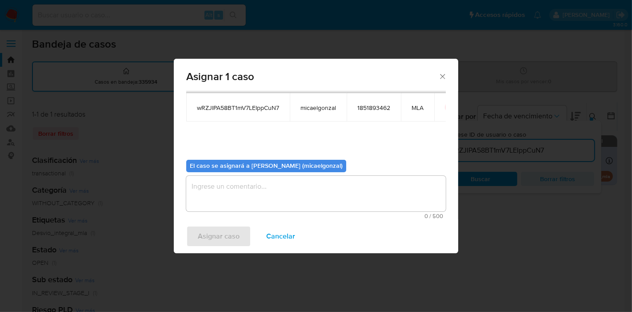
click at [256, 194] on textarea "assign-modal" at bounding box center [316, 194] width 260 height 36
click at [231, 244] on span "Asignar caso" at bounding box center [219, 236] width 42 height 20
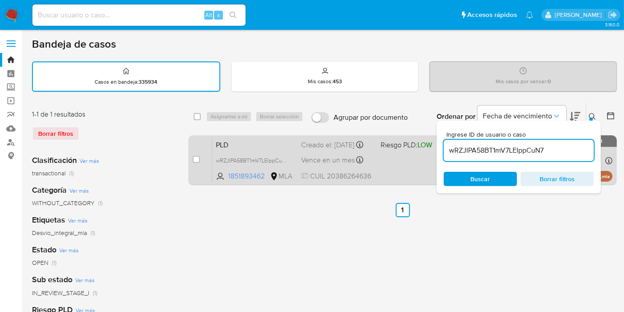
scroll to position [0, 0]
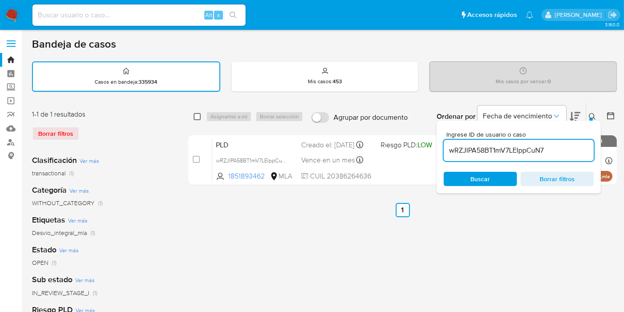
click at [200, 117] on div "select-all-cases-checkbox" at bounding box center [199, 116] width 11 height 11
click at [199, 116] on input "checkbox" at bounding box center [197, 116] width 7 height 7
checkbox input "true"
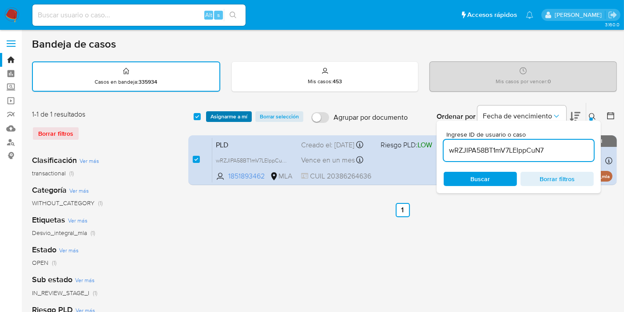
click at [232, 113] on span "Asignarme a mí" at bounding box center [229, 116] width 37 height 9
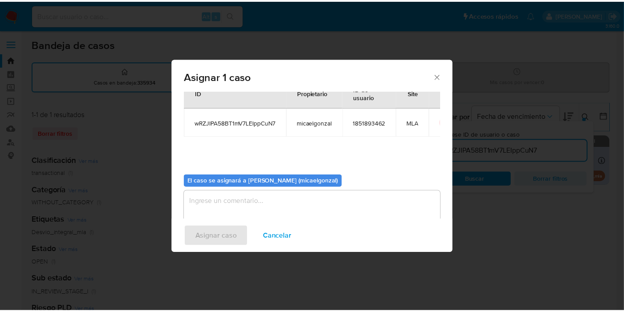
scroll to position [45, 0]
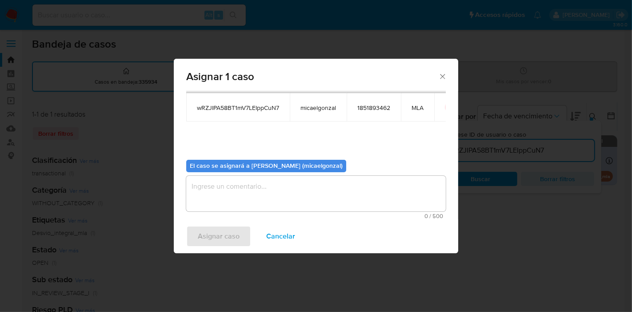
click at [384, 203] on textarea "assign-modal" at bounding box center [316, 194] width 260 height 36
click at [217, 231] on span "Asignar caso" at bounding box center [219, 236] width 42 height 20
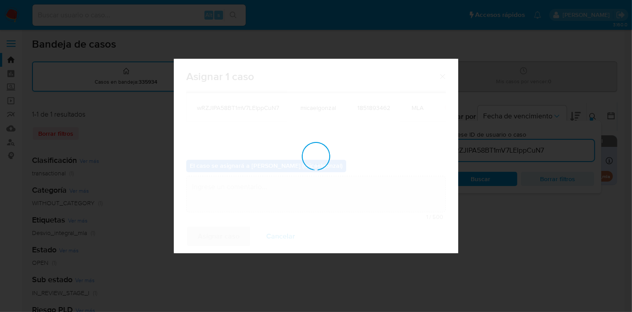
checkbox input "false"
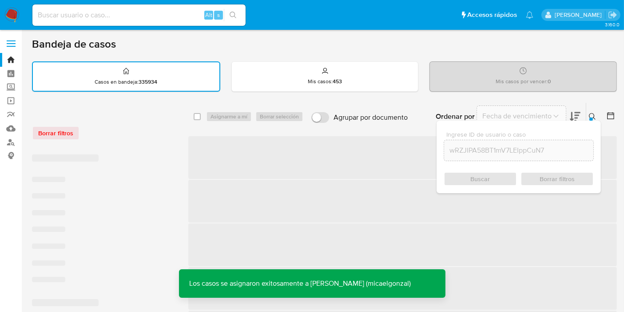
click at [175, 14] on input at bounding box center [138, 15] width 213 height 12
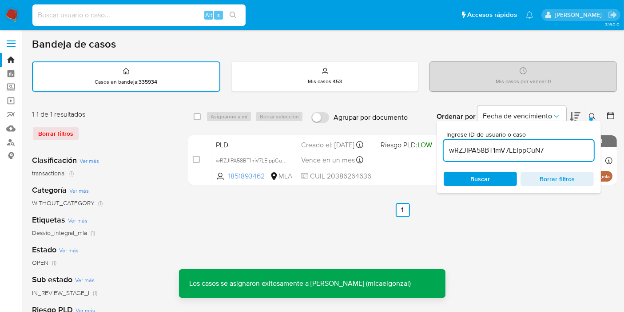
paste input "wRZJIPA58BT1mV7LEIppCuN7"
type input "wRZJIPA58BT1mV7LEIppCuN7"
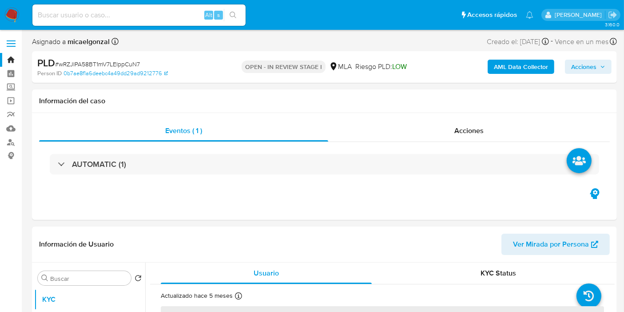
select select "10"
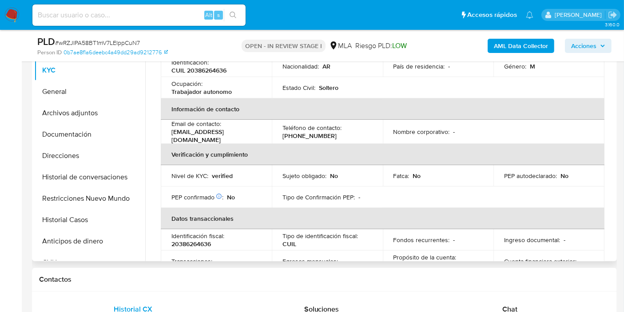
scroll to position [148, 0]
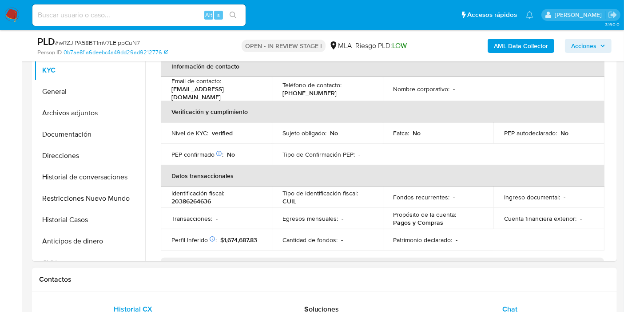
click at [503, 305] on span "Chat" at bounding box center [510, 309] width 15 height 10
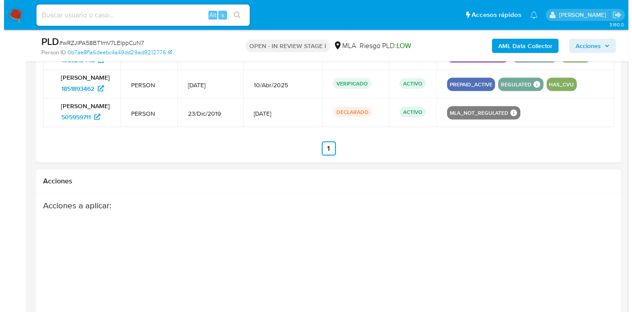
scroll to position [1383, 0]
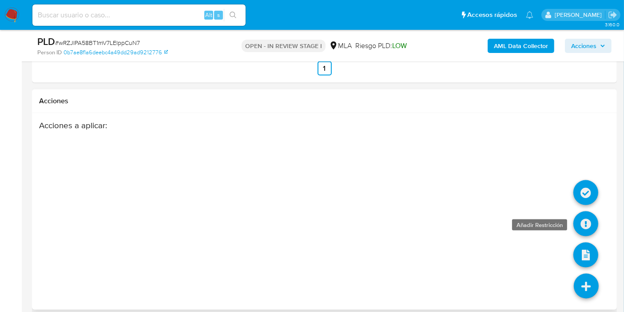
click at [584, 218] on icon at bounding box center [586, 223] width 25 height 25
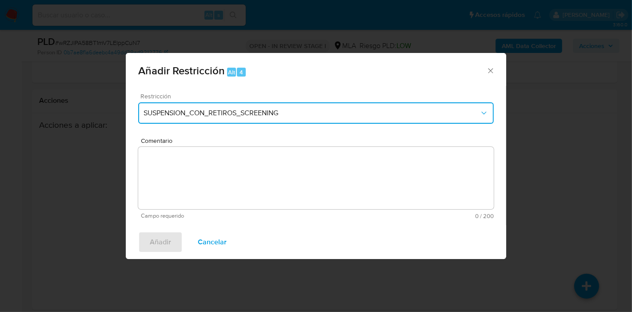
click at [302, 107] on button "SUSPENSION_CON_RETIROS_SCREENING" at bounding box center [316, 112] width 356 height 21
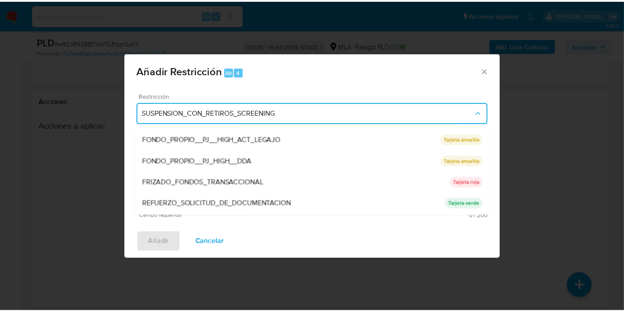
scroll to position [188, 0]
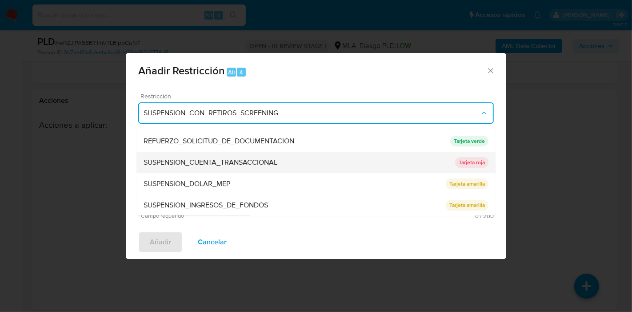
click at [310, 156] on div "SUSPENSION_CUENTA_TRANSACCIONAL" at bounding box center [300, 162] width 312 height 21
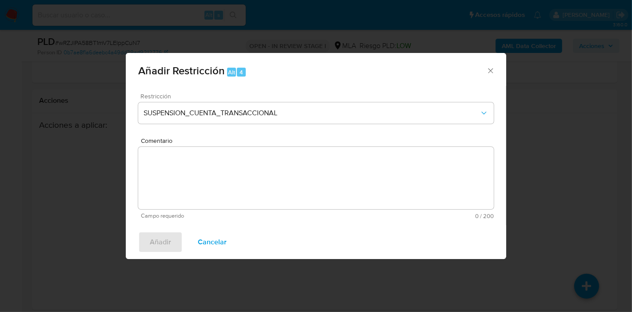
click at [310, 155] on textarea "Comentario" at bounding box center [316, 178] width 356 height 62
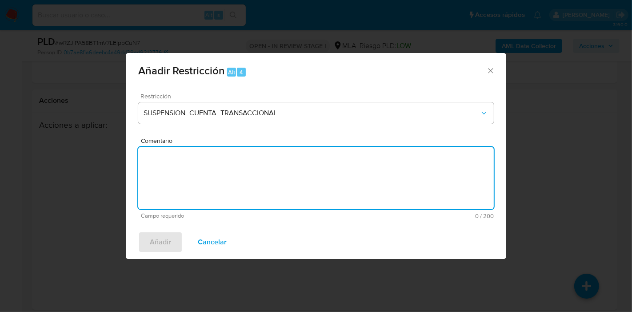
type textarea "m"
type textarea "AML"
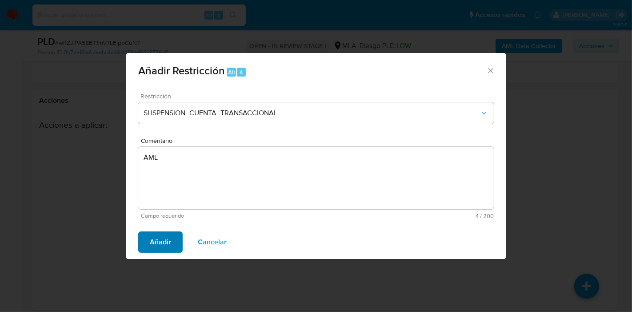
drag, startPoint x: 127, startPoint y: 248, endPoint x: 159, endPoint y: 237, distance: 33.5
click at [141, 244] on div "Añadir Cancelar" at bounding box center [316, 242] width 380 height 34
click at [159, 237] on span "Añadir" at bounding box center [160, 242] width 21 height 20
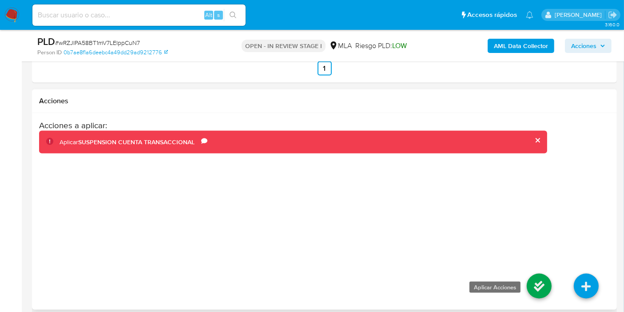
click at [535, 277] on icon at bounding box center [539, 285] width 25 height 25
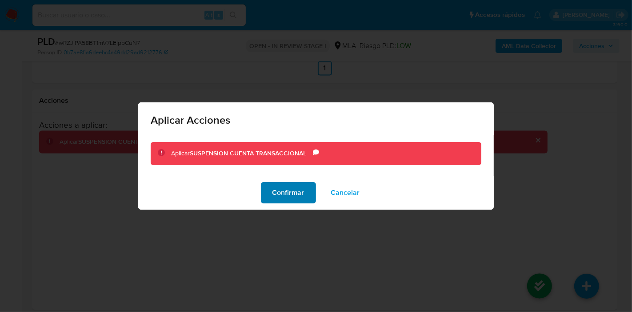
drag, startPoint x: 265, startPoint y: 188, endPoint x: 276, endPoint y: 191, distance: 10.9
click at [276, 191] on button "Confirmar" at bounding box center [288, 192] width 55 height 21
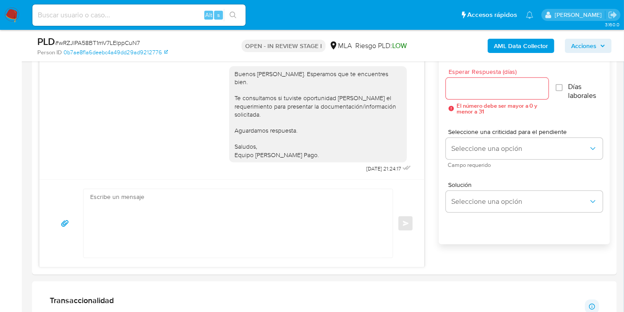
scroll to position [537, 0]
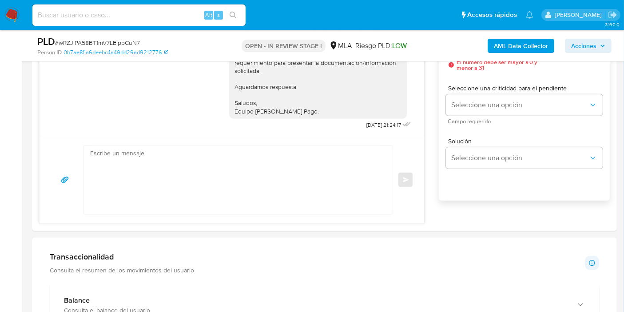
click at [18, 13] on img at bounding box center [11, 15] width 15 height 15
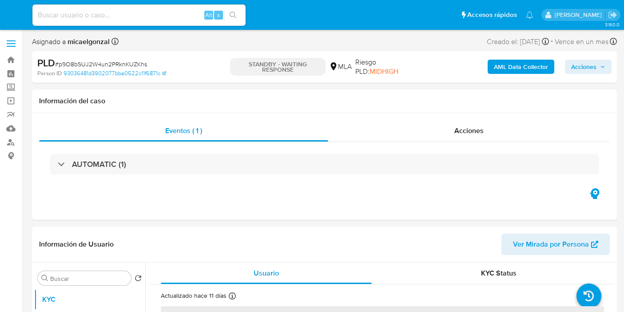
select select "10"
click at [9, 12] on img at bounding box center [11, 15] width 15 height 15
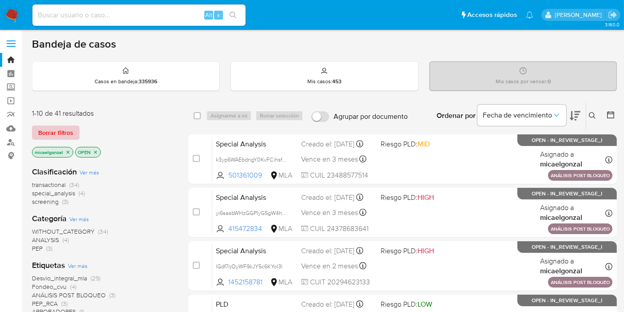
click at [67, 126] on span "Borrar filtros" at bounding box center [55, 132] width 35 height 12
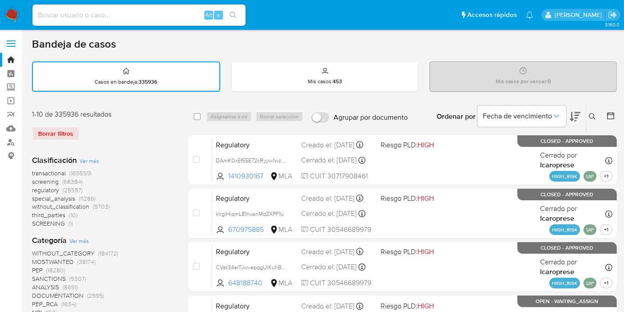
click at [602, 116] on div at bounding box center [609, 117] width 16 height 28
click at [593, 116] on icon at bounding box center [592, 116] width 7 height 7
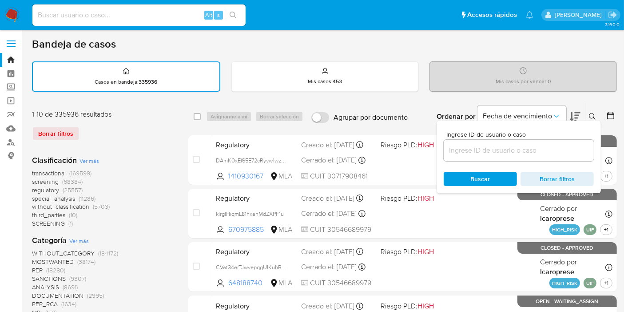
drag, startPoint x: 514, startPoint y: 154, endPoint x: 515, endPoint y: 148, distance: 6.7
click at [515, 148] on input at bounding box center [519, 150] width 150 height 12
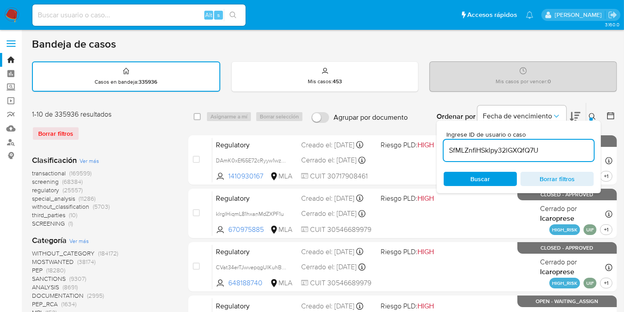
type input "SfMLZnfiHSkIpy32lGXQfQ7U"
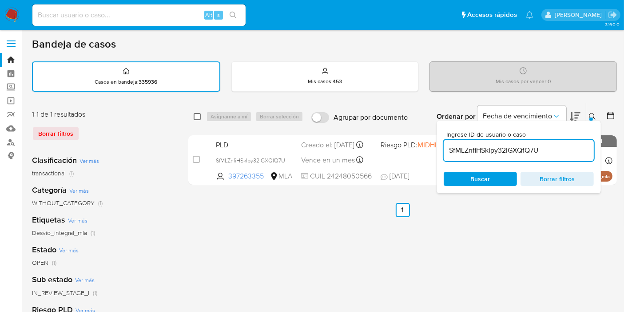
click at [196, 117] on input "checkbox" at bounding box center [197, 116] width 7 height 7
checkbox input "true"
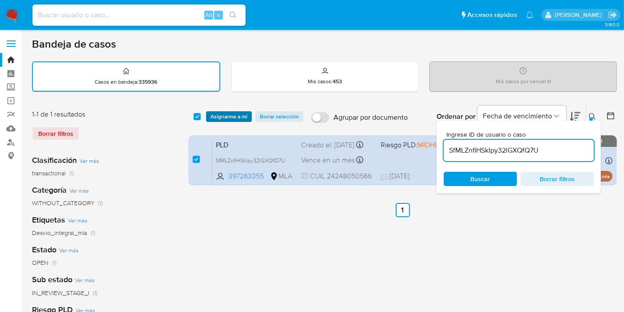
click at [231, 114] on span "Asignarme a mí" at bounding box center [229, 116] width 37 height 9
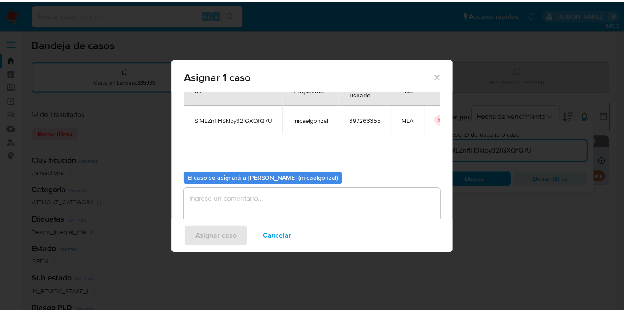
scroll to position [45, 0]
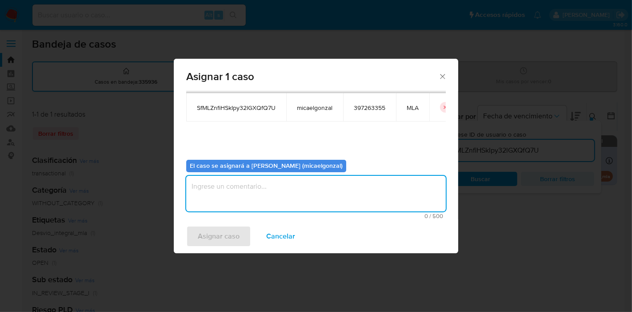
click at [244, 176] on textarea "assign-modal" at bounding box center [316, 194] width 260 height 36
click at [244, 187] on textarea "assign-modal" at bounding box center [316, 194] width 260 height 36
click at [226, 230] on span "Asignar caso" at bounding box center [219, 236] width 42 height 20
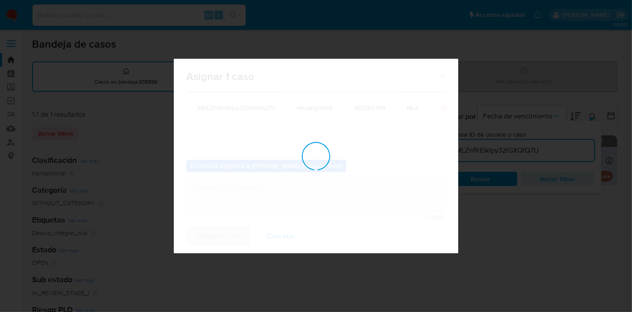
checkbox input "false"
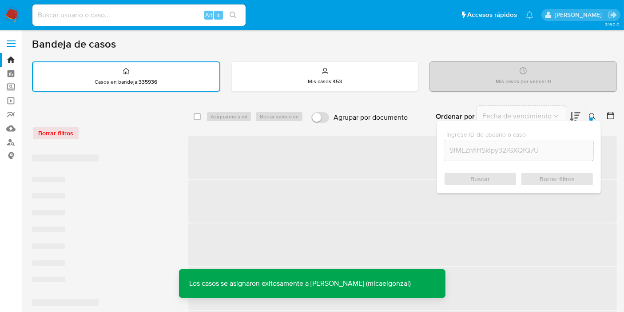
click at [161, 23] on div "Alt s" at bounding box center [138, 14] width 213 height 21
click at [162, 16] on input at bounding box center [138, 15] width 213 height 12
paste input "SfMLZnfiHSkIpy32lGXQfQ7U"
type input "SfMLZnfiHSkIpy32lGXQfQ7U"
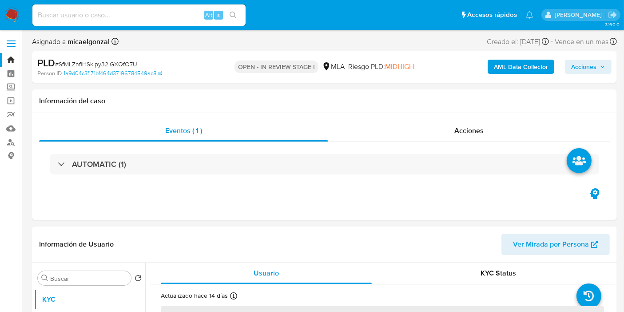
select select "10"
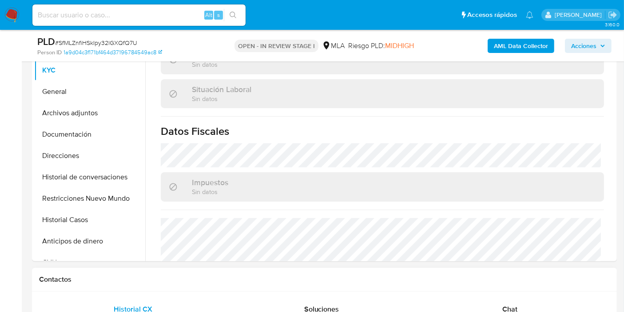
scroll to position [467, 0]
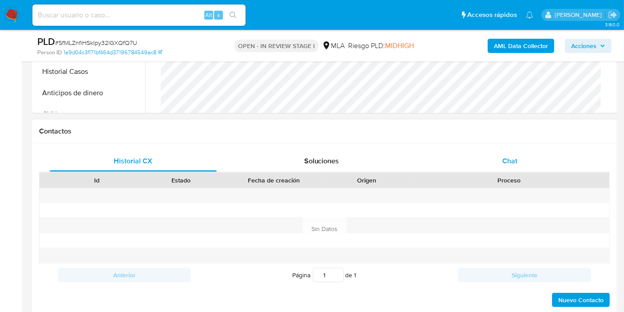
drag, startPoint x: 507, startPoint y: 168, endPoint x: 514, endPoint y: 163, distance: 9.2
click at [509, 167] on div "Chat" at bounding box center [510, 160] width 167 height 21
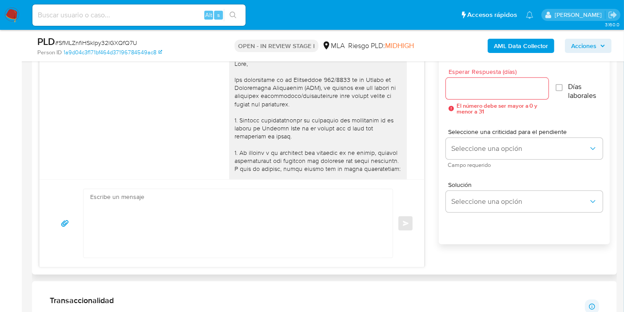
scroll to position [764, 0]
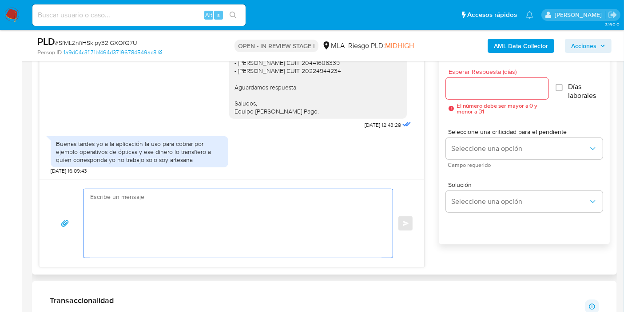
click at [173, 204] on textarea at bounding box center [236, 223] width 292 height 68
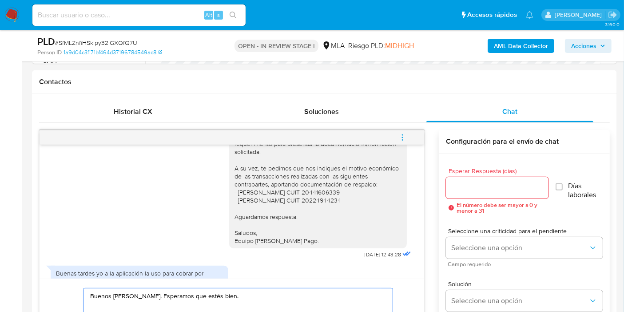
scroll to position [665, 0]
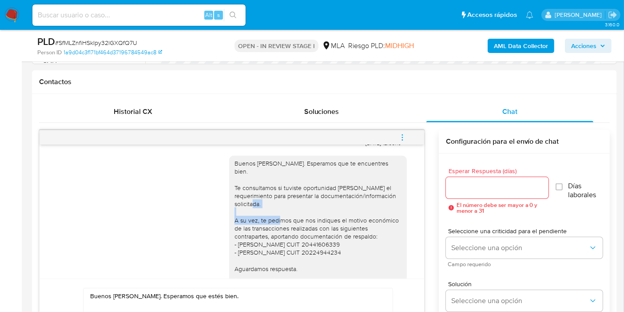
drag, startPoint x: 230, startPoint y: 236, endPoint x: 291, endPoint y: 236, distance: 60.9
click at [291, 236] on div "Buenos días, Marcela. Esperamos que te encuentres bien. Te consultamos si tuvis…" at bounding box center [318, 227] width 167 height 137
click at [290, 236] on div "Buenos días, Marcela. Esperamos que te encuentres bien. Te consultamos si tuvis…" at bounding box center [318, 227] width 167 height 137
click at [226, 236] on div "Buenos días, Marcela. Esperamos que te encuentres bien. Te consultamos si tuvis…" at bounding box center [232, 230] width 363 height 163
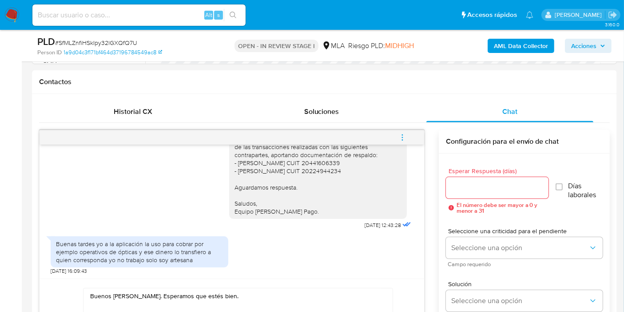
scroll to position [764, 0]
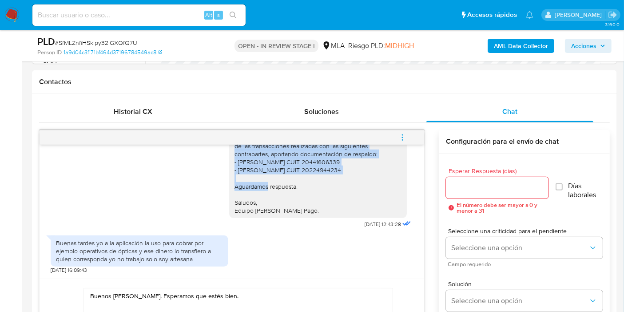
drag, startPoint x: 226, startPoint y: 236, endPoint x: 331, endPoint y: 161, distance: 128.8
click at [341, 172] on div "Buenos días, Marcela. Esperamos que te encuentres bien. Te consultamos si tuvis…" at bounding box center [318, 145] width 178 height 144
copy div "A su vez, te pedimos que nos indiques el motivo económico de las transacciones …"
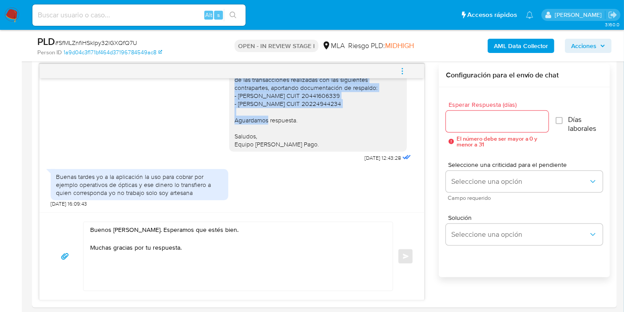
scroll to position [543, 0]
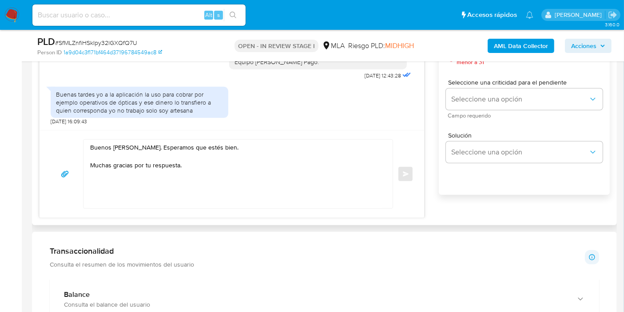
click at [122, 182] on textarea "Buenos días, Marcela. Esperamos que estés bien. Muchas gracias por tu respuesta." at bounding box center [236, 174] width 292 height 68
click at [194, 172] on textarea "Buenos días, Marcela. Esperamos que estés bien. Muchas gracias por tu respuesta." at bounding box center [236, 174] width 292 height 68
paste textarea "A su vez, te pedimos que nos indiques el motivo económico de las transacciones …"
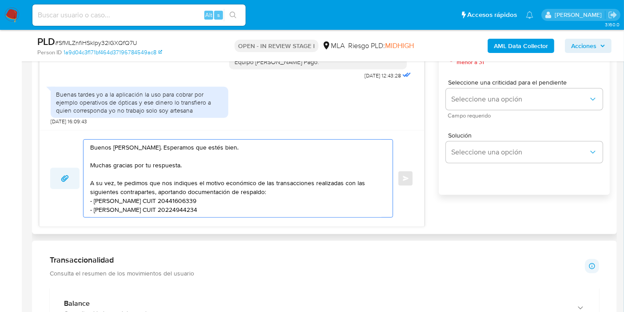
drag, startPoint x: 124, startPoint y: 182, endPoint x: 70, endPoint y: 178, distance: 53.5
click at [70, 178] on div "Buenos días, Marcela. Esperamos que estés bien. Muchas gracias por tu respuesta…" at bounding box center [232, 178] width 364 height 78
click at [265, 195] on textarea "Buenos días, Marcela. Esperamos que estés bien. Muchas gracias por tu respuesta…" at bounding box center [236, 178] width 292 height 77
drag, startPoint x: 254, startPoint y: 180, endPoint x: 186, endPoint y: 182, distance: 67.6
click at [254, 180] on textarea "Buenos días, Marcela. Esperamos que estés bien. Muchas gracias por tu respuesta…" at bounding box center [236, 178] width 292 height 77
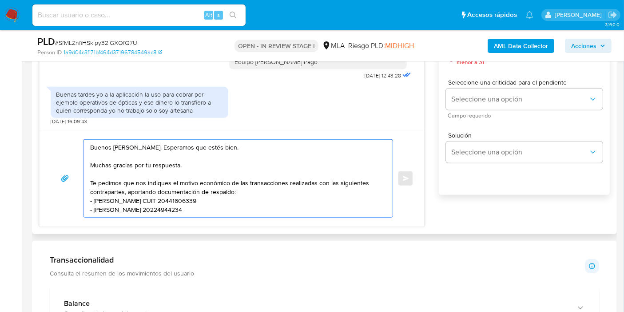
click at [180, 181] on textarea "Buenos días, Marcela. Esperamos que estés bien. Muchas gracias por tu respuesta…" at bounding box center [236, 178] width 292 height 77
drag, startPoint x: 180, startPoint y: 188, endPoint x: 185, endPoint y: 183, distance: 6.6
click at [185, 183] on textarea "Buenos días, Marcela. Esperamos que estés bien. Muchas gracias por tu respuesta…" at bounding box center [236, 178] width 292 height 77
click at [163, 190] on textarea "Buenos días, Marcela. Esperamos que estés bien. Muchas gracias por tu respuesta…" at bounding box center [236, 178] width 292 height 77
drag, startPoint x: 164, startPoint y: 190, endPoint x: 262, endPoint y: 190, distance: 98.7
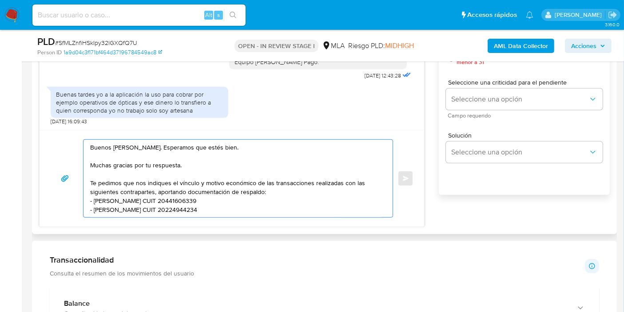
click at [262, 190] on textarea "Buenos días, Marcela. Esperamos que estés bien. Muchas gracias por tu respuesta…" at bounding box center [236, 178] width 292 height 77
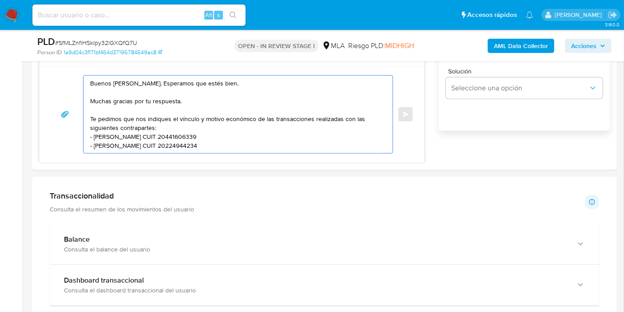
scroll to position [642, 0]
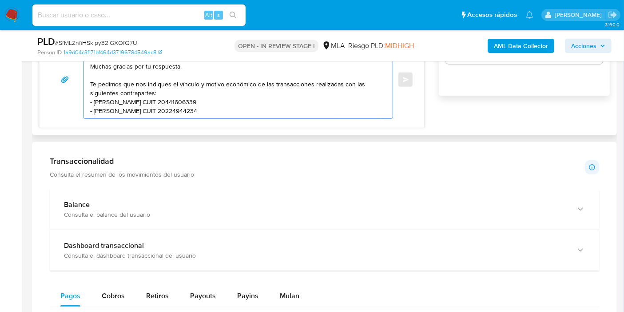
click at [263, 110] on textarea "Buenos días, Marcela. Esperamos que estés bien. Muchas gracias por tu respuesta…" at bounding box center [236, 79] width 292 height 77
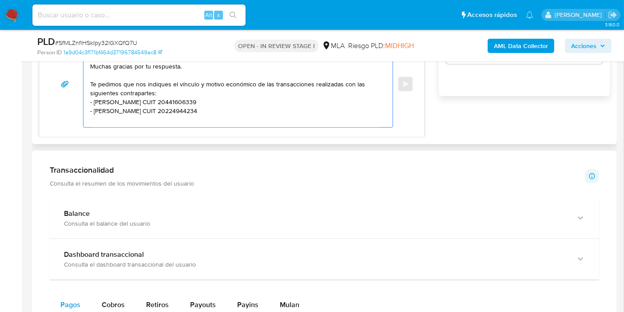
click at [195, 92] on textarea "Buenos días, Marcela. Esperamos que estés bien. Muchas gracias por tu respuesta…" at bounding box center [236, 84] width 292 height 86
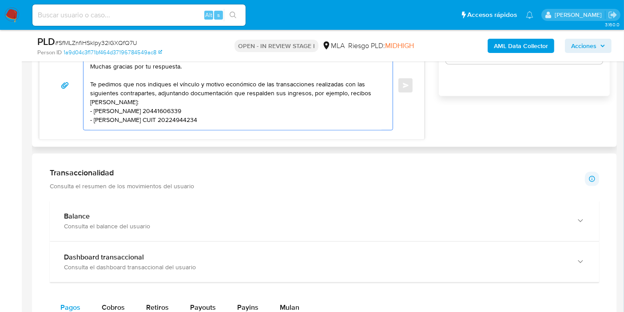
click at [273, 110] on textarea "Buenos días, Marcela. Esperamos que estés bien. Muchas gracias por tu respuesta…" at bounding box center [236, 85] width 292 height 89
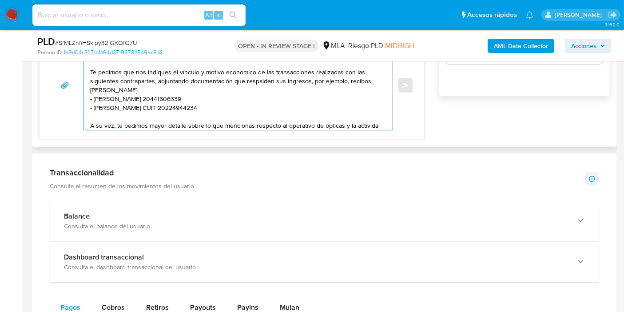
scroll to position [21, 0]
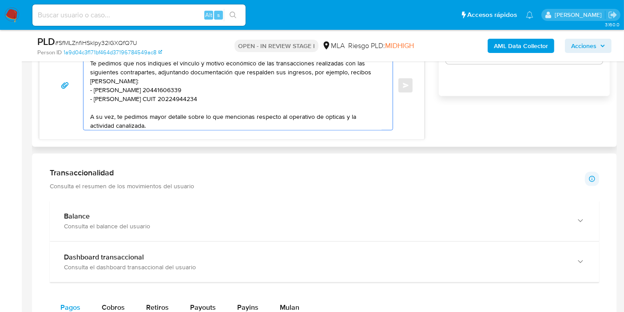
click at [336, 118] on textarea "Buenos días, Marcela. Esperamos que estés bien. Muchas gracias por tu respuesta…" at bounding box center [236, 85] width 292 height 89
click at [335, 117] on textarea "Buenos días, Marcela. Esperamos que estés bien. Muchas gracias por tu respuesta…" at bounding box center [236, 85] width 292 height 89
click at [0, 0] on lt-span "ópticas" at bounding box center [0, 0] width 0 height 0
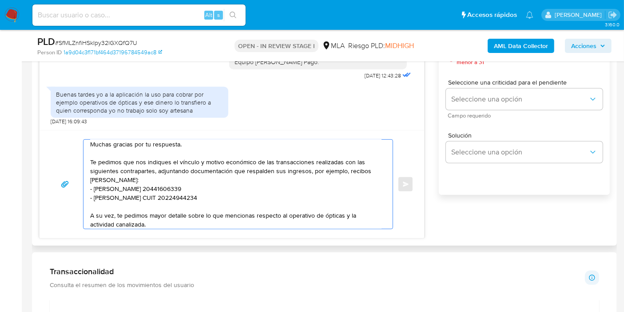
scroll to position [33, 0]
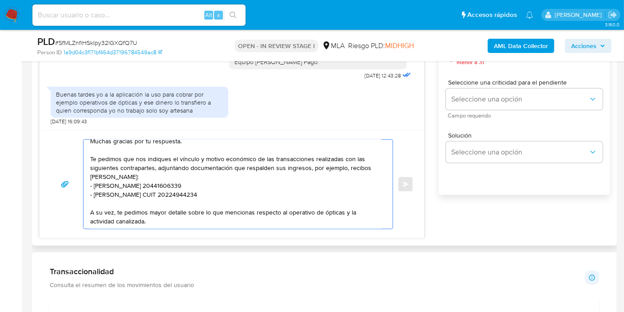
click at [245, 215] on textarea "Buenos días, Marcela. Esperamos que estés bien. Muchas gracias por tu respuesta…" at bounding box center [236, 184] width 292 height 89
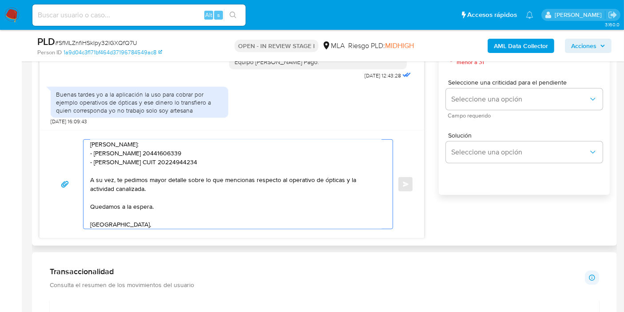
scroll to position [65, 0]
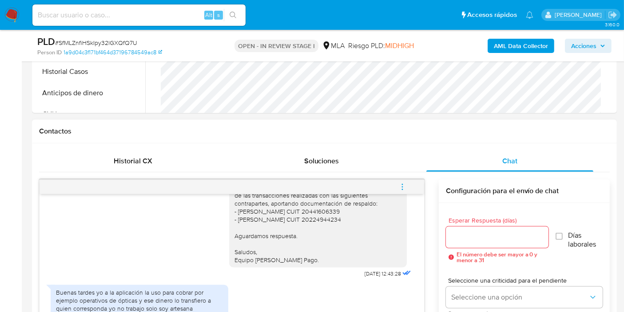
type textarea "Buenos días, Marcela. Esperamos que estés bien. Muchas gracias por tu respuesta…"
click at [484, 238] on input "Esperar Respuesta (días)" at bounding box center [497, 237] width 103 height 12
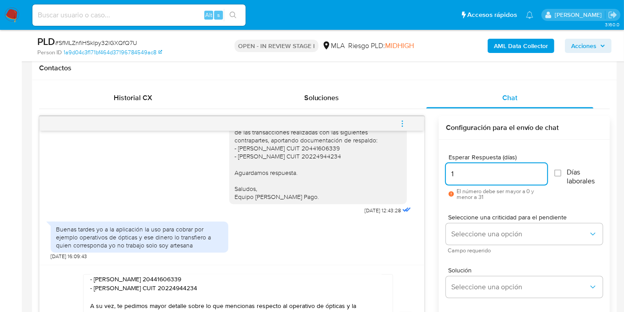
scroll to position [444, 0]
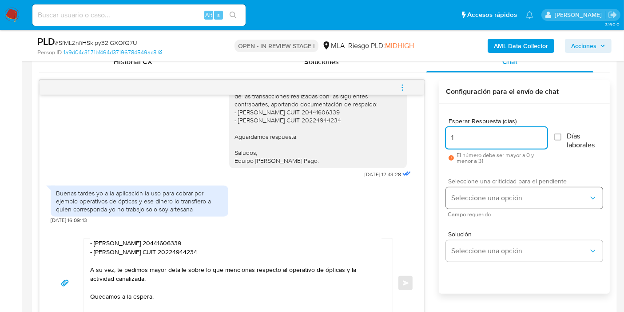
type input "1"
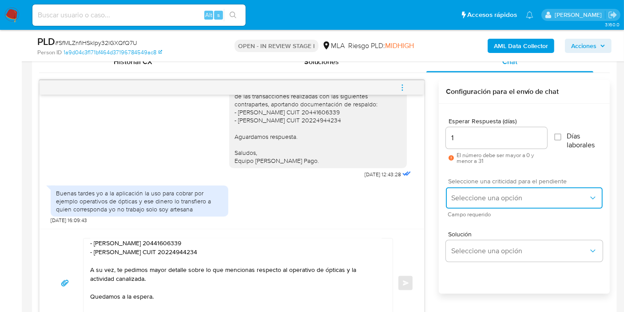
click at [492, 203] on button "Seleccione una opción" at bounding box center [524, 197] width 157 height 21
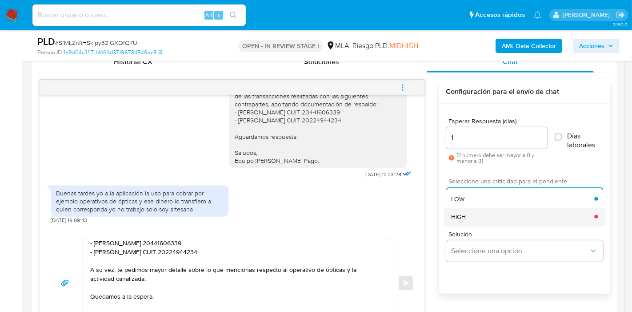
click at [490, 216] on div "HIGH" at bounding box center [522, 217] width 143 height 18
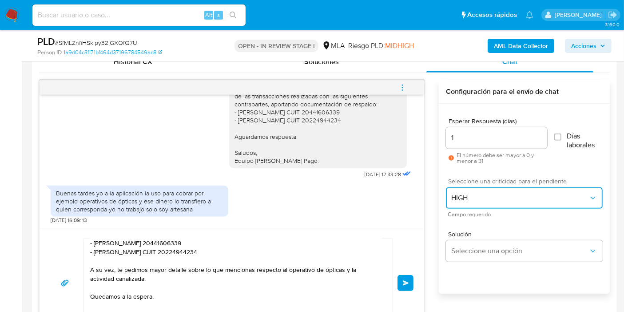
scroll to position [543, 0]
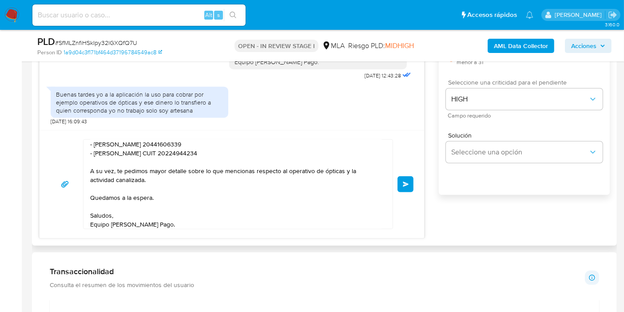
click at [399, 172] on div "Buenos días, Marcela. Esperamos que estés bien. Muchas gracias por tu respuesta…" at bounding box center [232, 184] width 364 height 90
click at [410, 179] on button "Enviar" at bounding box center [406, 184] width 16 height 16
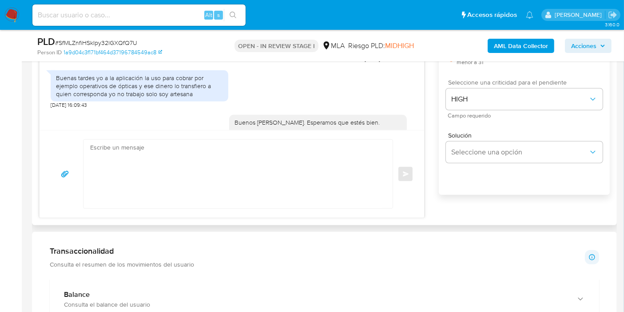
scroll to position [935, 0]
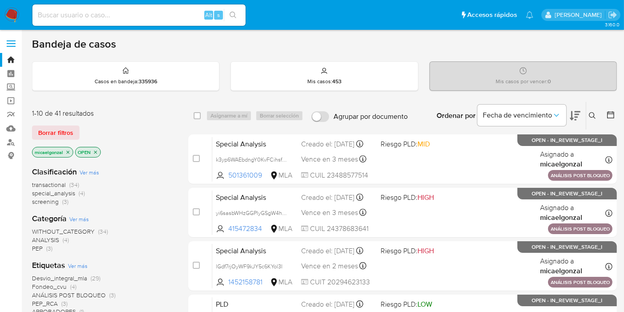
click at [150, 2] on nav "Pausado Ver notificaciones Alt s Accesos rápidos Presiona las siguientes teclas…" at bounding box center [312, 15] width 624 height 30
click at [144, 7] on div "Alt s" at bounding box center [138, 14] width 213 height 21
click at [146, 13] on input at bounding box center [138, 15] width 213 height 12
paste input "lpzhopiYEMpQIVg9OMWutOpp"
type input "lpzhopiYEMpQIVg9OMWutOpp"
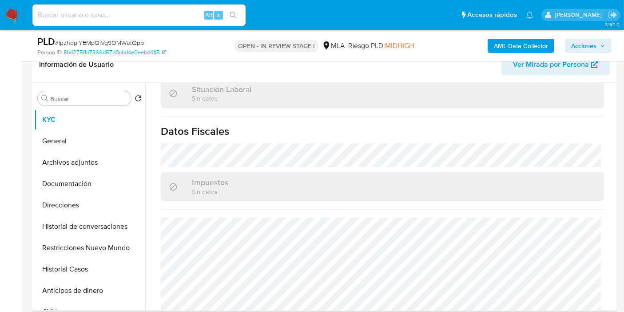
scroll to position [284, 0]
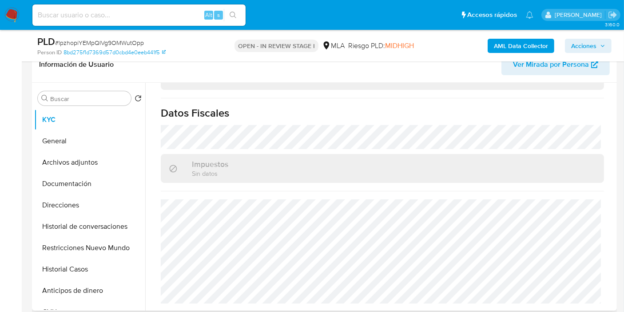
select select "10"
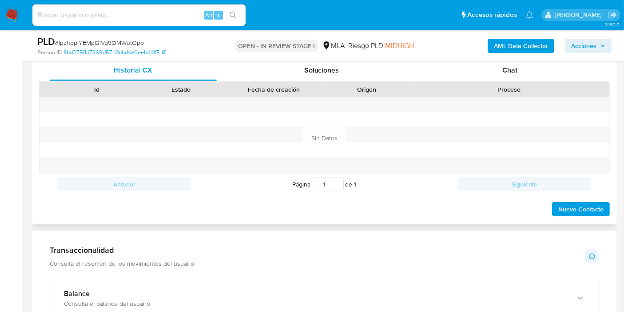
scroll to position [345, 0]
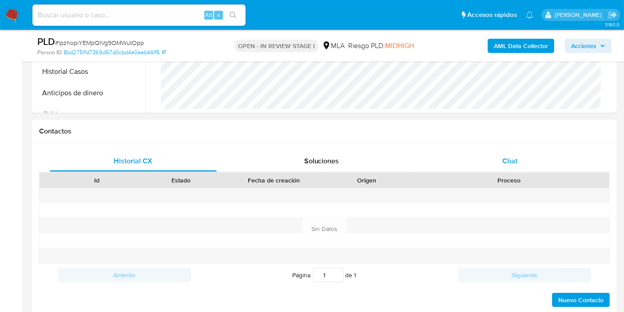
drag, startPoint x: 533, startPoint y: 141, endPoint x: 531, endPoint y: 152, distance: 10.8
click at [533, 142] on div "Contactos Historial CX Soluciones Chat Id Estado Fecha de creación Origen Proce…" at bounding box center [324, 217] width 585 height 195
click at [531, 152] on div "Chat" at bounding box center [510, 160] width 167 height 21
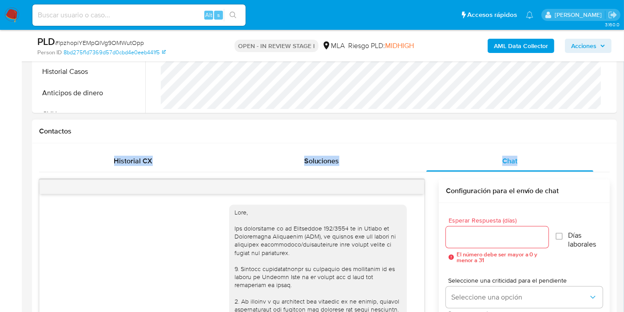
scroll to position [737, 0]
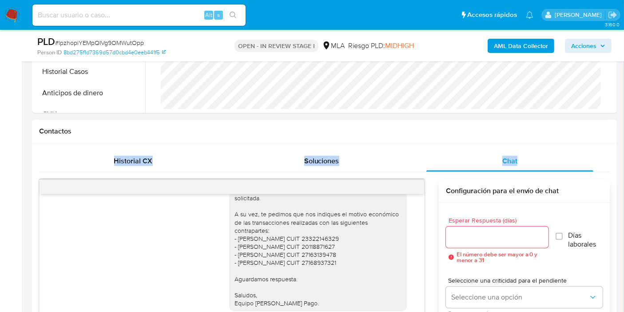
click at [443, 136] on div "Contactos" at bounding box center [324, 132] width 585 height 24
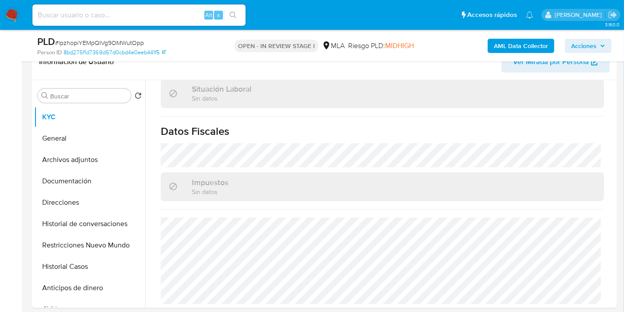
scroll to position [148, 0]
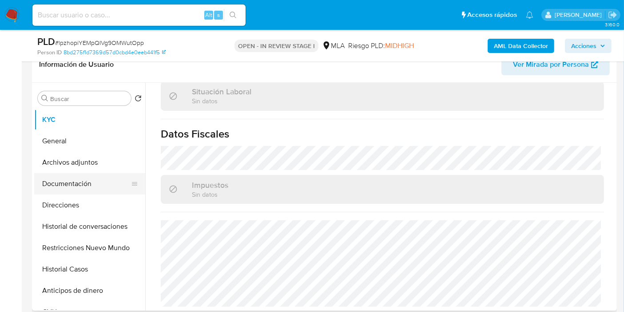
click at [99, 178] on button "Documentación" at bounding box center [86, 183] width 104 height 21
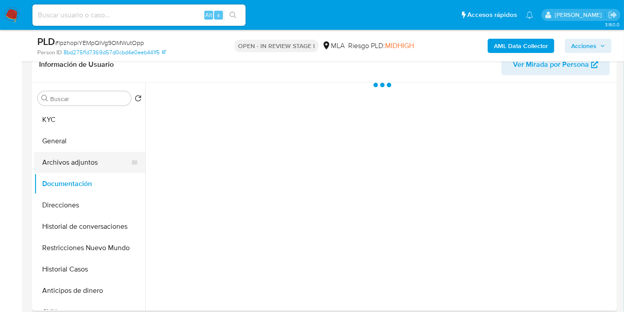
scroll to position [0, 0]
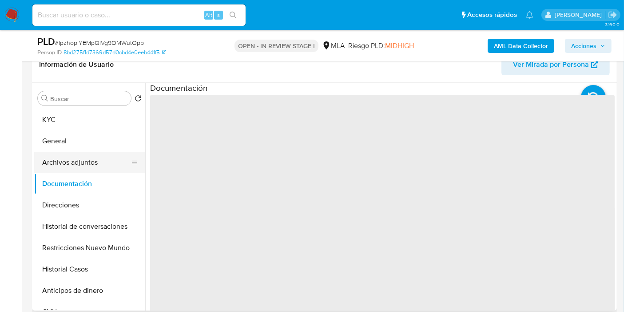
click at [100, 162] on button "Archivos adjuntos" at bounding box center [86, 162] width 104 height 21
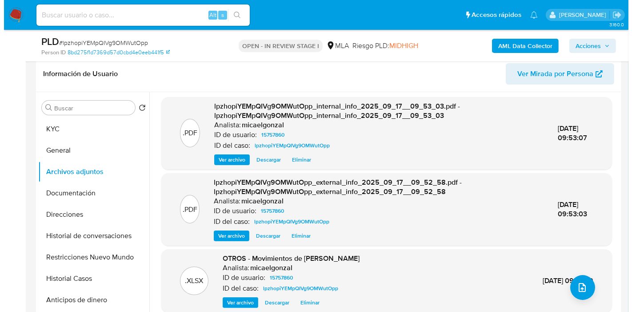
scroll to position [247, 0]
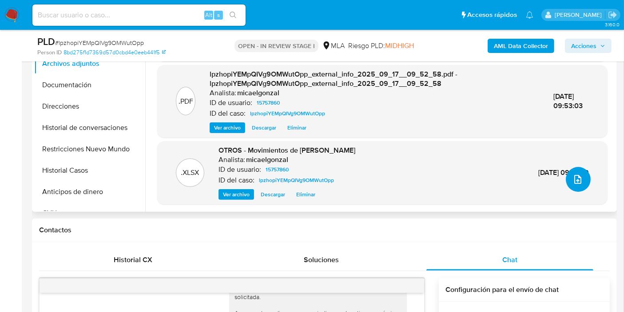
click at [583, 174] on button "upload-file" at bounding box center [578, 179] width 25 height 25
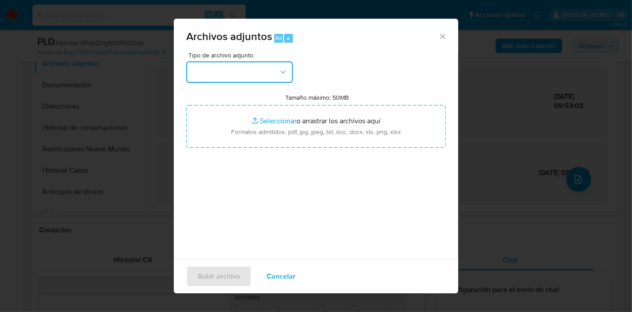
click at [272, 69] on button "button" at bounding box center [239, 71] width 107 height 21
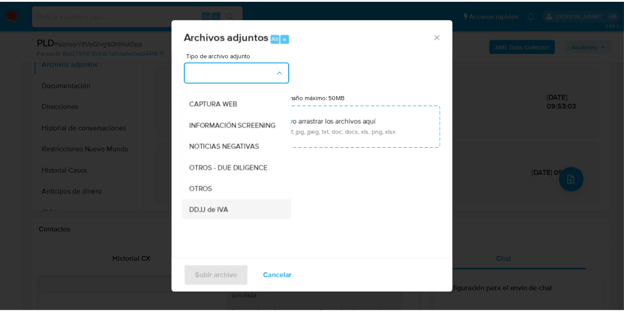
scroll to position [148, 0]
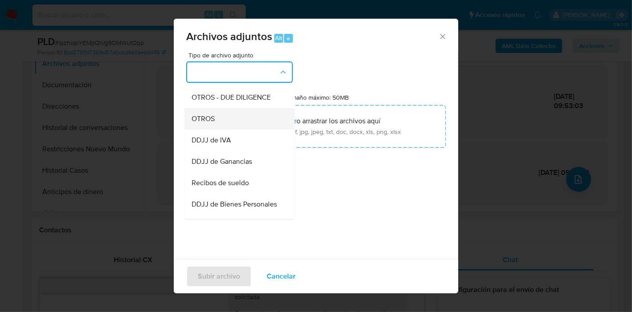
click at [256, 124] on div "OTROS" at bounding box center [237, 118] width 91 height 21
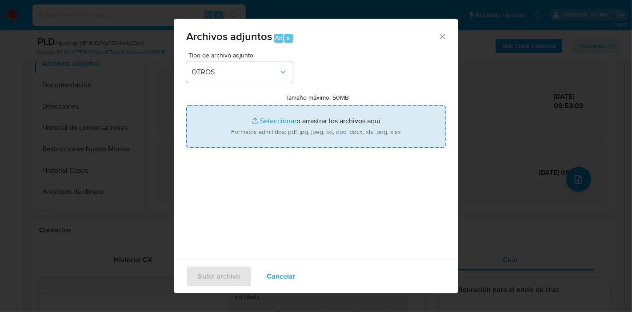
click at [279, 124] on input "Tamaño máximo: 50MB Seleccionar archivos" at bounding box center [316, 126] width 260 height 43
type input "C:\fakepath\NOSIS de [PERSON_NAME].pdf"
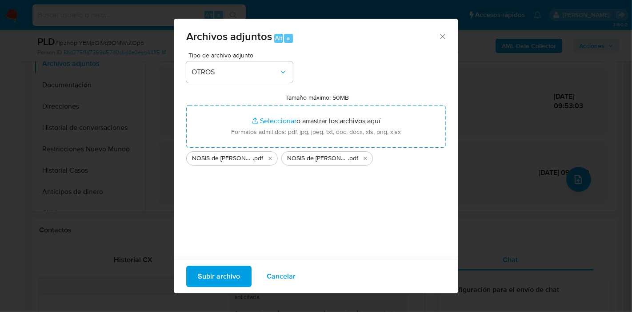
click at [225, 278] on span "Subir archivo" at bounding box center [219, 276] width 42 height 20
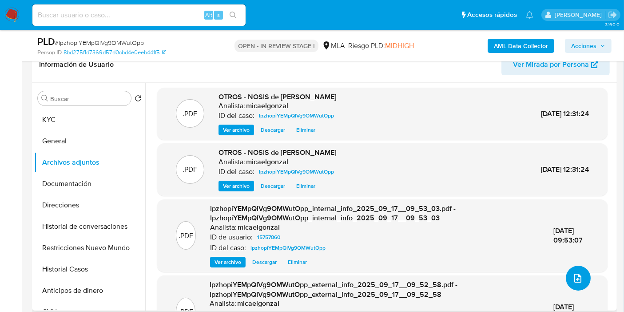
click at [579, 275] on icon "upload-file" at bounding box center [578, 277] width 11 height 11
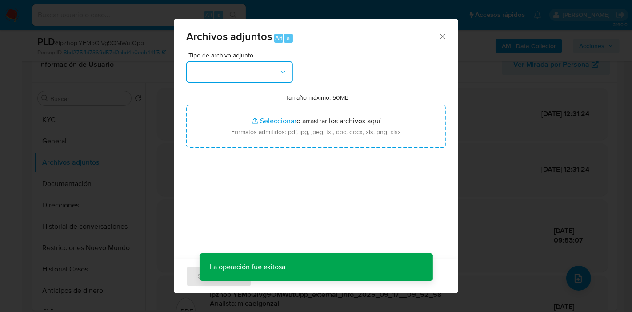
click at [290, 66] on button "button" at bounding box center [239, 71] width 107 height 21
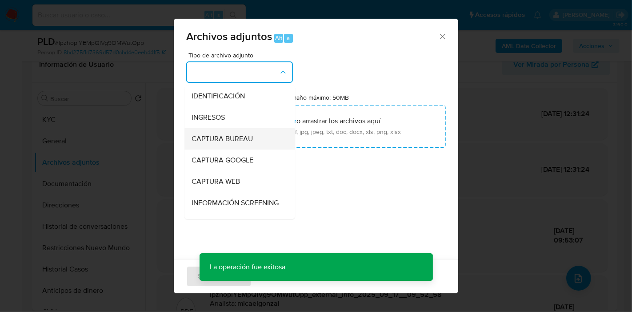
scroll to position [99, 0]
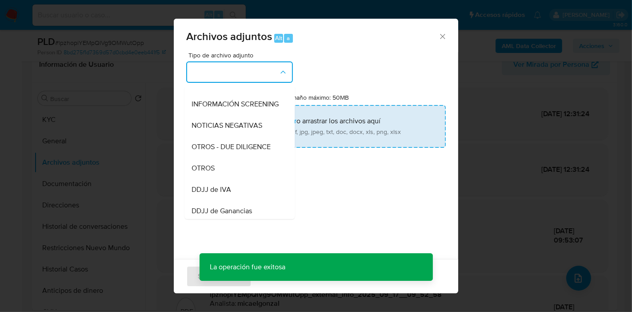
drag, startPoint x: 234, startPoint y: 174, endPoint x: 333, endPoint y: 110, distance: 118.2
click at [234, 174] on div "OTROS" at bounding box center [237, 167] width 91 height 21
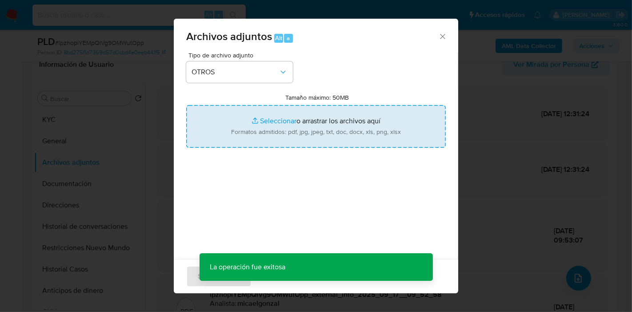
click at [333, 110] on input "Tamaño máximo: 50MB Seleccionar archivos" at bounding box center [316, 126] width 260 height 43
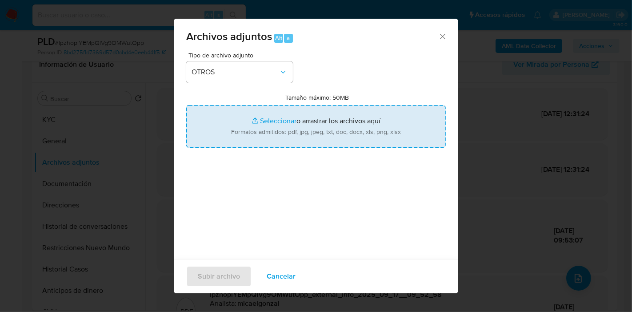
type input "C:\fakepath\Caselog lpzhopiYEMpQIVg9OMWutOpp_2025_08_19_11_14_33.docx"
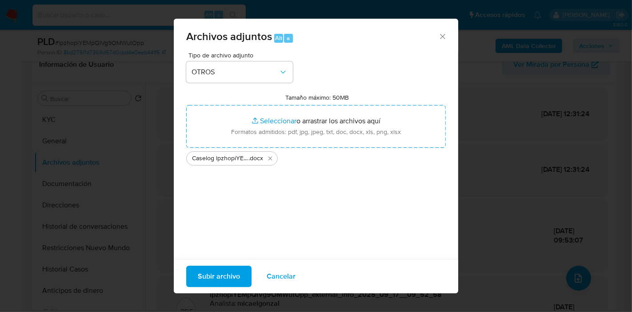
click at [214, 283] on span "Subir archivo" at bounding box center [219, 276] width 42 height 20
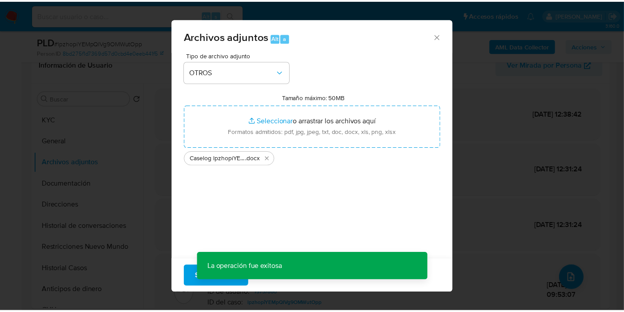
scroll to position [28, 0]
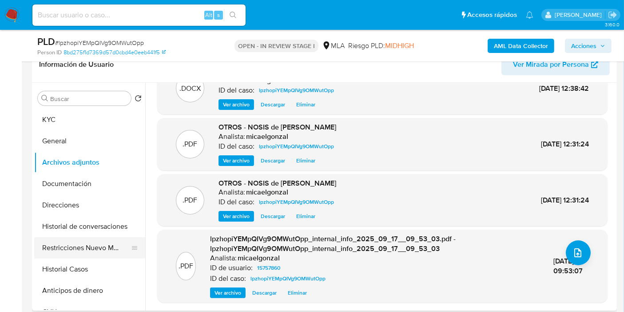
click at [96, 252] on button "Restricciones Nuevo Mundo" at bounding box center [86, 247] width 104 height 21
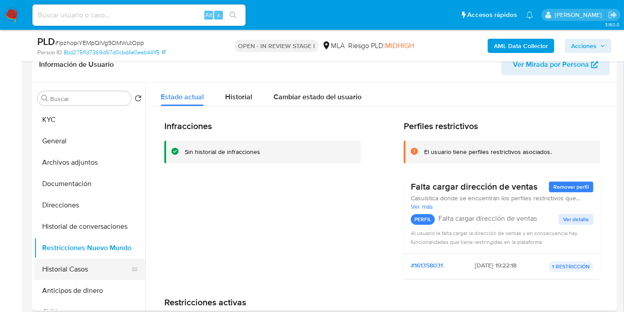
click at [85, 269] on button "Historial Casos" at bounding box center [86, 268] width 104 height 21
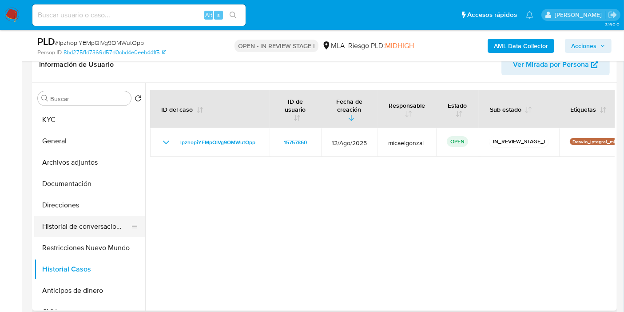
click at [81, 221] on button "Historial de conversaciones" at bounding box center [86, 226] width 104 height 21
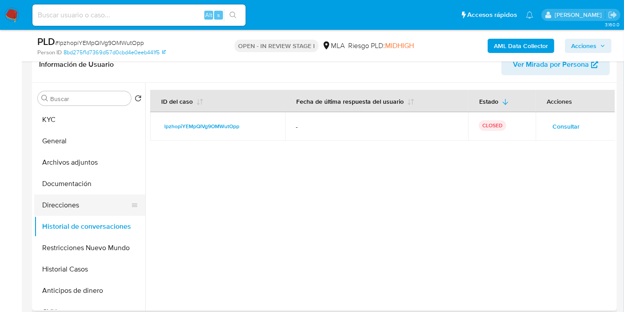
click at [90, 196] on button "Direcciones" at bounding box center [86, 204] width 104 height 21
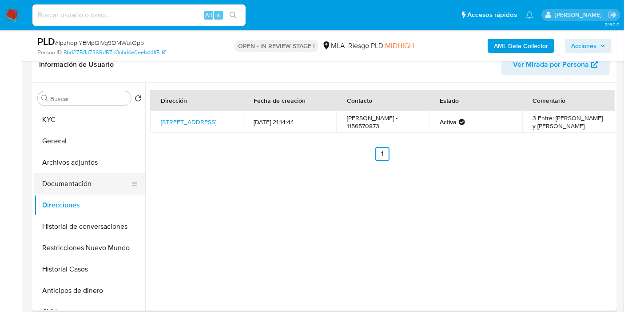
click at [100, 187] on button "Documentación" at bounding box center [86, 183] width 104 height 21
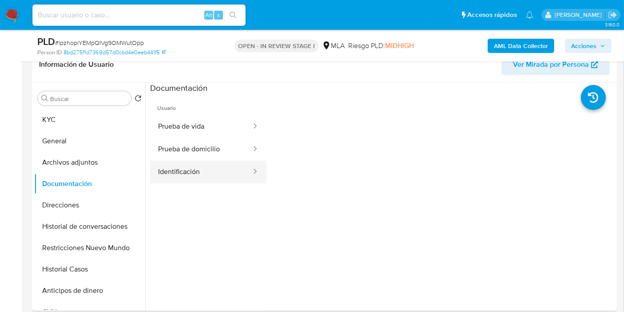
click at [178, 161] on button "Identificación" at bounding box center [201, 171] width 102 height 23
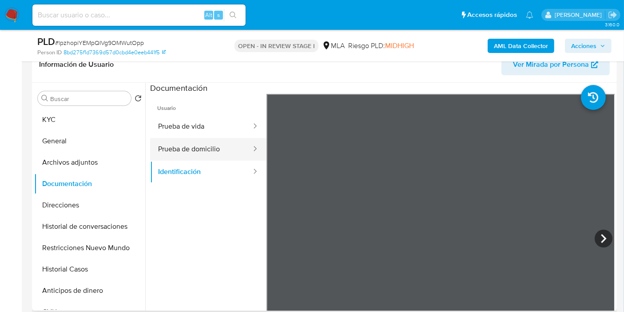
click at [228, 140] on button "Prueba de domicilio" at bounding box center [201, 149] width 102 height 23
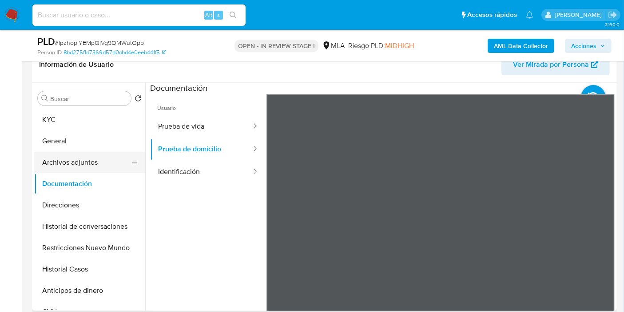
click at [107, 162] on button "Archivos adjuntos" at bounding box center [86, 162] width 104 height 21
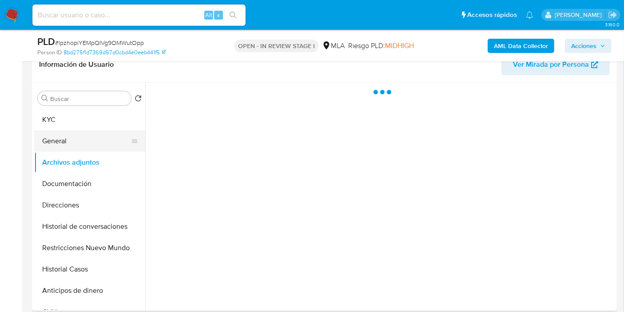
click at [82, 144] on button "General" at bounding box center [86, 140] width 104 height 21
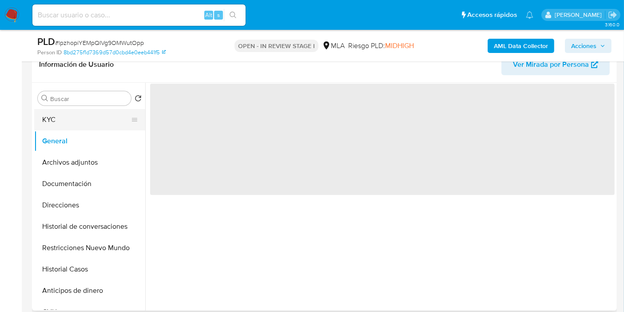
click at [99, 111] on button "KYC" at bounding box center [86, 119] width 104 height 21
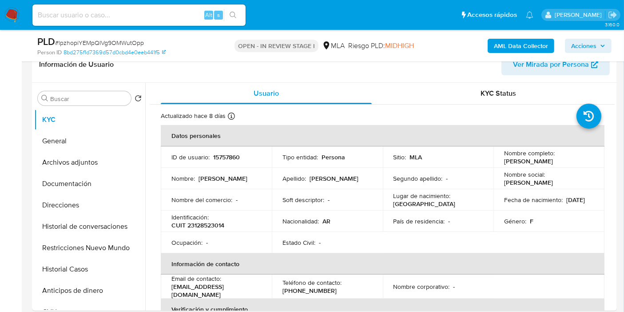
click at [594, 47] on span "Acciones" at bounding box center [583, 46] width 25 height 14
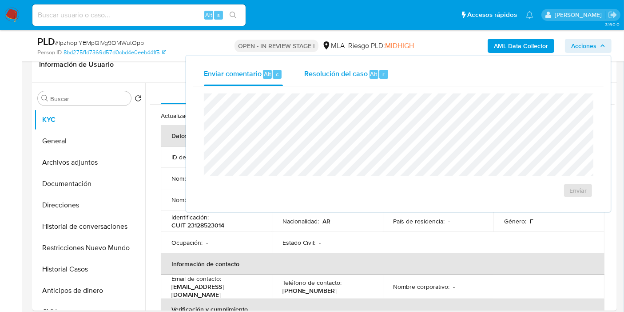
click at [354, 66] on div "Resolución del caso Alt r" at bounding box center [346, 74] width 85 height 23
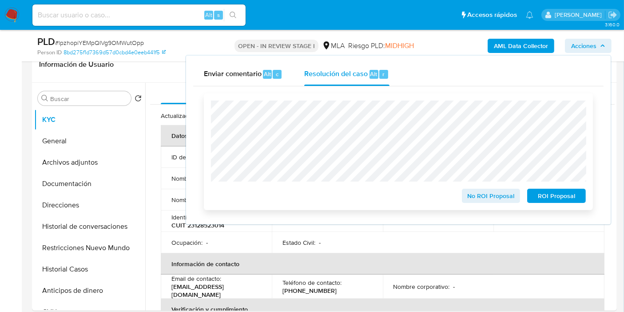
click at [513, 173] on div "No ROI Proposal ROI Proposal" at bounding box center [398, 151] width 375 height 102
click at [504, 196] on span "No ROI Proposal" at bounding box center [491, 195] width 46 height 12
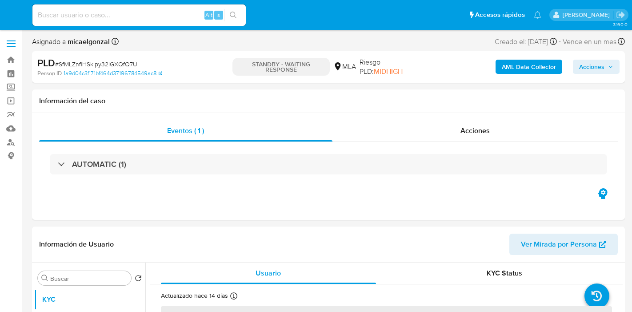
select select "10"
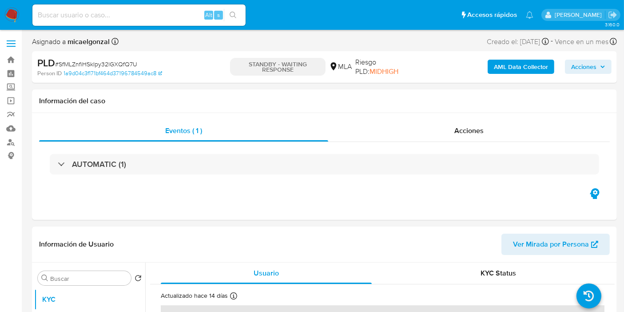
drag, startPoint x: 6, startPoint y: 5, endPoint x: 8, endPoint y: 10, distance: 5.4
click at [6, 7] on nav "Pausado Ver notificaciones Alt s Accesos rápidos Presiona las siguientes teclas…" at bounding box center [312, 15] width 624 height 30
click at [9, 11] on img at bounding box center [11, 15] width 15 height 15
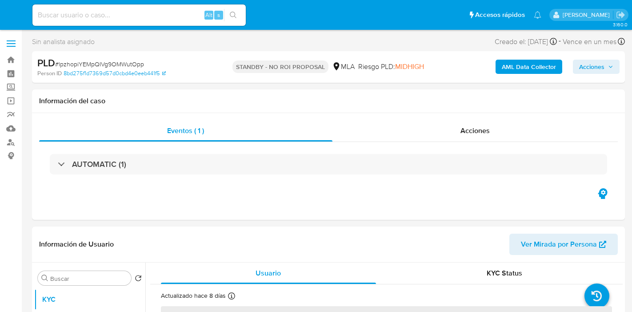
select select "10"
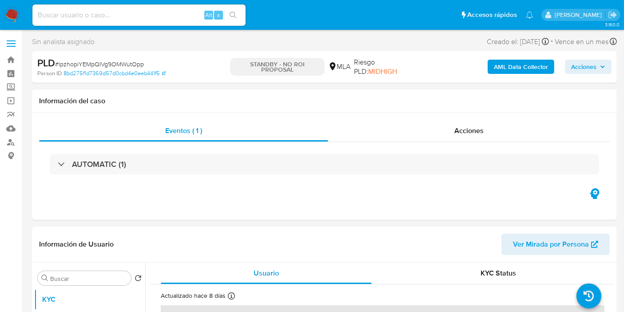
click at [108, 16] on input at bounding box center [138, 15] width 213 height 12
paste input "csJX6bu0WrVYrFDQV0b0b9Ux"
type input "csJX6bu0WrVYrFDQV0b0b9Ux"
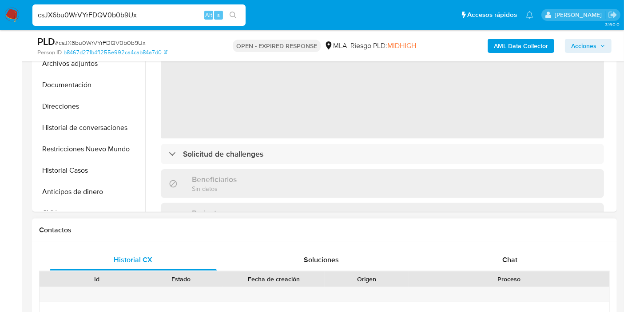
scroll to position [49, 0]
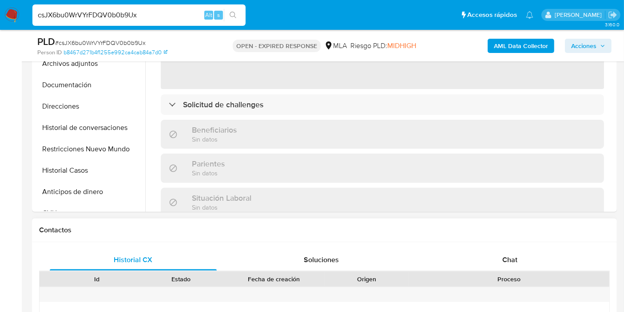
select select "10"
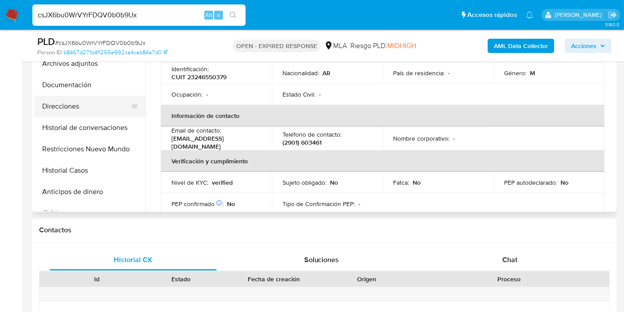
click at [90, 100] on button "Direcciones" at bounding box center [86, 106] width 104 height 21
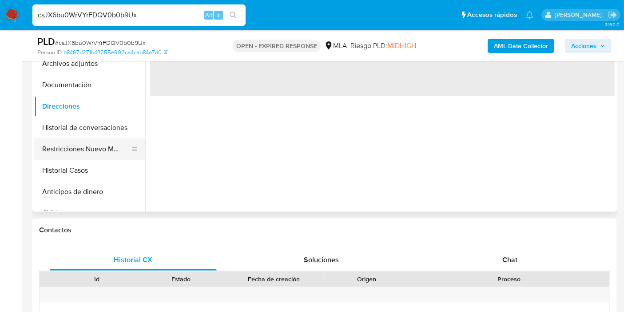
click at [98, 139] on button "Restricciones Nuevo Mundo" at bounding box center [86, 148] width 104 height 21
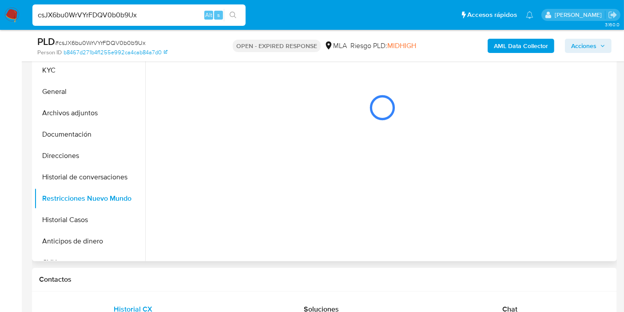
scroll to position [148, 0]
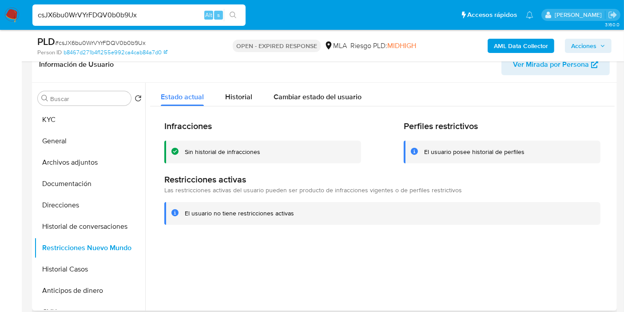
click at [145, 20] on input "csJX6bu0WrVYrFDQV0b0b9Ux" at bounding box center [138, 15] width 213 height 12
paste input "WO9AAzgWChvMSl6mQVhkNuwB"
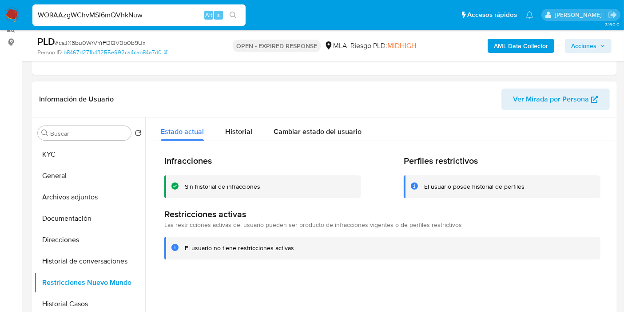
scroll to position [99, 0]
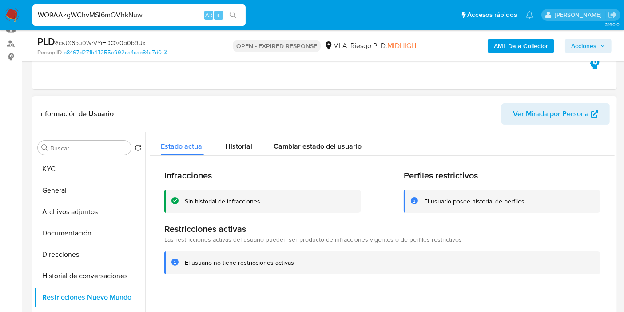
click at [146, 19] on input "WO9AAzgWChvMSl6mQVhkNuw" at bounding box center [138, 15] width 213 height 12
paste input "B"
type input "WO9AAzgWChvMSl6mQVhkNuwB"
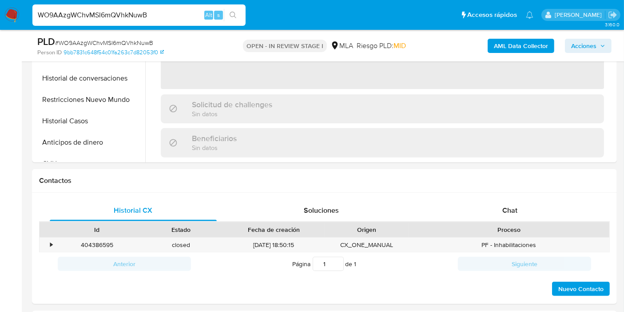
select select "10"
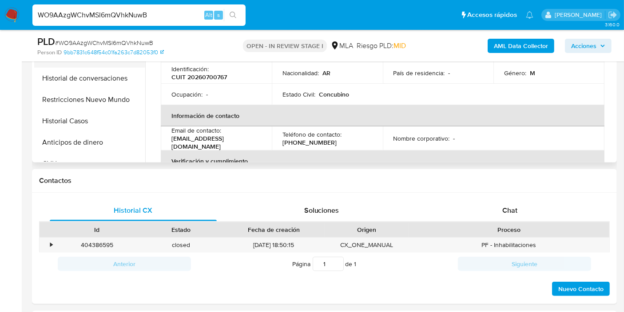
scroll to position [247, 0]
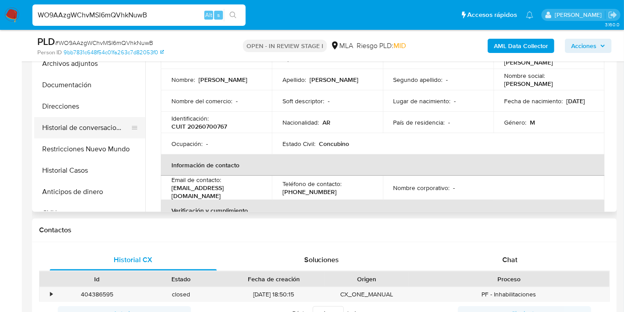
click at [88, 131] on button "Historial de conversaciones" at bounding box center [86, 127] width 104 height 21
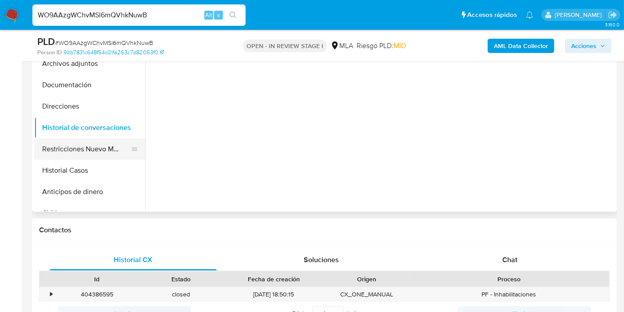
click at [89, 146] on button "Restricciones Nuevo Mundo" at bounding box center [86, 148] width 104 height 21
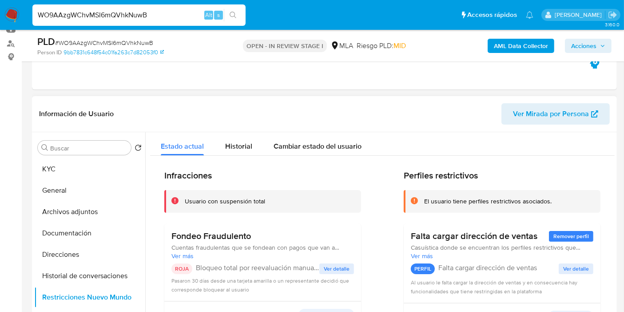
scroll to position [49, 0]
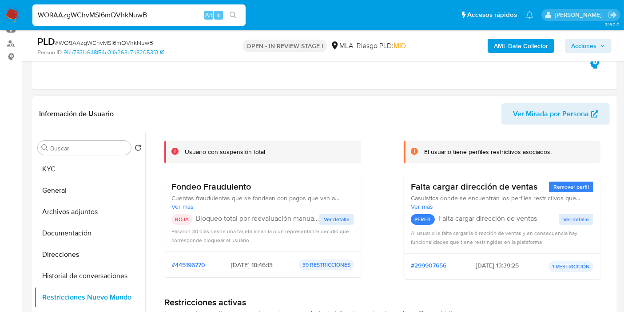
click at [342, 220] on span "Ver detalle" at bounding box center [337, 219] width 26 height 9
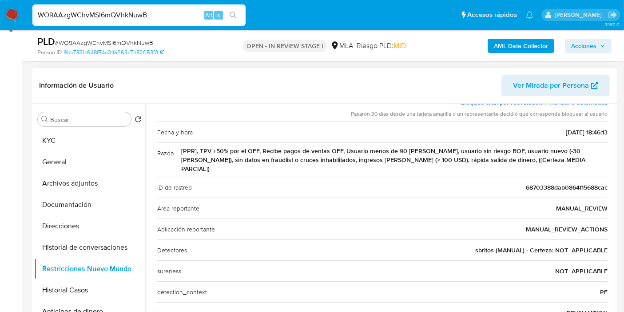
scroll to position [148, 0]
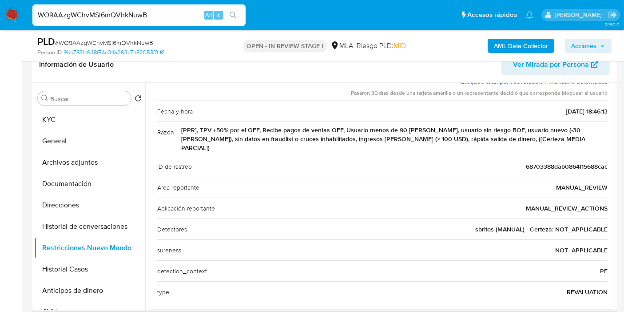
click at [493, 239] on div "sureness NOT_APPLICABLE" at bounding box center [382, 249] width 451 height 21
click at [488, 225] on div "Detectores sbritos (MANUAL) - Certeza: NOT_APPLICABLE" at bounding box center [382, 228] width 451 height 21
click at [484, 224] on span "sbritos (MANUAL) - Certeza: NOT_APPLICABLE" at bounding box center [542, 228] width 132 height 9
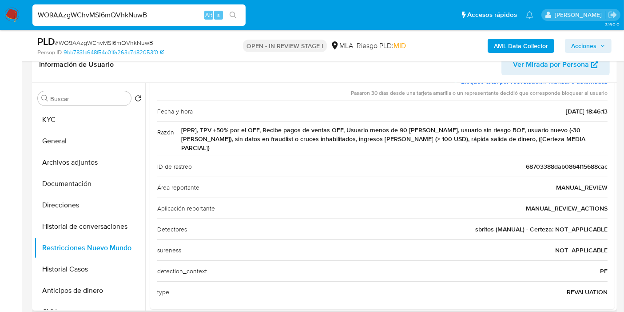
click at [480, 239] on div "sureness NOT_APPLICABLE" at bounding box center [382, 249] width 451 height 21
click at [481, 224] on span "sbritos (MANUAL) - Certeza: NOT_APPLICABLE" at bounding box center [542, 228] width 132 height 9
click at [460, 239] on div "sureness NOT_APPLICABLE" at bounding box center [382, 249] width 451 height 21
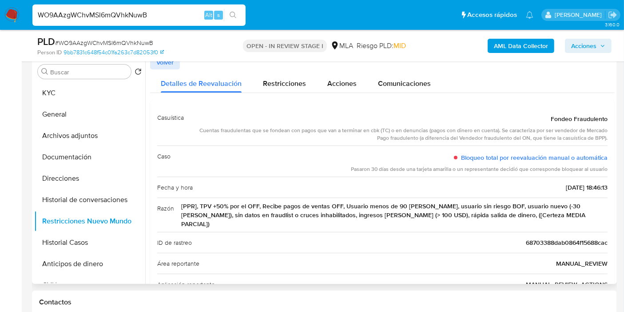
scroll to position [0, 0]
click at [465, 238] on div "ID de rastreo 68703388dab0864f15688cac" at bounding box center [382, 242] width 451 height 21
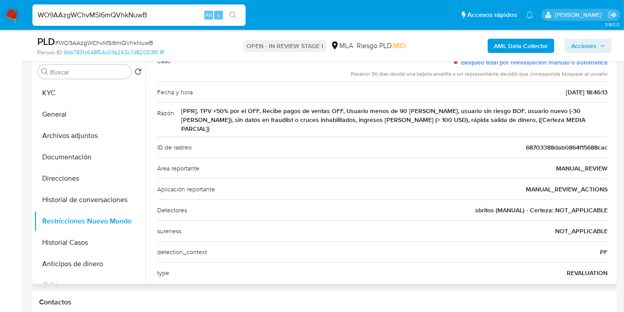
scroll to position [99, 0]
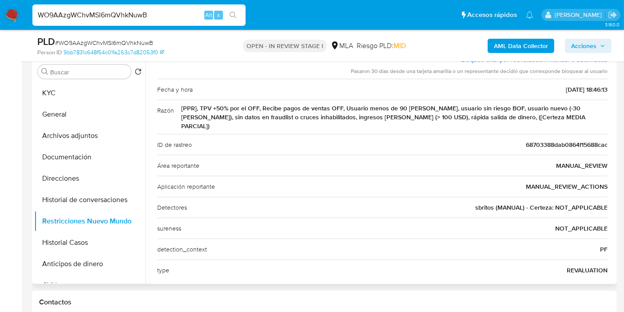
click at [563, 202] on div "Detectores sbritos (MANUAL) - Certeza: NOT_APPLICABLE" at bounding box center [382, 206] width 451 height 21
click at [490, 203] on span "sbritos (MANUAL) - Certeza: NOT_APPLICABLE" at bounding box center [542, 207] width 132 height 9
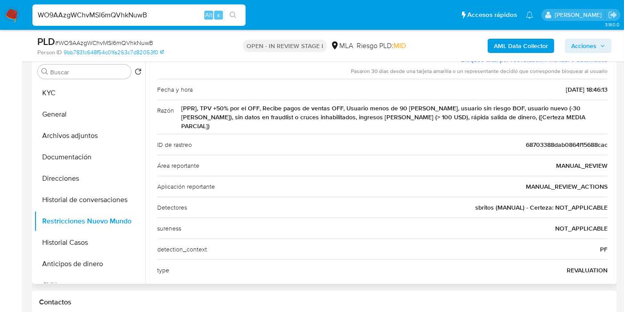
click at [497, 203] on span "sbritos (MANUAL) - Certeza: NOT_APPLICABLE" at bounding box center [542, 207] width 132 height 9
click at [498, 217] on div "sureness NOT_APPLICABLE" at bounding box center [382, 227] width 451 height 21
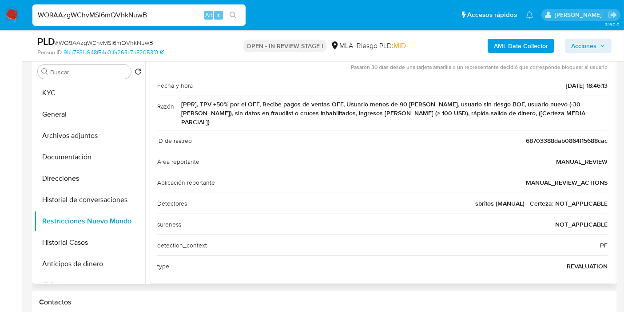
scroll to position [104, 0]
click at [450, 194] on div "Detectores sbritos (MANUAL) - Certeza: NOT_APPLICABLE" at bounding box center [382, 202] width 451 height 21
click at [476, 180] on div "Aplicación reportante MANUAL_REVIEW_ACTIONS" at bounding box center [382, 181] width 451 height 21
click at [476, 198] on span "sbritos (MANUAL) - Certeza: NOT_APPLICABLE" at bounding box center [542, 202] width 132 height 9
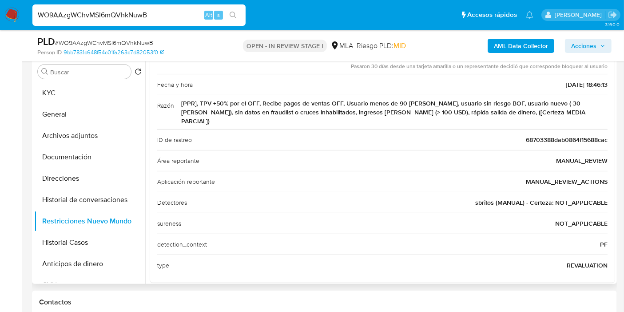
click at [490, 198] on span "sbritos (MANUAL) - Certeza: NOT_APPLICABLE" at bounding box center [542, 202] width 132 height 9
click at [484, 198] on span "sbritos (MANUAL) - Certeza: NOT_APPLICABLE" at bounding box center [542, 202] width 132 height 9
click at [476, 196] on div "Detectores sbritos (MANUAL) - Certeza: NOT_APPLICABLE" at bounding box center [382, 202] width 451 height 21
click at [476, 198] on span "sbritos (MANUAL) - Certeza: NOT_APPLICABLE" at bounding box center [542, 202] width 132 height 9
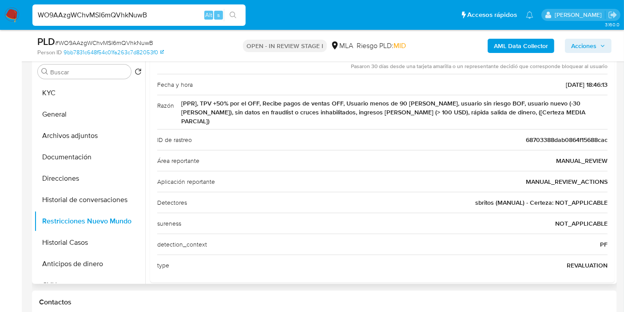
click at [476, 198] on span "sbritos (MANUAL) - Certeza: NOT_APPLICABLE" at bounding box center [542, 202] width 132 height 9
click at [480, 198] on span "sbritos (MANUAL) - Certeza: NOT_APPLICABLE" at bounding box center [542, 202] width 132 height 9
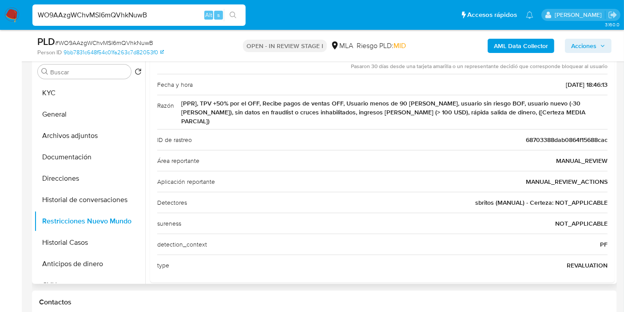
click at [480, 198] on span "sbritos (MANUAL) - Certeza: NOT_APPLICABLE" at bounding box center [542, 202] width 132 height 9
click at [475, 192] on div "Detectores sbritos (MANUAL) - Certeza: NOT_APPLICABLE" at bounding box center [382, 202] width 451 height 21
click at [477, 198] on span "sbritos (MANUAL) - Certeza: NOT_APPLICABLE" at bounding box center [542, 202] width 132 height 9
click at [470, 192] on div "Detectores sbritos (MANUAL) - Certeza: NOT_APPLICABLE" at bounding box center [382, 202] width 451 height 21
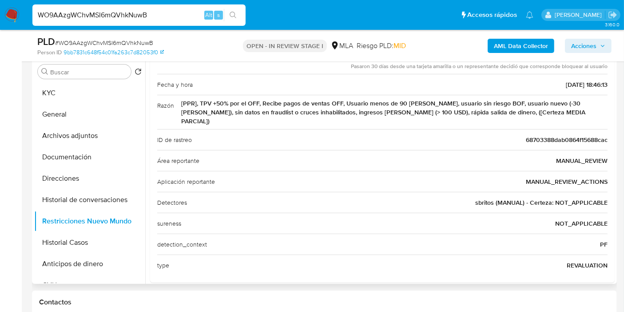
click at [484, 198] on span "sbritos (MANUAL) - Certeza: NOT_APPLICABLE" at bounding box center [542, 202] width 132 height 9
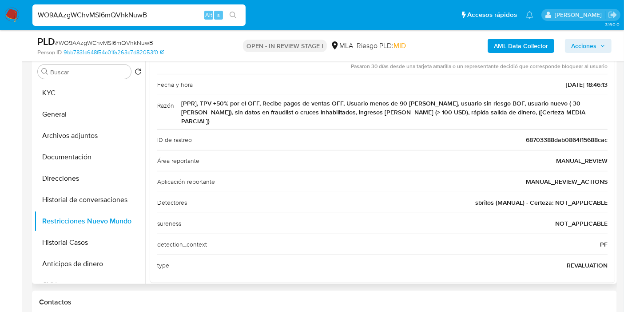
click at [484, 198] on span "sbritos (MANUAL) - Certeza: NOT_APPLICABLE" at bounding box center [542, 202] width 132 height 9
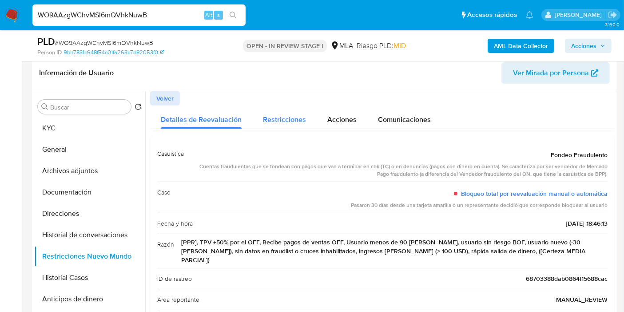
scroll to position [125, 0]
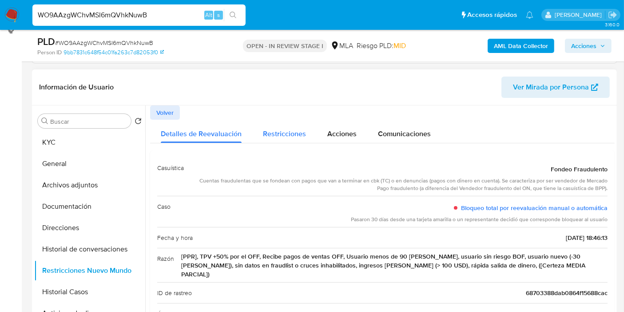
click at [278, 139] on div "Restricciones" at bounding box center [284, 132] width 43 height 24
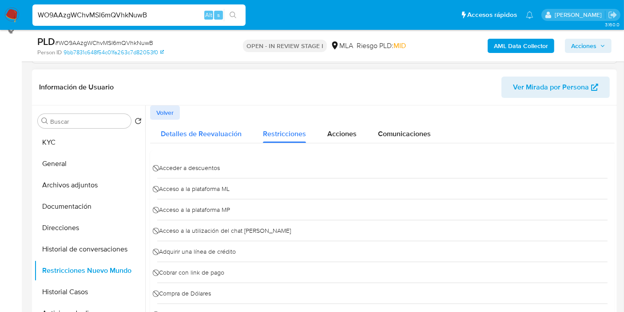
click at [198, 130] on span "Detalles de Reevaluación" at bounding box center [201, 133] width 81 height 10
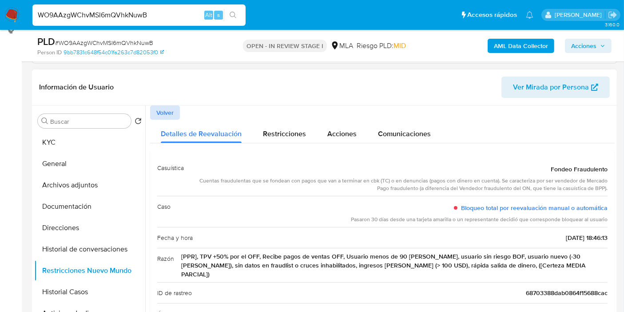
click at [161, 107] on span "Volver" at bounding box center [164, 112] width 17 height 12
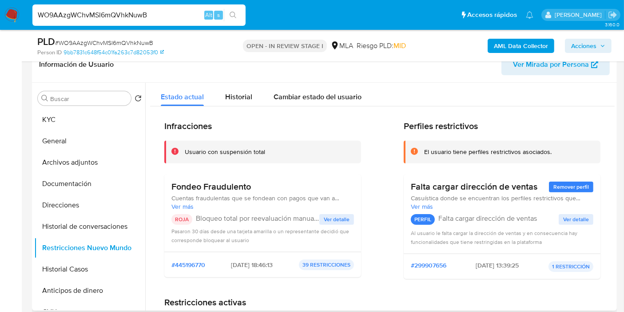
scroll to position [148, 0]
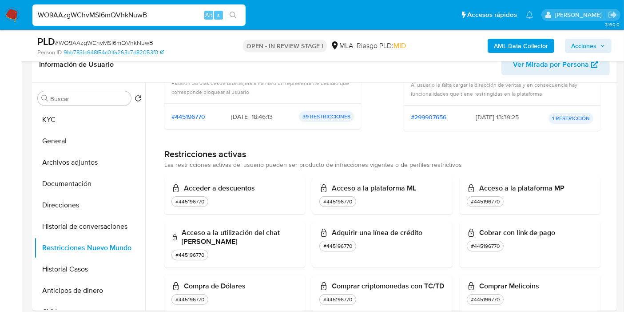
click at [16, 16] on img at bounding box center [11, 15] width 15 height 15
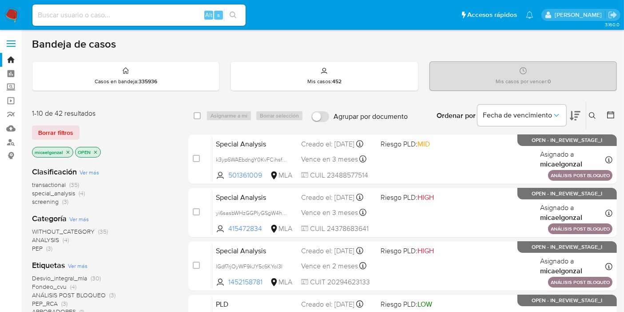
click at [13, 22] on img at bounding box center [11, 15] width 15 height 15
click at [60, 127] on span "Borrar filtros" at bounding box center [55, 132] width 35 height 12
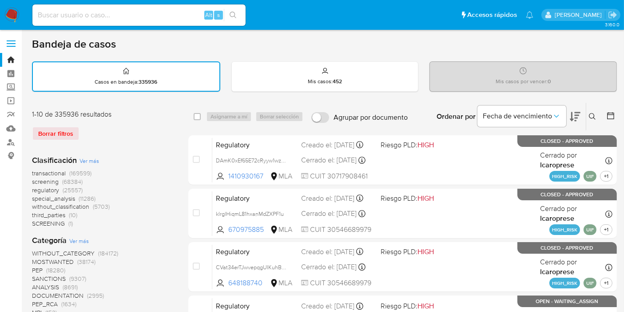
click at [593, 117] on icon at bounding box center [592, 116] width 7 height 7
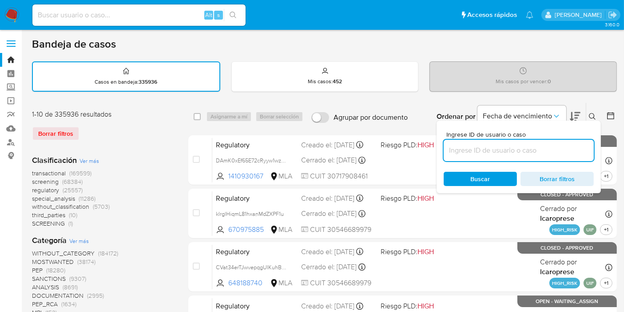
click at [467, 144] on input at bounding box center [519, 150] width 150 height 12
type input "hzJDPpONK1WtBLqNmBoM8JBT"
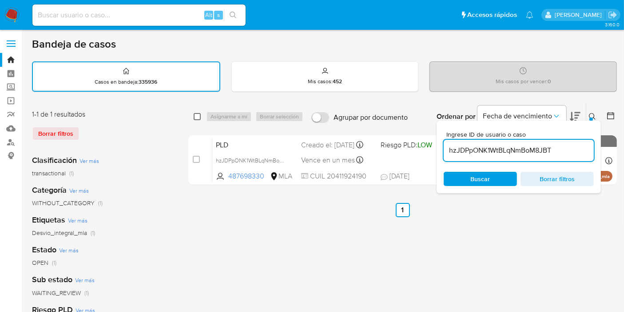
click at [199, 118] on input "checkbox" at bounding box center [197, 116] width 7 height 7
checkbox input "true"
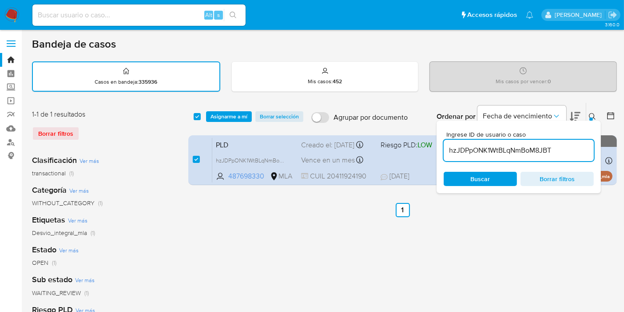
click at [254, 107] on div "select-all-cases-checkbox Asignarme a mí Borrar selección Agrupar por documento…" at bounding box center [402, 117] width 429 height 28
click at [233, 115] on span "Asignarme a mí" at bounding box center [229, 116] width 37 height 9
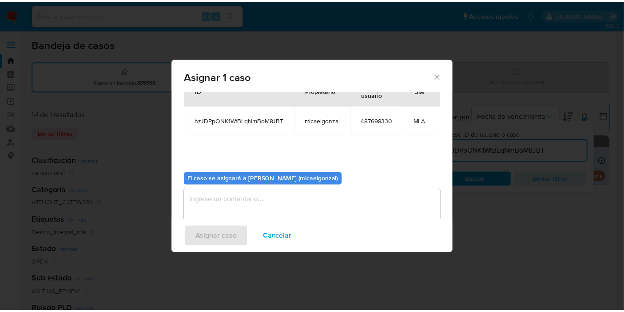
scroll to position [53, 0]
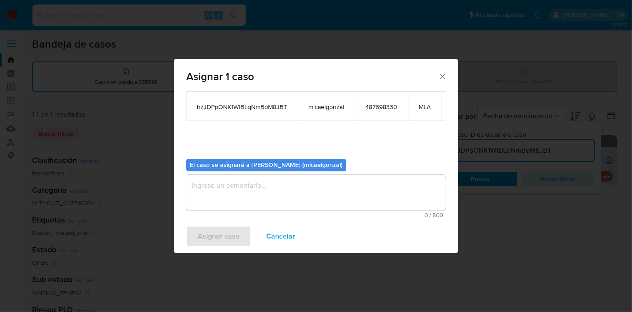
click at [269, 175] on textarea "assign-modal" at bounding box center [316, 193] width 260 height 36
click at [210, 229] on span "Asignar caso" at bounding box center [219, 236] width 42 height 20
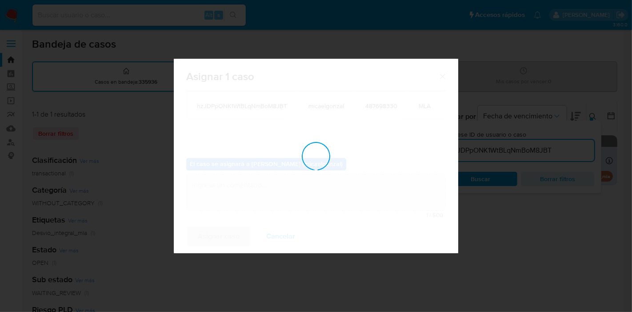
checkbox input "false"
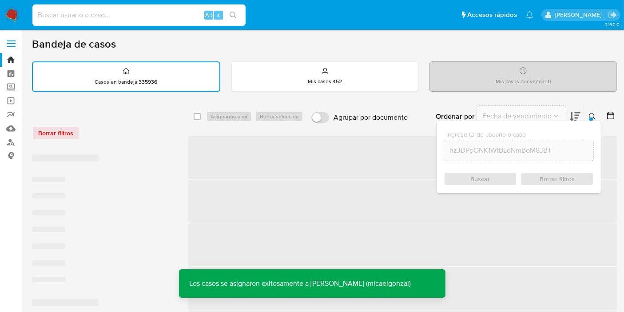
click at [174, 9] on input at bounding box center [138, 15] width 213 height 12
paste input "hzJDPpONK1WtBLqNmBoM8JBT"
type input "hzJDPpONK1WtBLqNmBoM8JBT"
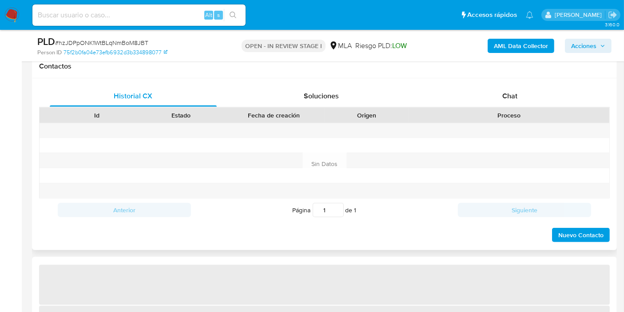
scroll to position [444, 0]
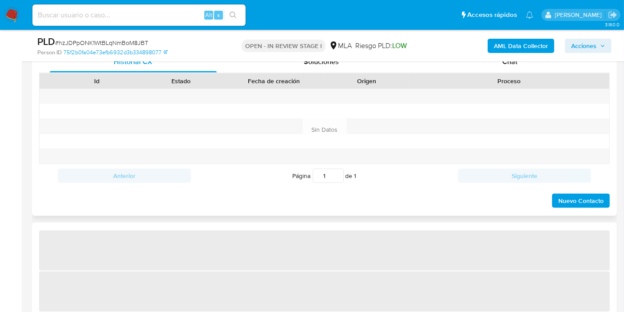
select select "10"
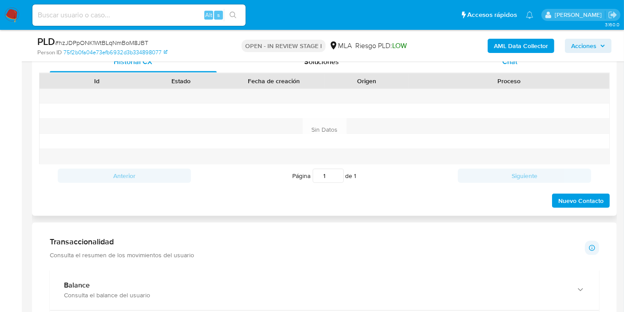
click at [541, 64] on div "Chat" at bounding box center [510, 61] width 167 height 21
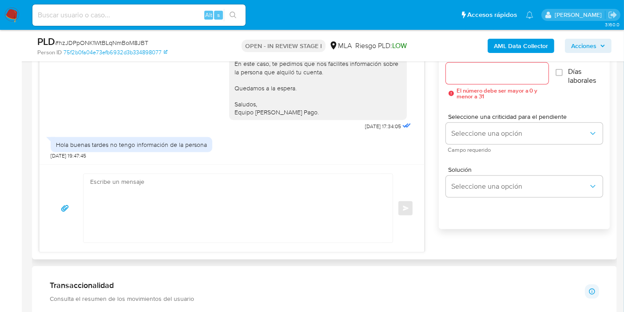
scroll to position [494, 0]
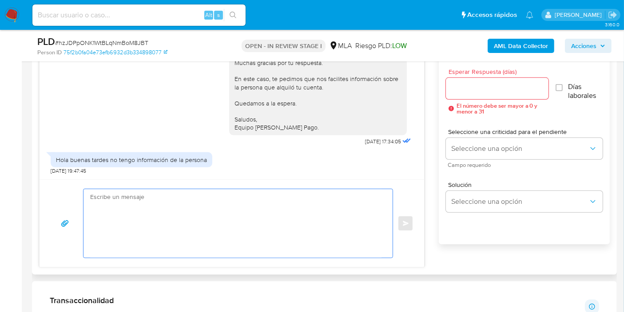
click at [130, 215] on textarea at bounding box center [236, 223] width 292 height 68
click at [150, 201] on textarea at bounding box center [236, 223] width 292 height 68
click at [364, 205] on textarea at bounding box center [236, 223] width 292 height 68
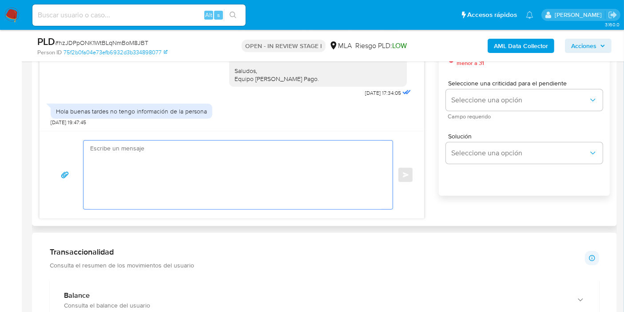
scroll to position [543, 0]
click at [216, 149] on textarea at bounding box center [236, 174] width 292 height 68
paste textarea "Al analizar tu caso se encontraron algunas inconsistencias, por este motivo dec…"
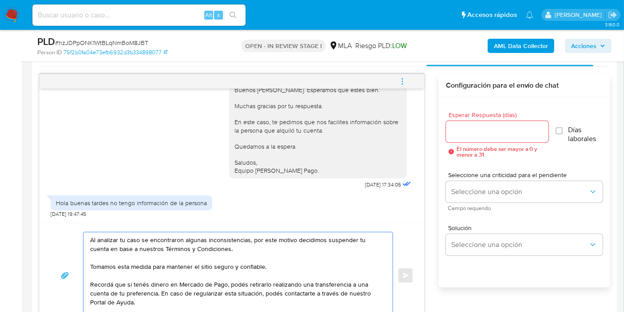
scroll to position [494, 0]
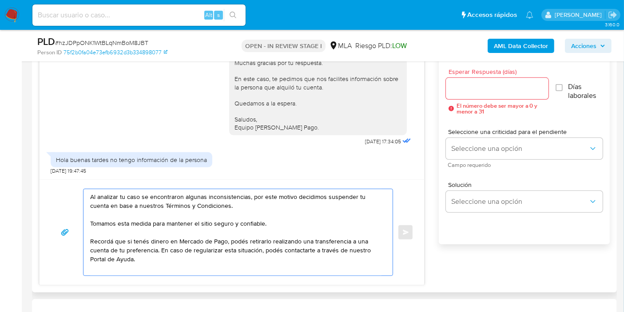
click at [94, 192] on textarea "Al analizar tu caso se encontraron algunas inconsistencias, por este motivo dec…" at bounding box center [236, 232] width 292 height 86
click at [88, 192] on div "Al analizar tu caso se encontraron algunas inconsistencias, por este motivo dec…" at bounding box center [236, 232] width 305 height 86
click at [92, 192] on textarea "Al analizar tu caso se encontraron algunas inconsistencias, por este motivo dec…" at bounding box center [236, 232] width 292 height 86
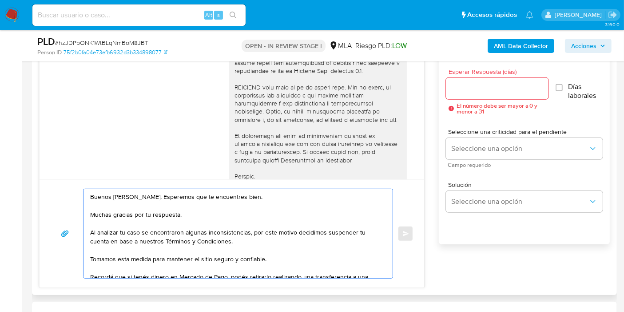
scroll to position [480, 0]
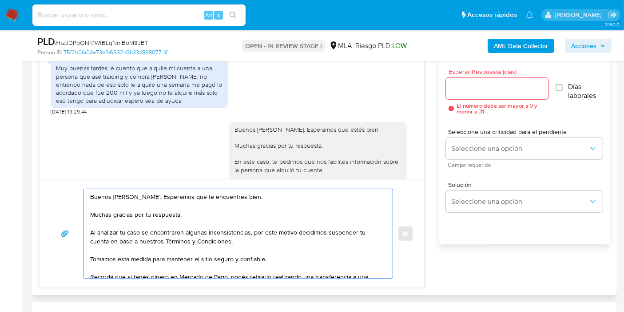
click at [106, 243] on textarea "Buenos [PERSON_NAME]. Esperemos que te encuentres bien. Muchas gracias por tu r…" at bounding box center [236, 233] width 292 height 89
click at [121, 240] on textarea "Buenos [PERSON_NAME]. Esperemos que te encuentres bien. Muchas gracias por tu r…" at bounding box center [236, 233] width 292 height 89
click at [0, 0] on lt-span "con base en" at bounding box center [0, 0] width 0 height 0
click at [312, 253] on textarea "Buenos [PERSON_NAME]. Esperemos que te encuentres bien. Muchas gracias por tu r…" at bounding box center [236, 233] width 292 height 89
click at [304, 239] on textarea "Buenos [PERSON_NAME]. Esperemos que te encuentres bien. Muchas gracias por tu r…" at bounding box center [236, 233] width 292 height 89
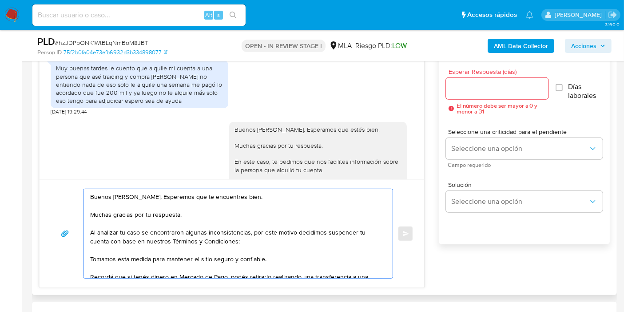
paste textarea "[URL][DOMAIN_NAME]"
click at [309, 251] on textarea "Buenos [PERSON_NAME]. Esperemos que te encuentres bien. Muchas gracias por tu r…" at bounding box center [236, 233] width 292 height 89
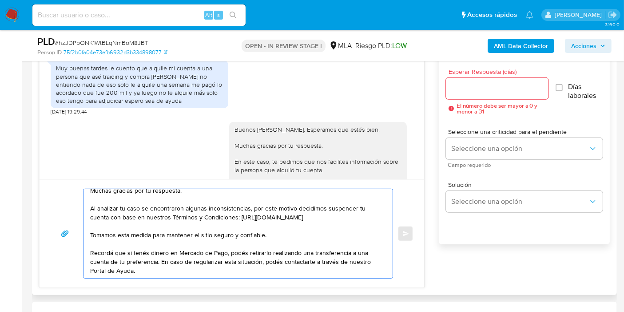
click at [288, 257] on textarea "Buenos [PERSON_NAME]. Esperemos que te encuentres bien. Muchas gracias por tu r…" at bounding box center [236, 233] width 292 height 89
paste textarea "[URL][DOMAIN_NAME]"
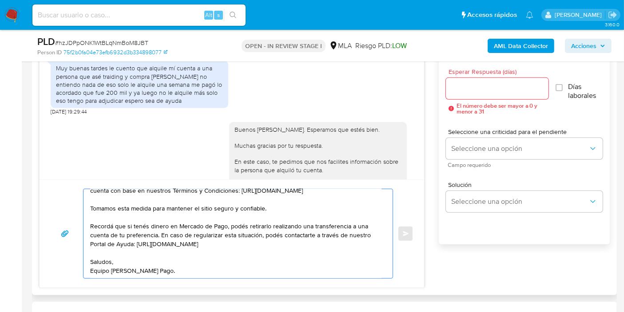
scroll to position [68, 0]
click at [183, 275] on textarea "Buenos [PERSON_NAME]. Esperemos que te encuentres bien. Muchas gracias por tu r…" at bounding box center [236, 233] width 292 height 89
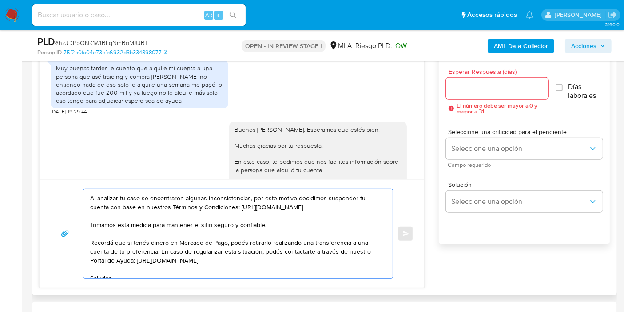
scroll to position [0, 0]
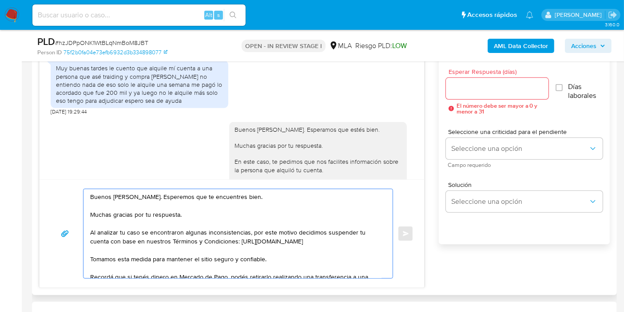
type textarea "Buenos [PERSON_NAME]. Esperemos que te encuentres bien. Muchas gracias por tu r…"
drag, startPoint x: 494, startPoint y: 95, endPoint x: 500, endPoint y: 87, distance: 10.1
click at [495, 94] on div at bounding box center [497, 88] width 103 height 21
click at [500, 87] on input "Esperar Respuesta (días)" at bounding box center [497, 89] width 103 height 12
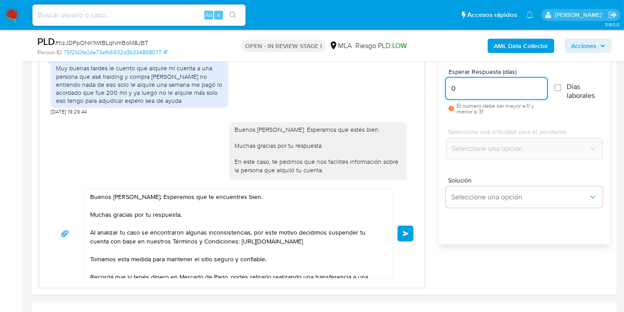
type input "0"
click at [140, 44] on span "# hzJDPpONK1WtBLqNmBoM8JBT" at bounding box center [101, 42] width 93 height 9
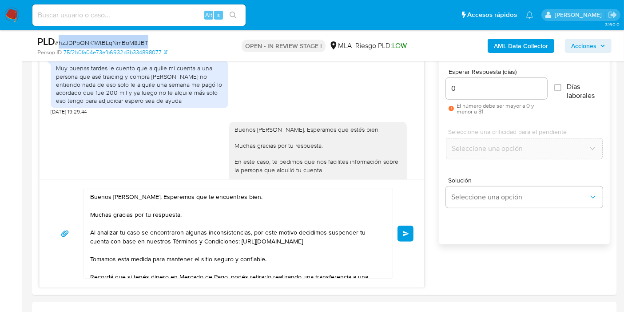
click at [140, 44] on span "# hzJDPpONK1WtBLqNmBoM8JBT" at bounding box center [101, 42] width 93 height 9
copy span "hzJDPpONK1WtBLqNmBoM8JBT"
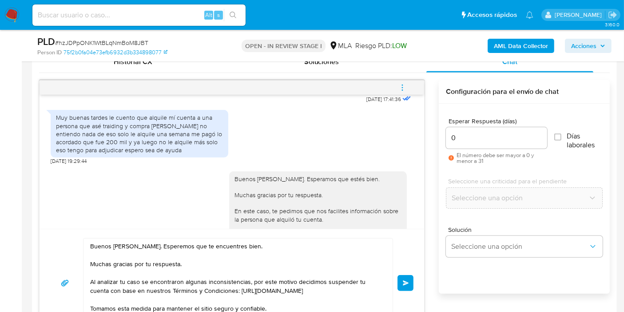
click at [475, 132] on input "0" at bounding box center [496, 138] width 101 height 12
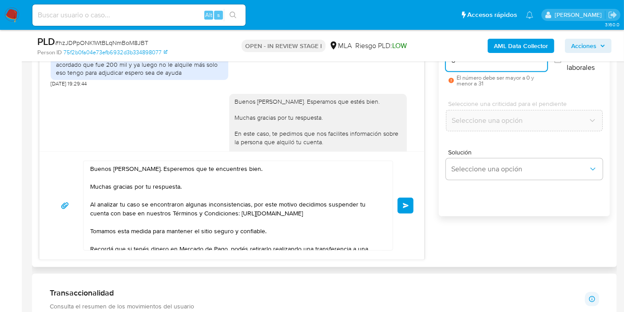
scroll to position [543, 0]
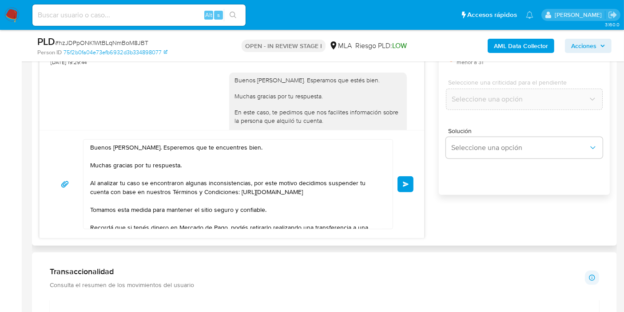
click at [406, 176] on button "Enviar" at bounding box center [406, 184] width 16 height 16
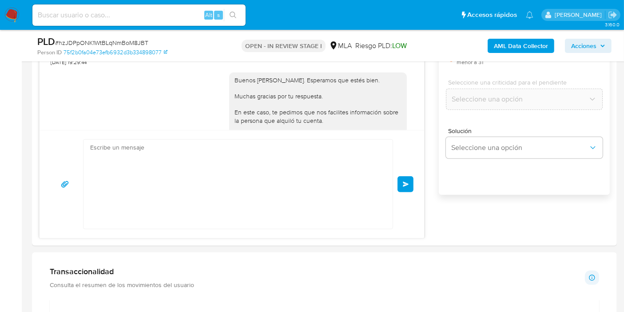
scroll to position [775, 0]
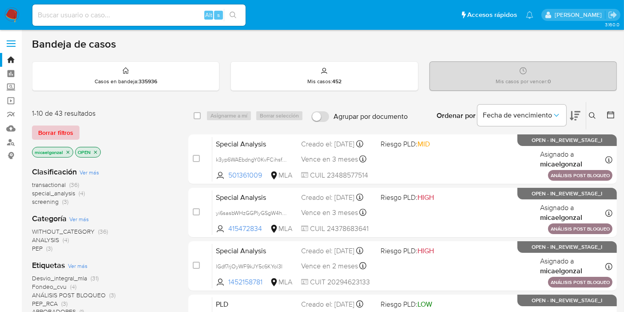
click at [56, 135] on span "Borrar filtros" at bounding box center [55, 132] width 35 height 12
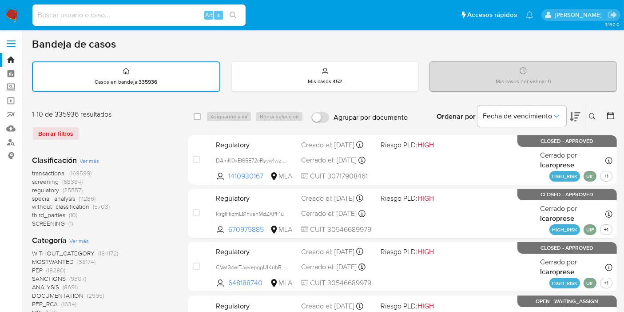
click at [589, 117] on button at bounding box center [594, 116] width 15 height 11
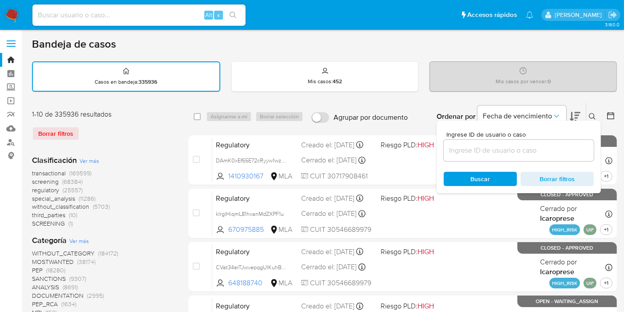
click at [475, 143] on div at bounding box center [519, 150] width 150 height 21
drag, startPoint x: 472, startPoint y: 151, endPoint x: 472, endPoint y: 141, distance: 10.2
click at [472, 144] on input at bounding box center [519, 150] width 150 height 12
paste input "hzJDPpONK1WtBLqNmBoM8JBT"
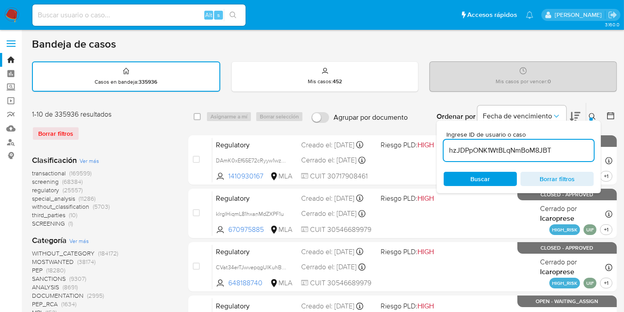
type input "hzJDPpONK1WtBLqNmBoM8JBT"
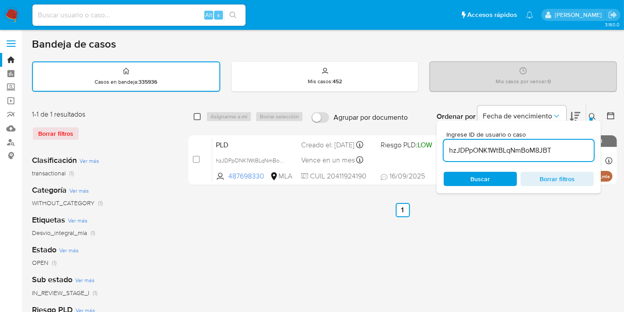
click at [199, 113] on input "checkbox" at bounding box center [197, 116] width 7 height 7
checkbox input "true"
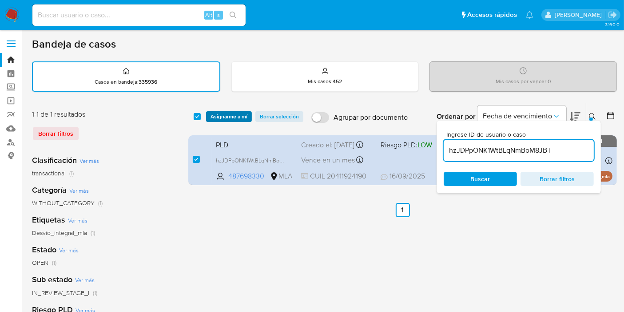
click at [226, 119] on span "Asignarme a mí" at bounding box center [229, 116] width 37 height 9
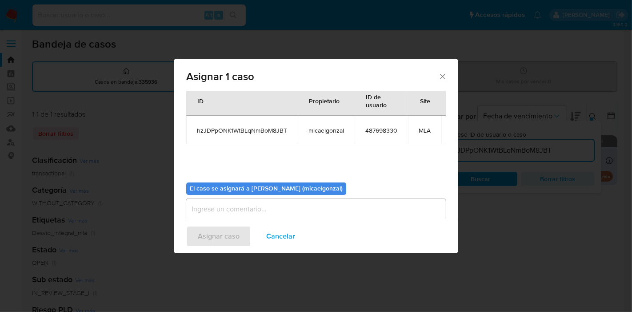
scroll to position [53, 0]
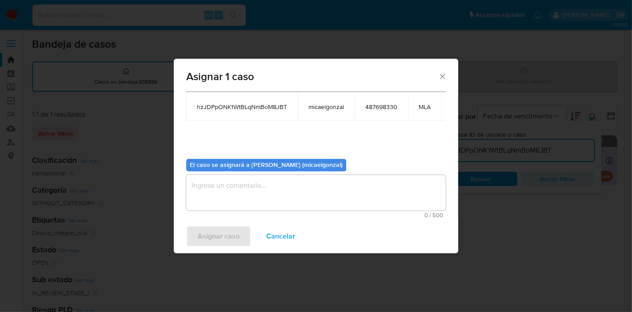
click at [245, 175] on textarea "assign-modal" at bounding box center [316, 193] width 260 height 36
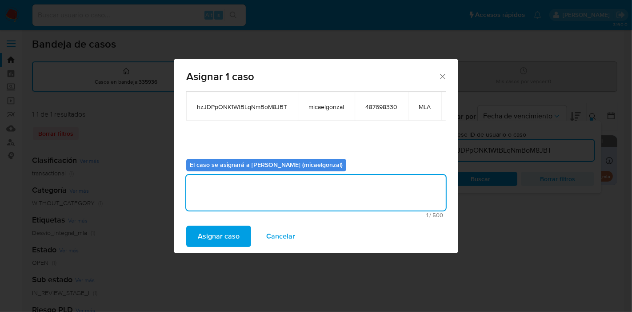
click at [211, 239] on span "Asignar caso" at bounding box center [219, 236] width 42 height 20
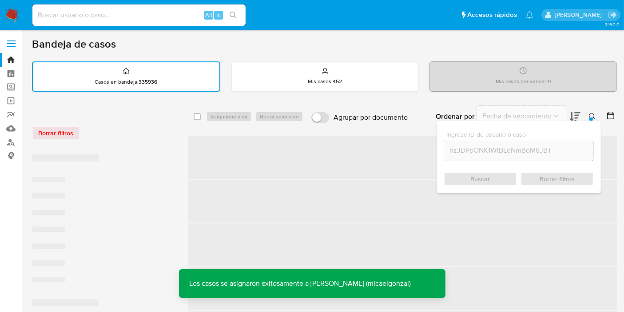
click at [202, 118] on div "select-all-cases-checkbox" at bounding box center [199, 116] width 11 height 11
click at [194, 119] on div "select-all-cases-checkbox" at bounding box center [197, 116] width 7 height 9
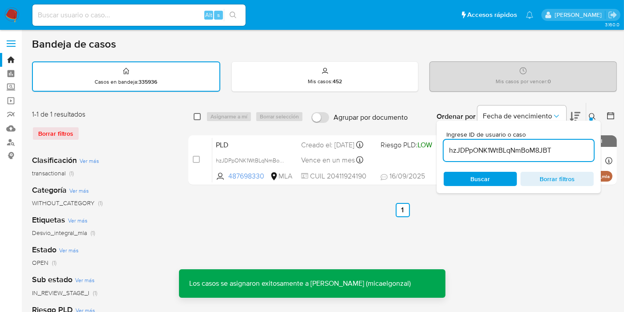
click at [199, 117] on input "checkbox" at bounding box center [197, 116] width 7 height 7
checkbox input "true"
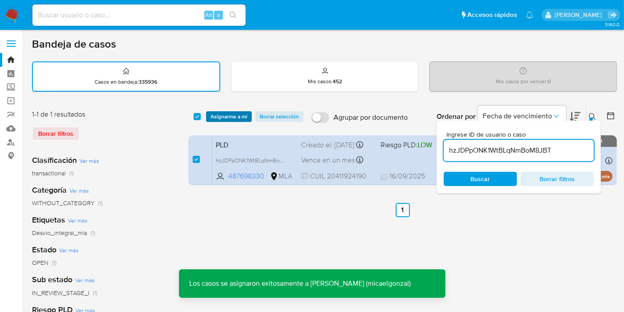
click at [239, 115] on span "Asignarme a mí" at bounding box center [229, 116] width 37 height 9
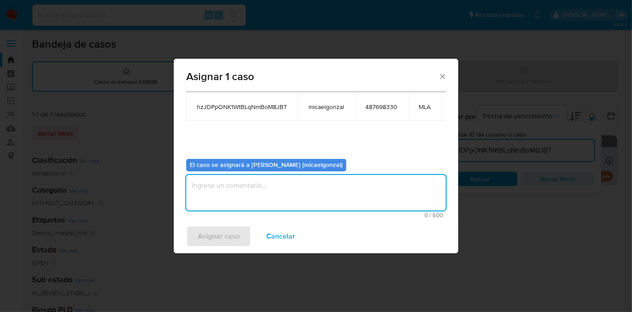
click at [255, 175] on textarea "assign-modal" at bounding box center [316, 193] width 260 height 36
click at [208, 243] on span "Asignar caso" at bounding box center [219, 236] width 42 height 20
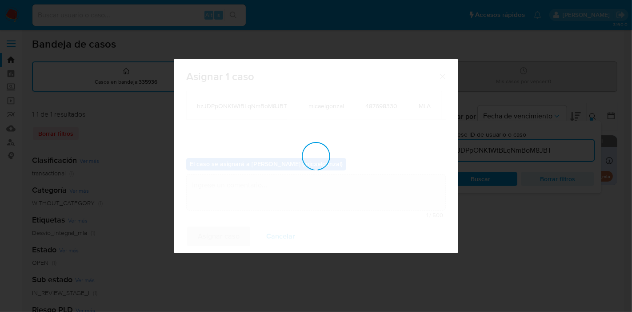
checkbox input "false"
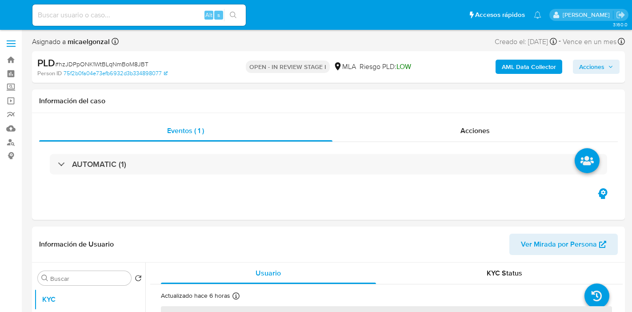
select select "10"
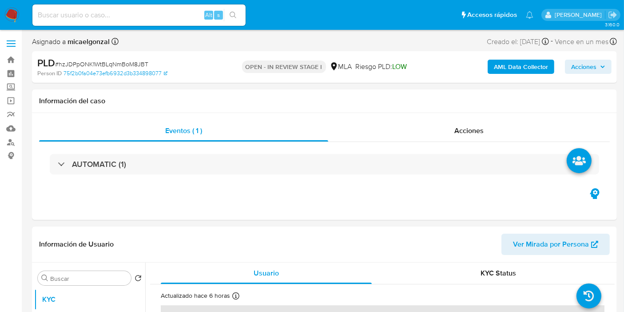
click at [132, 62] on span "# hzJDPpONK1WtBLqNmBoM8JBT" at bounding box center [101, 64] width 93 height 9
copy span "hzJDPpONK1WtBLqNmBoM8JBT"
click at [2, 21] on nav "Pausado Ver notificaciones Alt s Accesos rápidos Presiona las siguientes teclas…" at bounding box center [312, 15] width 624 height 30
click at [6, 15] on img at bounding box center [11, 15] width 15 height 15
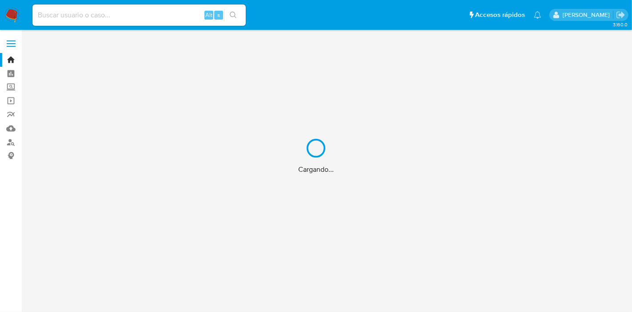
drag, startPoint x: 146, startPoint y: 14, endPoint x: 134, endPoint y: 22, distance: 13.8
click at [146, 14] on div "Cargando..." at bounding box center [316, 156] width 632 height 312
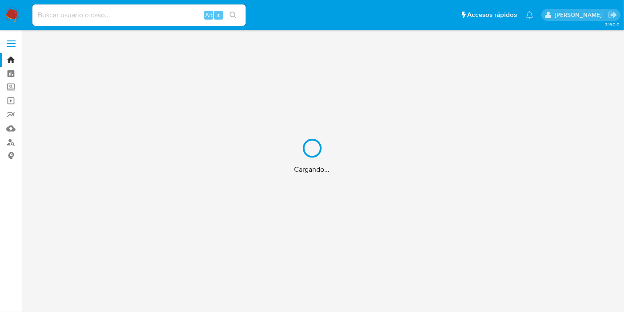
drag, startPoint x: 134, startPoint y: 21, endPoint x: 133, endPoint y: 14, distance: 7.6
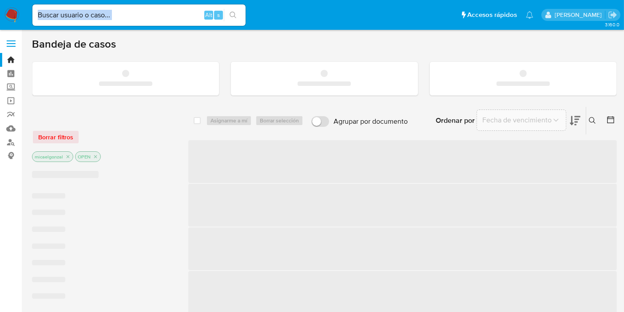
click at [133, 14] on input at bounding box center [138, 15] width 213 height 12
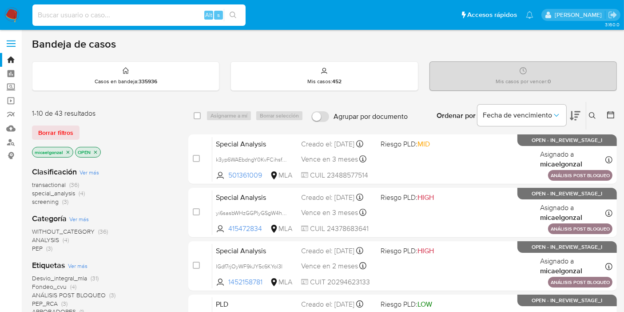
paste input "hzJDPpONK1WtBLqNmBoM8JBT"
type input "hzJDPpONK1WtBLqNmBoM8JBT"
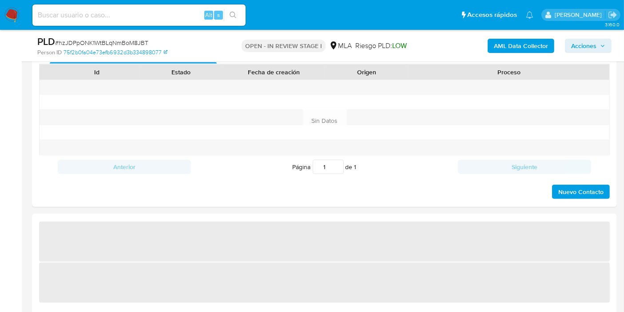
scroll to position [543, 0]
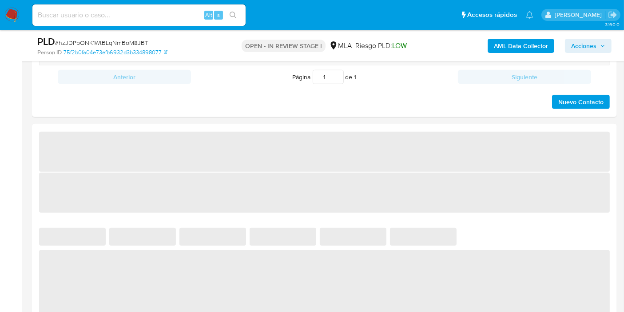
select select "10"
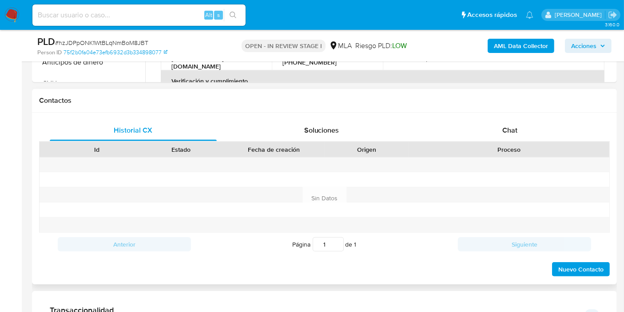
scroll to position [345, 0]
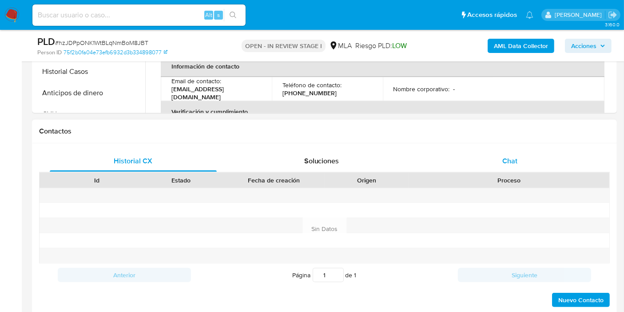
click at [514, 147] on div "Historial CX Soluciones Chat Id Estado Fecha de creación Origen Proceso Anterio…" at bounding box center [324, 229] width 585 height 172
click at [507, 156] on span "Chat" at bounding box center [510, 161] width 15 height 10
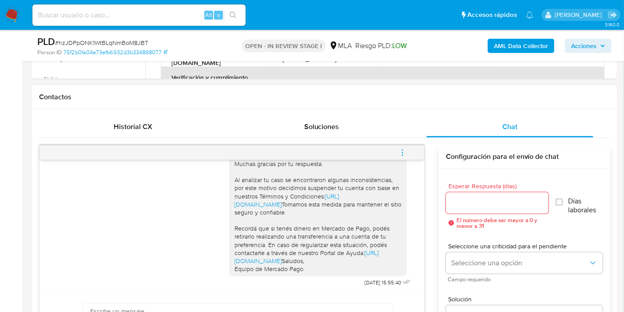
scroll to position [395, 0]
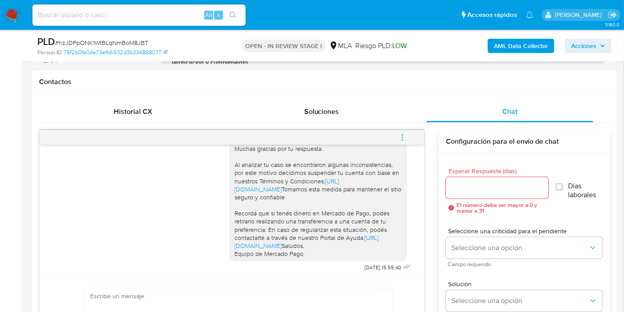
click at [394, 141] on button "menu-action" at bounding box center [402, 137] width 29 height 21
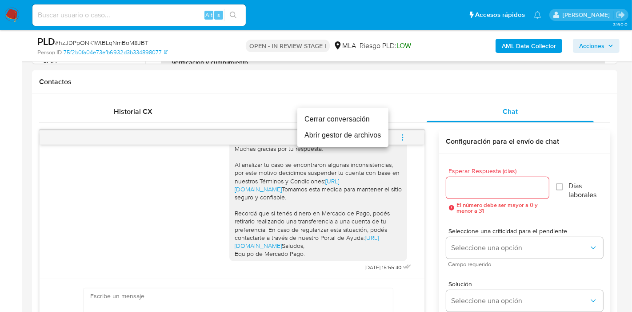
click at [367, 124] on li "Cerrar conversación" at bounding box center [342, 119] width 91 height 16
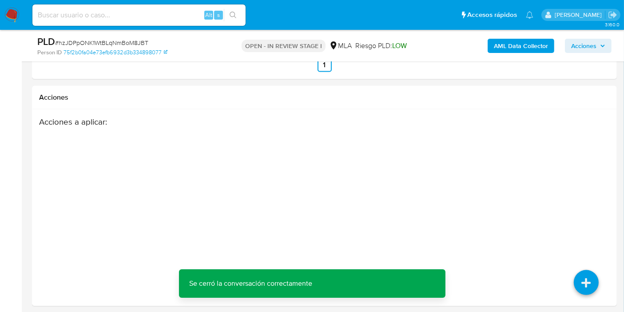
scroll to position [1383, 0]
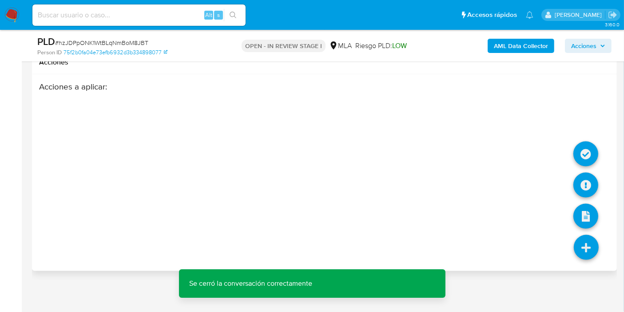
click at [580, 242] on icon at bounding box center [586, 247] width 25 height 25
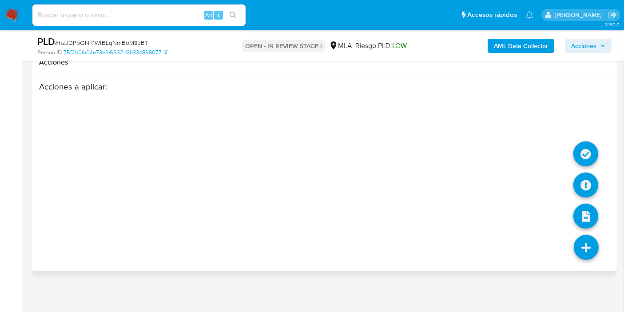
click at [592, 239] on icon at bounding box center [586, 247] width 25 height 25
click at [591, 187] on icon at bounding box center [586, 184] width 25 height 25
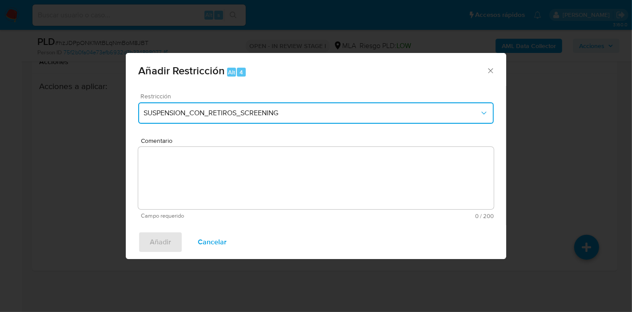
click at [204, 111] on span "SUSPENSION_CON_RETIROS_SCREENING" at bounding box center [312, 112] width 336 height 9
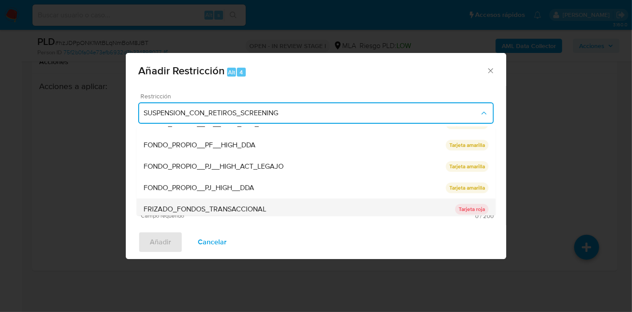
scroll to position [148, 0]
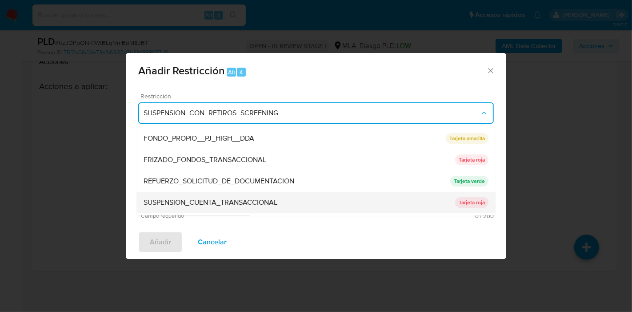
drag, startPoint x: 258, startPoint y: 185, endPoint x: 244, endPoint y: 202, distance: 22.4
click at [244, 202] on ul "SUSPENSION_CON_RETIROS_SCREENING SUSPENSION_CON_RETIROS_SCREENING Tarjeta roja …" at bounding box center [315, 116] width 359 height 277
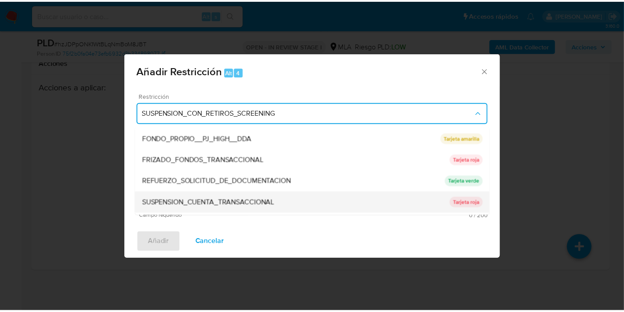
scroll to position [188, 0]
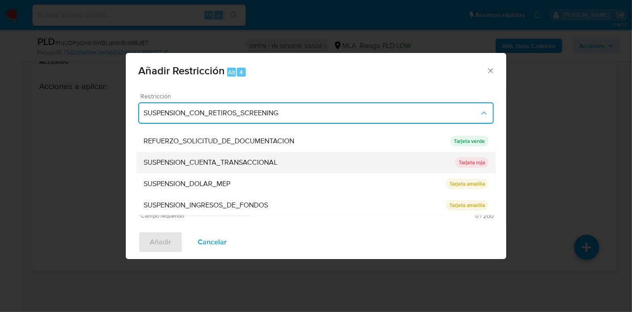
click at [263, 169] on div "SUSPENSION_CUENTA_TRANSACCIONAL" at bounding box center [300, 162] width 312 height 21
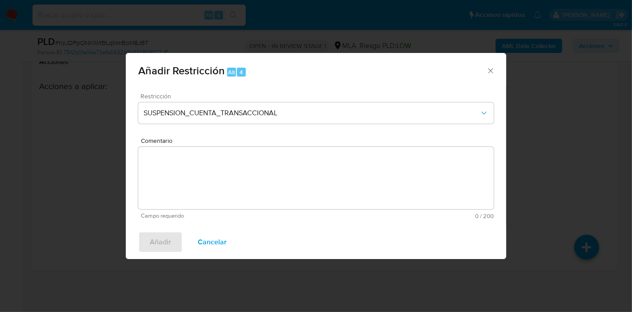
click at [284, 172] on textarea "Comentario" at bounding box center [316, 178] width 356 height 62
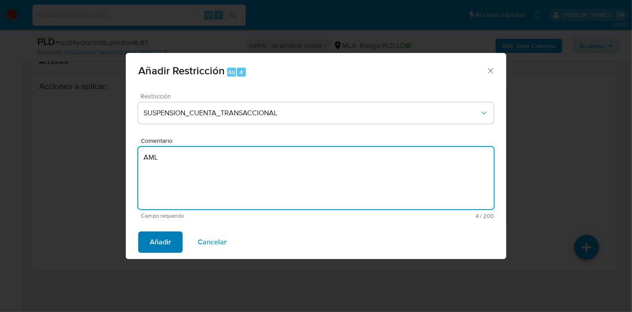
type textarea "AML"
click at [162, 248] on span "Añadir" at bounding box center [160, 242] width 21 height 20
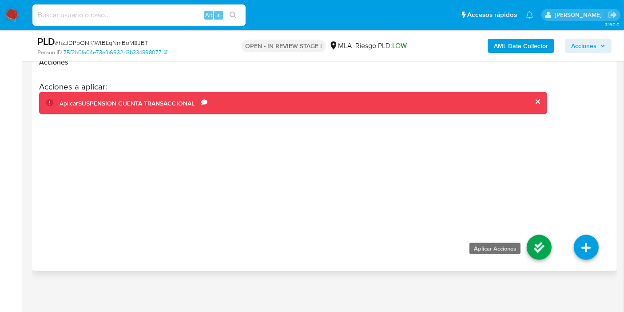
click at [550, 242] on icon at bounding box center [539, 247] width 25 height 25
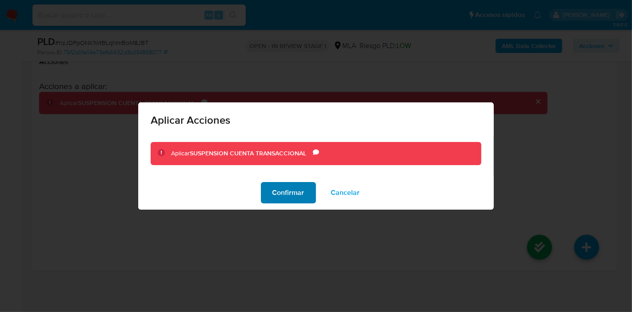
click at [281, 191] on span "Confirmar" at bounding box center [288, 193] width 32 height 20
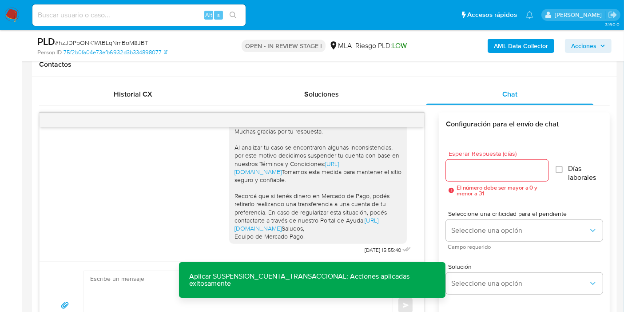
scroll to position [444, 0]
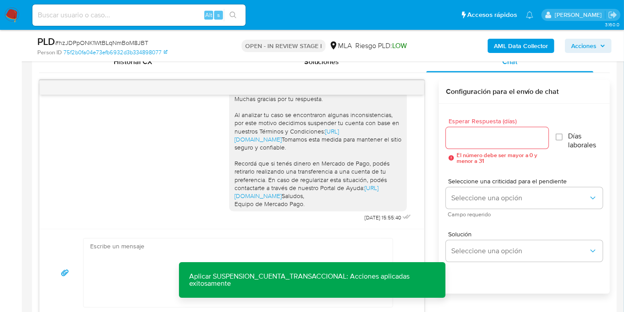
click at [415, 97] on div "18/08/2025 17:41:36 Muy buenas tardes le cuento que alquile mí cuenta a una per…" at bounding box center [232, 162] width 385 height 134
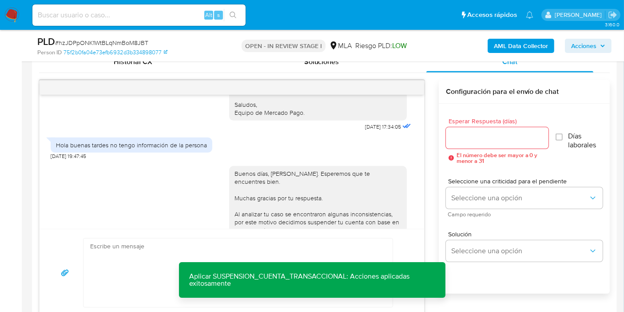
scroll to position [345, 0]
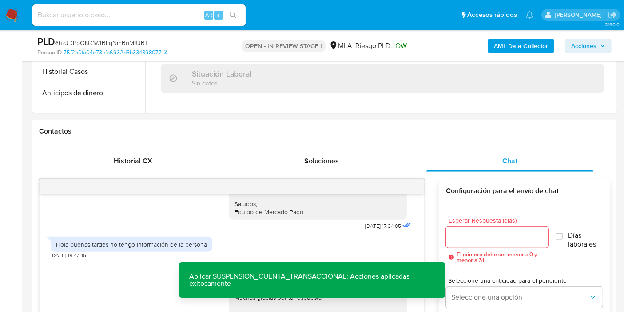
click at [132, 41] on span "# hzJDPpONK1WtBLqNmBoM8JBT" at bounding box center [101, 42] width 93 height 9
copy span "hzJDPpONK1WtBLqNmBoM8JBT"
drag, startPoint x: 85, startPoint y: 52, endPoint x: 89, endPoint y: 40, distance: 11.8
copy span "hzJDPpONK1WtBLqNmBoM8JBT"
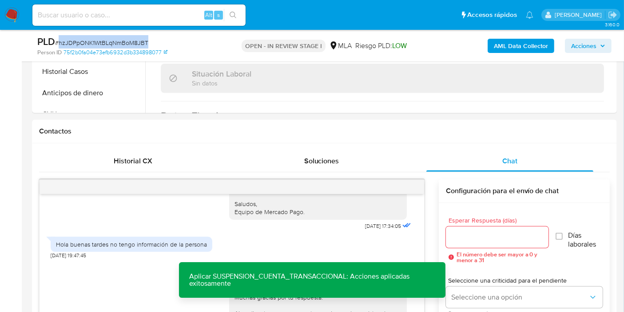
click at [16, 16] on img at bounding box center [11, 15] width 15 height 15
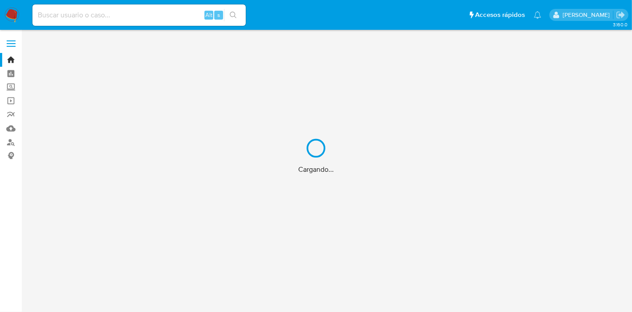
click at [135, 14] on div "Cargando..." at bounding box center [316, 156] width 632 height 312
click at [116, 21] on div "Cargando..." at bounding box center [316, 156] width 632 height 312
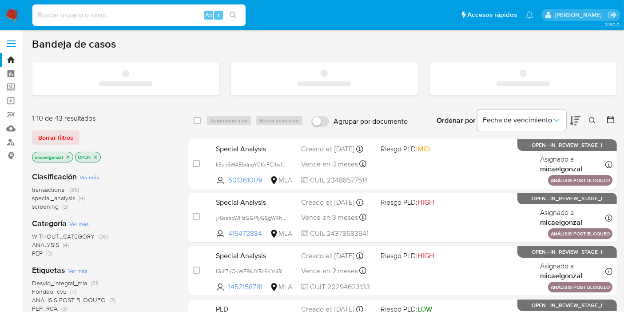
click at [111, 18] on input at bounding box center [138, 15] width 213 height 12
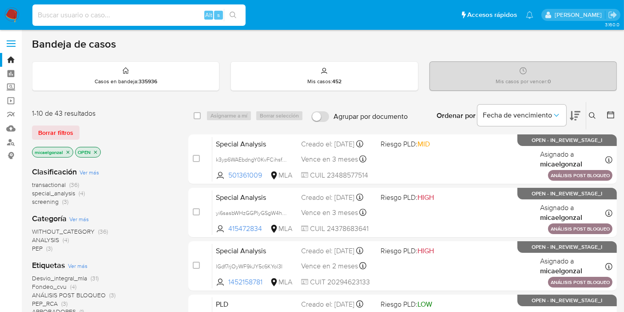
paste input "hzJDPpONK1WtBLqNmBoM8JBT"
type input "hzJDPpONK1WtBLqNmBoM8JBT"
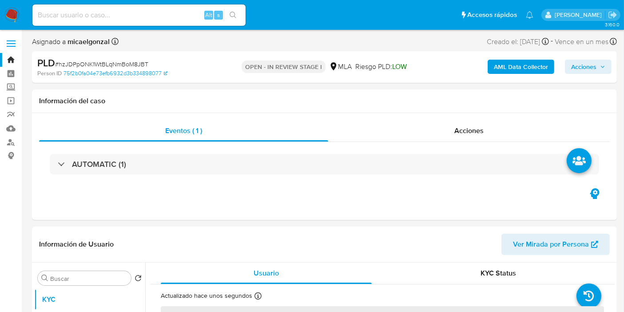
select select "10"
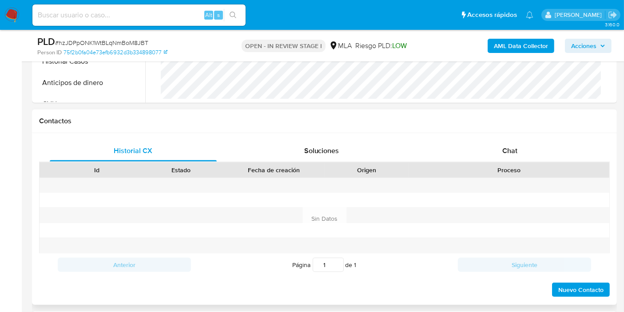
scroll to position [296, 0]
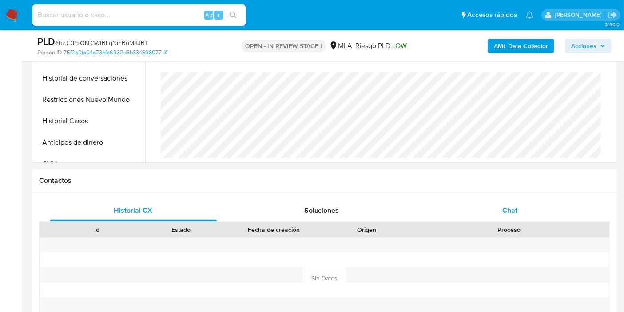
click at [488, 212] on div "Chat" at bounding box center [510, 210] width 167 height 21
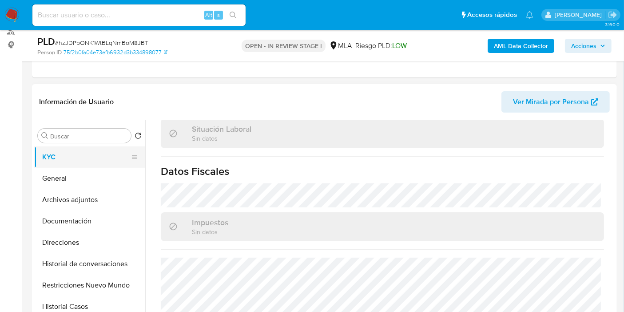
scroll to position [99, 0]
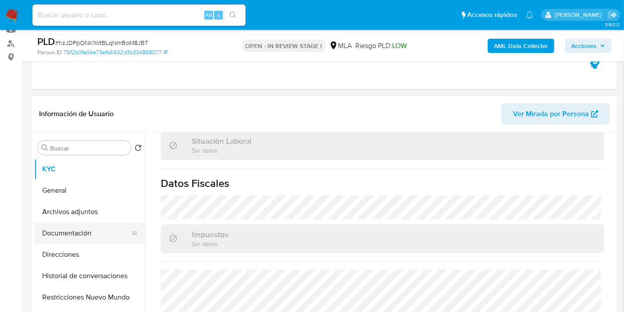
click at [76, 227] on button "Documentación" at bounding box center [86, 232] width 104 height 21
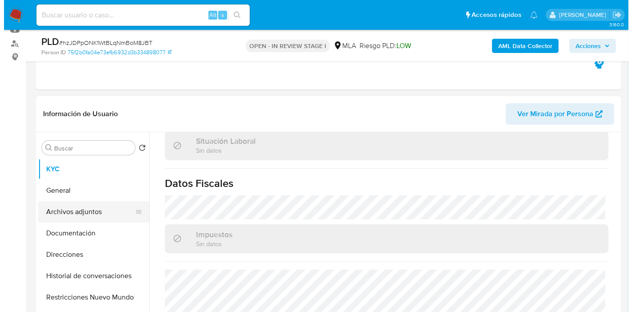
scroll to position [0, 0]
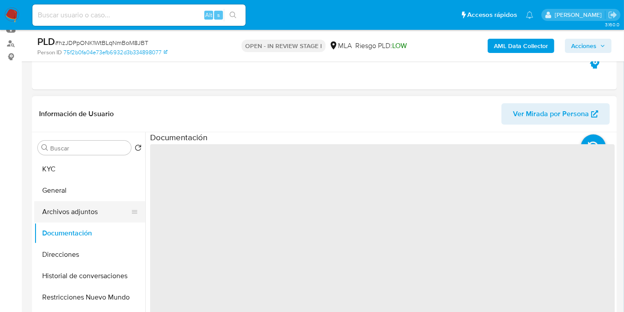
click at [104, 208] on button "Archivos adjuntos" at bounding box center [86, 211] width 104 height 21
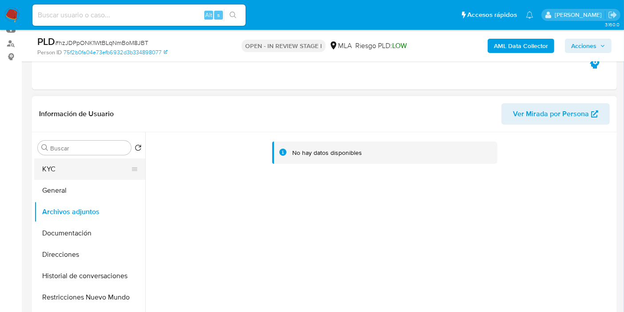
click at [64, 173] on button "KYC" at bounding box center [86, 168] width 104 height 21
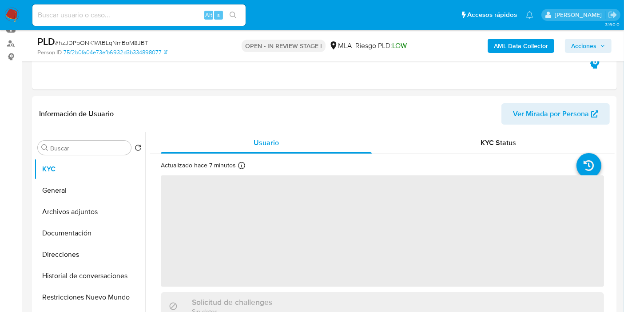
click at [532, 42] on b "AML Data Collector" at bounding box center [521, 46] width 54 height 14
